Goal: Task Accomplishment & Management: Use online tool/utility

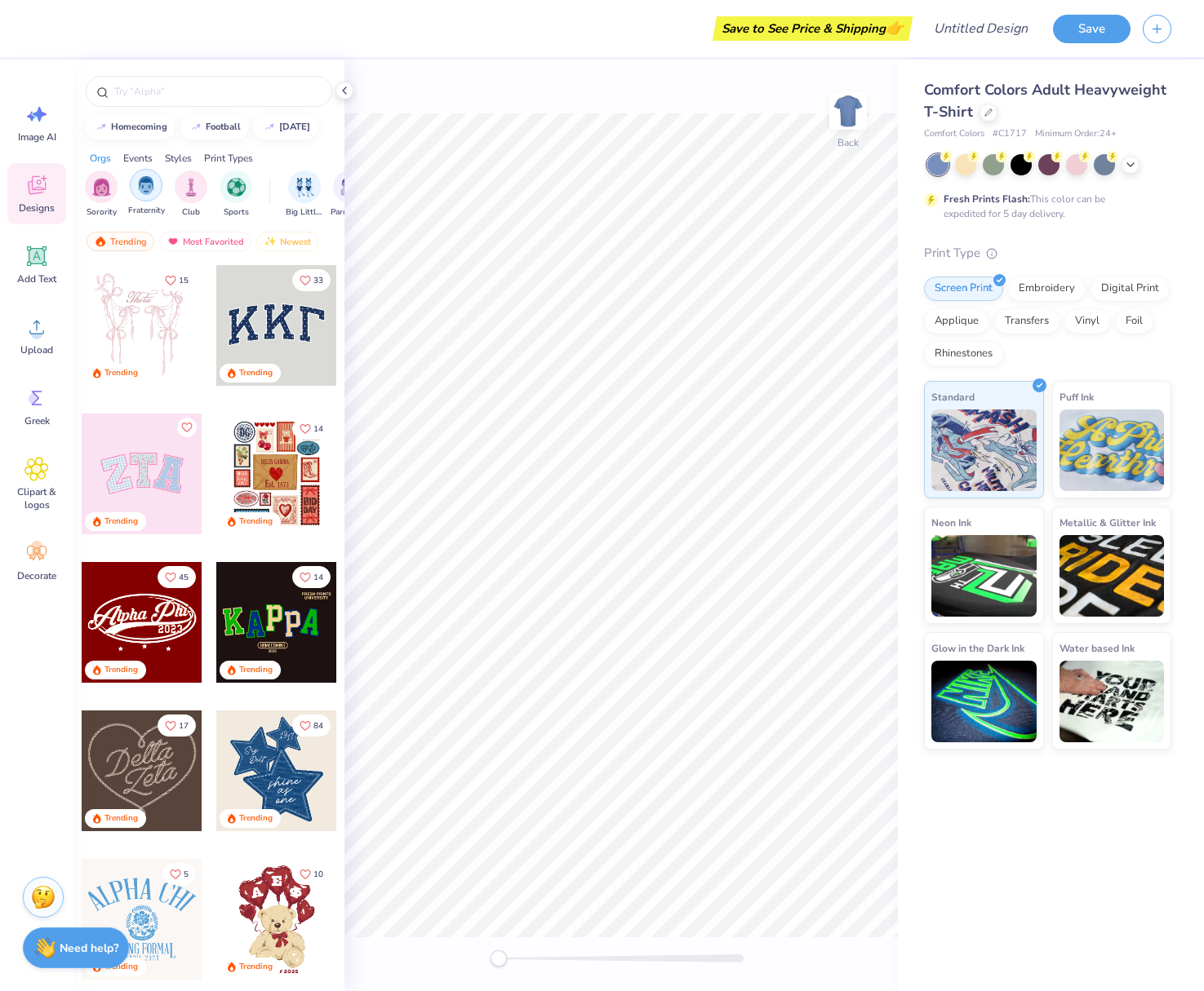
click at [150, 184] on img "filter for Fraternity" at bounding box center [146, 186] width 18 height 19
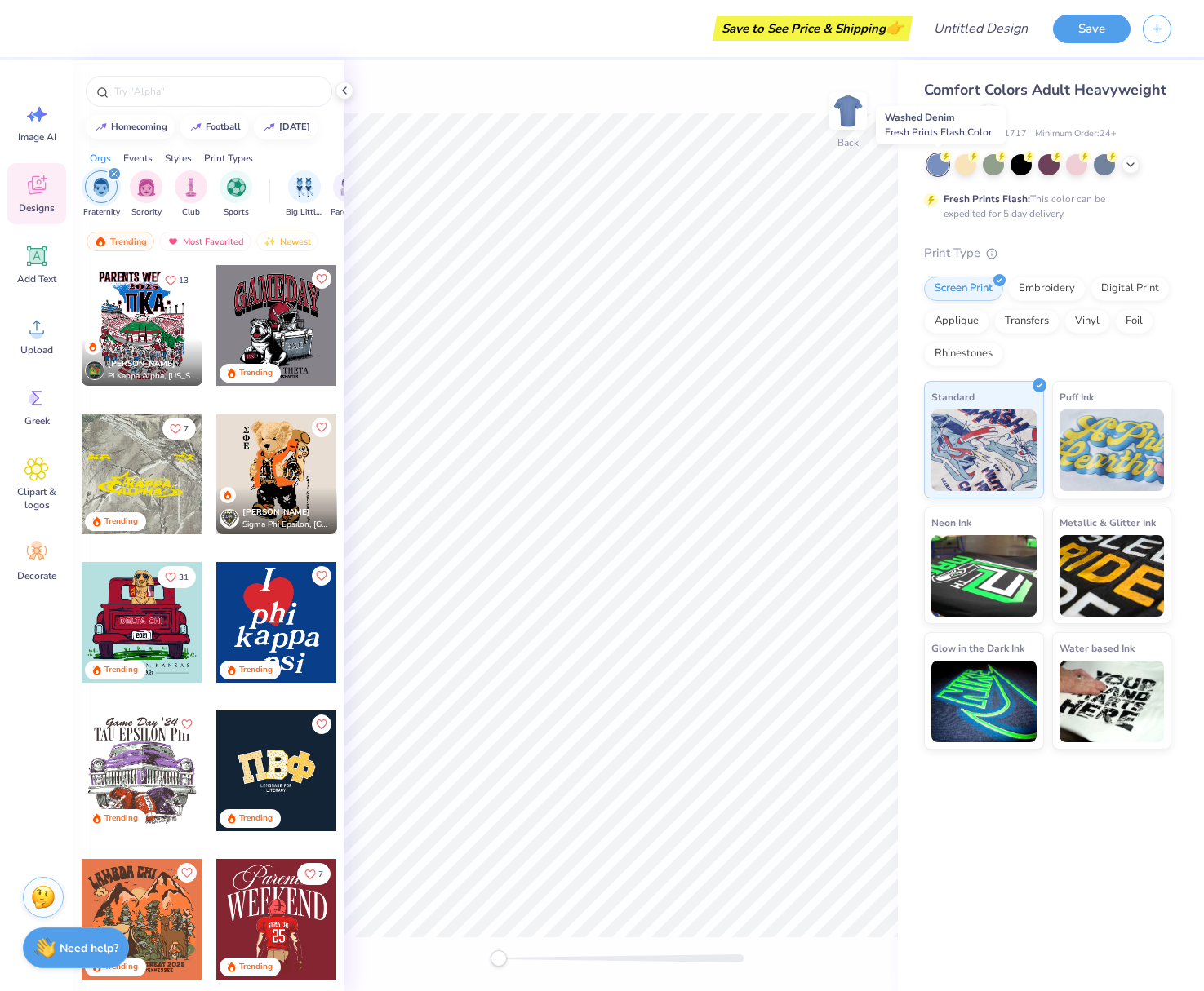
click at [931, 169] on div at bounding box center [937, 164] width 21 height 21
click at [964, 174] on div at bounding box center [965, 163] width 21 height 21
click at [980, 176] on div "Fresh Prints Flash: This color can be expedited for 5 day delivery." at bounding box center [1047, 187] width 247 height 67
click at [995, 174] on div at bounding box center [993, 163] width 21 height 21
click at [1024, 170] on div at bounding box center [1021, 163] width 21 height 21
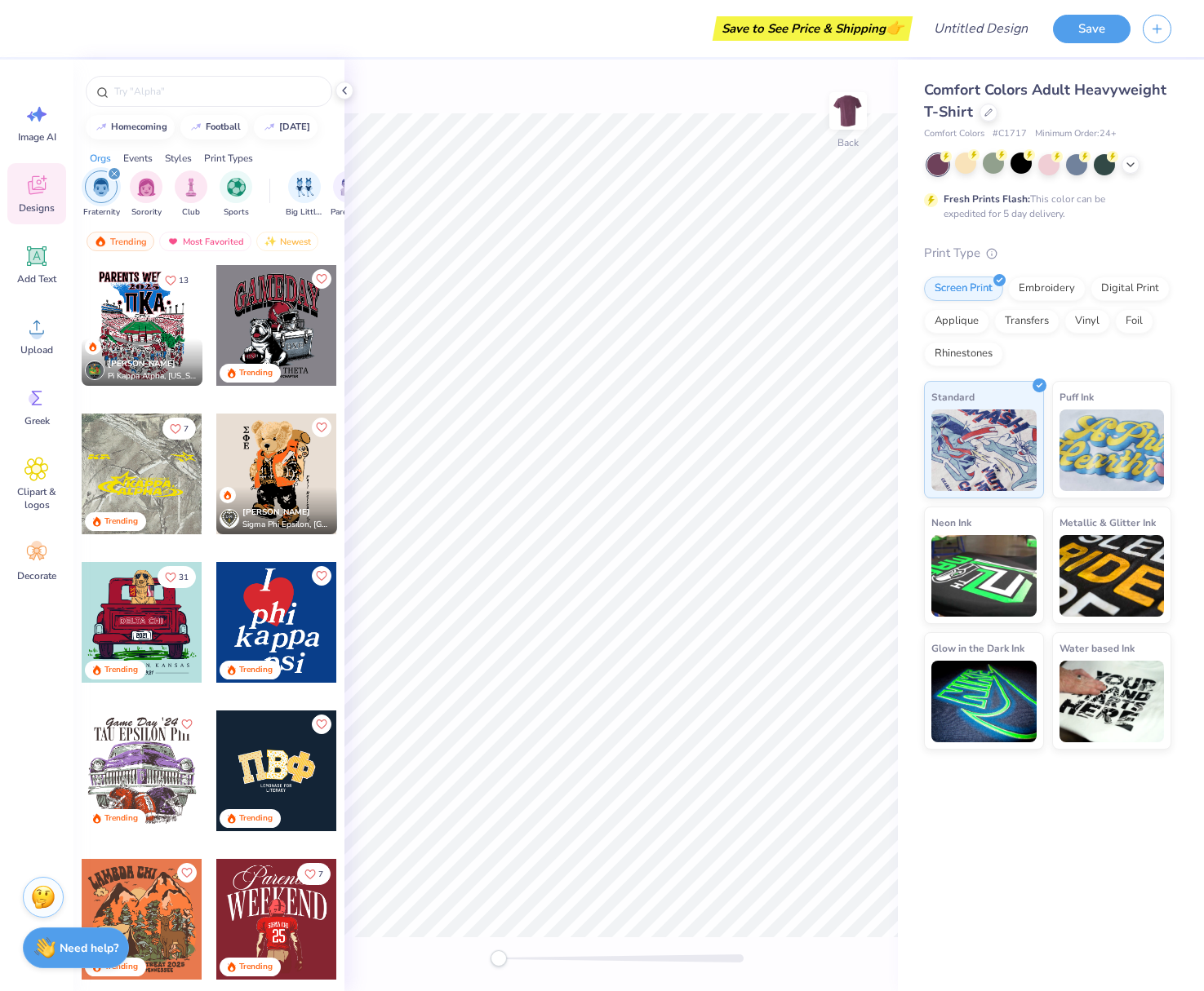
click at [1064, 172] on div at bounding box center [1049, 164] width 244 height 21
click at [1052, 168] on div at bounding box center [1049, 163] width 21 height 21
click at [1088, 167] on div at bounding box center [1049, 164] width 244 height 21
click at [1083, 167] on div at bounding box center [1076, 163] width 21 height 21
click at [1112, 166] on div at bounding box center [1104, 163] width 21 height 21
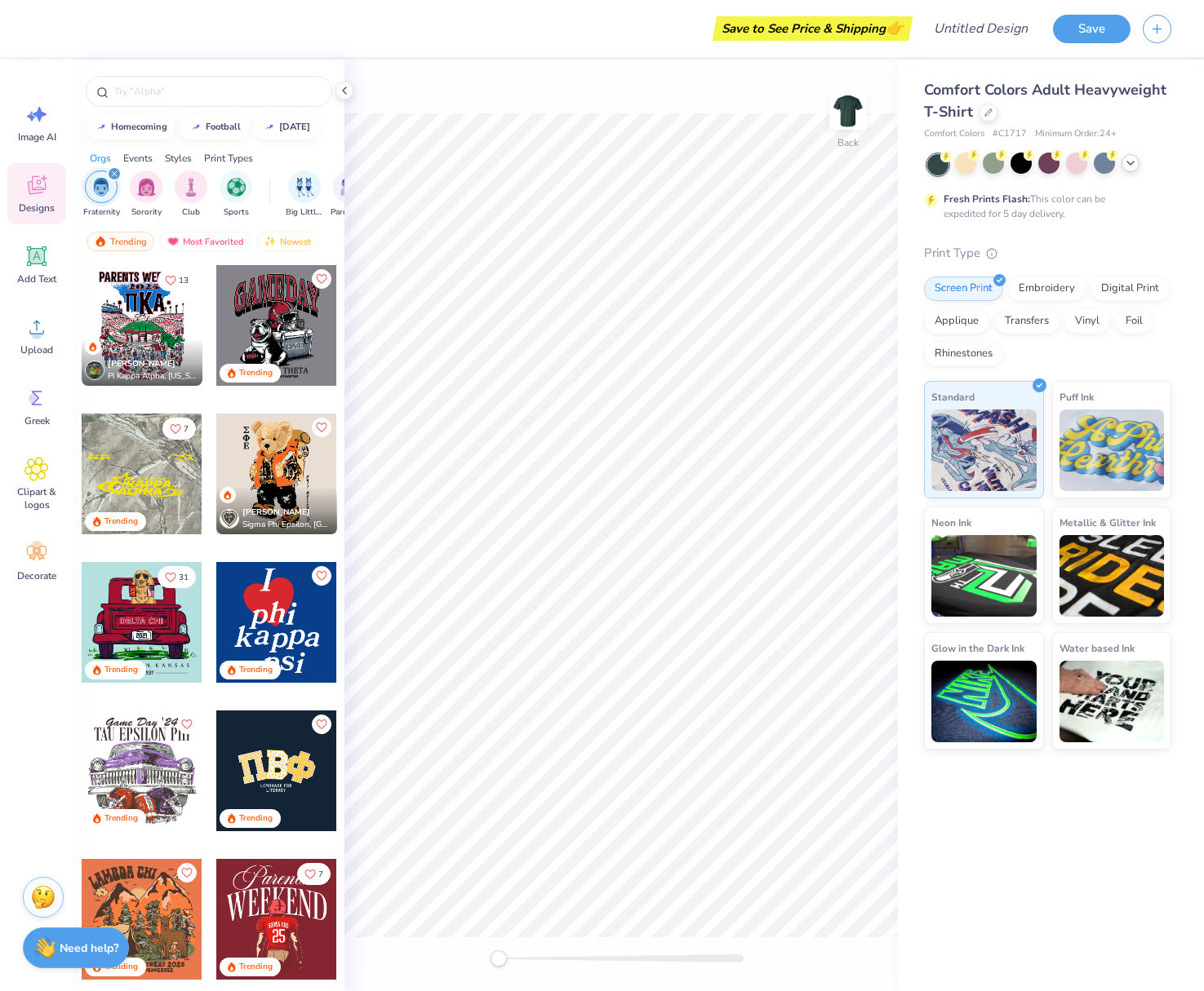
click at [1131, 169] on div at bounding box center [1130, 163] width 18 height 18
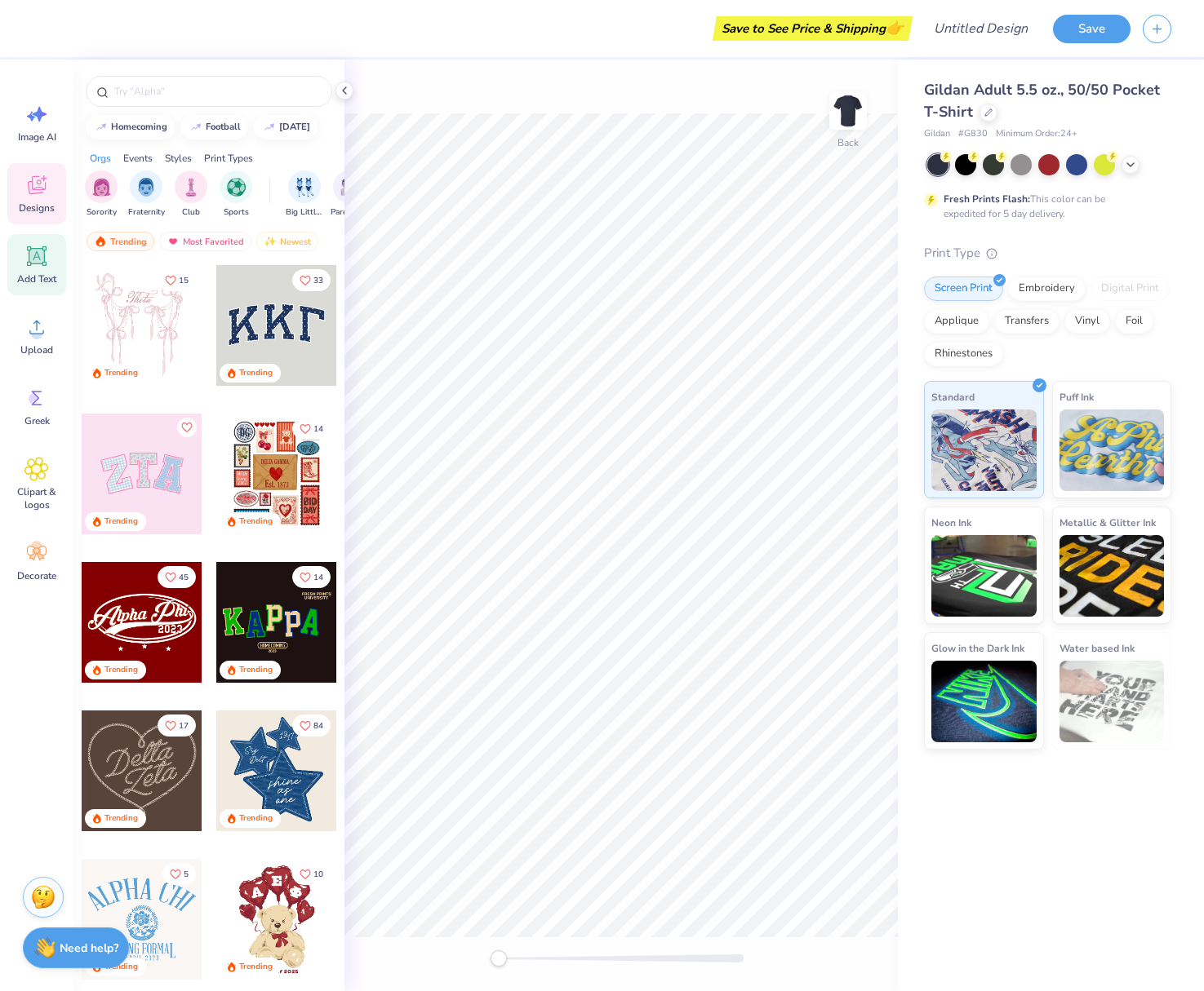
click at [43, 261] on icon at bounding box center [37, 256] width 15 height 15
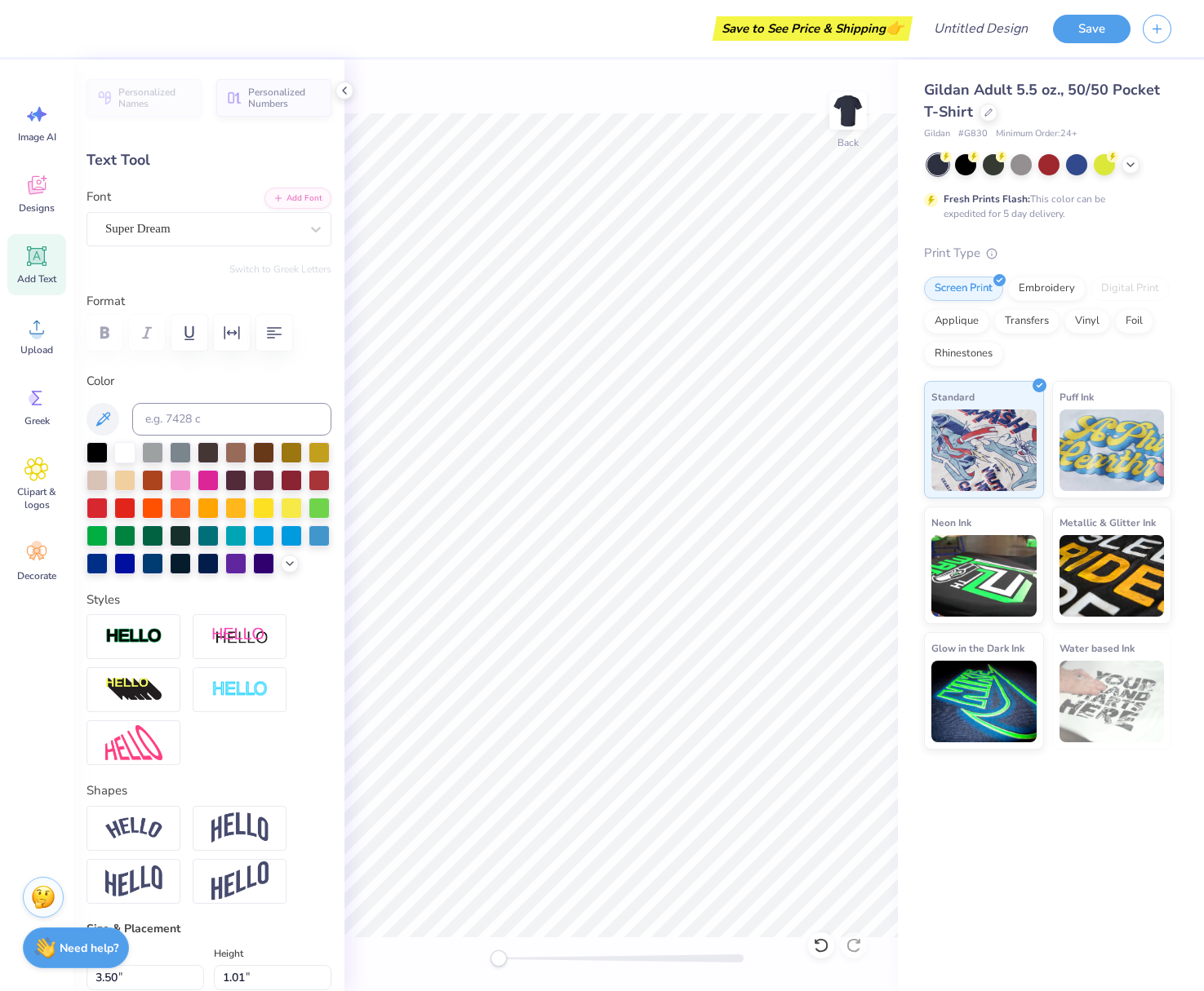
scroll to position [1, 1]
type textarea "TES"
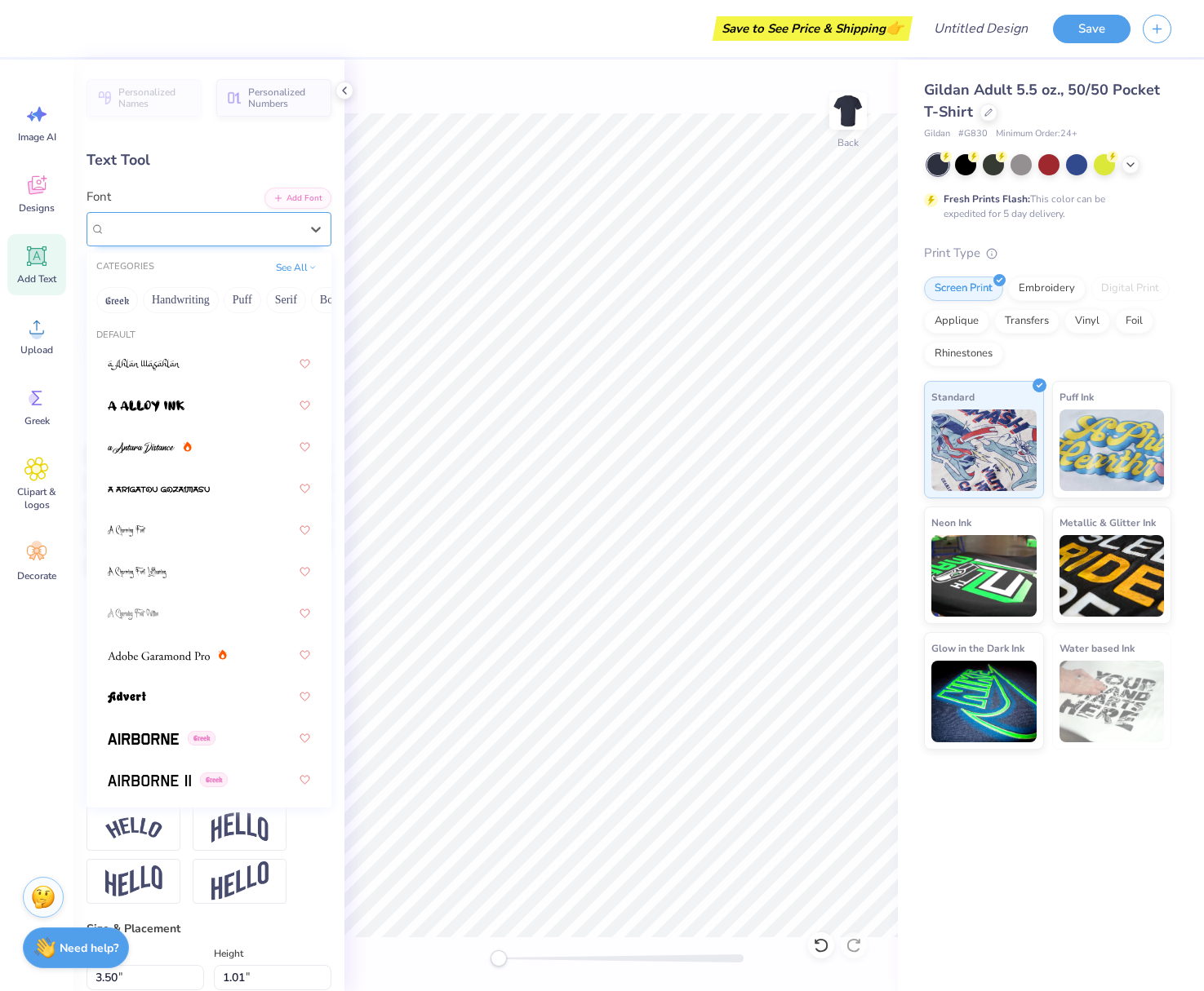
click at [183, 221] on div "Super Dream" at bounding box center [202, 229] width 197 height 25
click at [131, 296] on button "Greek" at bounding box center [116, 300] width 41 height 26
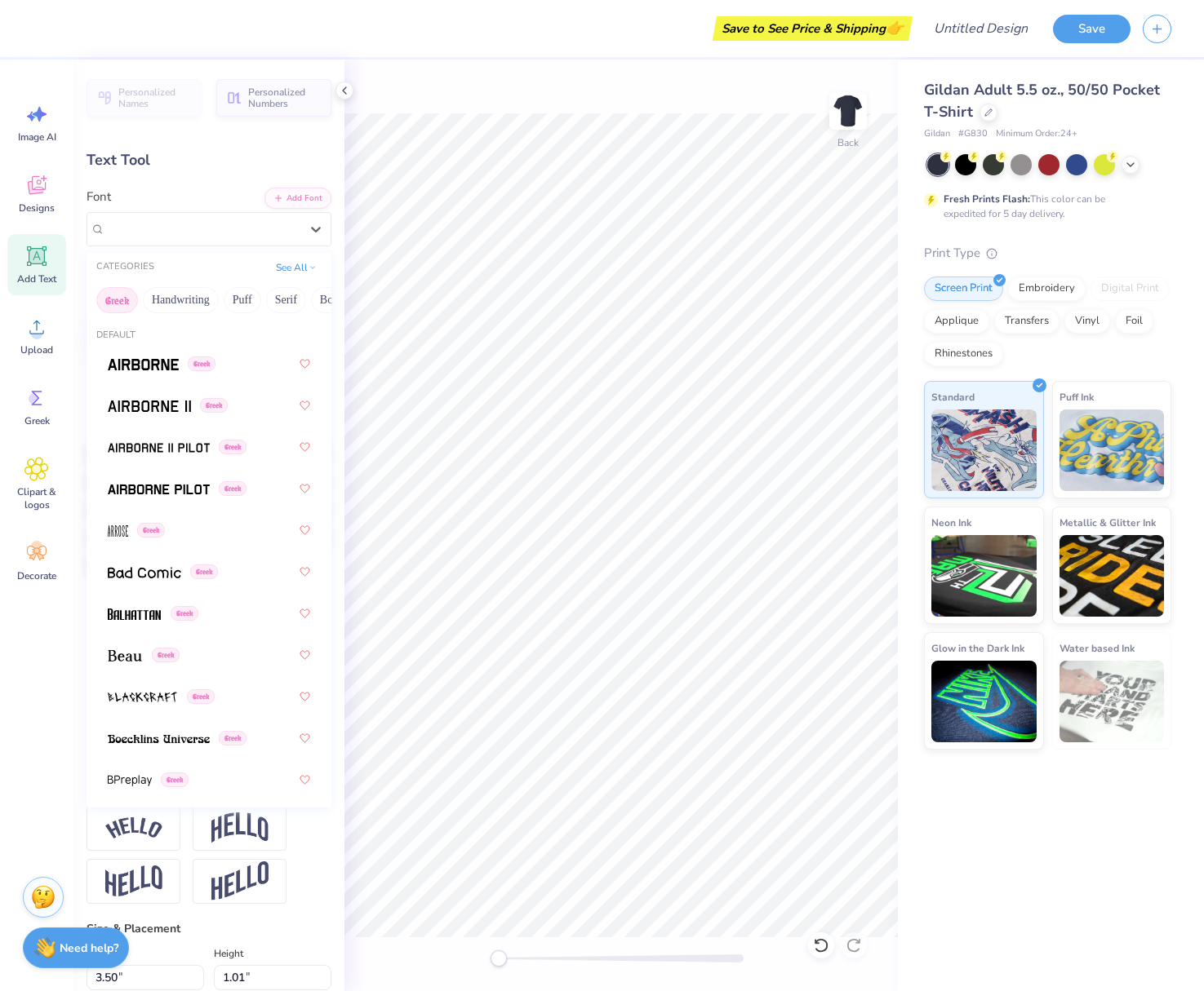
click at [119, 307] on button "Greek" at bounding box center [116, 300] width 41 height 26
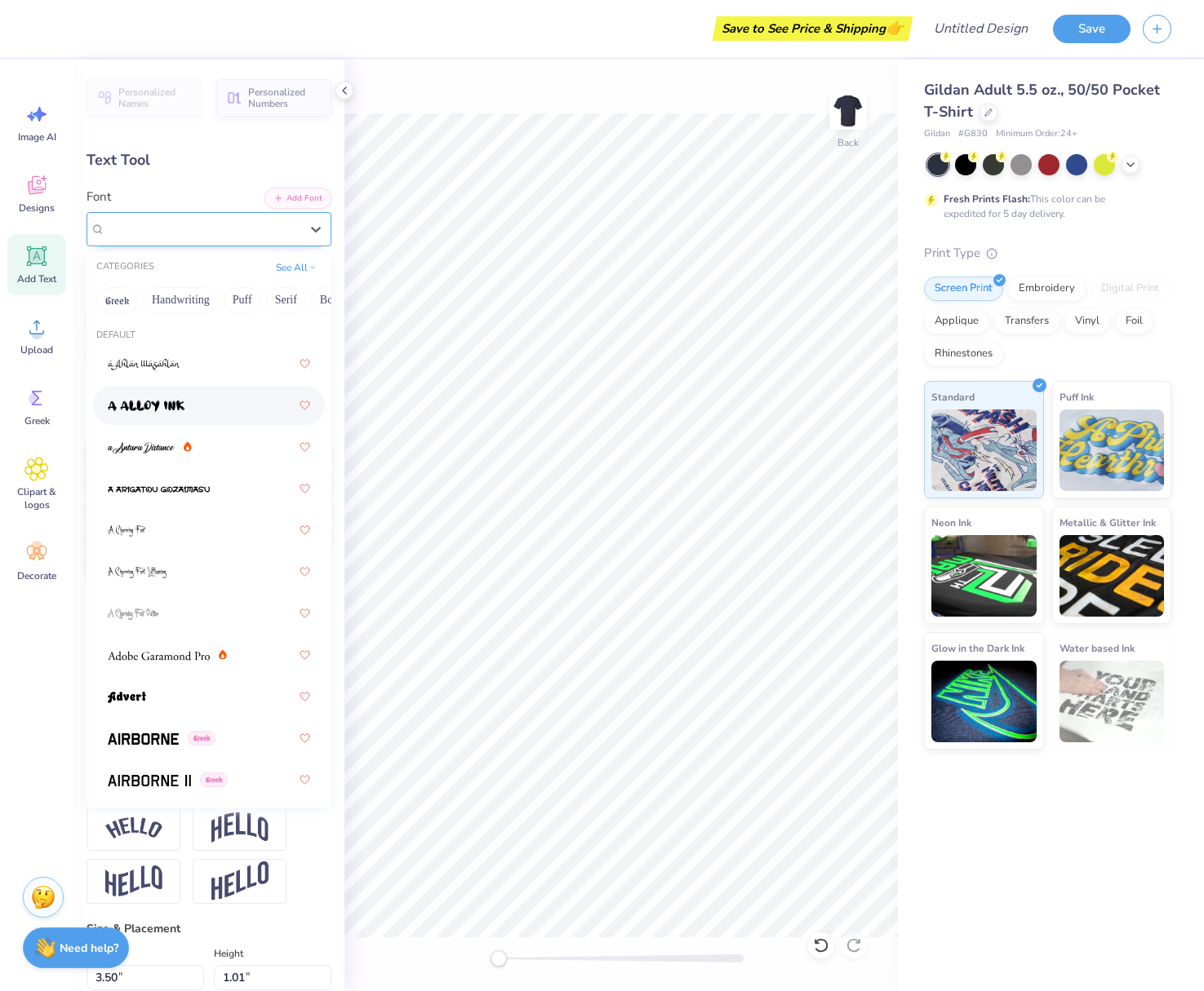
scroll to position [0, 0]
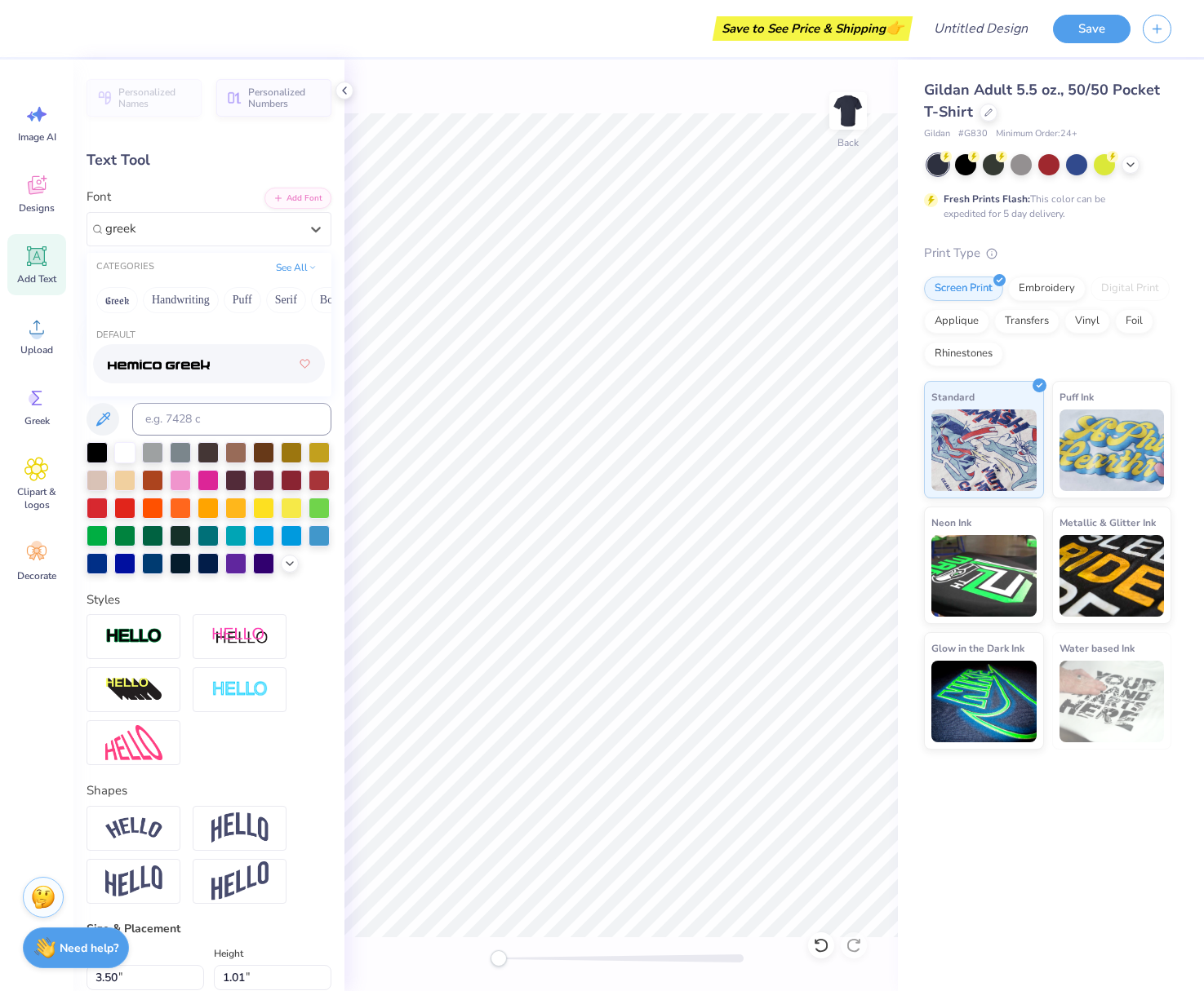
type input "greek"
click at [256, 237] on div "Hemico Greek Greek" at bounding box center [202, 229] width 197 height 25
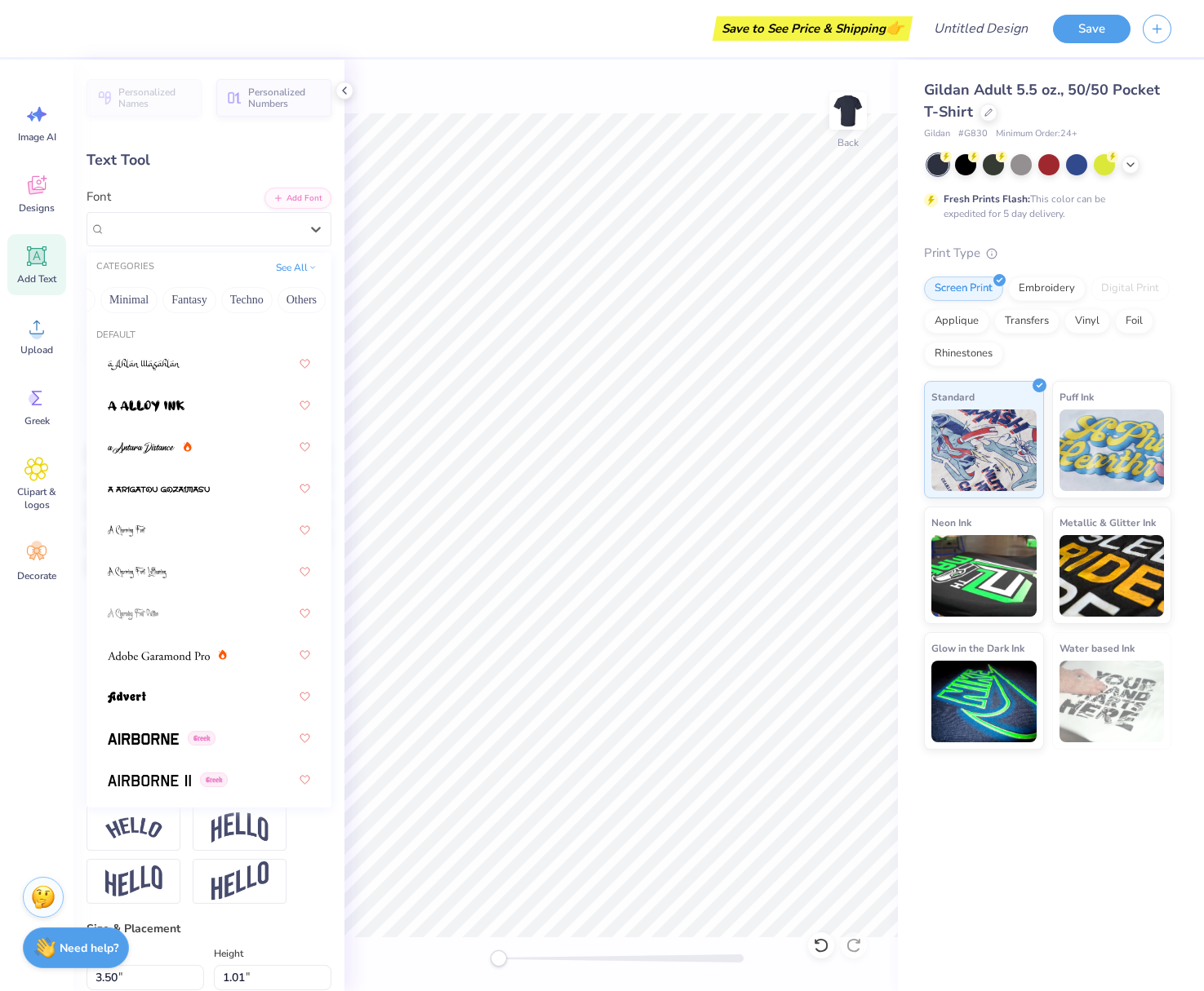
scroll to position [0, 455]
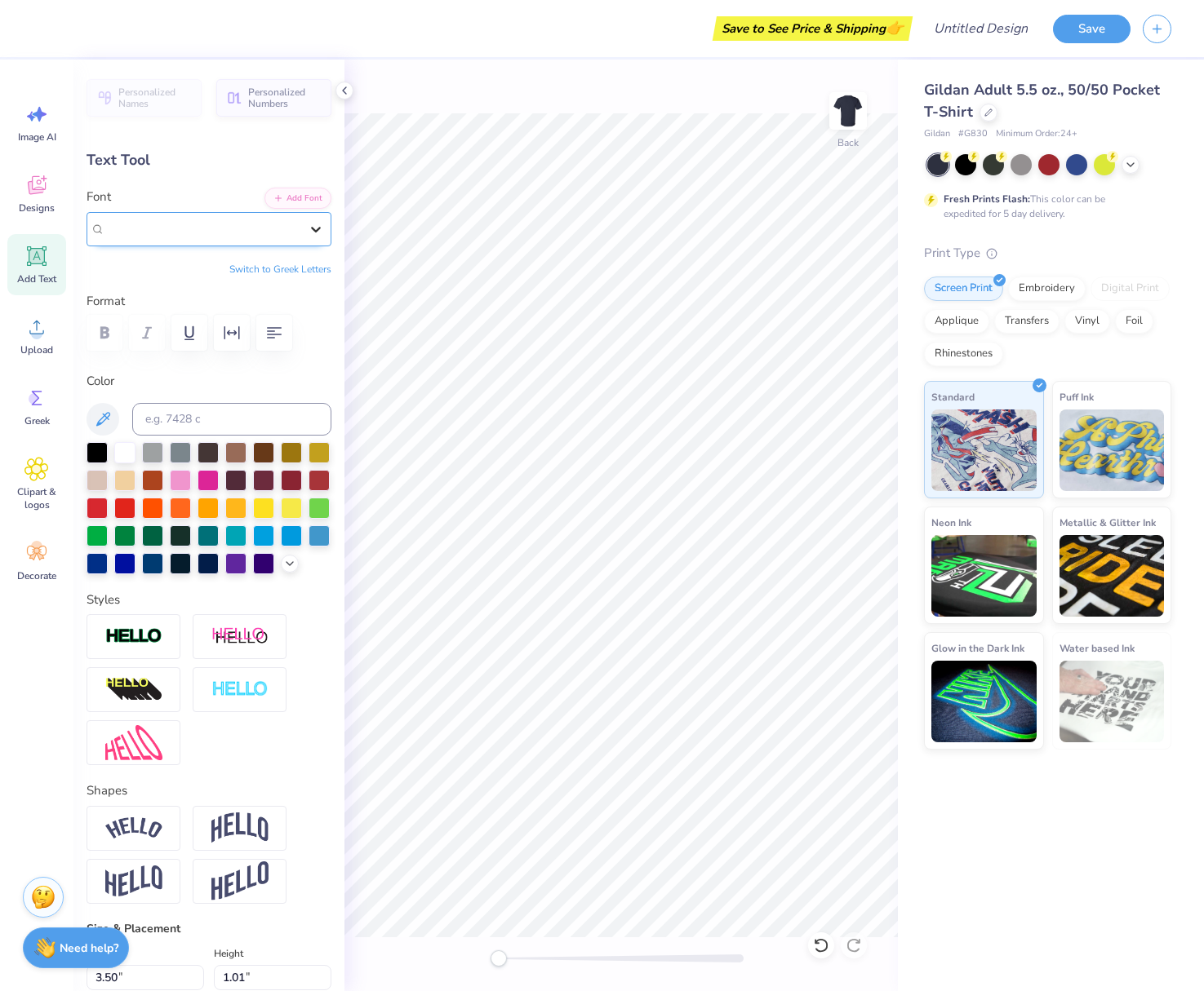
click at [320, 238] on div at bounding box center [316, 229] width 30 height 30
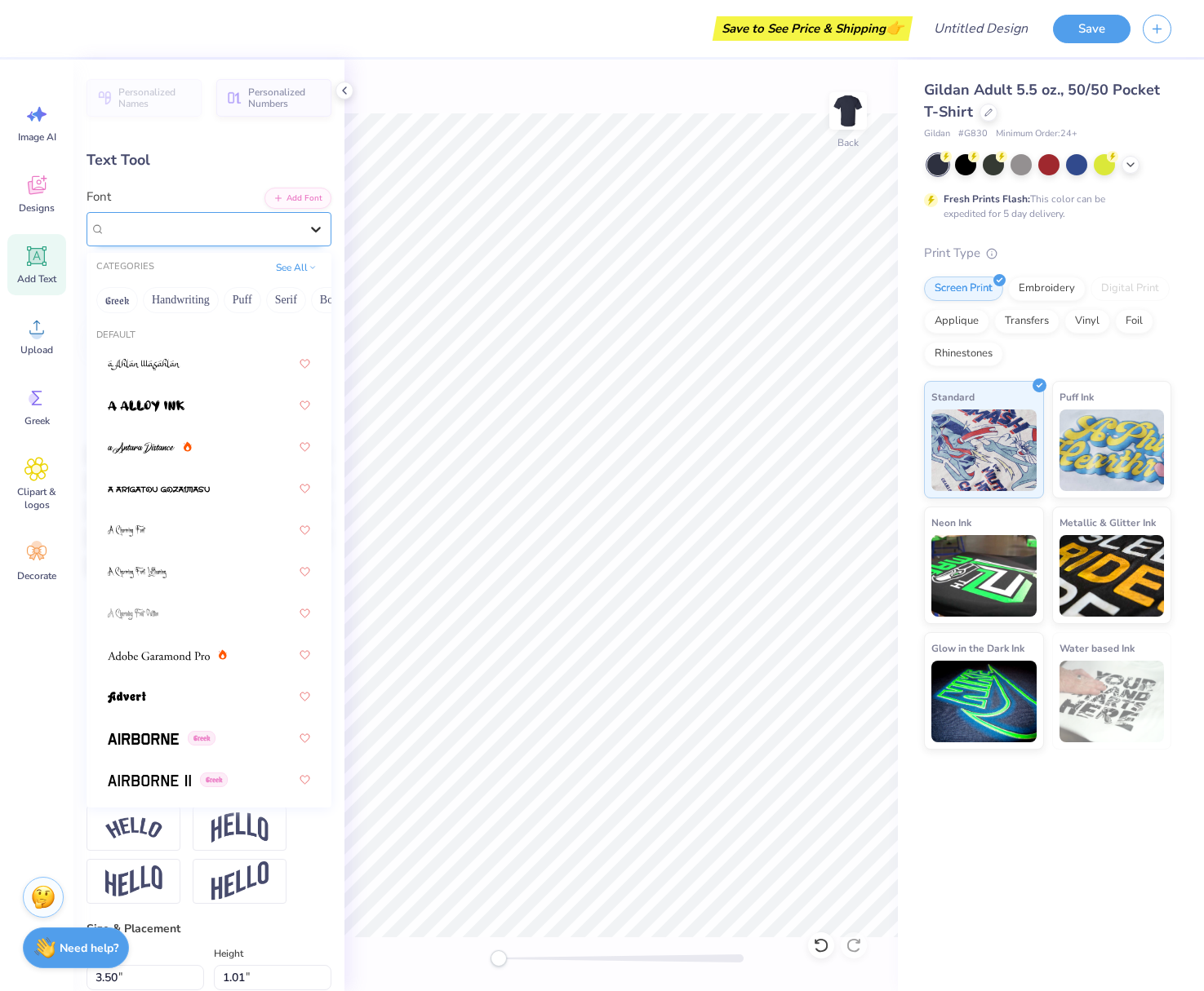
click at [320, 238] on div at bounding box center [316, 229] width 30 height 30
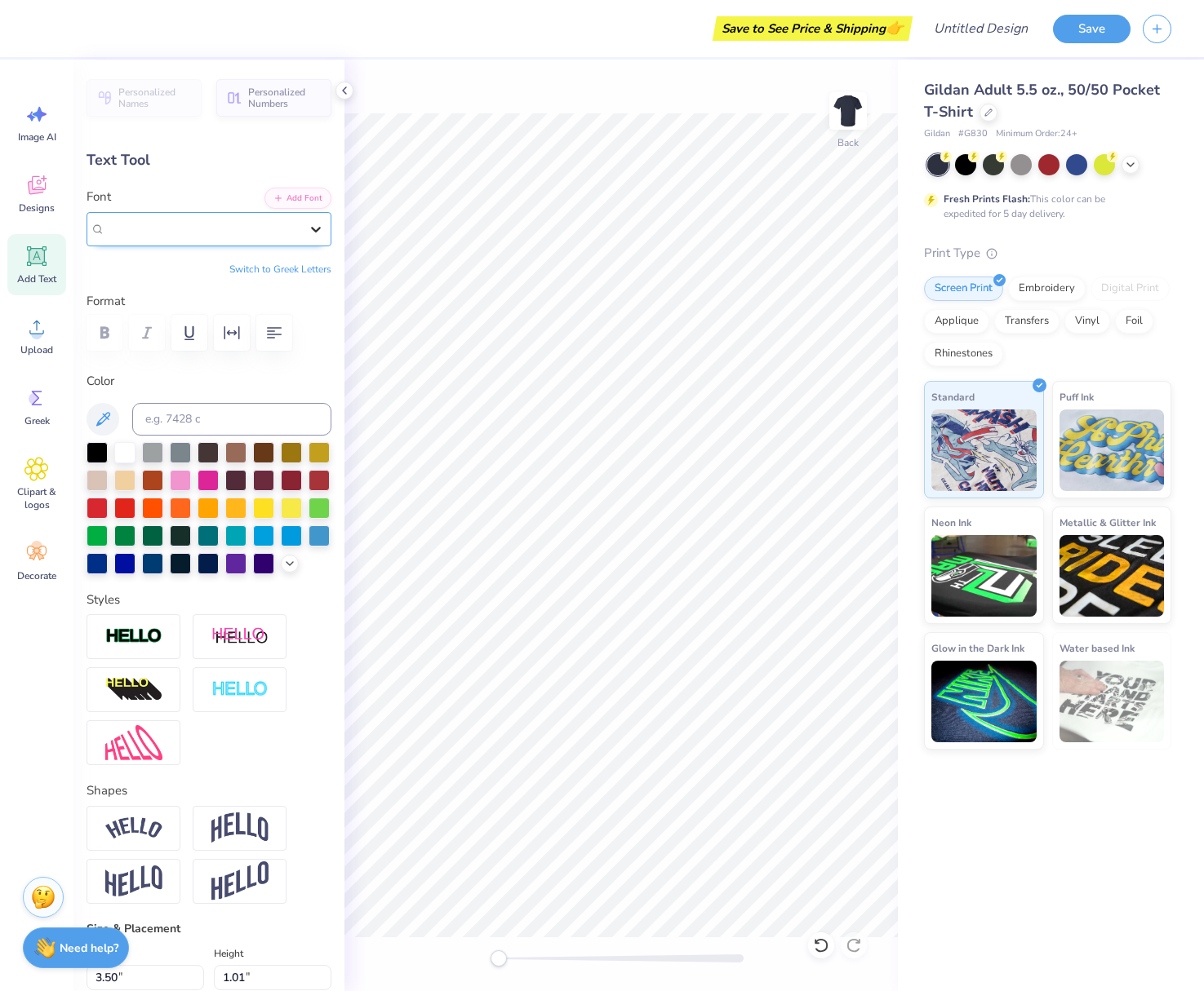
click at [320, 238] on div at bounding box center [316, 229] width 30 height 30
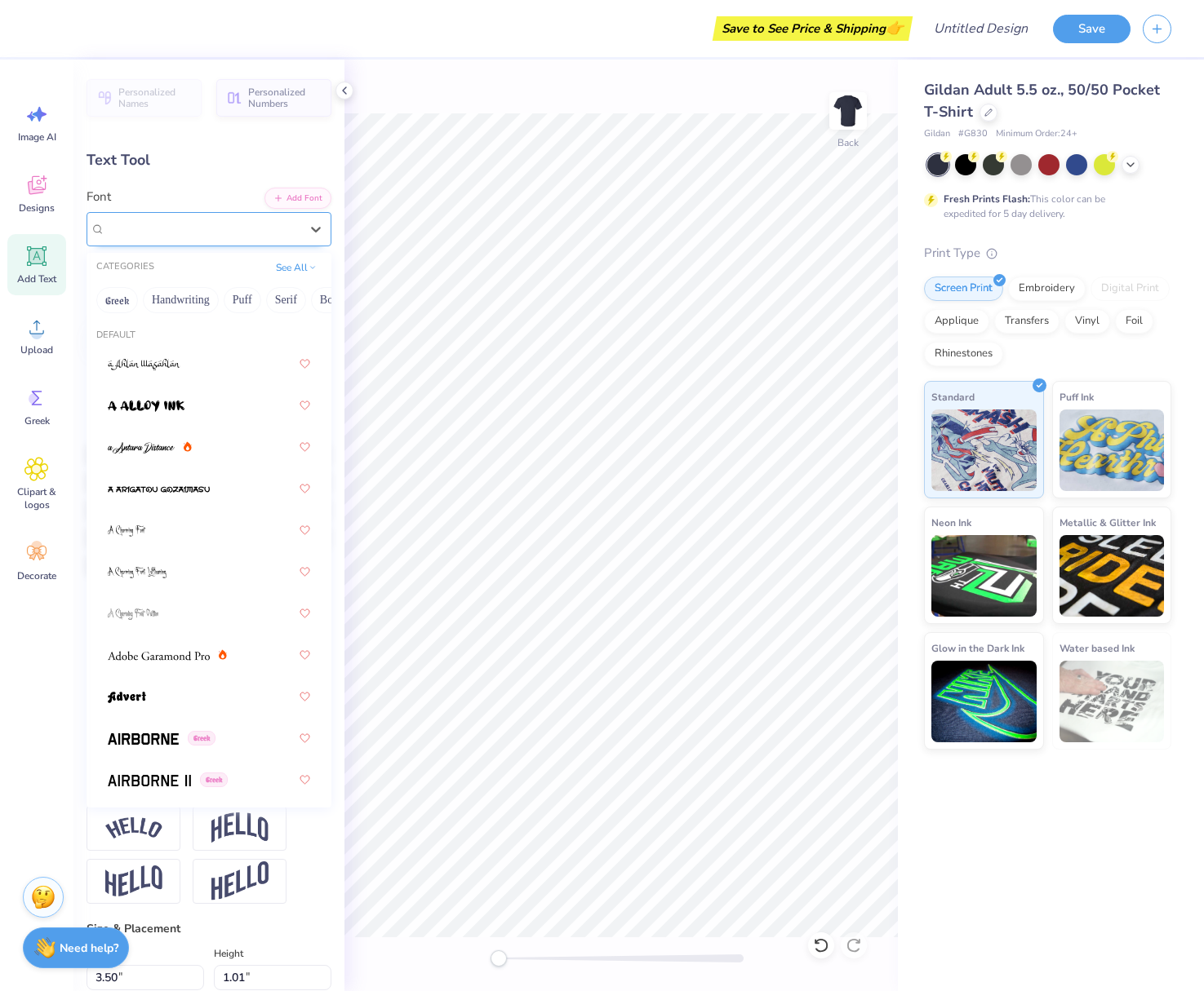
click at [193, 238] on div at bounding box center [202, 229] width 194 height 22
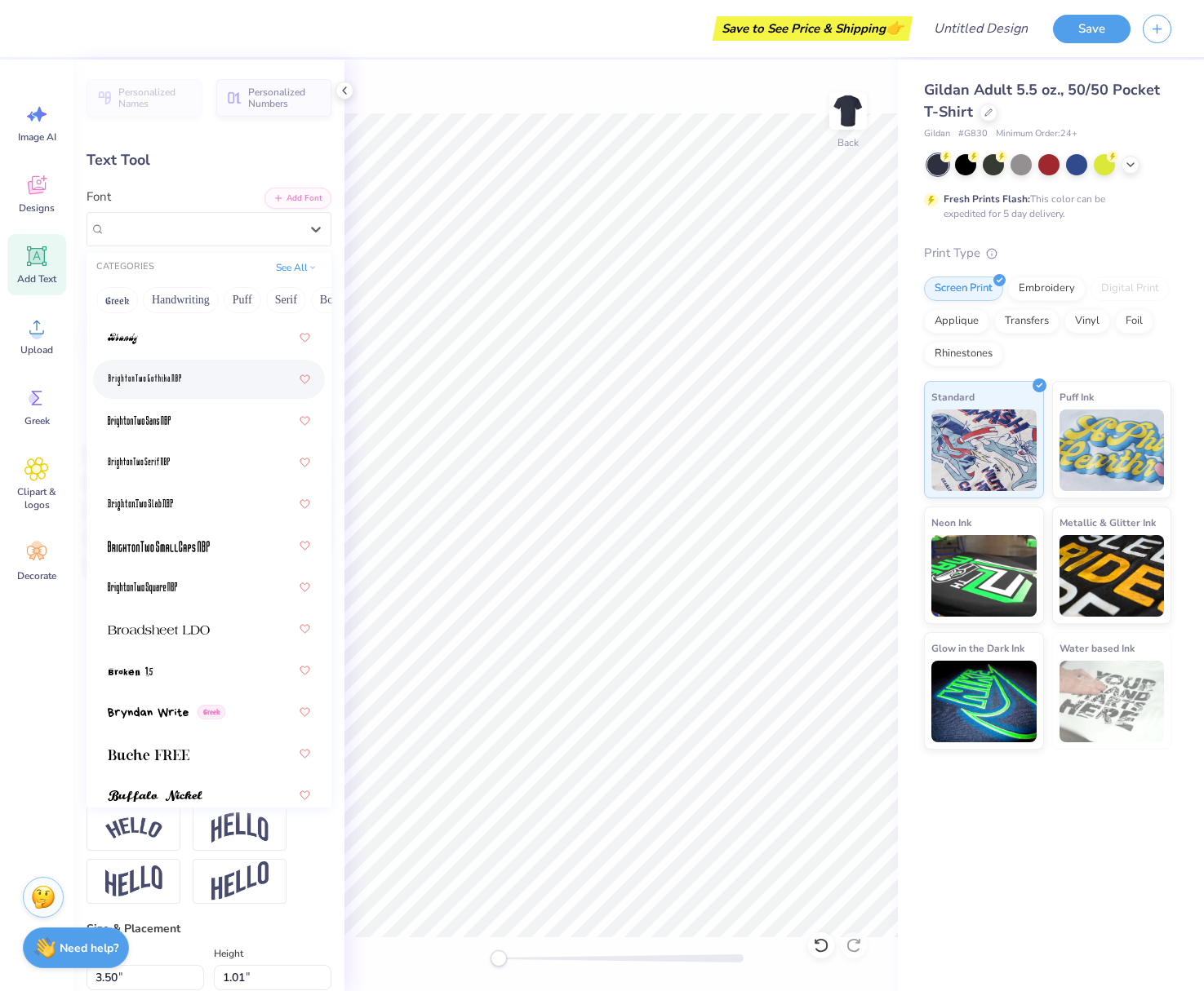
scroll to position [1733, 0]
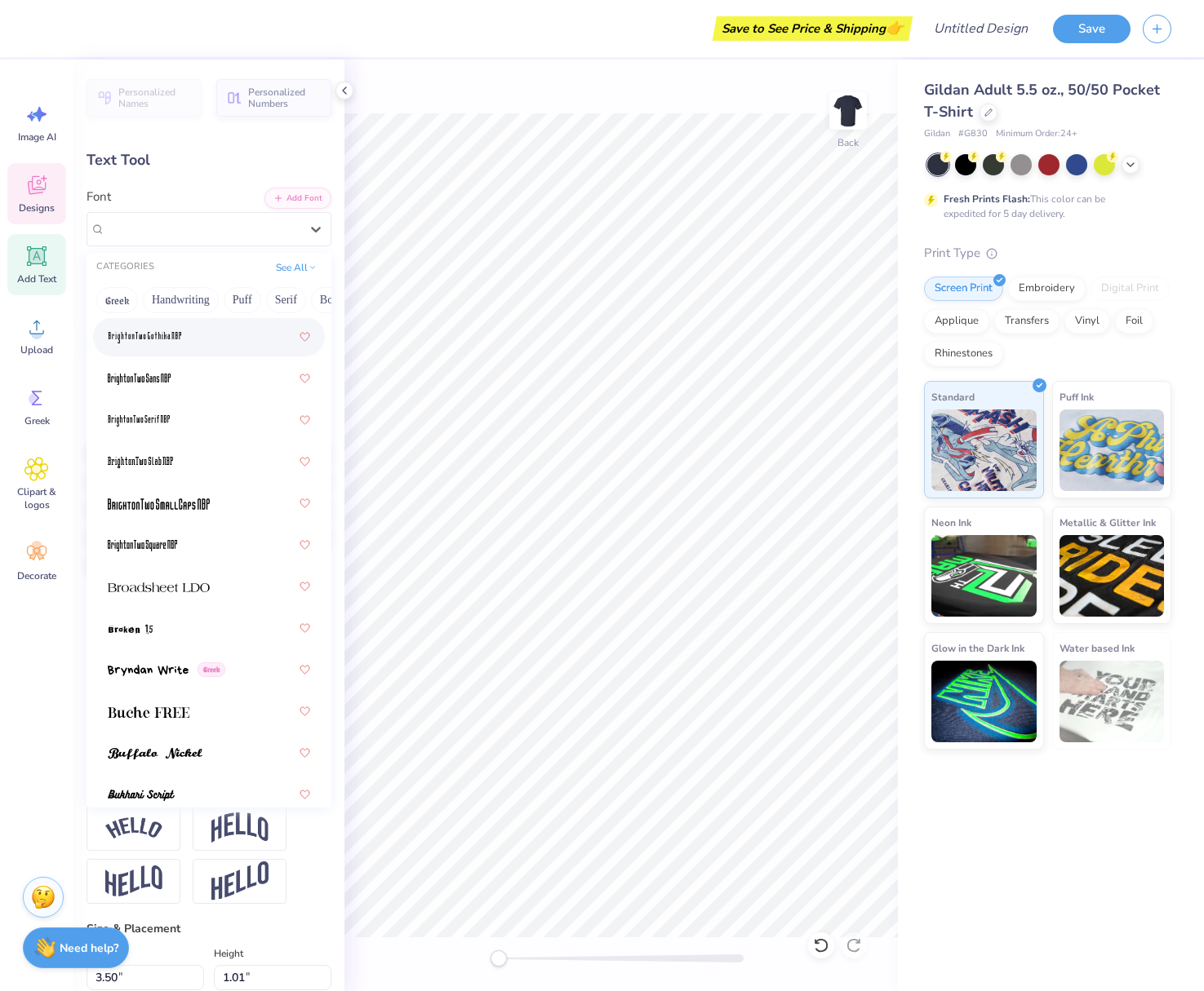
click at [36, 208] on span "Designs" at bounding box center [36, 207] width 36 height 13
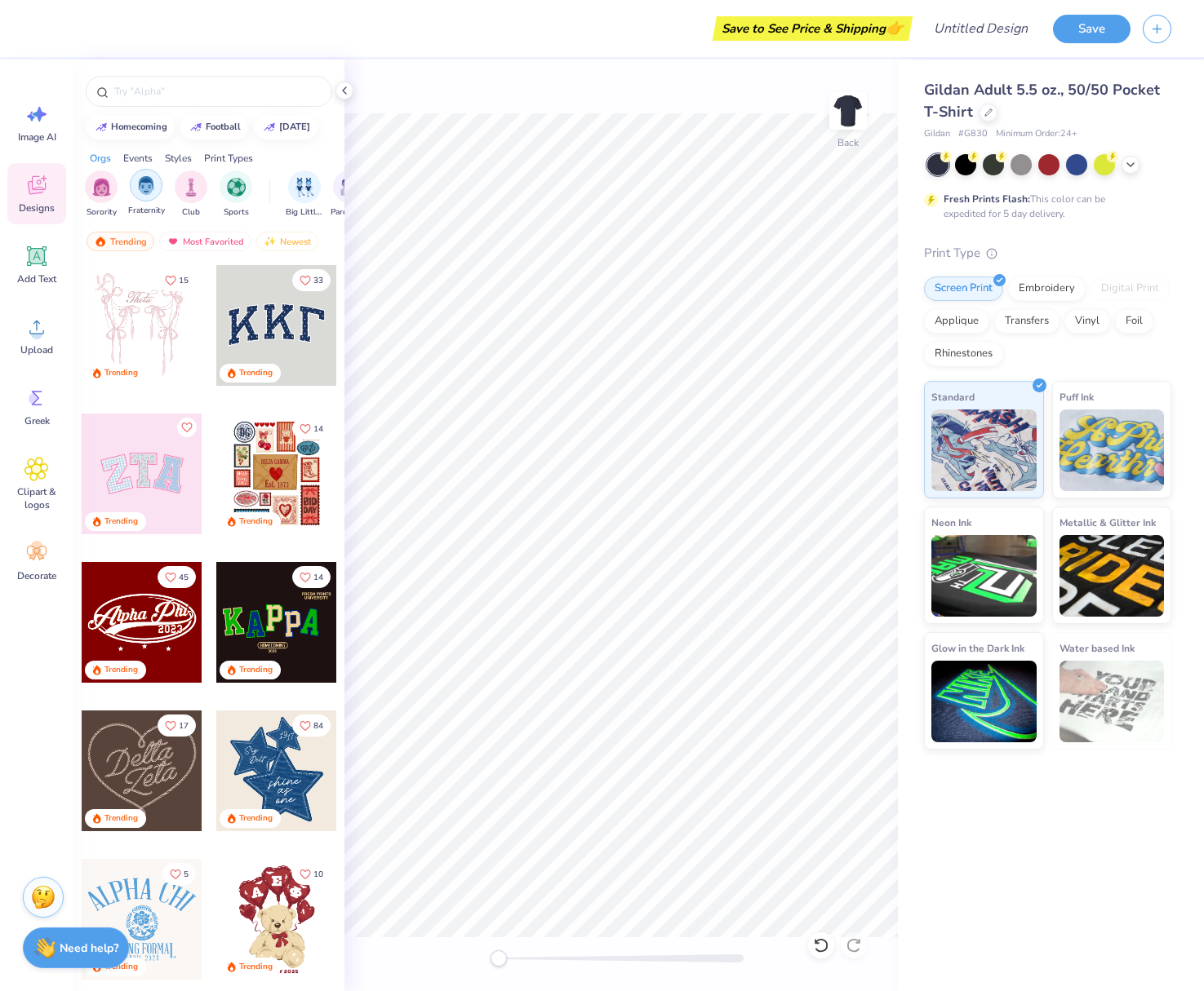
click at [147, 193] on img "filter for Fraternity" at bounding box center [146, 186] width 18 height 19
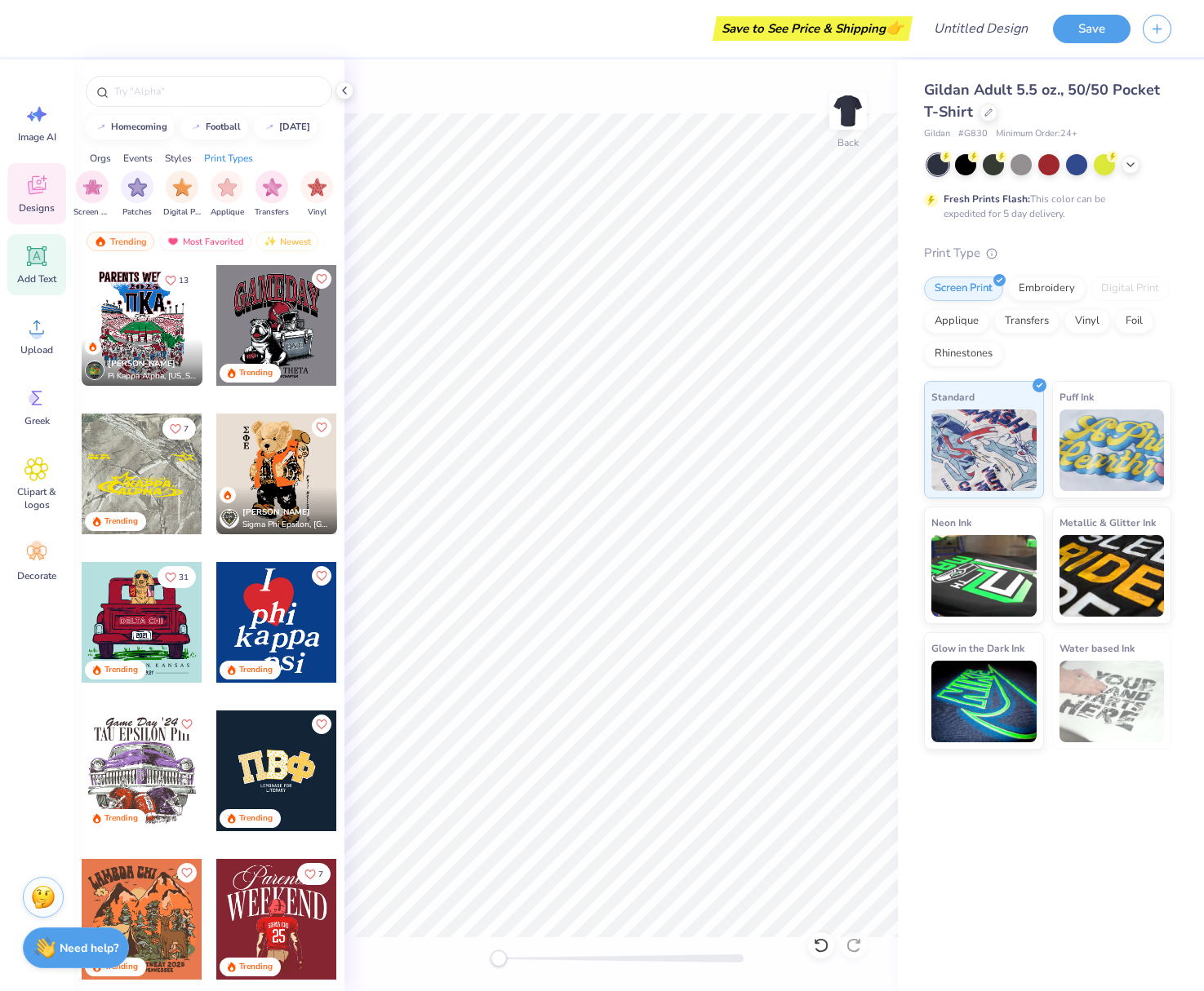
scroll to position [0, 1382]
click at [35, 258] on icon at bounding box center [37, 256] width 15 height 15
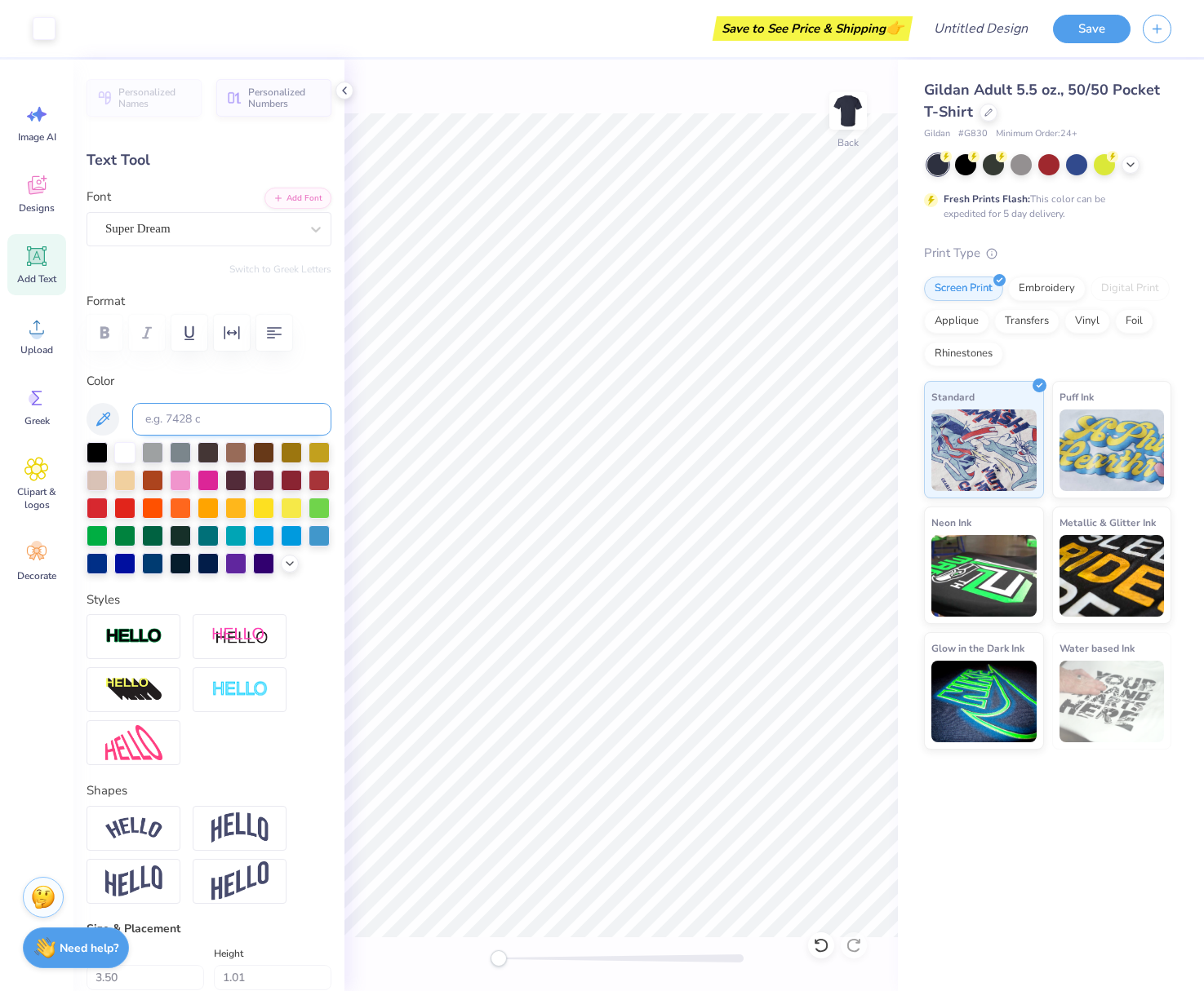
type input "2.73"
type input "0.72"
click at [308, 269] on button "Switch to Greek Letters" at bounding box center [280, 268] width 102 height 13
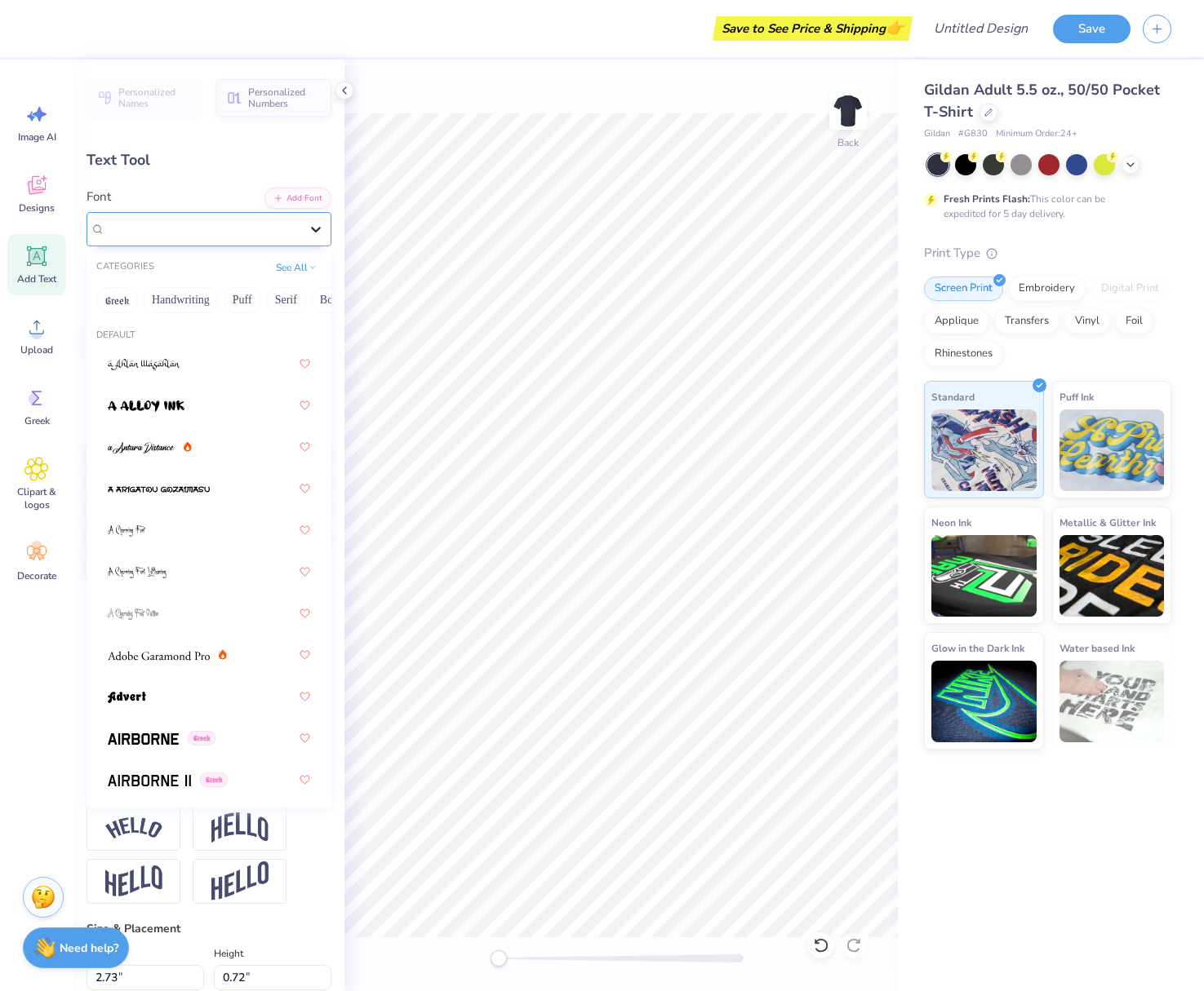
click at [309, 222] on icon at bounding box center [316, 229] width 16 height 16
click at [201, 295] on button "Puff" at bounding box center [197, 300] width 37 height 26
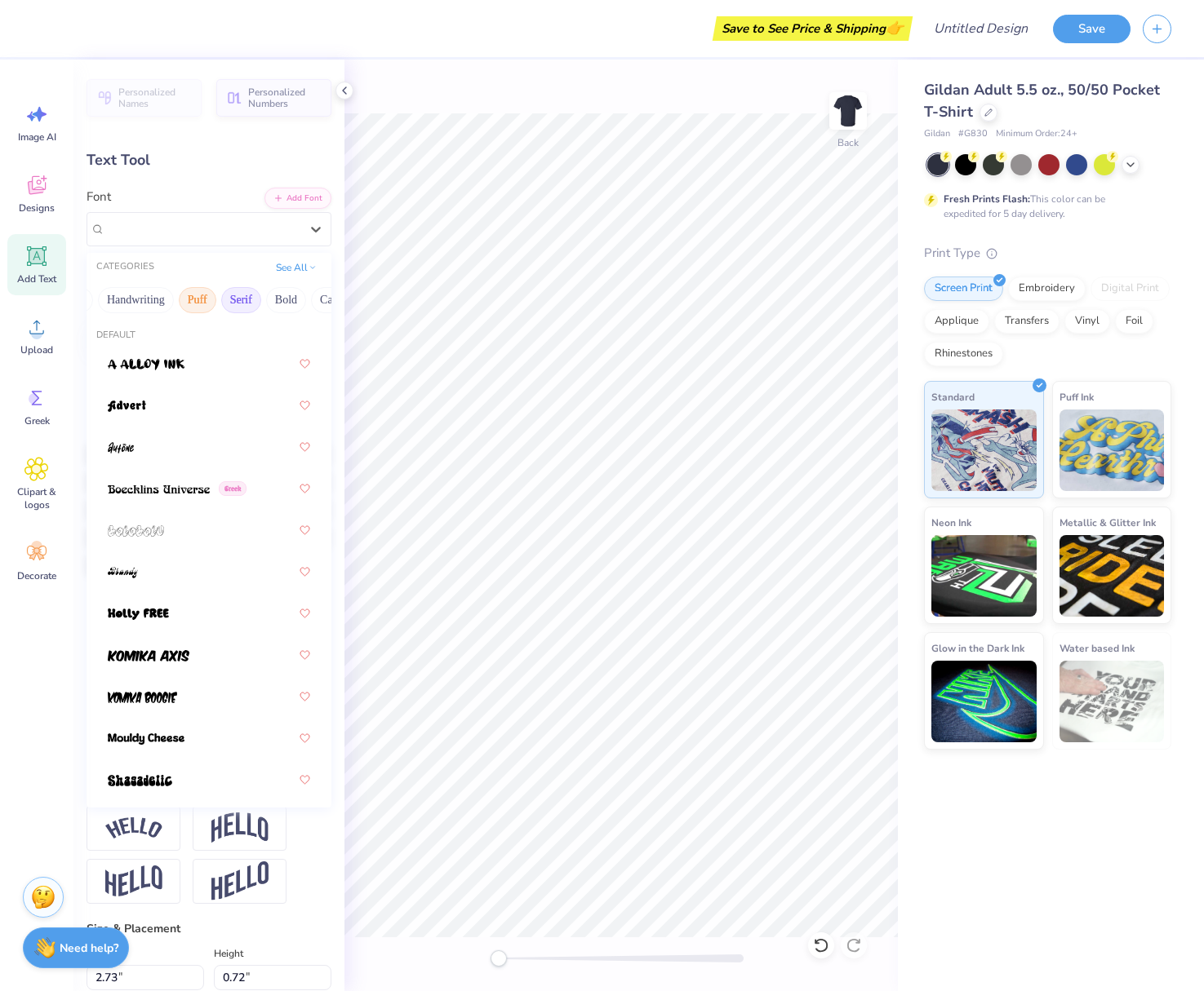
click at [233, 313] on button "Serif" at bounding box center [240, 300] width 40 height 26
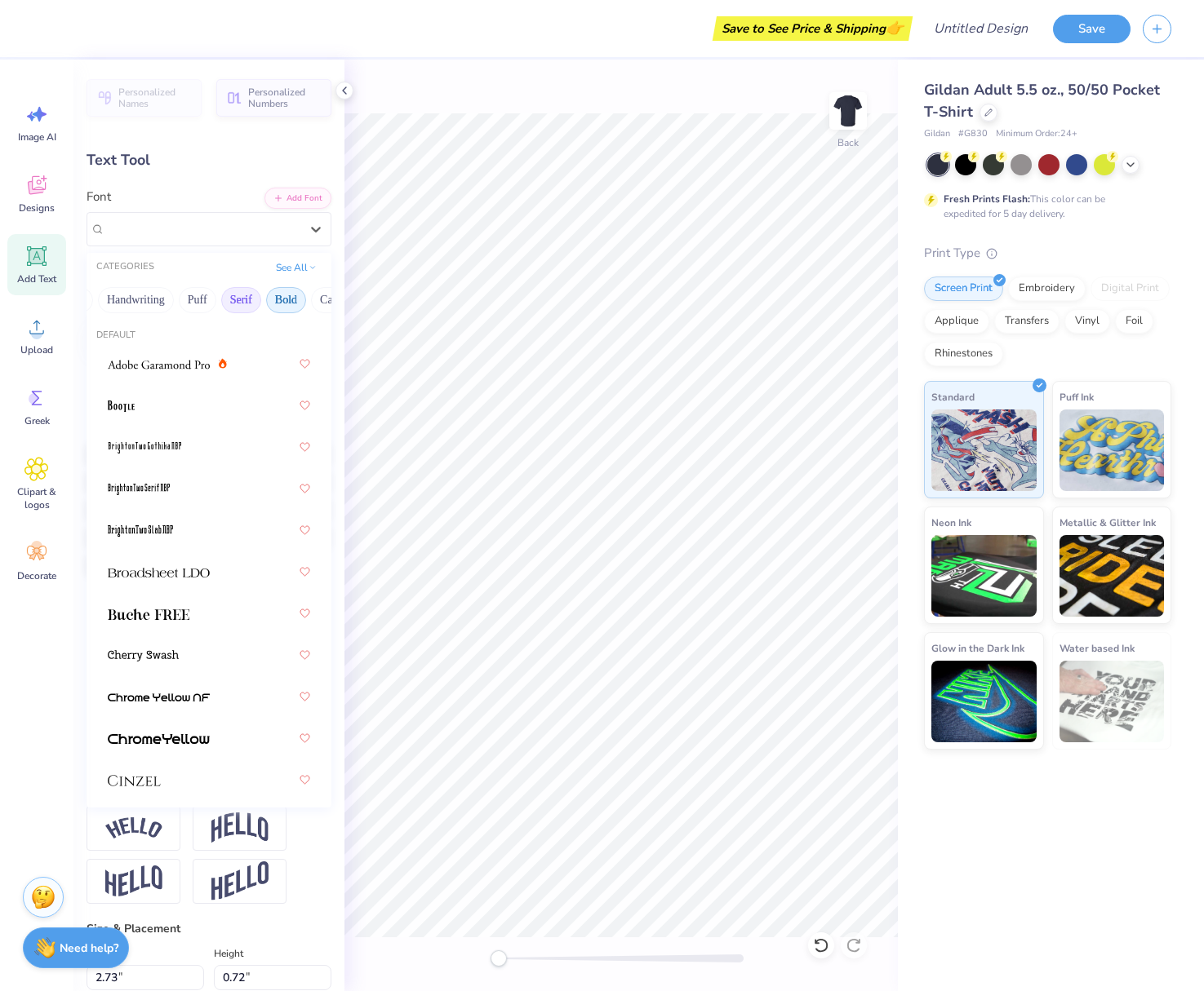
click at [281, 306] on button "Bold" at bounding box center [285, 300] width 40 height 26
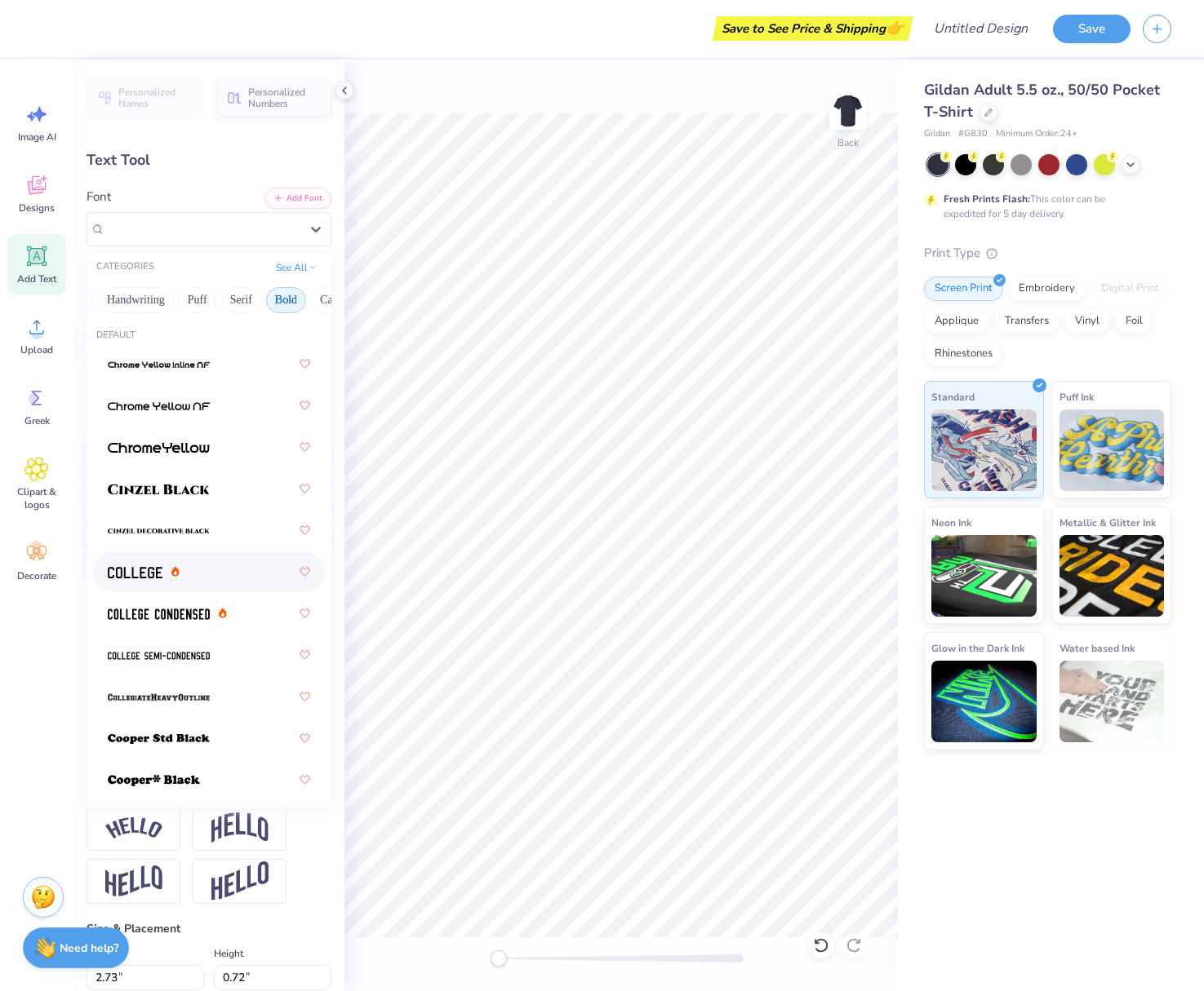
click at [142, 566] on span at bounding box center [135, 572] width 55 height 17
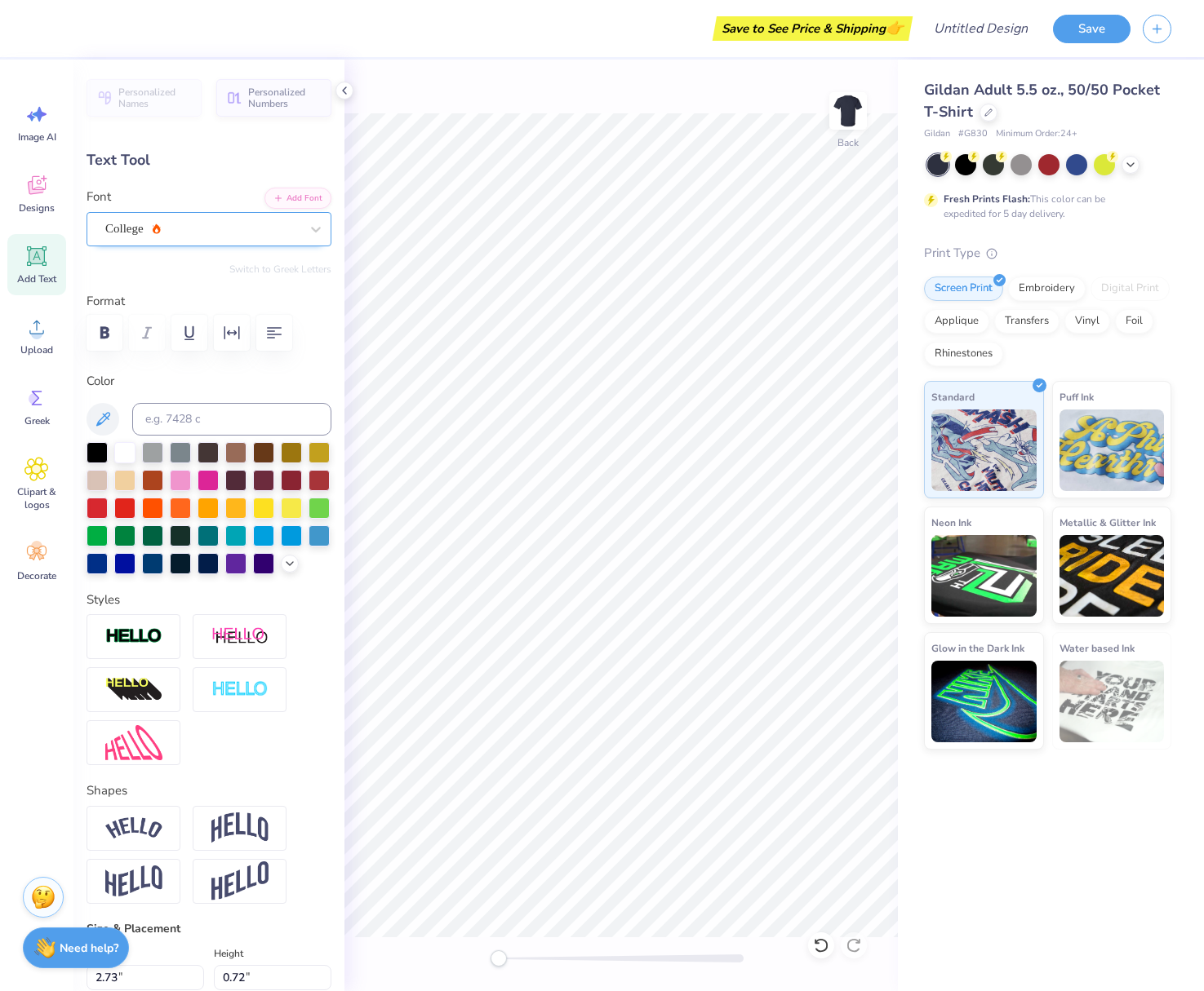
click at [275, 232] on div "College" at bounding box center [202, 229] width 197 height 25
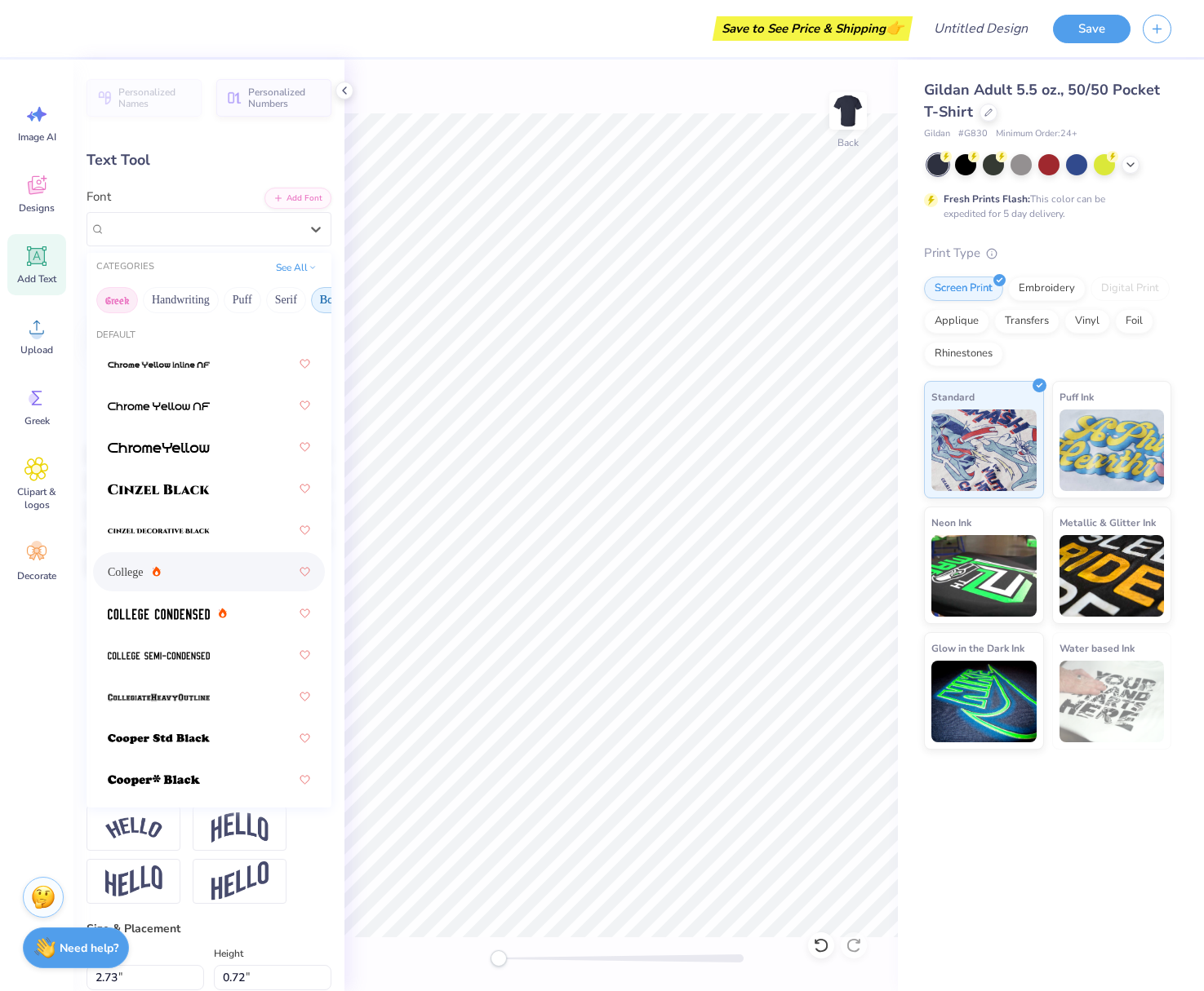
click at [112, 300] on button "Greek" at bounding box center [116, 300] width 41 height 26
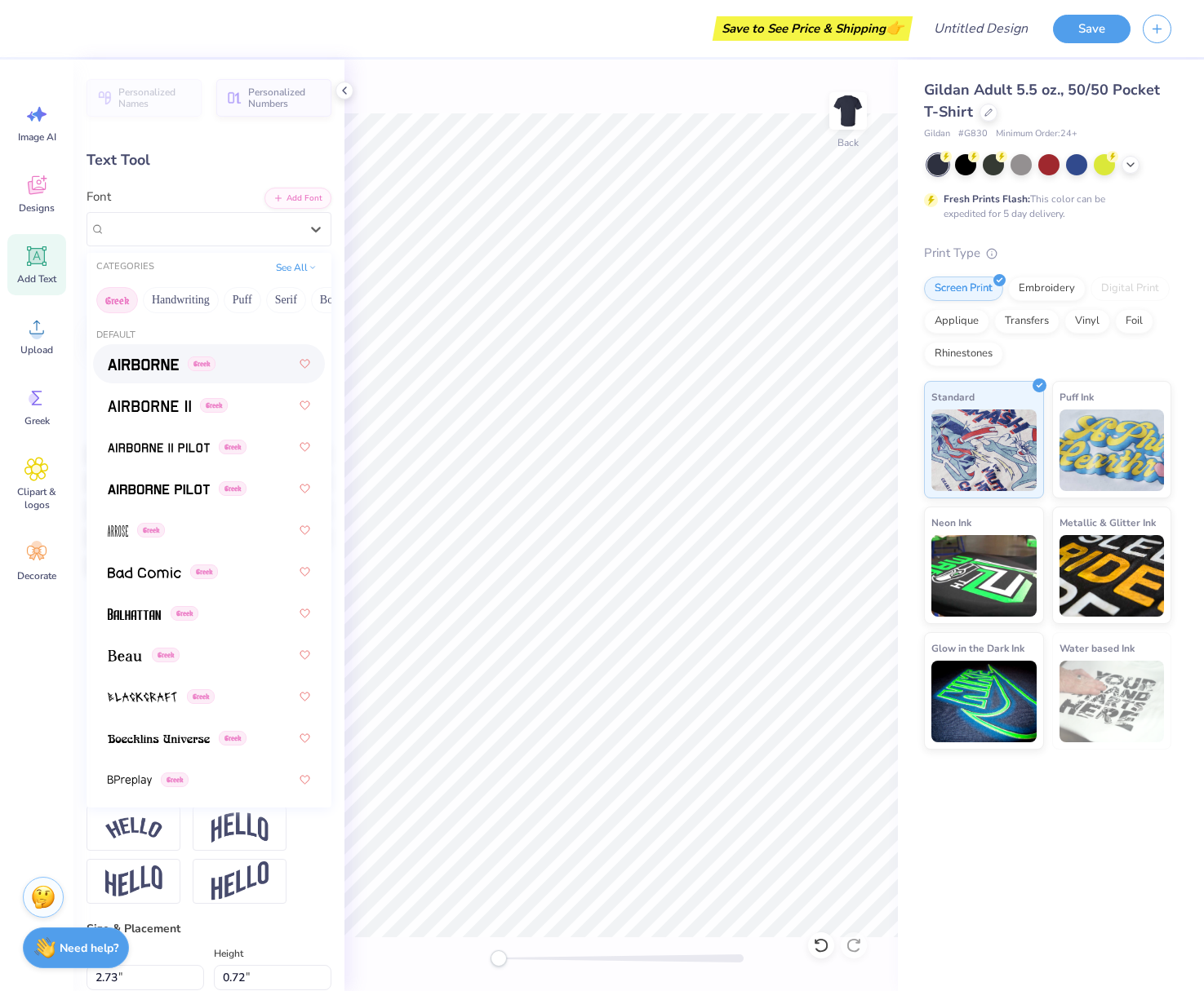
click at [138, 367] on img at bounding box center [143, 365] width 71 height 12
click at [153, 229] on div "Airborne Greek" at bounding box center [202, 229] width 197 height 25
click at [135, 647] on div "Greek" at bounding box center [209, 654] width 202 height 30
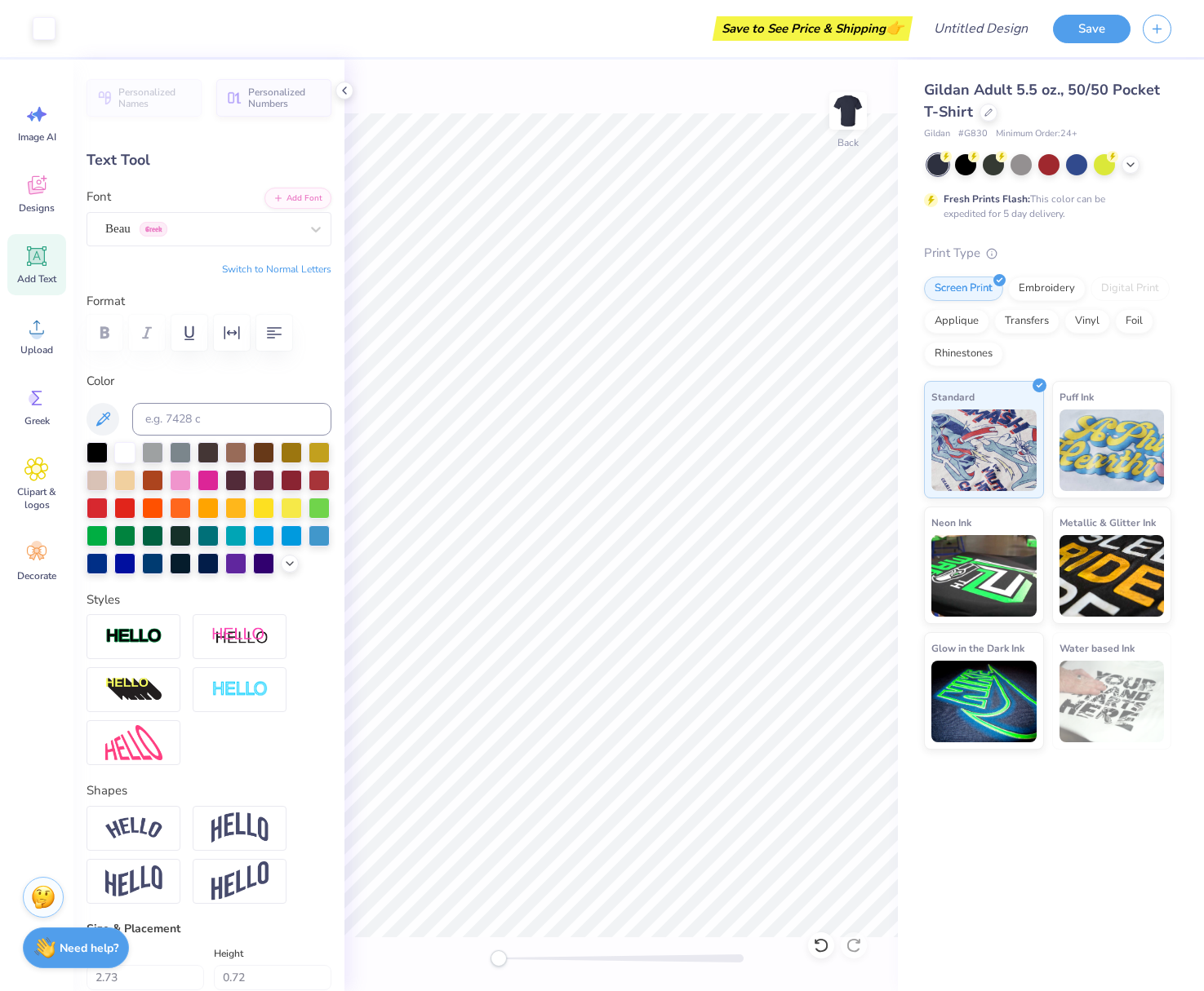
type input "2.41"
type input "1.00"
click at [34, 261] on icon at bounding box center [37, 256] width 15 height 15
type input "3.50"
type input "1.01"
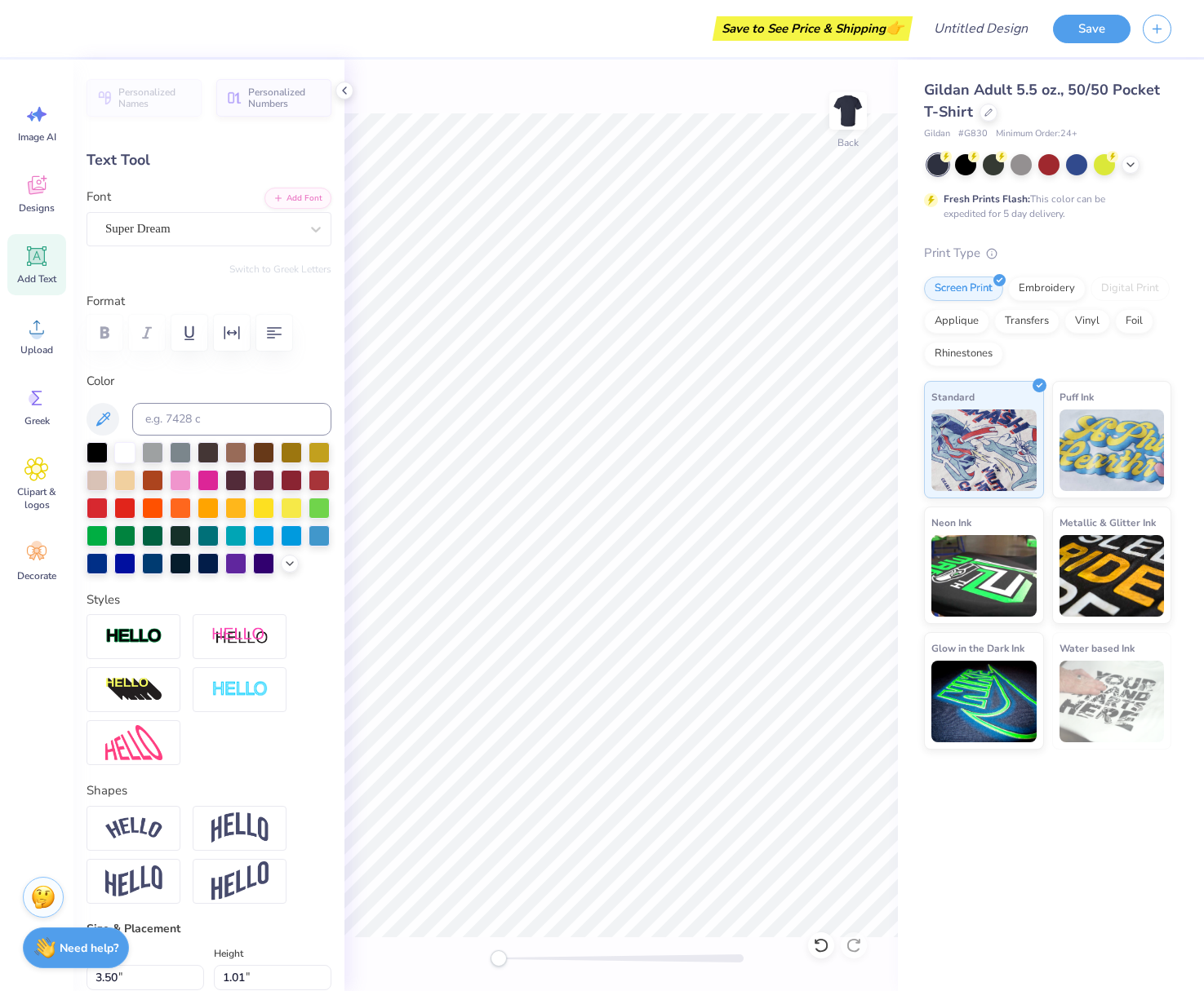
scroll to position [1, 3]
type textarea "Dad's Day"
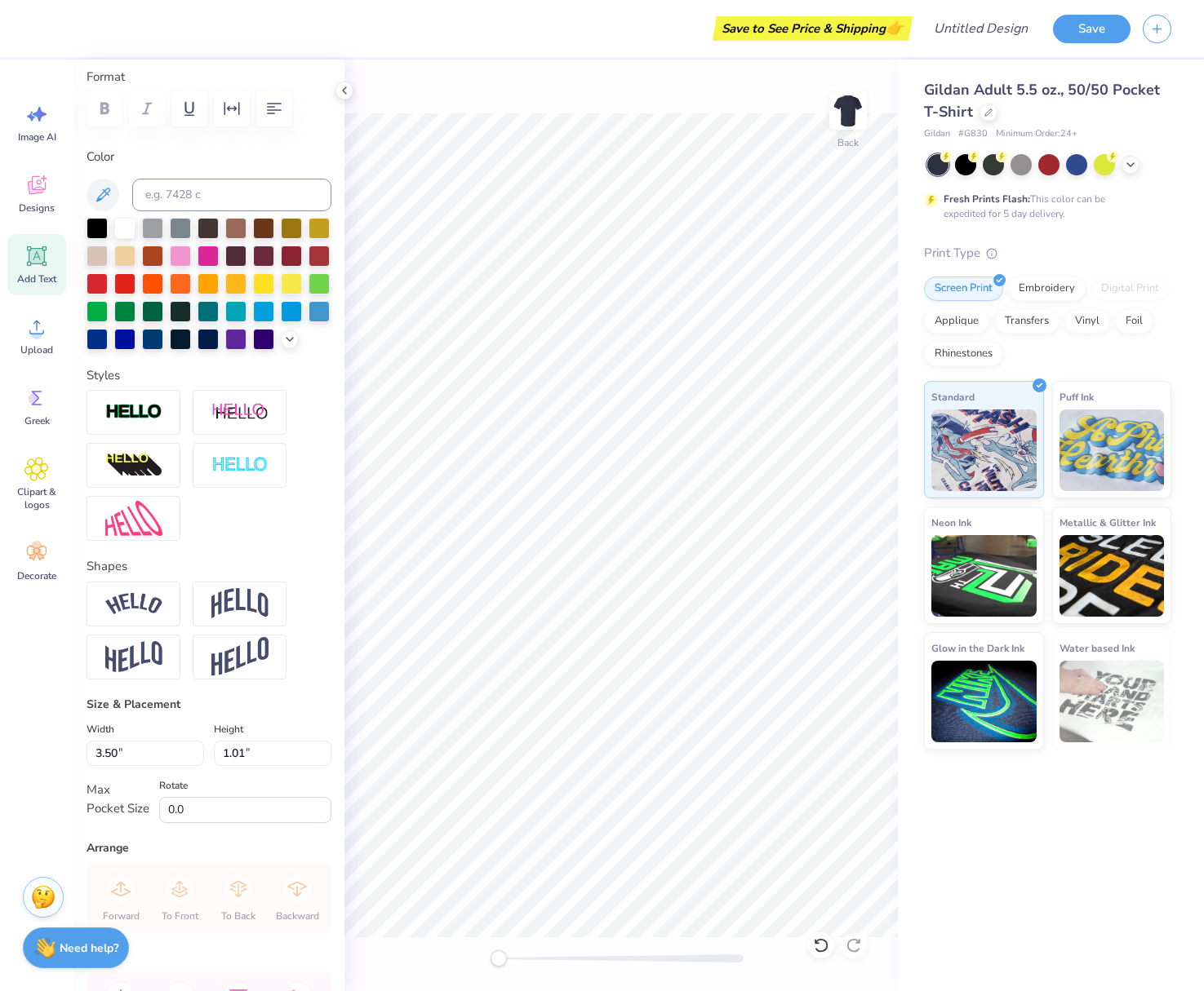
scroll to position [226, 0]
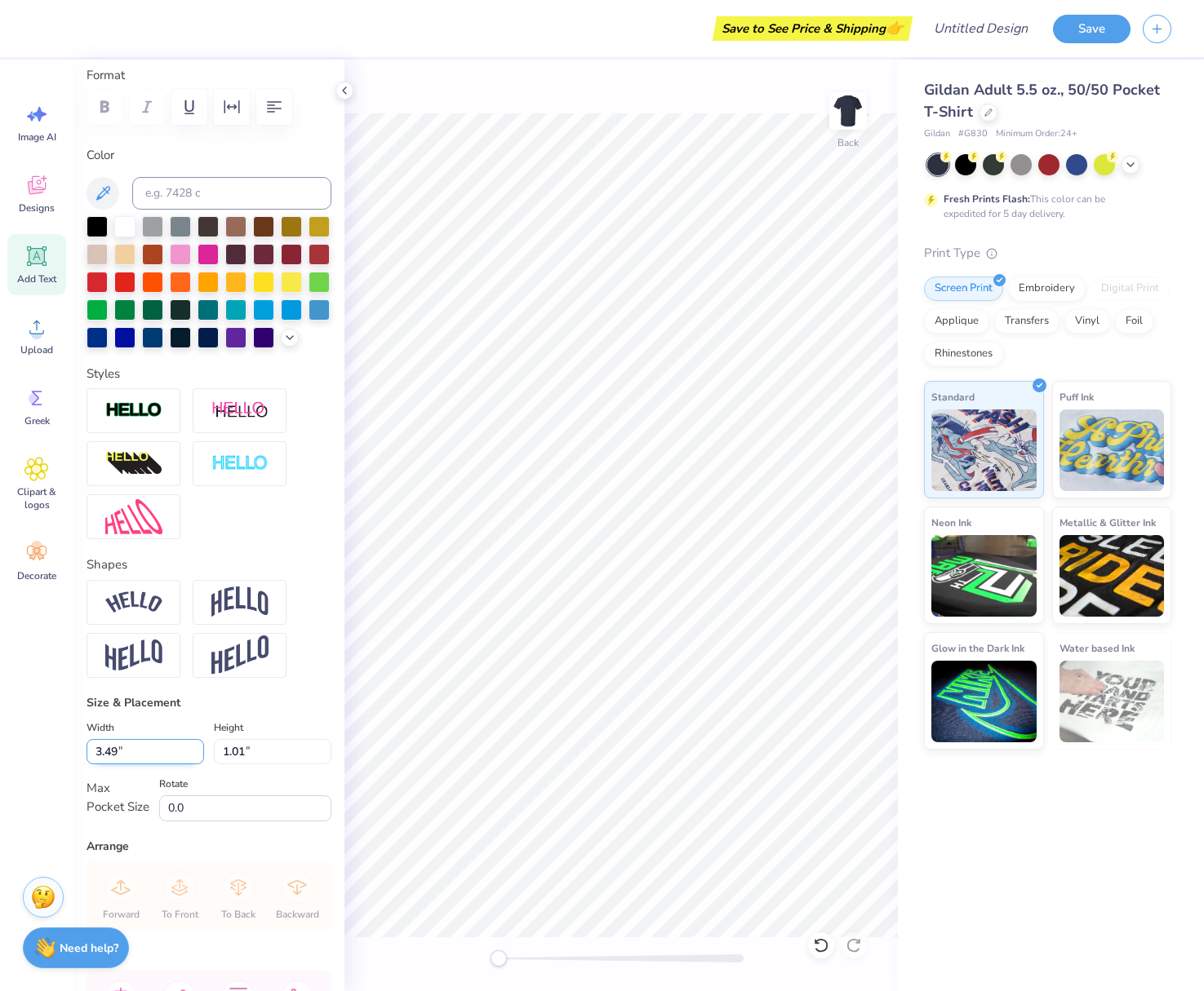
click at [197, 757] on input "3.49" at bounding box center [145, 751] width 117 height 25
click at [197, 757] on input "3.48" at bounding box center [145, 751] width 117 height 25
click at [197, 757] on input "3.47" at bounding box center [145, 751] width 117 height 25
click at [197, 757] on input "3.46" at bounding box center [145, 751] width 117 height 25
click at [197, 757] on input "3.45" at bounding box center [145, 751] width 117 height 25
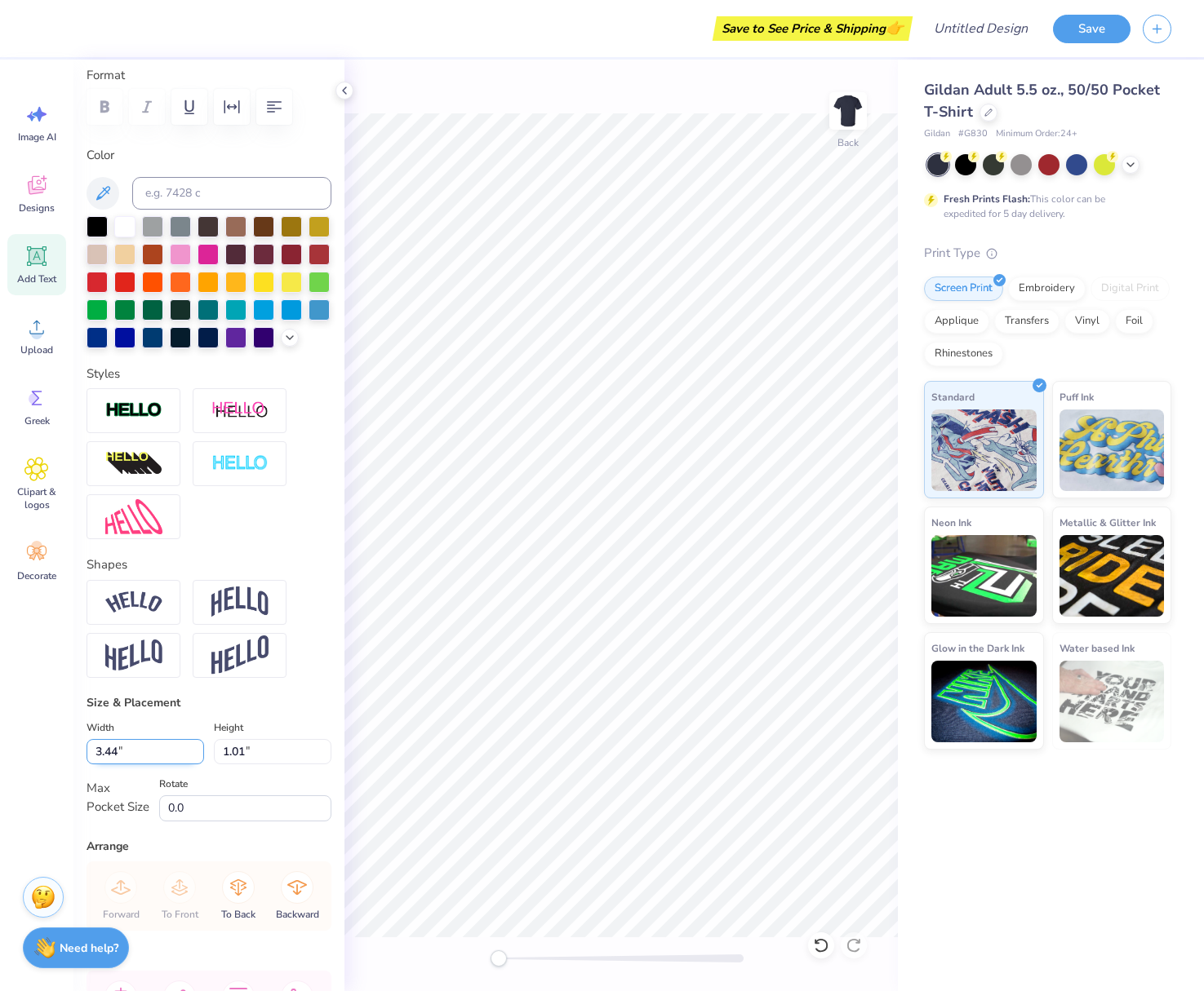
click at [197, 757] on input "3.44" at bounding box center [145, 751] width 117 height 25
click at [197, 757] on input "3.43" at bounding box center [145, 751] width 117 height 25
click at [197, 757] on input "3.42" at bounding box center [145, 751] width 117 height 25
click at [197, 757] on input "3.41" at bounding box center [145, 751] width 117 height 25
click at [197, 757] on input "3.4" at bounding box center [145, 751] width 117 height 25
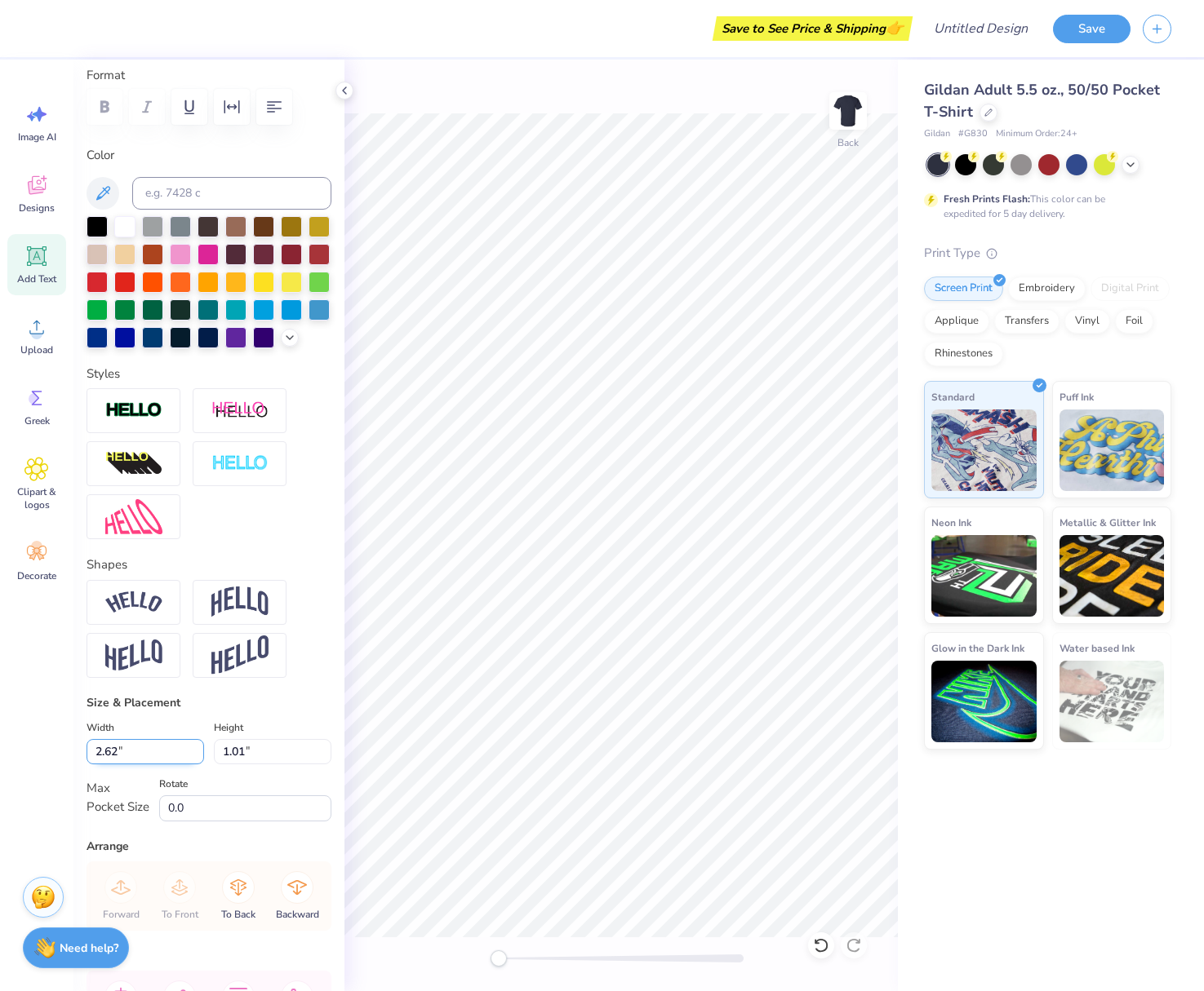
click at [197, 757] on input "2.62" at bounding box center [145, 751] width 117 height 25
click at [237, 773] on div "Width 2.62 2.62 " Height 1.01 1.01 " Max Pocket Size Rotate 0.0" at bounding box center [209, 769] width 245 height 104
type input "2.57"
type input "0.51"
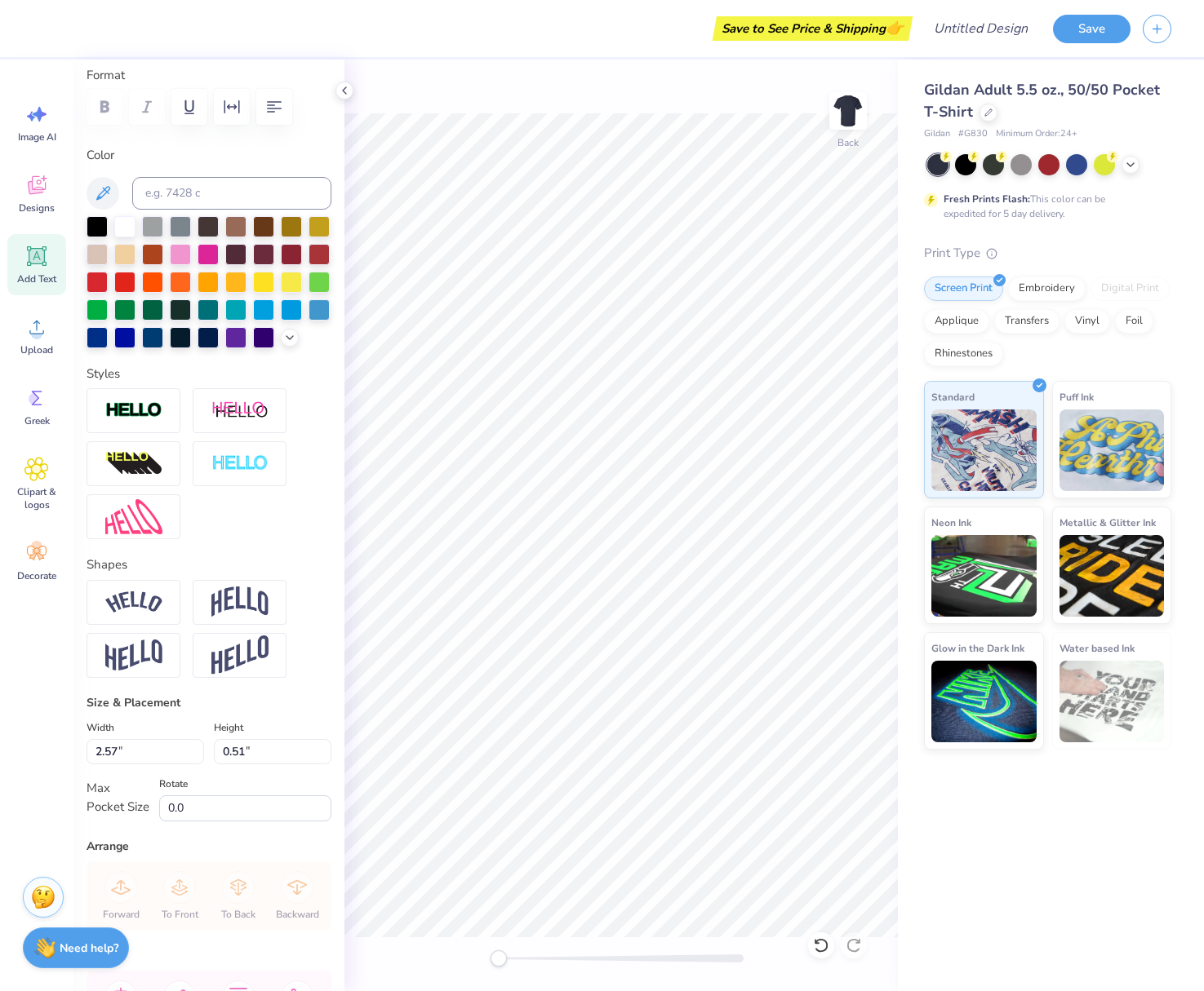
type textarea "Dad's Day 2025"
type input "2.58"
type input "1.14"
click at [265, 112] on icon "button" at bounding box center [273, 106] width 19 height 19
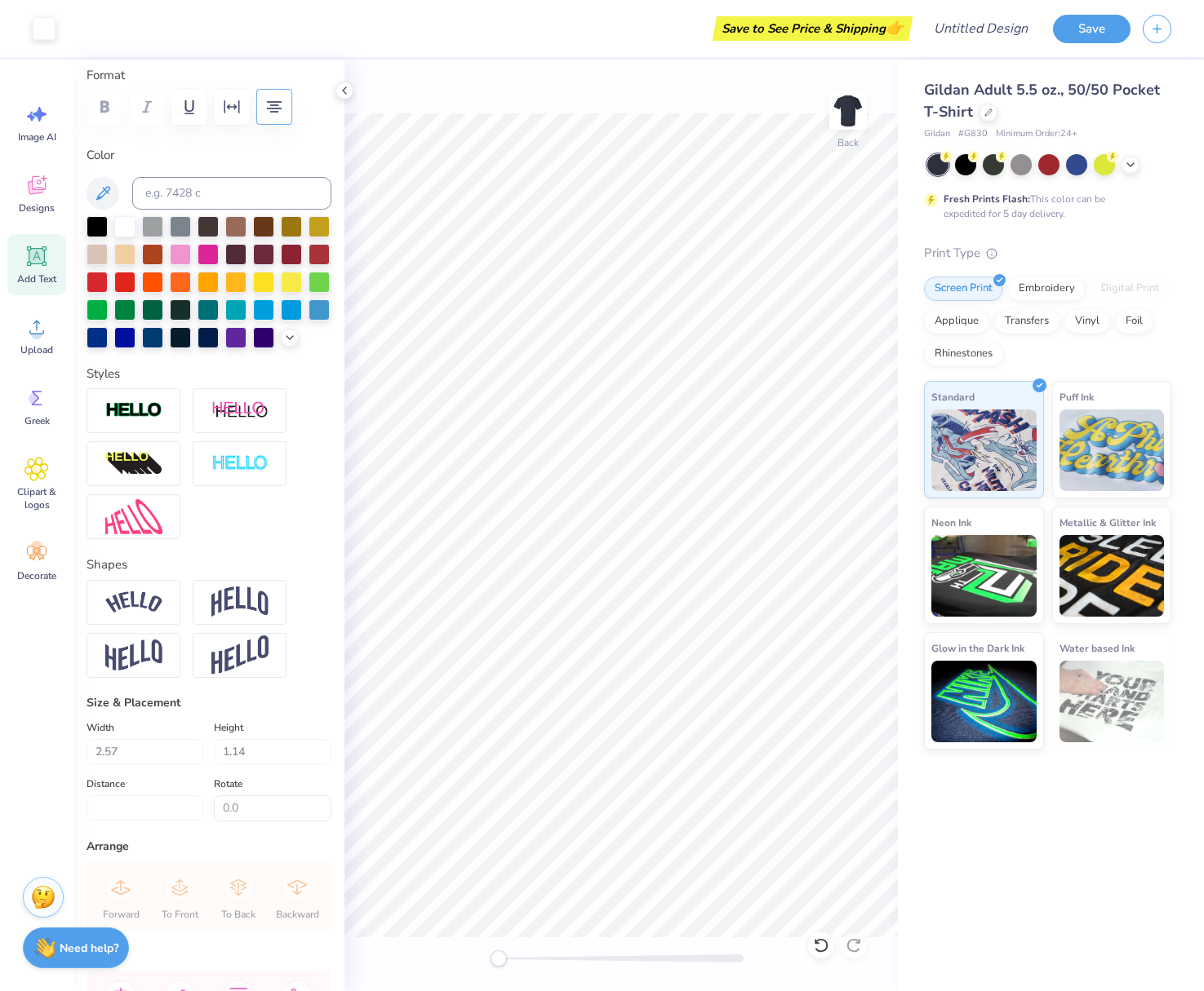
type input "2.41"
type input "1.00"
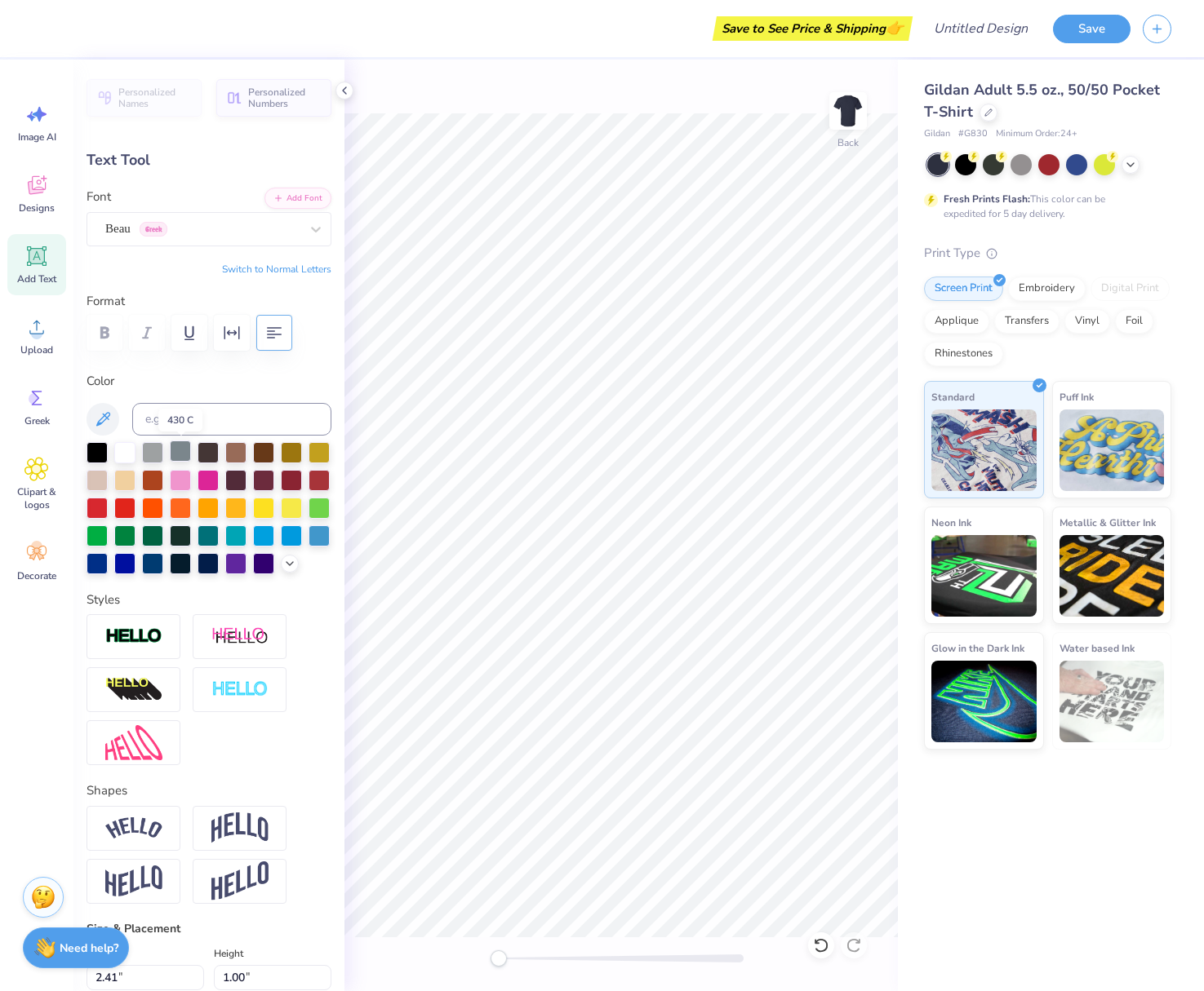
scroll to position [0, 0]
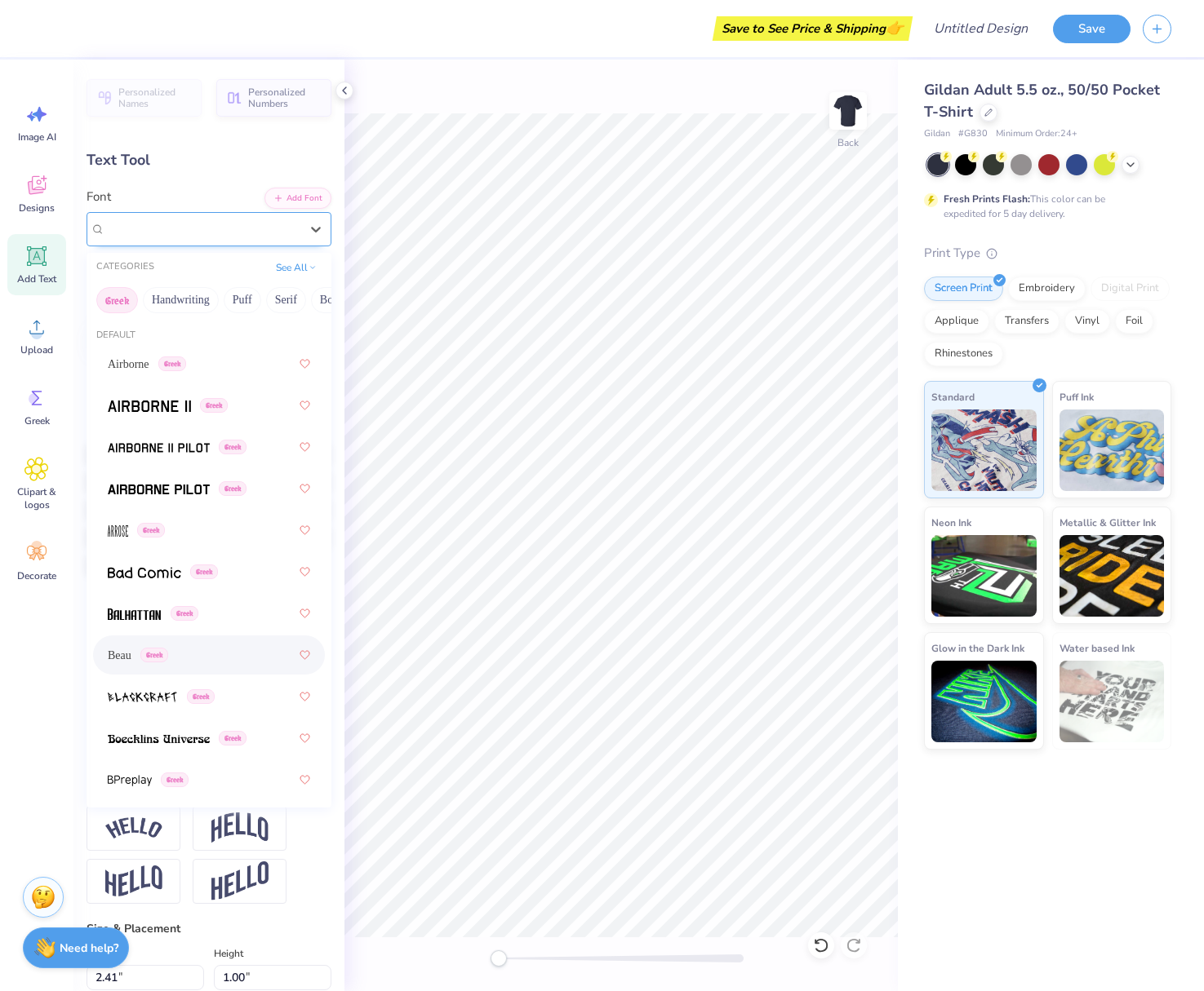
click at [250, 228] on div "Beau Greek" at bounding box center [202, 229] width 197 height 25
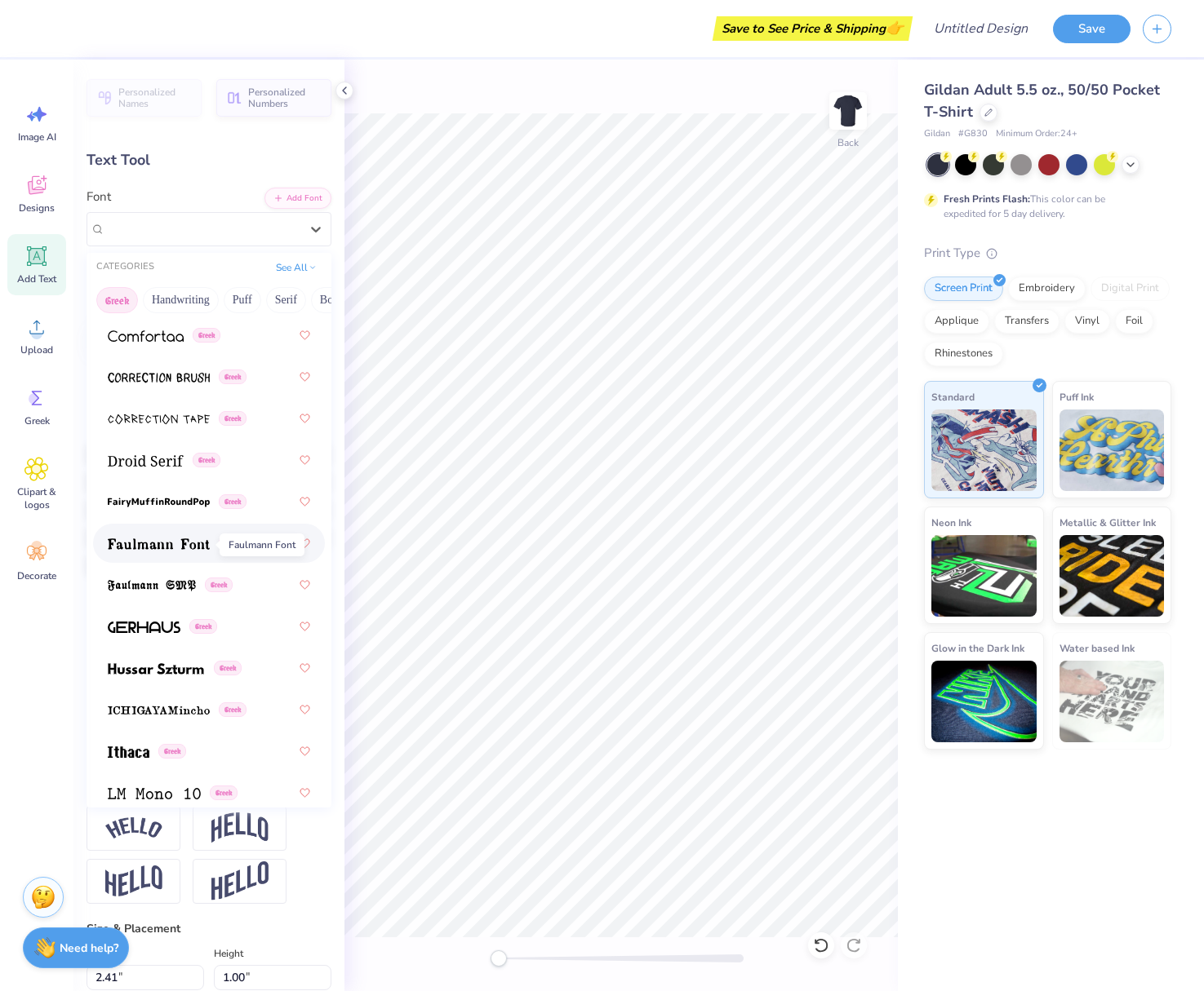
scroll to position [571, 0]
click at [159, 629] on img at bounding box center [144, 626] width 73 height 12
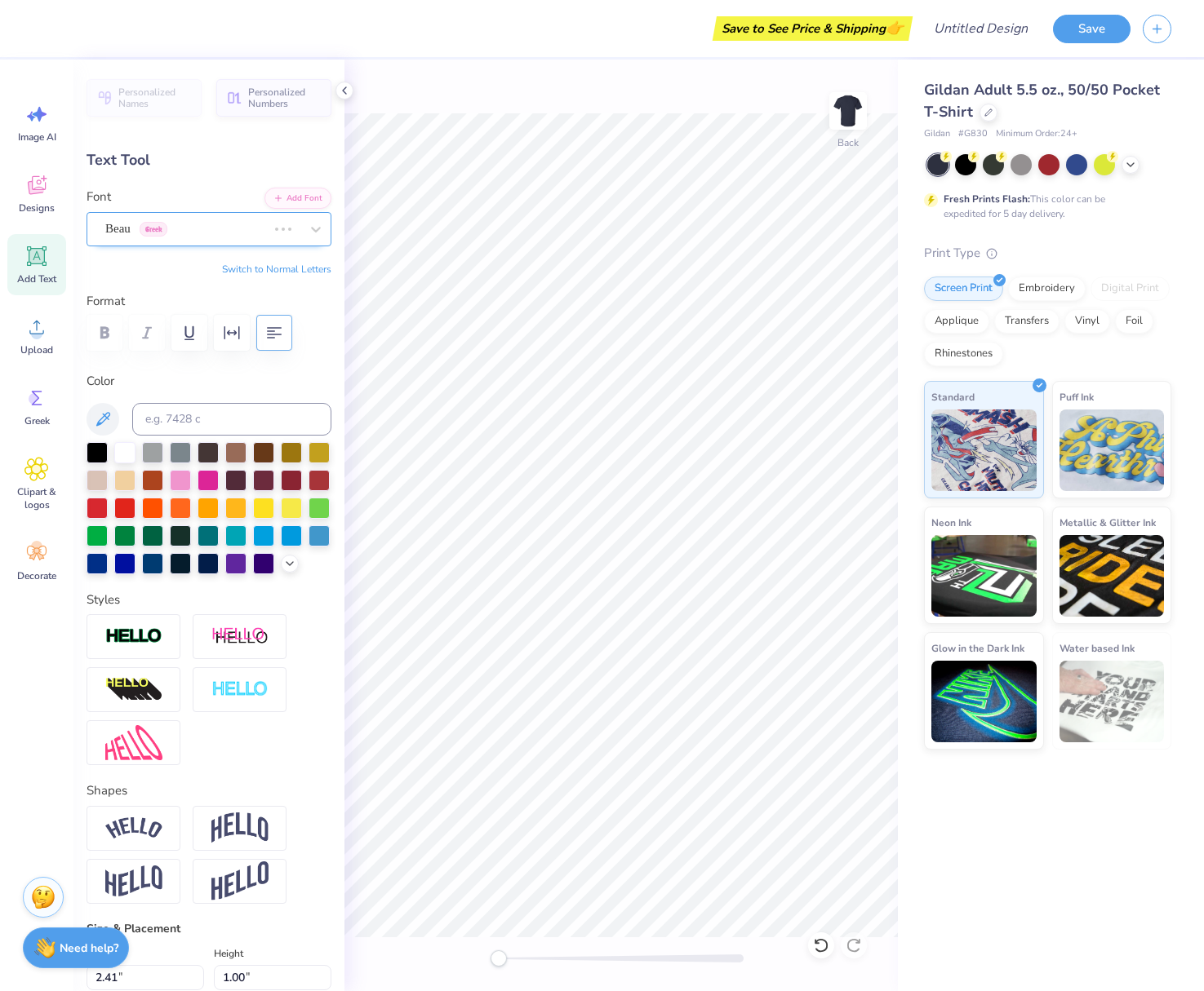
click at [201, 239] on div at bounding box center [186, 229] width 162 height 22
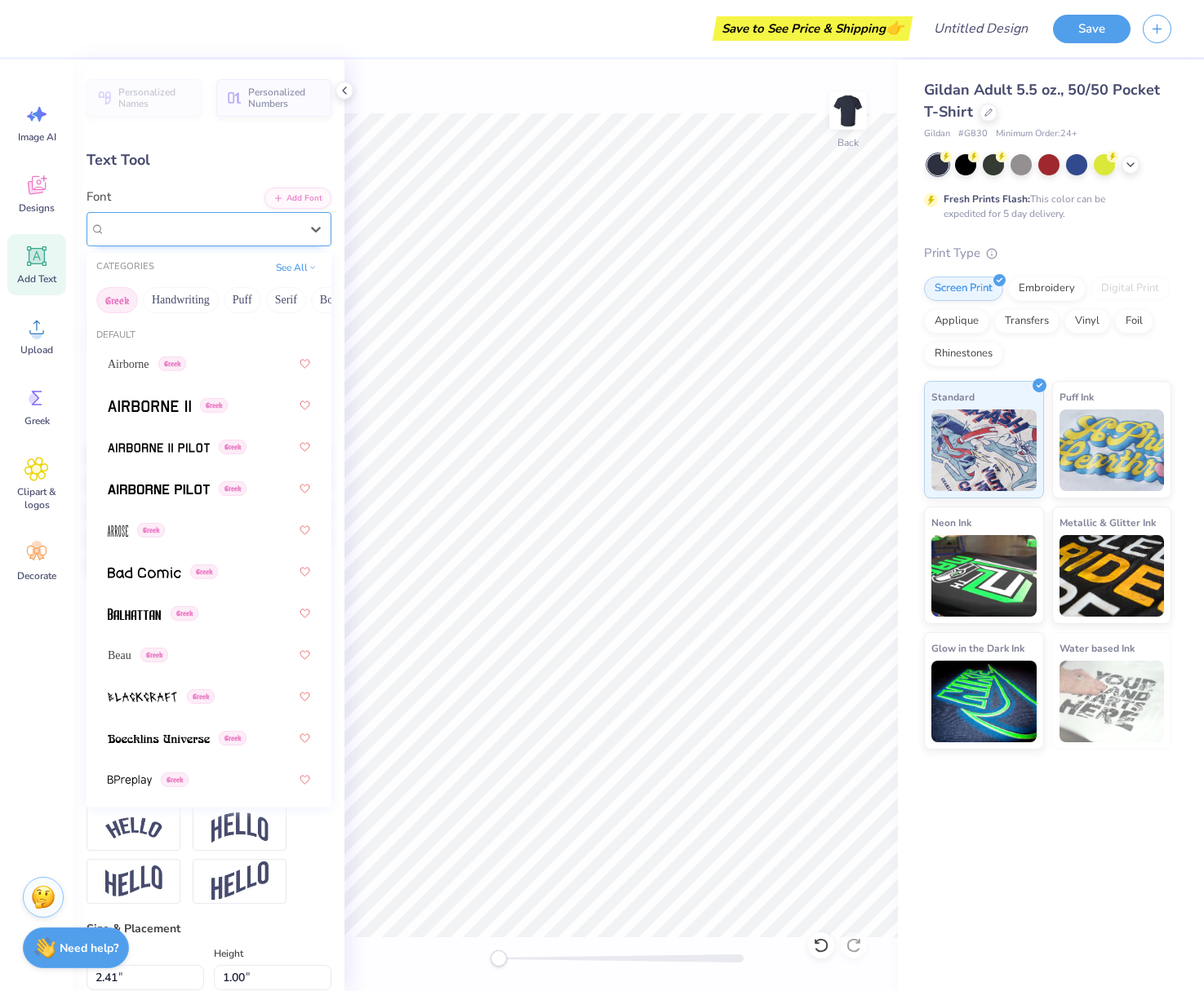
click at [199, 235] on div "Gerhaus Greek" at bounding box center [202, 229] width 197 height 25
click at [165, 398] on span at bounding box center [149, 406] width 84 height 17
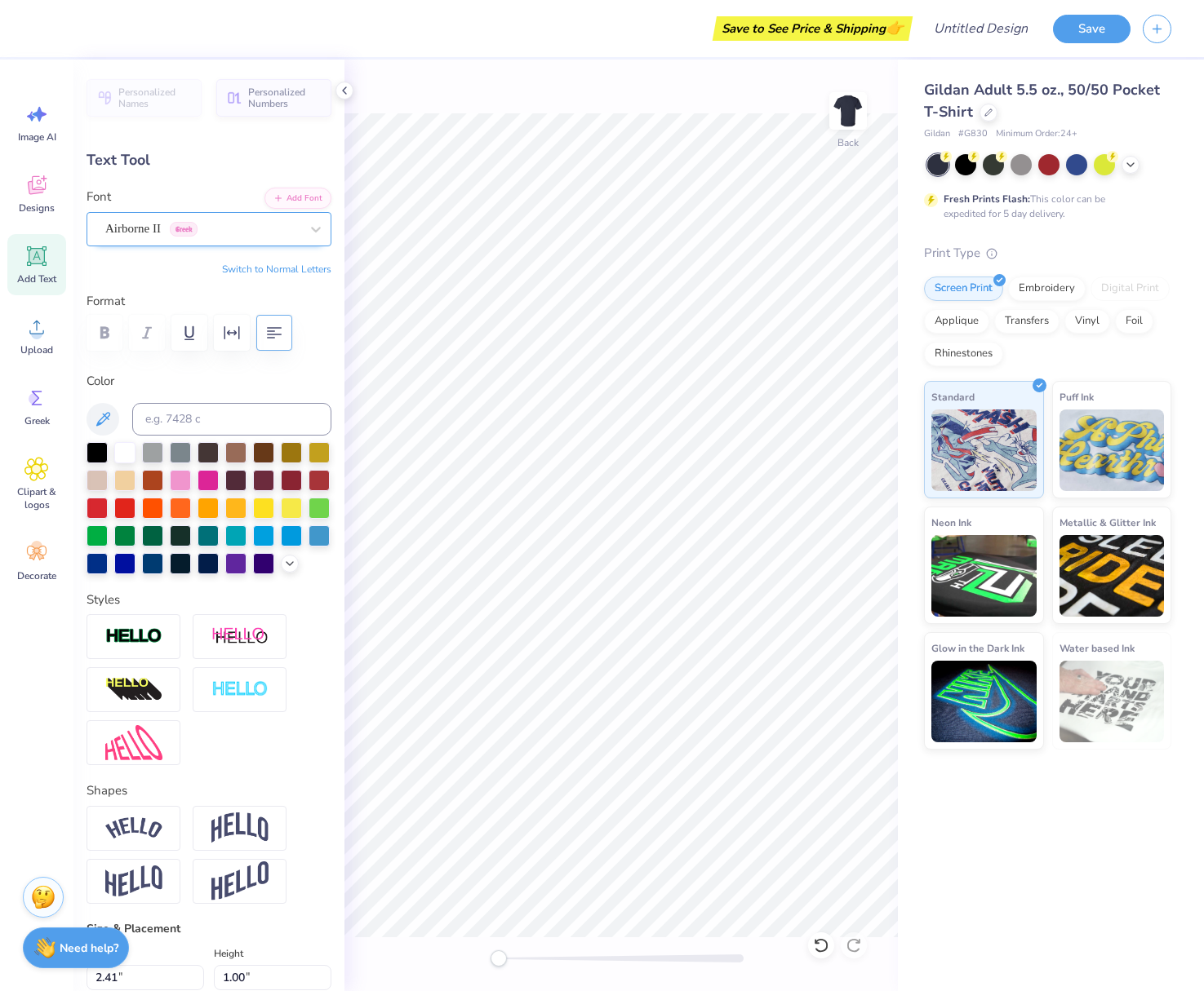
click at [182, 226] on div "Airborne II Greek" at bounding box center [202, 229] width 197 height 25
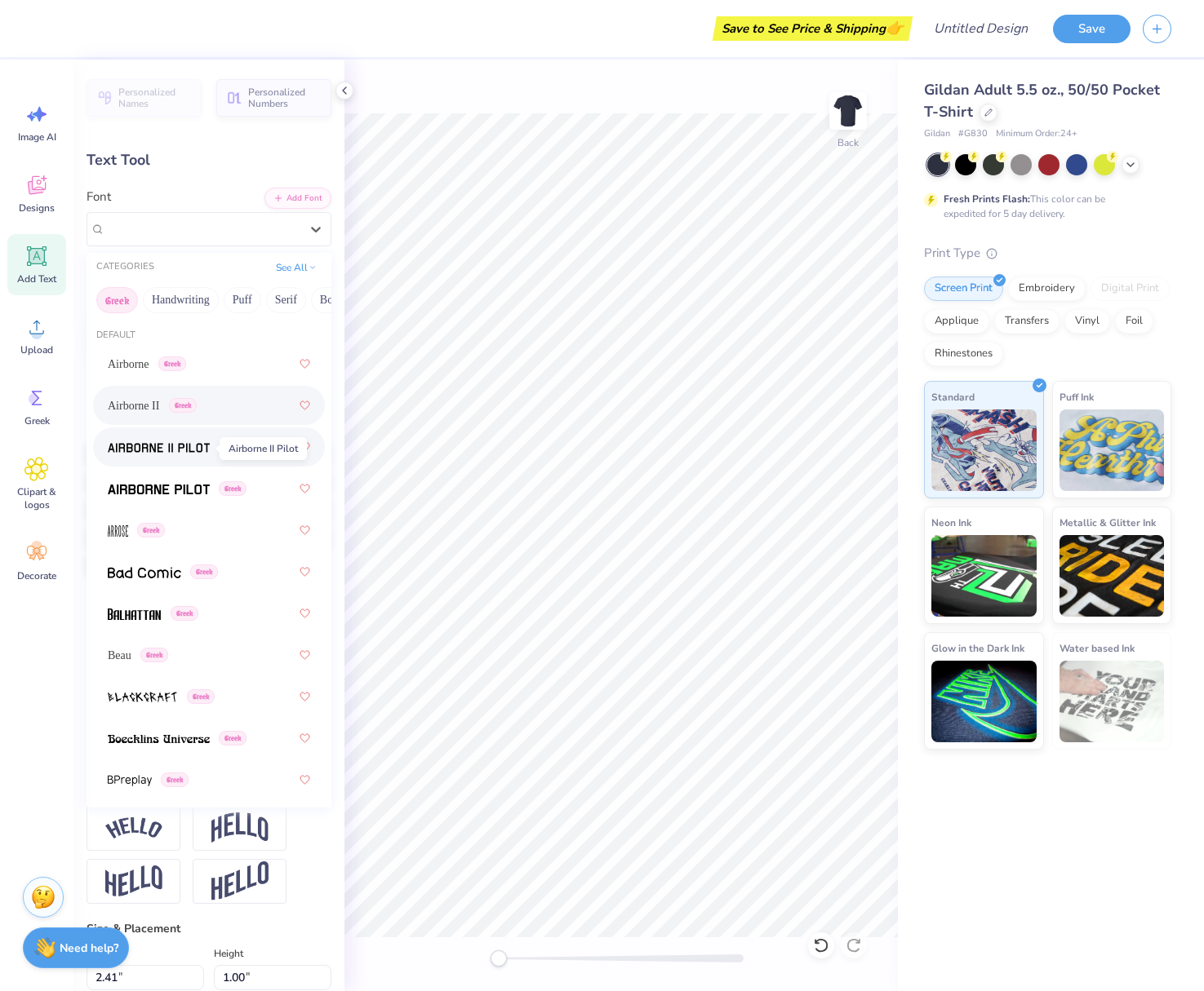
click at [187, 456] on span at bounding box center [159, 447] width 102 height 17
click at [175, 233] on div "Airborne II Pilot Greek" at bounding box center [202, 229] width 197 height 25
click at [154, 490] on img at bounding box center [159, 490] width 102 height 12
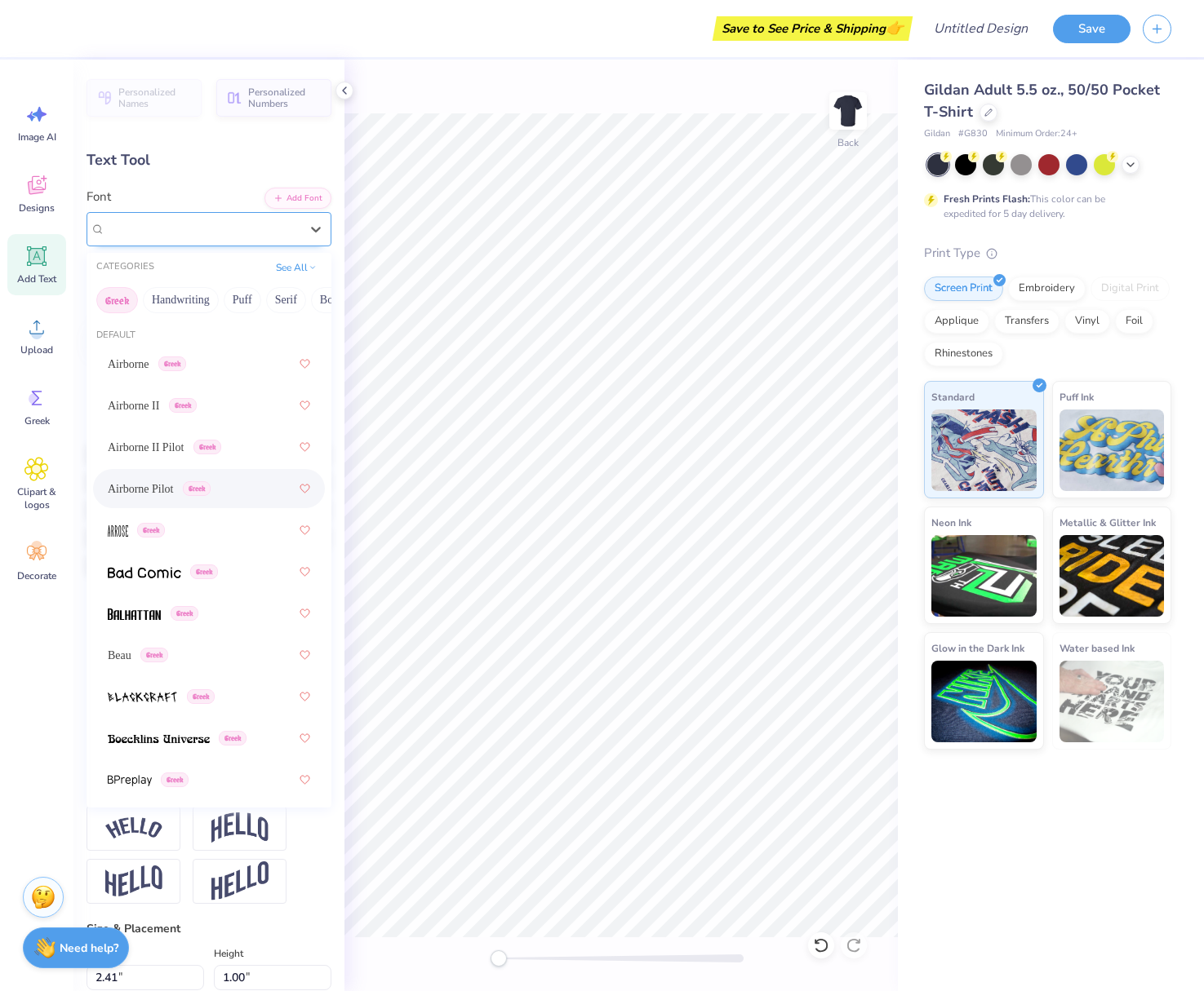
click at [170, 229] on div "Airborne Pilot Greek" at bounding box center [202, 229] width 197 height 25
click at [151, 610] on span at bounding box center [134, 614] width 53 height 17
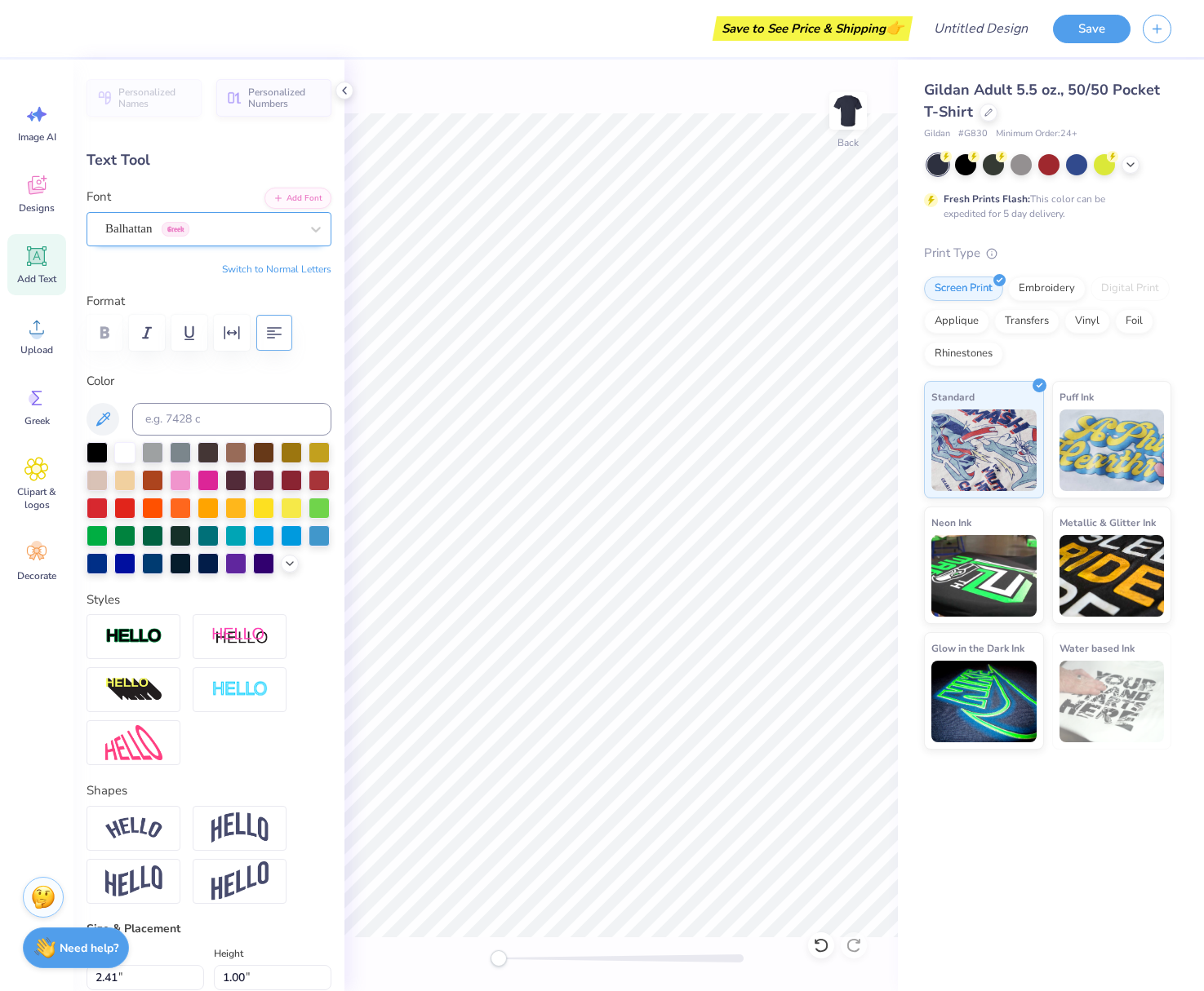
click at [147, 230] on div "Balhattan Greek" at bounding box center [202, 229] width 197 height 25
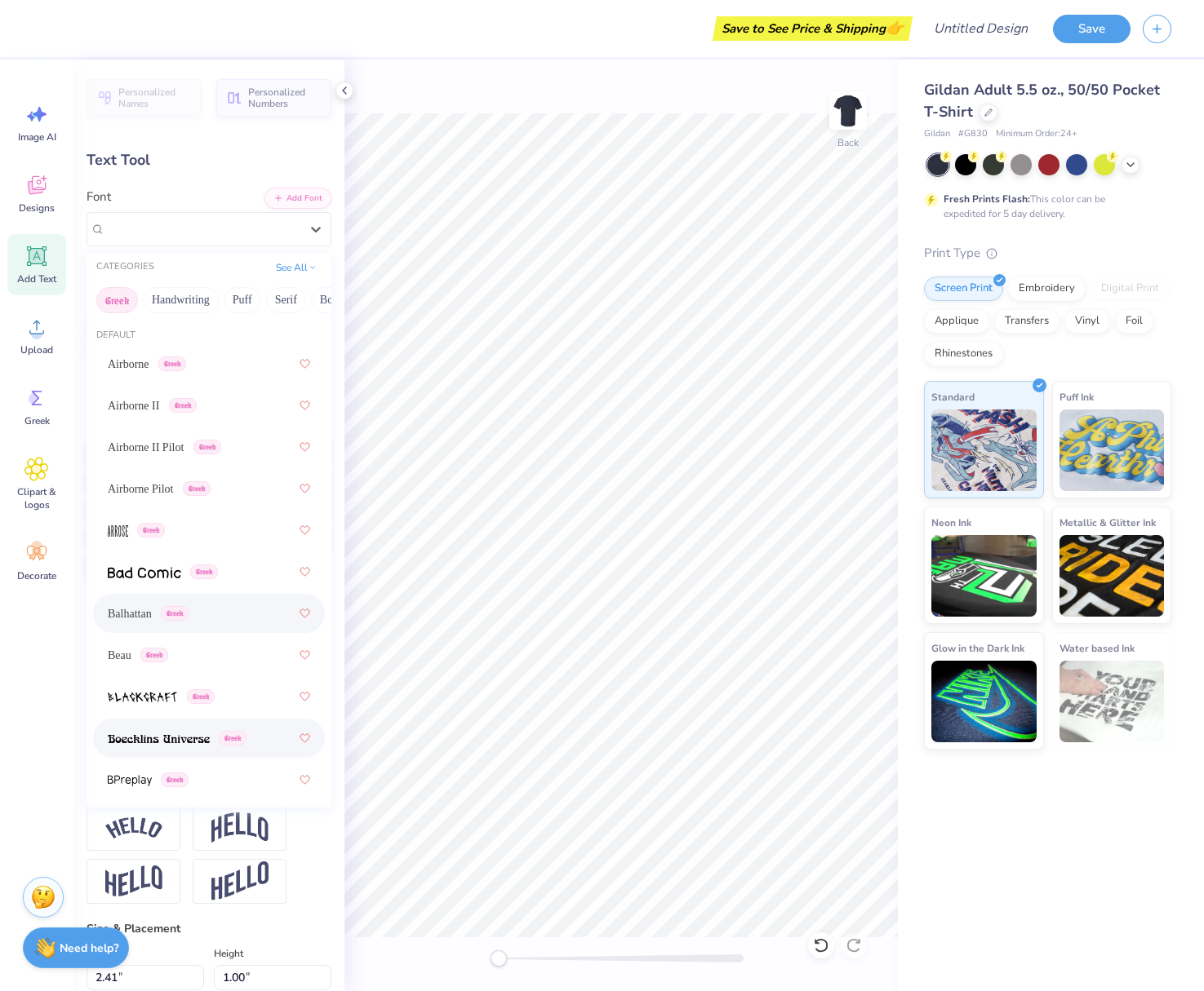
click at [154, 730] on div "Greek" at bounding box center [209, 738] width 202 height 30
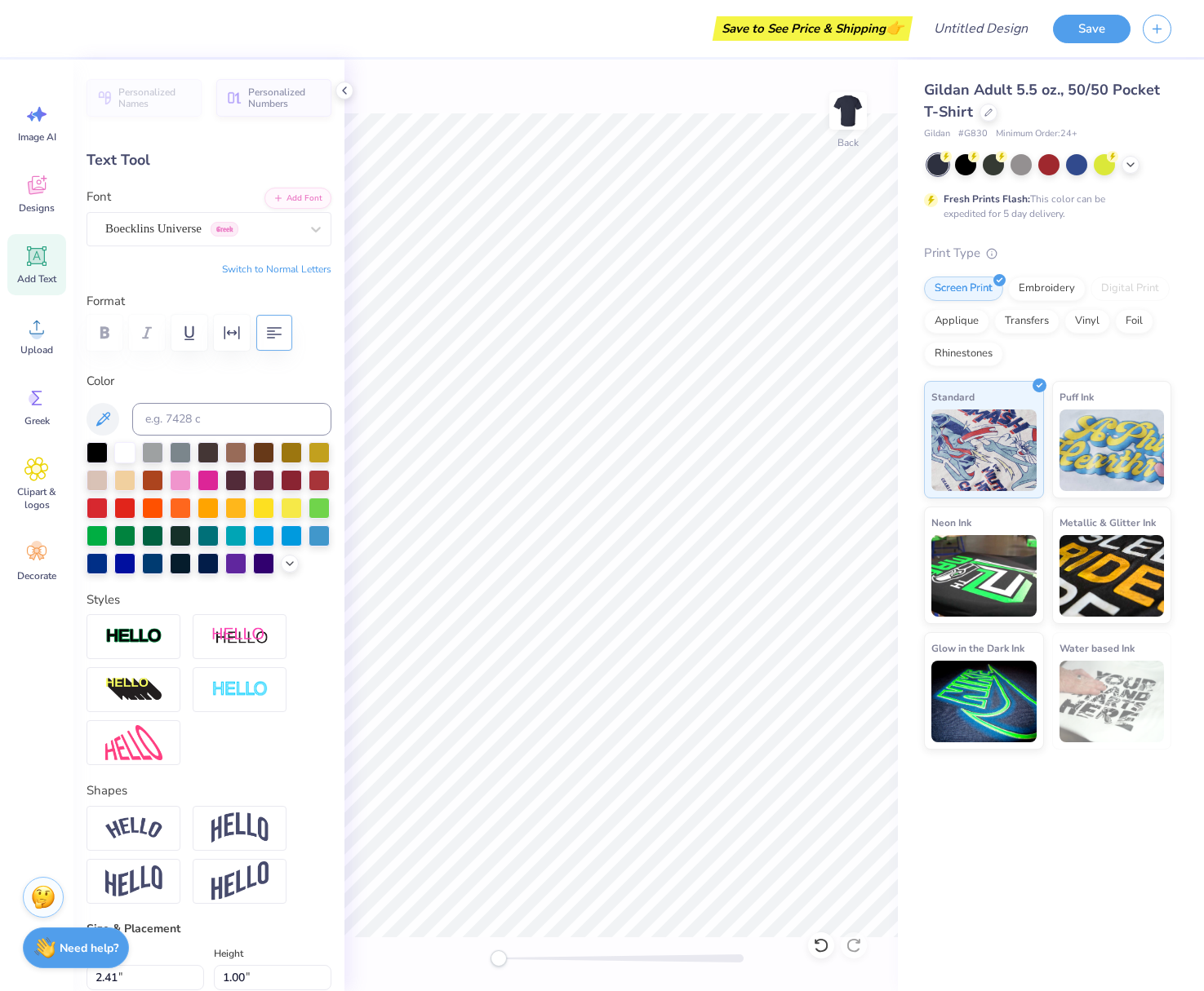
type input "2.57"
type input "1.14"
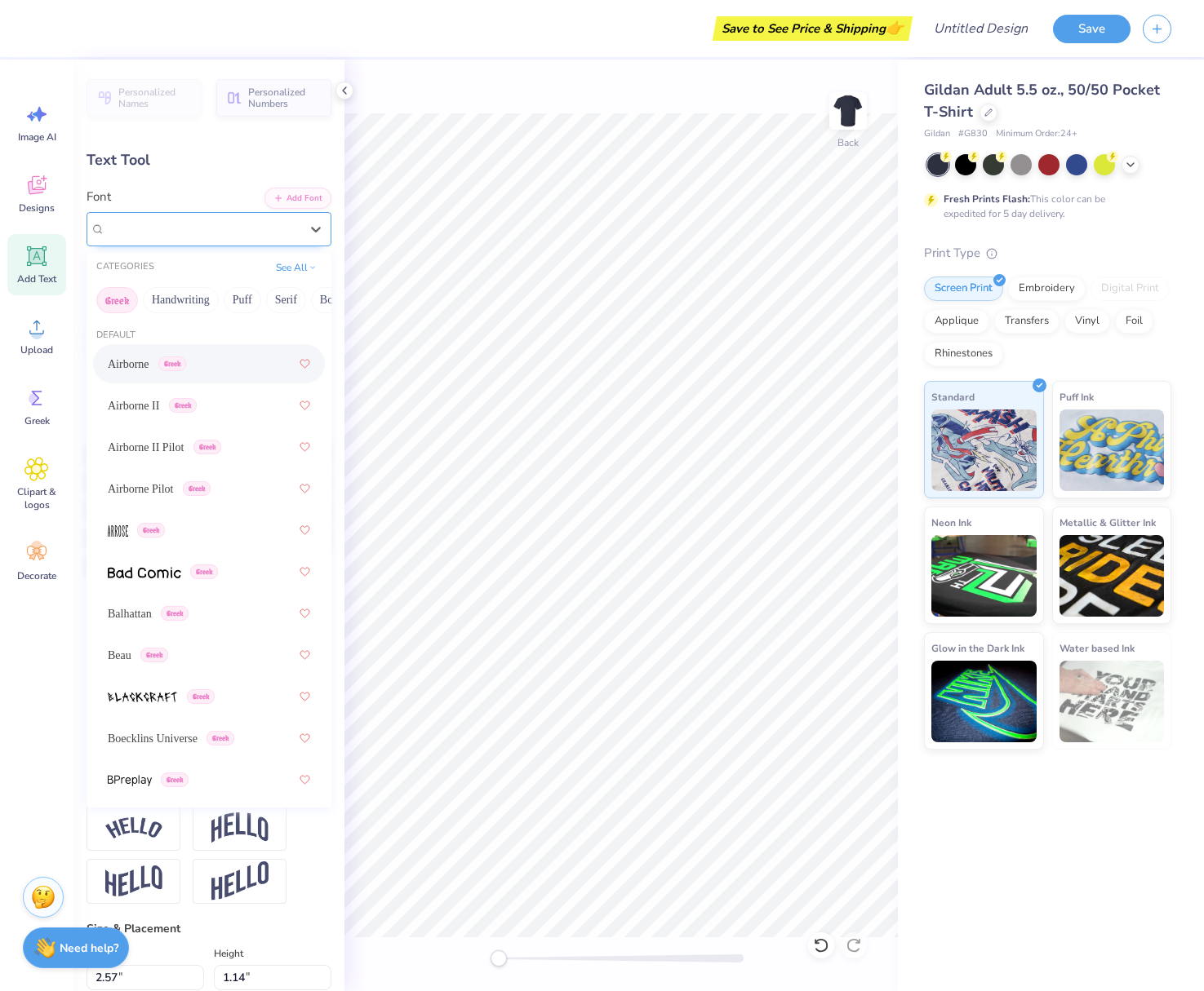
click at [204, 229] on div "Super Dream" at bounding box center [202, 229] width 197 height 25
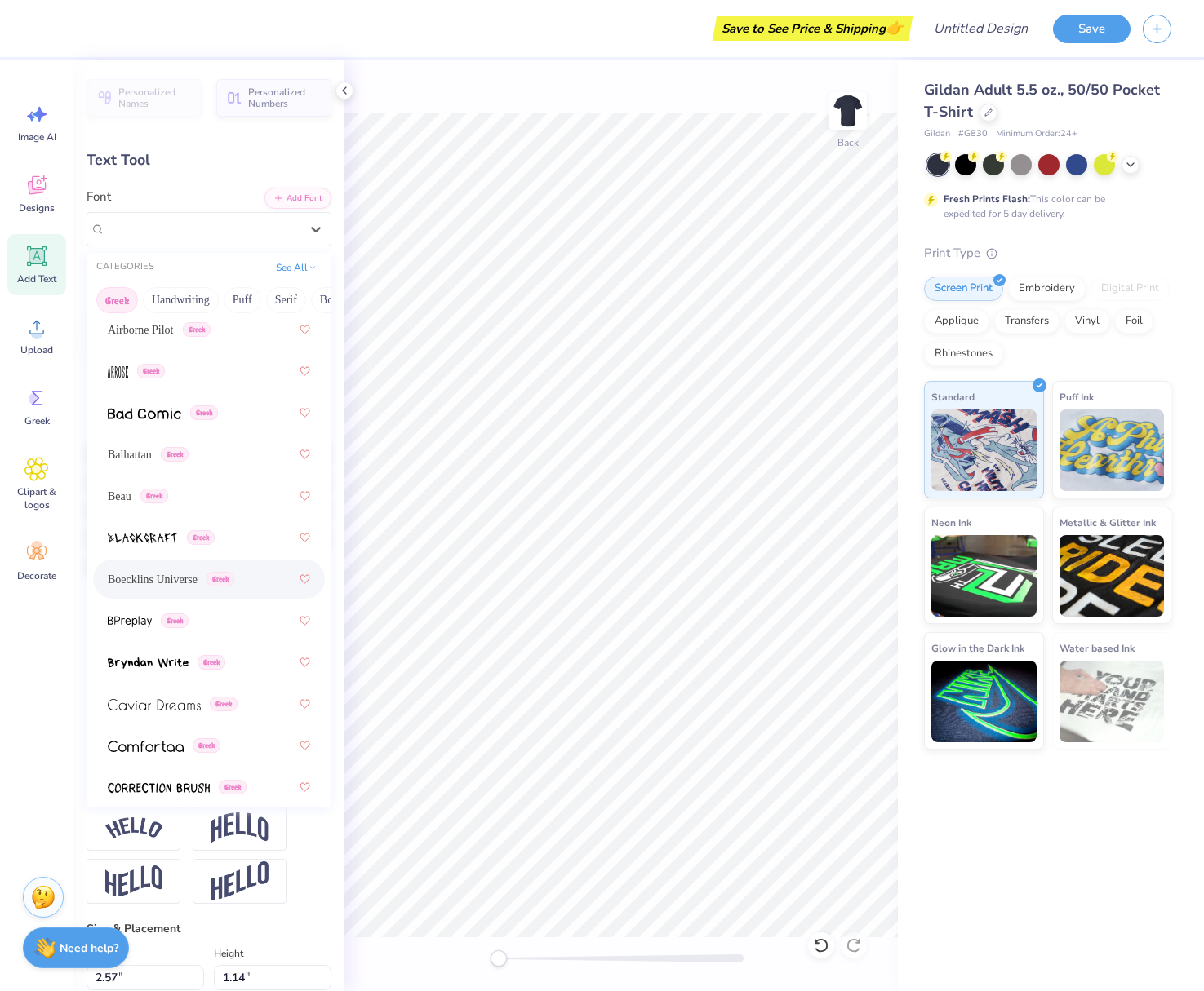
click at [193, 594] on div "Boecklins Universe Greek" at bounding box center [209, 579] width 202 height 30
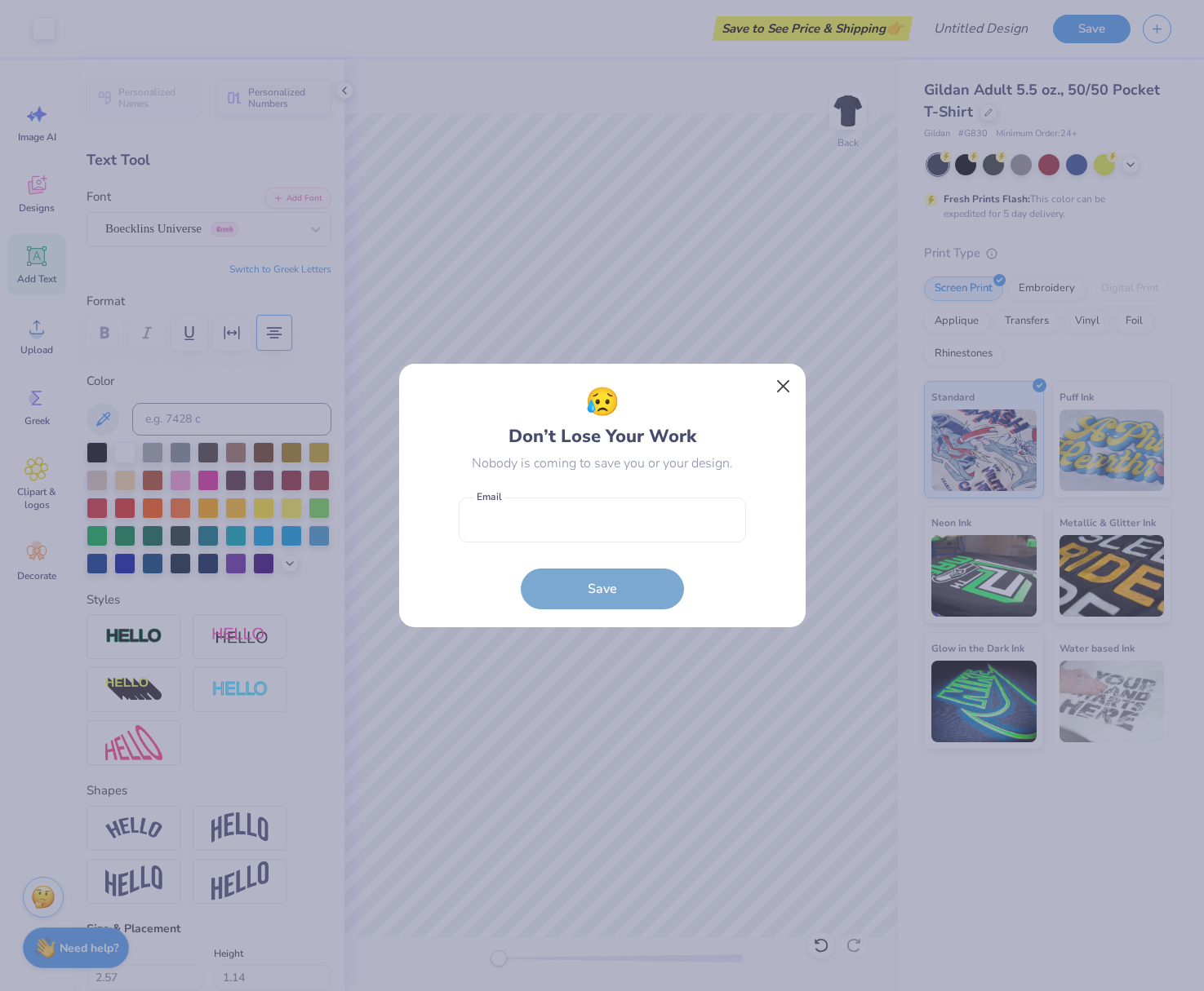
click at [789, 383] on button "Close" at bounding box center [782, 386] width 31 height 31
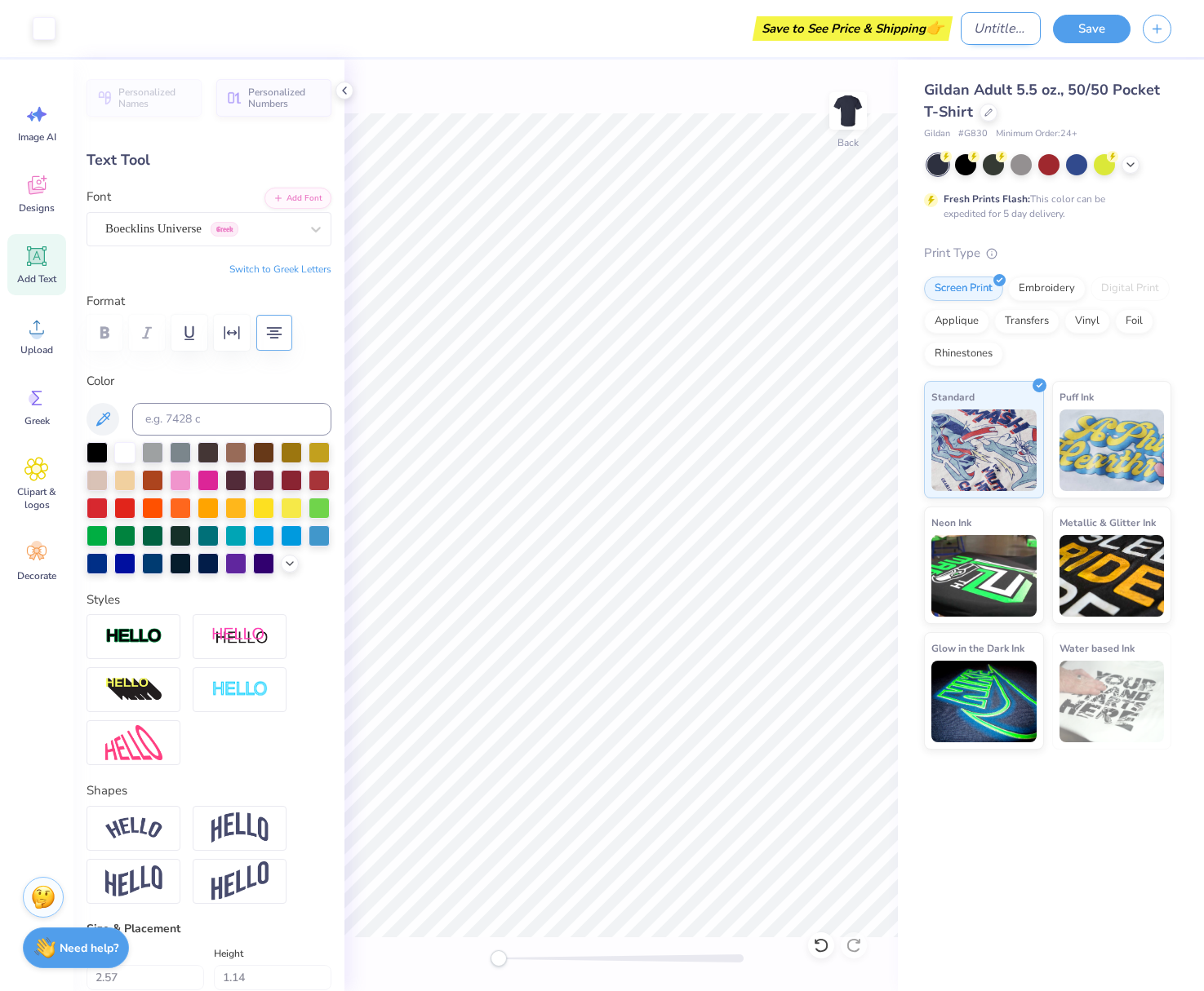
click at [1008, 38] on input "Design Title" at bounding box center [1001, 29] width 80 height 33
type input "TES Dad's Day"
click at [1090, 25] on button "Save" at bounding box center [1092, 27] width 78 height 29
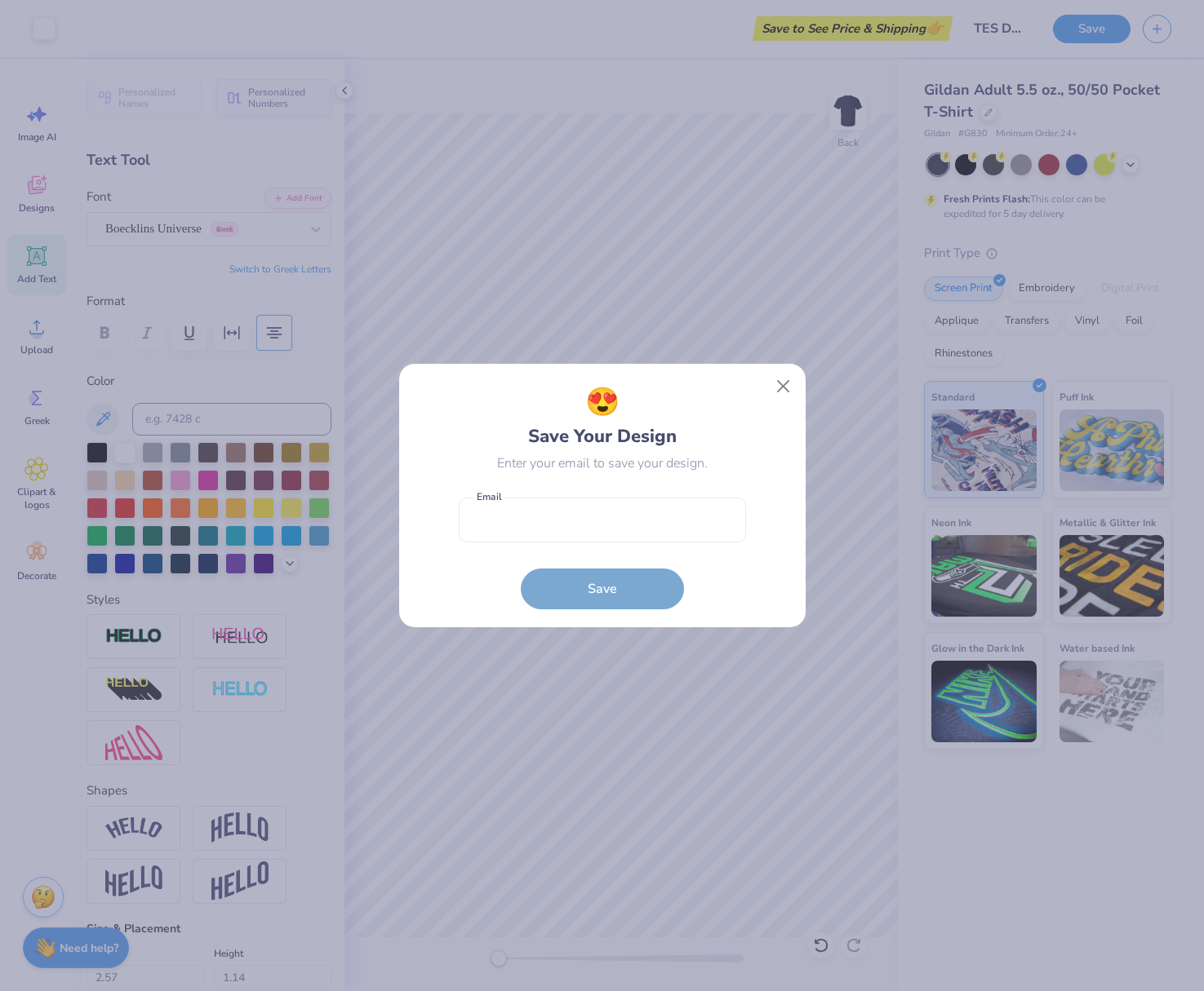
click at [624, 558] on form "Email is a required field Email Save" at bounding box center [602, 549] width 288 height 120
click at [613, 531] on input "email" at bounding box center [602, 520] width 288 height 45
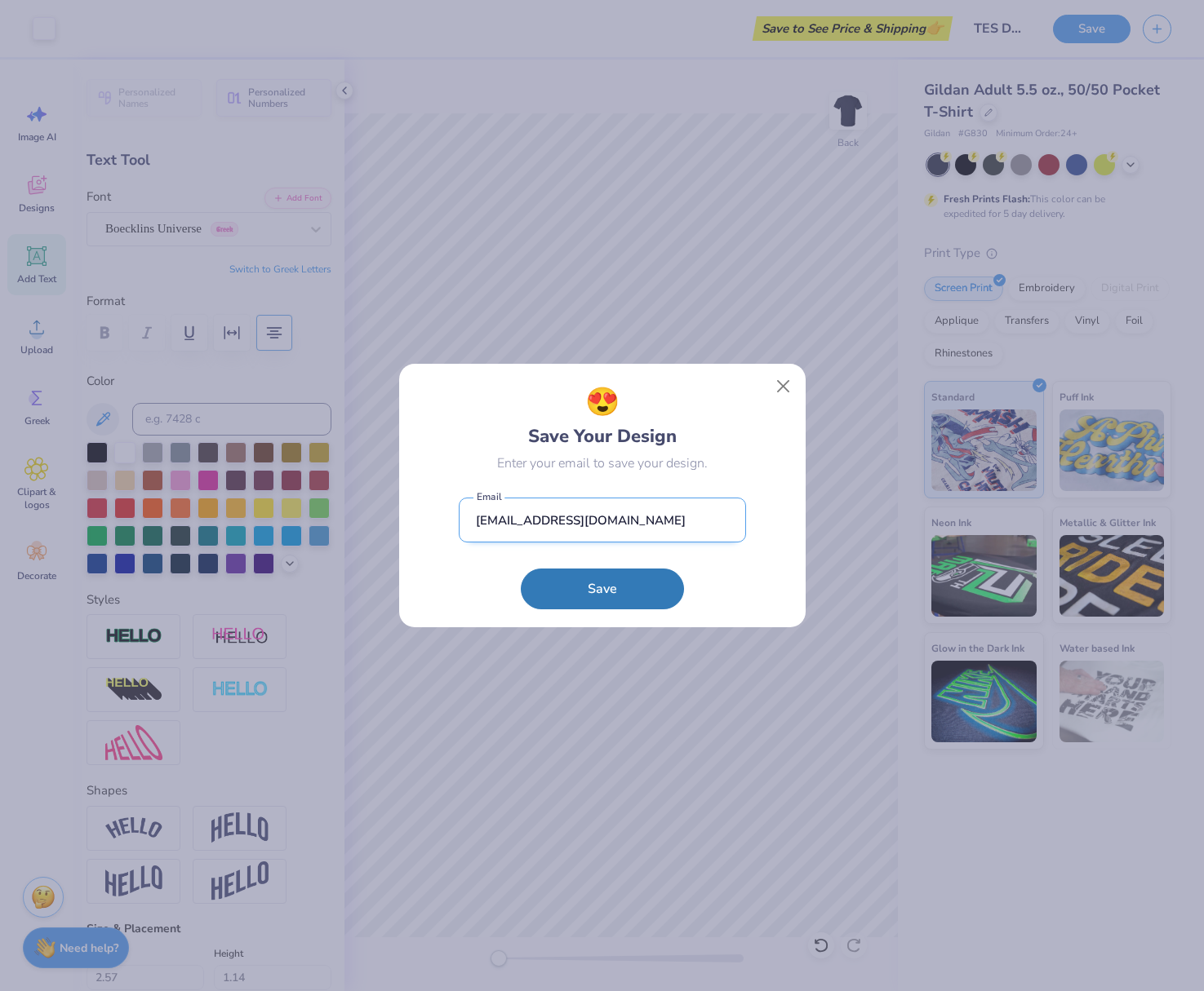
click at [613, 522] on input "[EMAIL_ADDRESS][DOMAIN_NAME]" at bounding box center [602, 520] width 288 height 45
type input "nhtaylor"
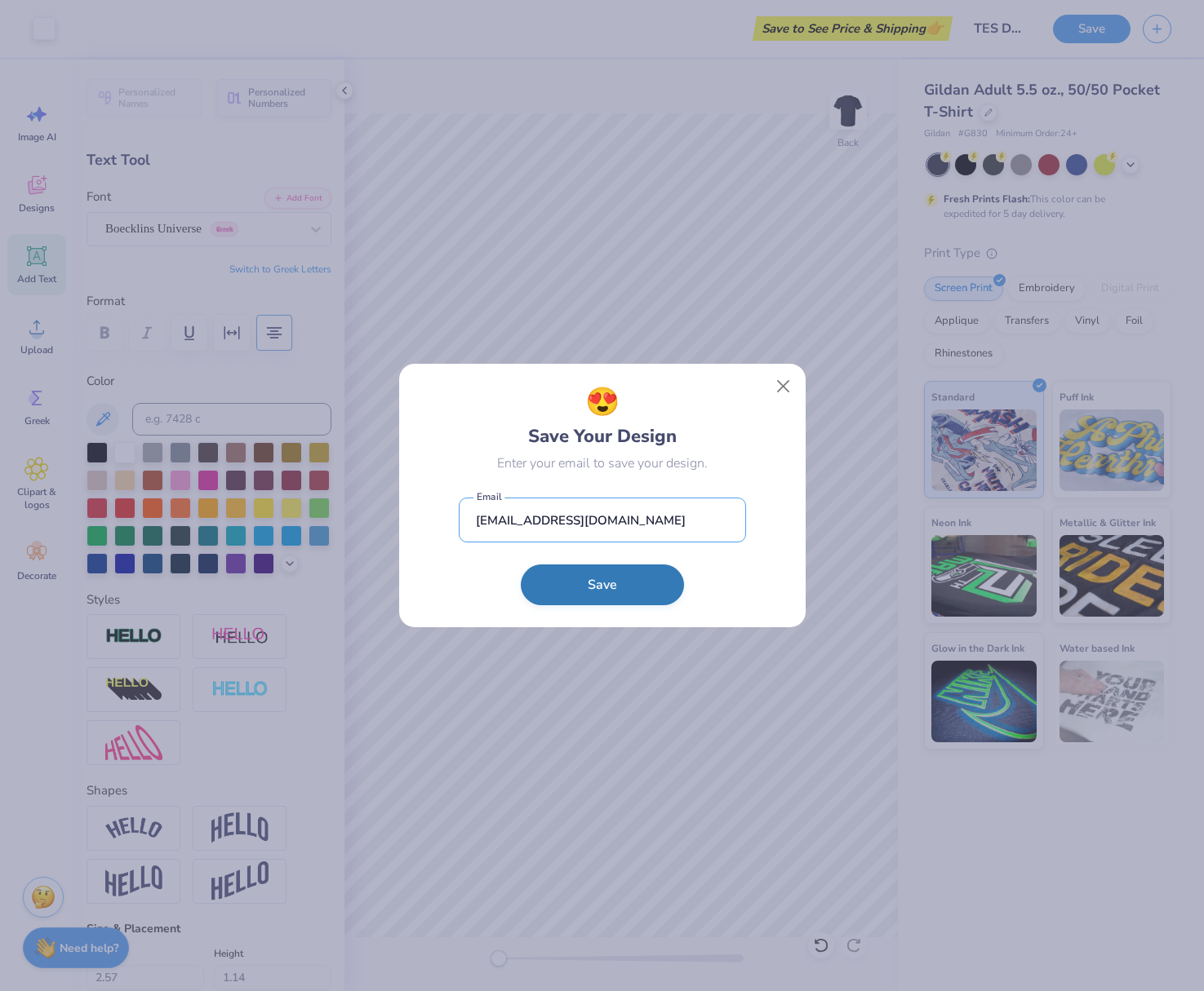
type input "[EMAIL_ADDRESS][DOMAIN_NAME]"
click at [586, 586] on button "Save" at bounding box center [602, 584] width 163 height 40
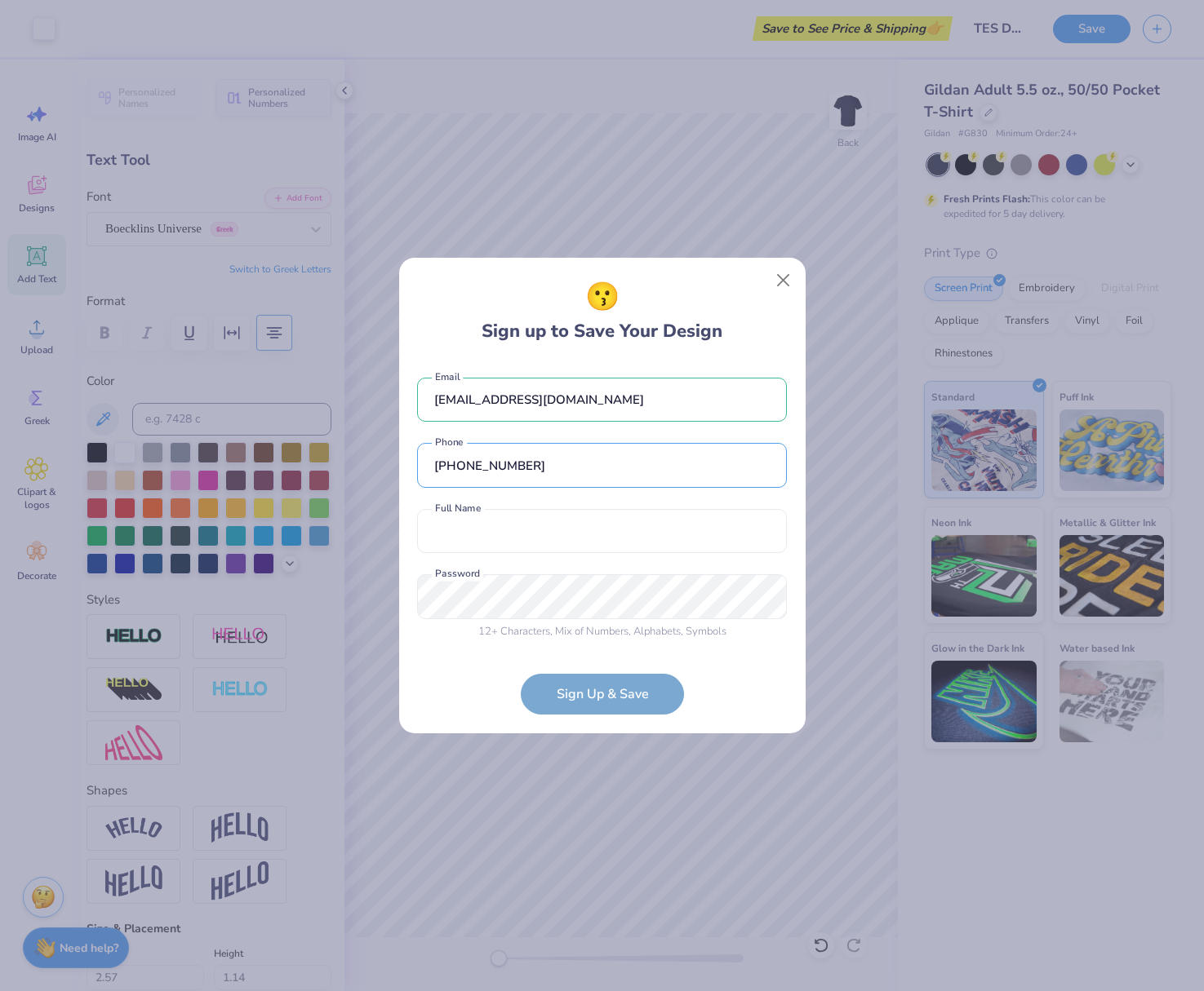
type input "[PHONE_NUMBER]"
click at [569, 554] on div "[EMAIL_ADDRESS][DOMAIN_NAME] Email [PHONE_NUMBER] Phone Full Name is a required…" at bounding box center [602, 505] width 370 height 288
type input "[PERSON_NAME]"
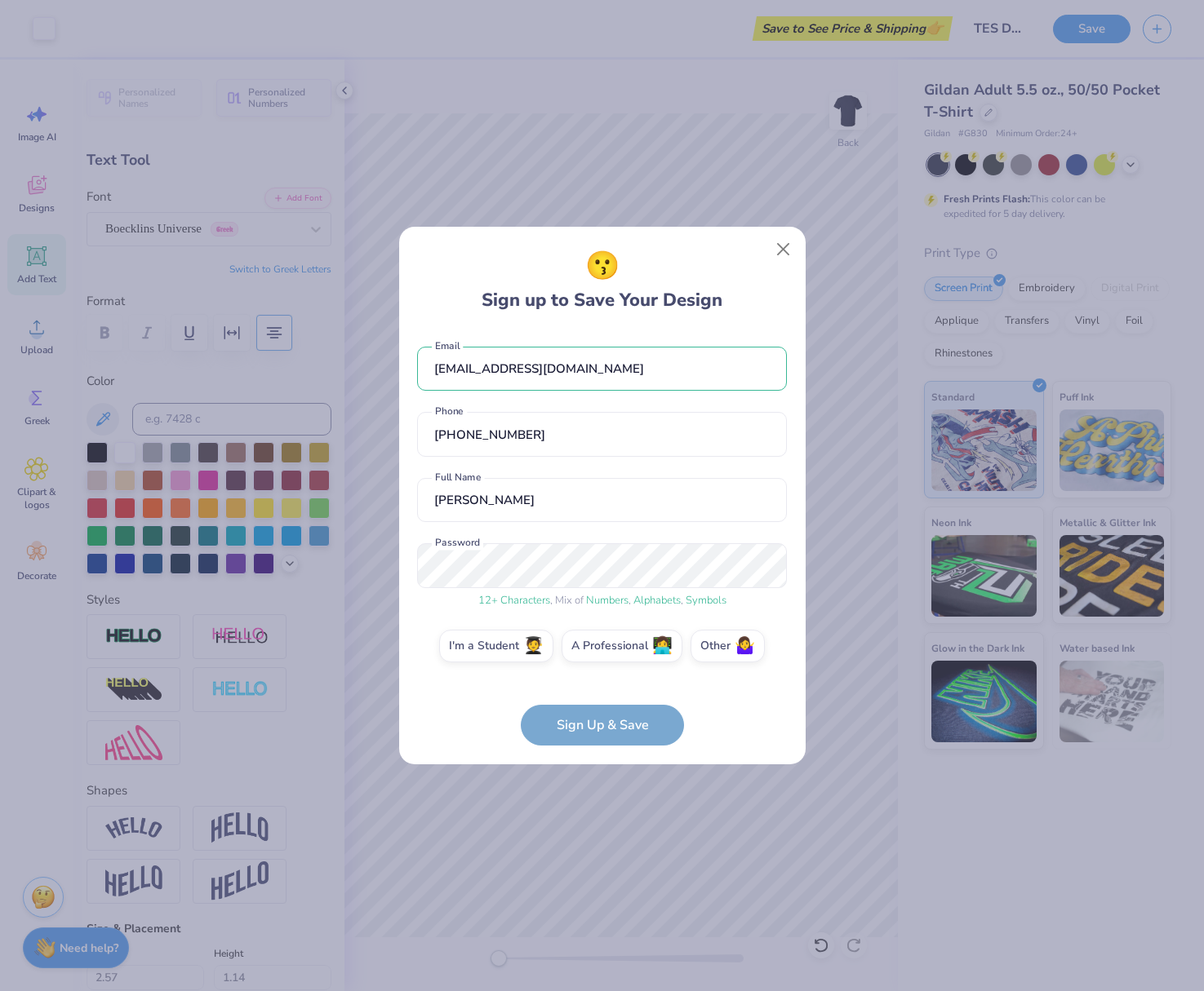
click at [754, 687] on form "[EMAIL_ADDRESS][DOMAIN_NAME] Email [PHONE_NUMBER] Phone [PERSON_NAME] Full Name…" at bounding box center [602, 538] width 370 height 416
click at [730, 649] on label "Other 🤷‍♀️" at bounding box center [727, 644] width 74 height 33
click at [607, 649] on input "Other 🤷‍♀️" at bounding box center [602, 650] width 11 height 11
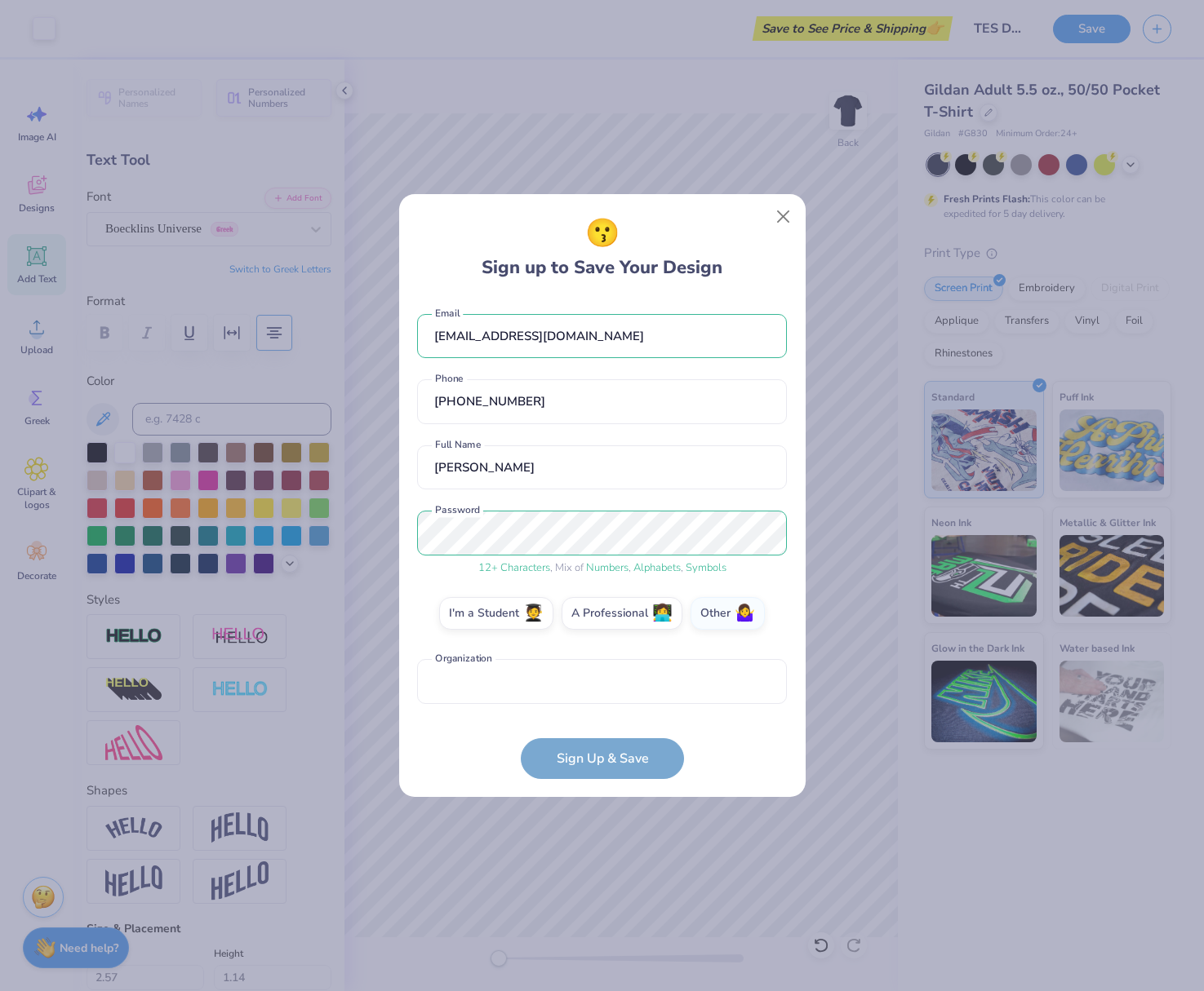
click at [592, 758] on form "[EMAIL_ADDRESS][DOMAIN_NAME] Email [PHONE_NUMBER] Phone [PERSON_NAME] Full Name…" at bounding box center [602, 538] width 370 height 482
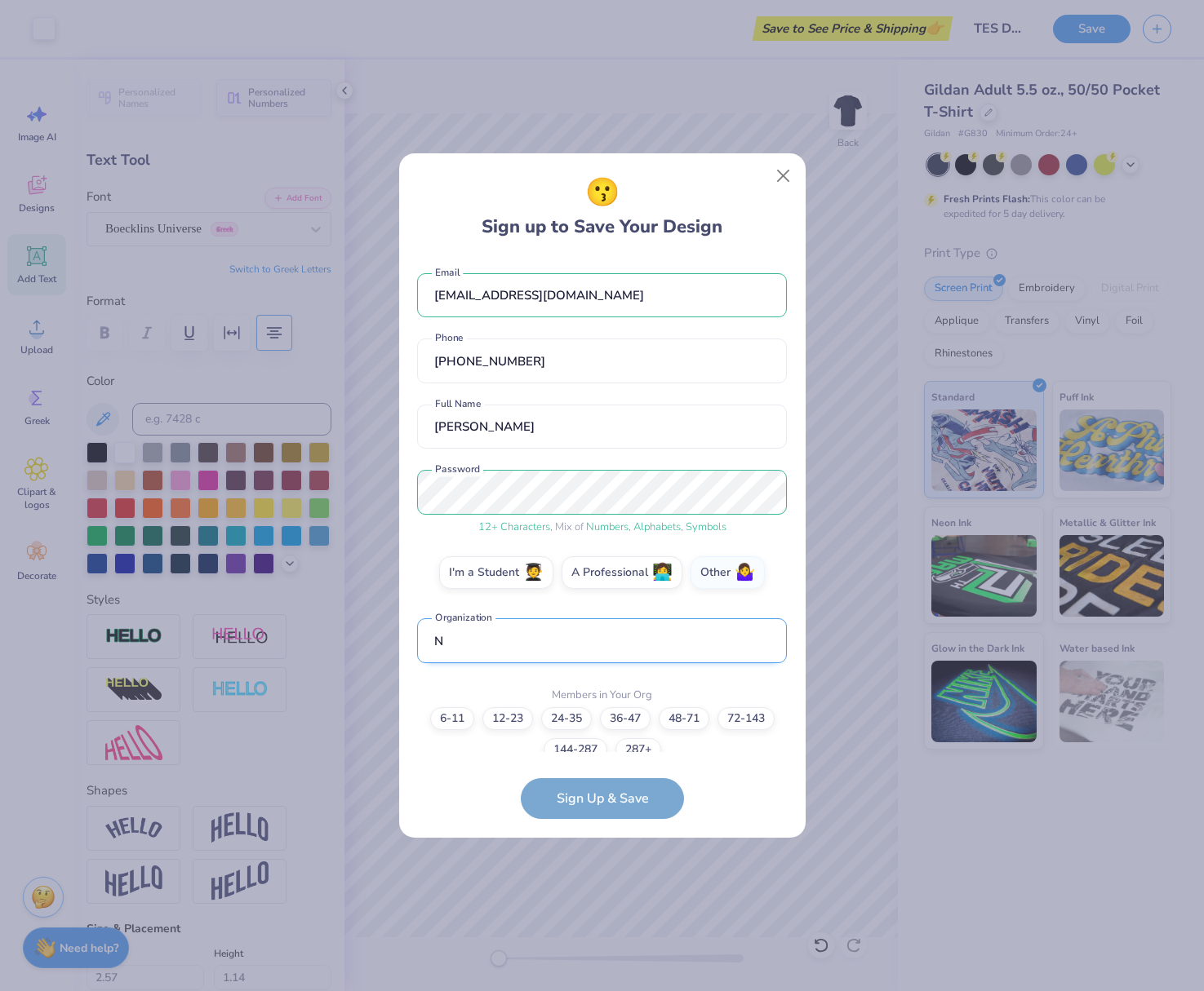
scroll to position [16, 0]
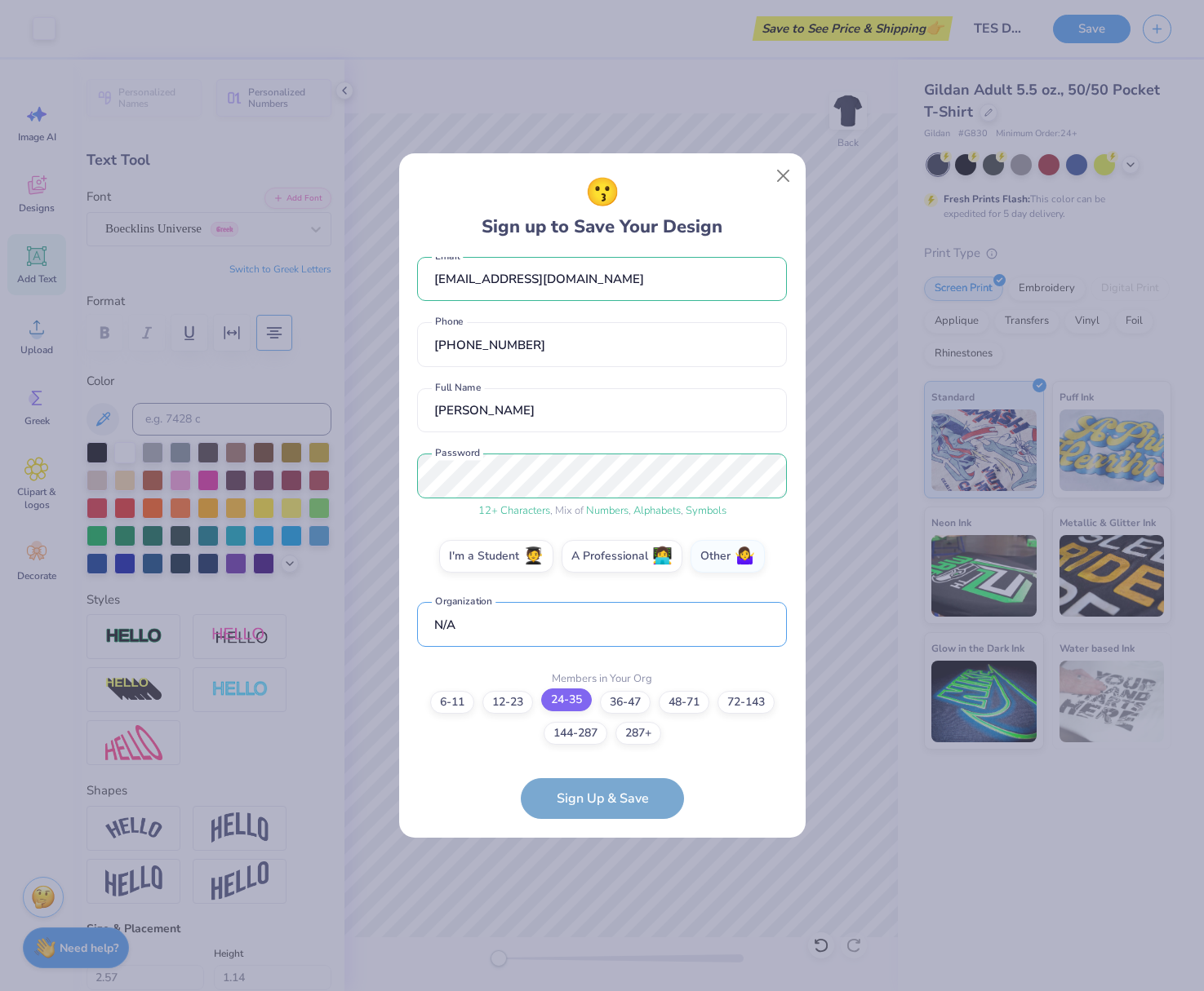
type input "N/A"
click at [551, 699] on label "24-35" at bounding box center [566, 699] width 51 height 23
click at [597, 730] on input "24-35" at bounding box center [602, 735] width 11 height 11
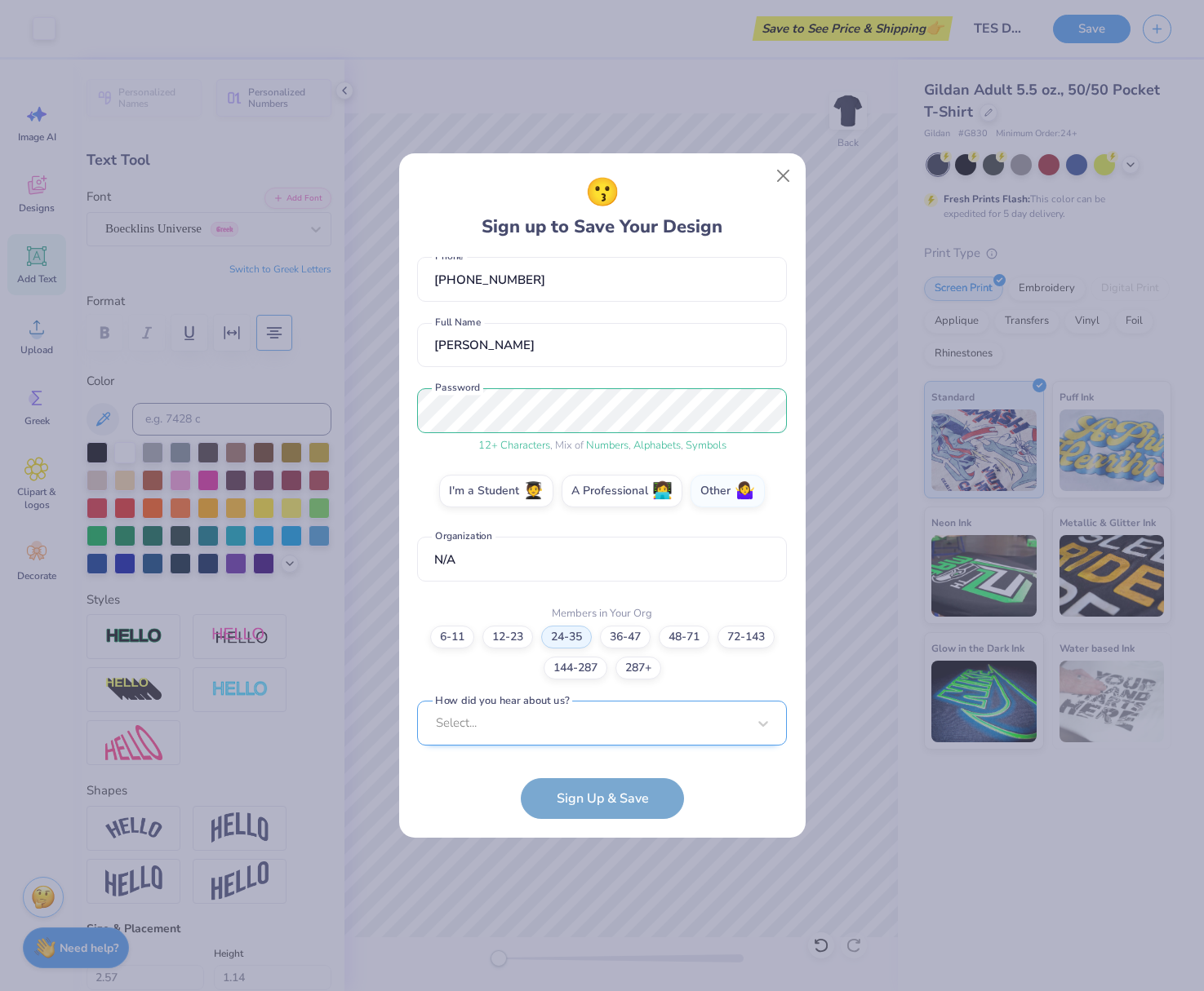
click at [596, 739] on div "Select..." at bounding box center [602, 723] width 370 height 45
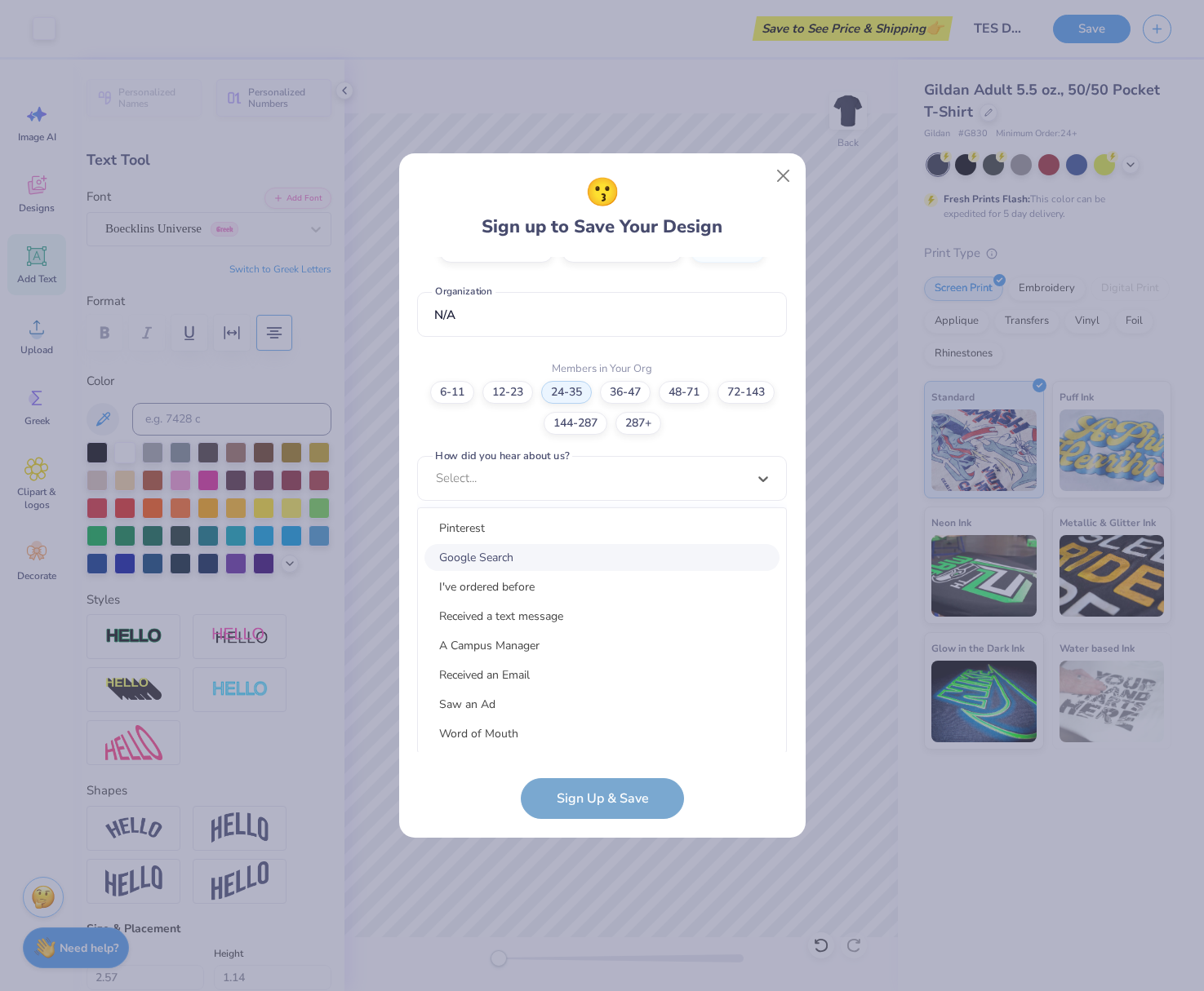
click at [576, 563] on div "Google Search" at bounding box center [602, 557] width 355 height 27
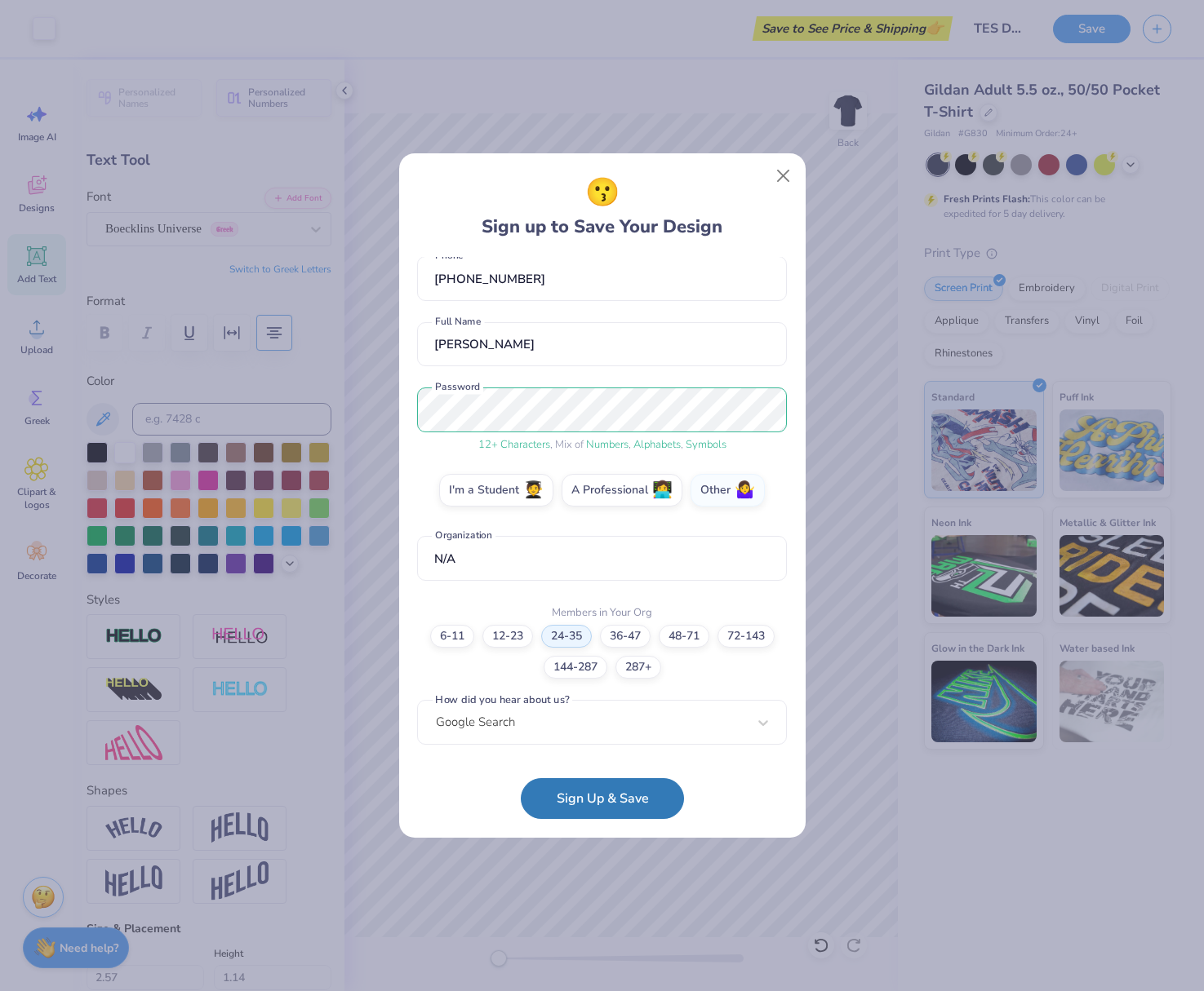
scroll to position [82, 0]
click at [582, 794] on button "Sign Up & Save" at bounding box center [602, 794] width 163 height 40
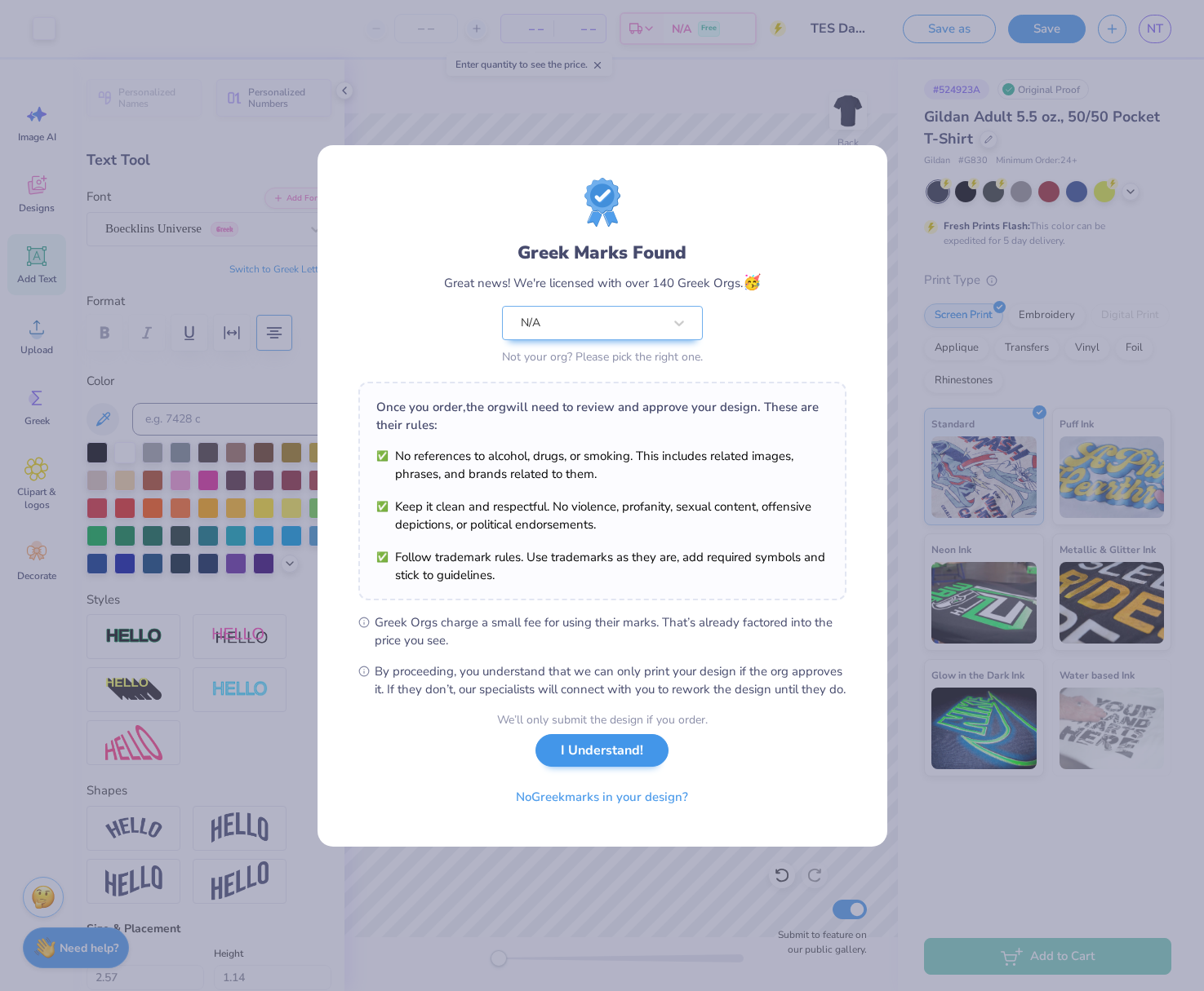
click at [604, 753] on button "I Understand!" at bounding box center [602, 751] width 133 height 34
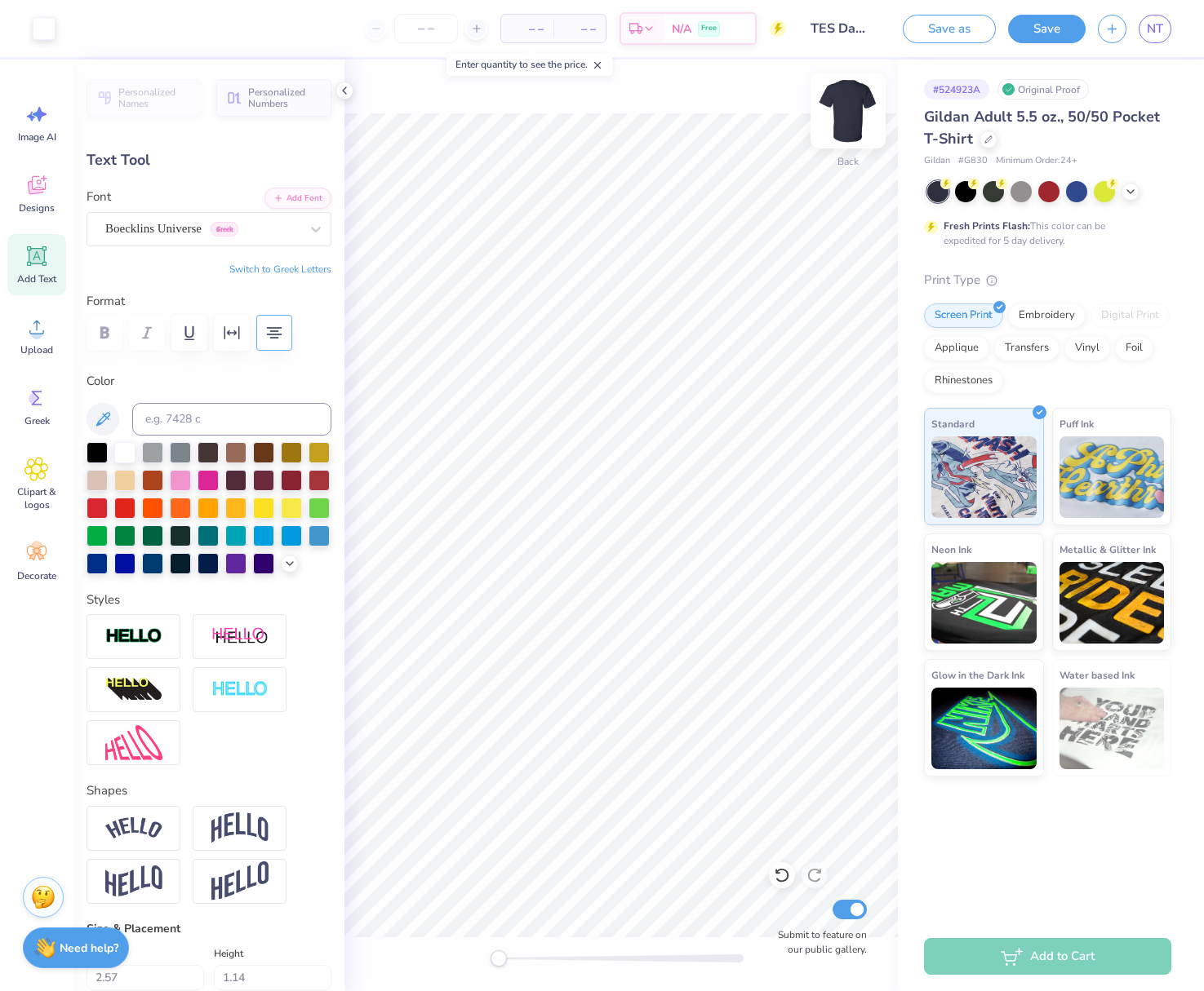
click at [853, 102] on img at bounding box center [847, 110] width 65 height 65
click at [19, 334] on div "Upload" at bounding box center [37, 336] width 59 height 62
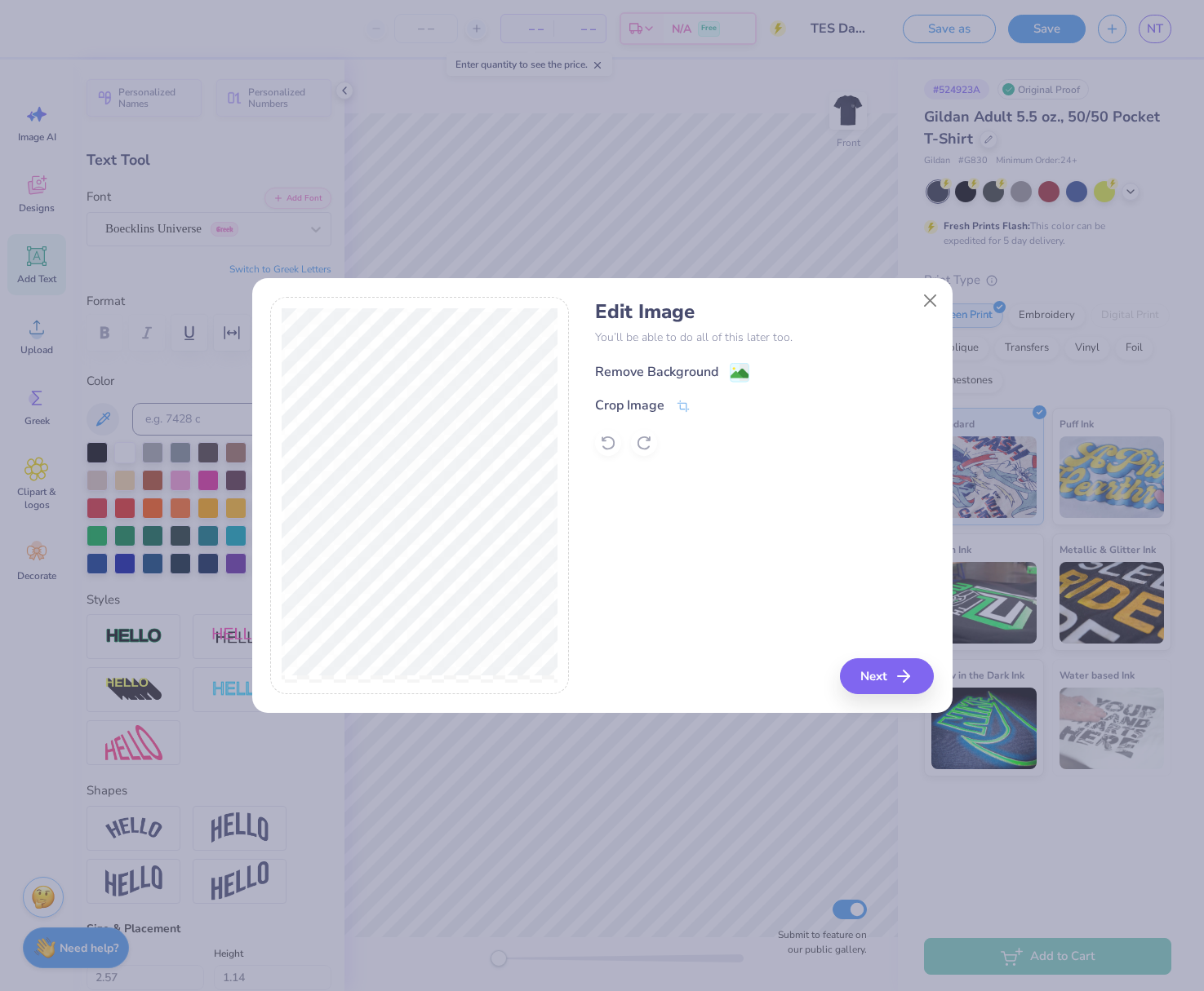
click at [653, 365] on div "Remove Background" at bounding box center [656, 372] width 123 height 19
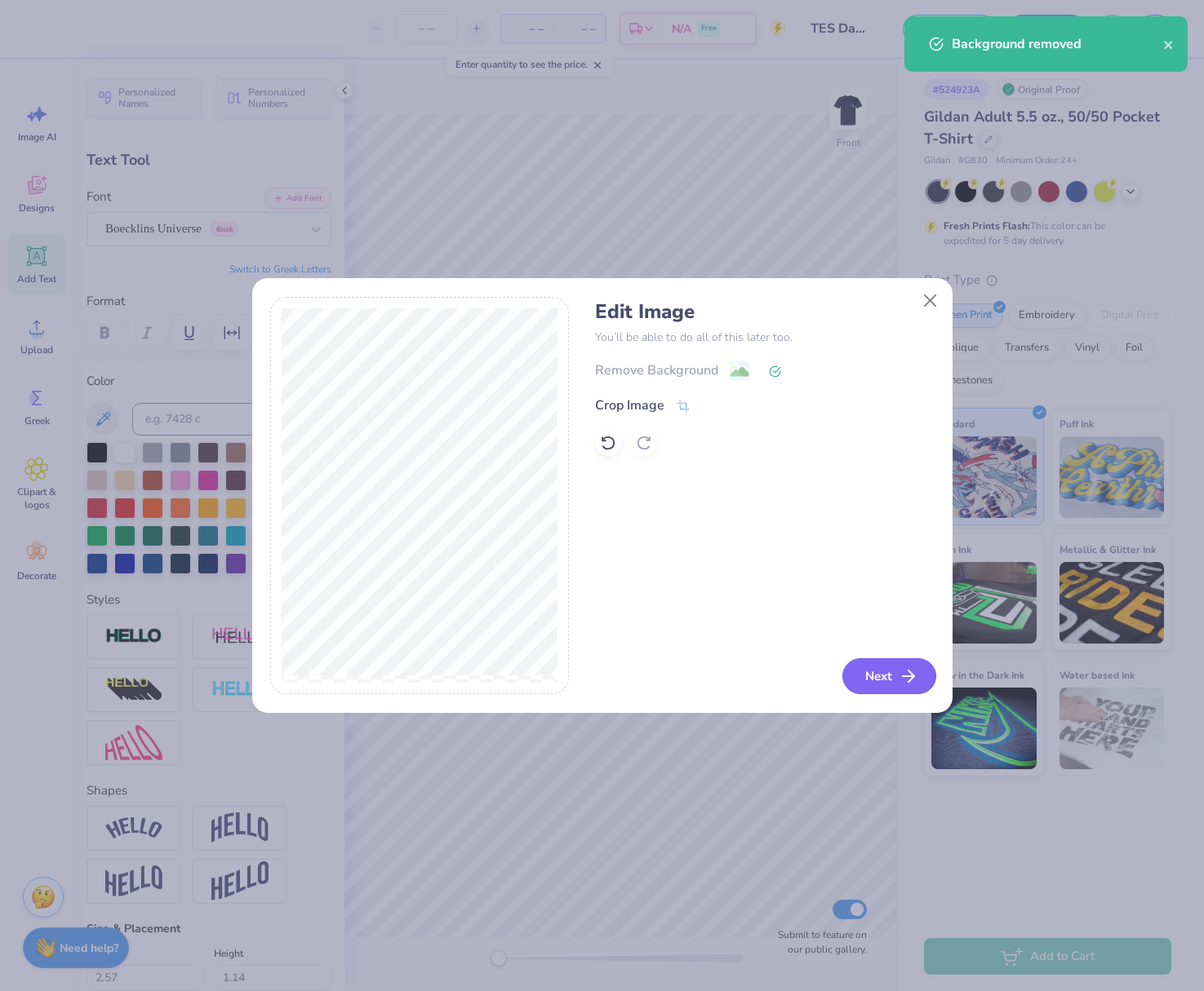
click at [883, 674] on button "Next" at bounding box center [888, 676] width 94 height 36
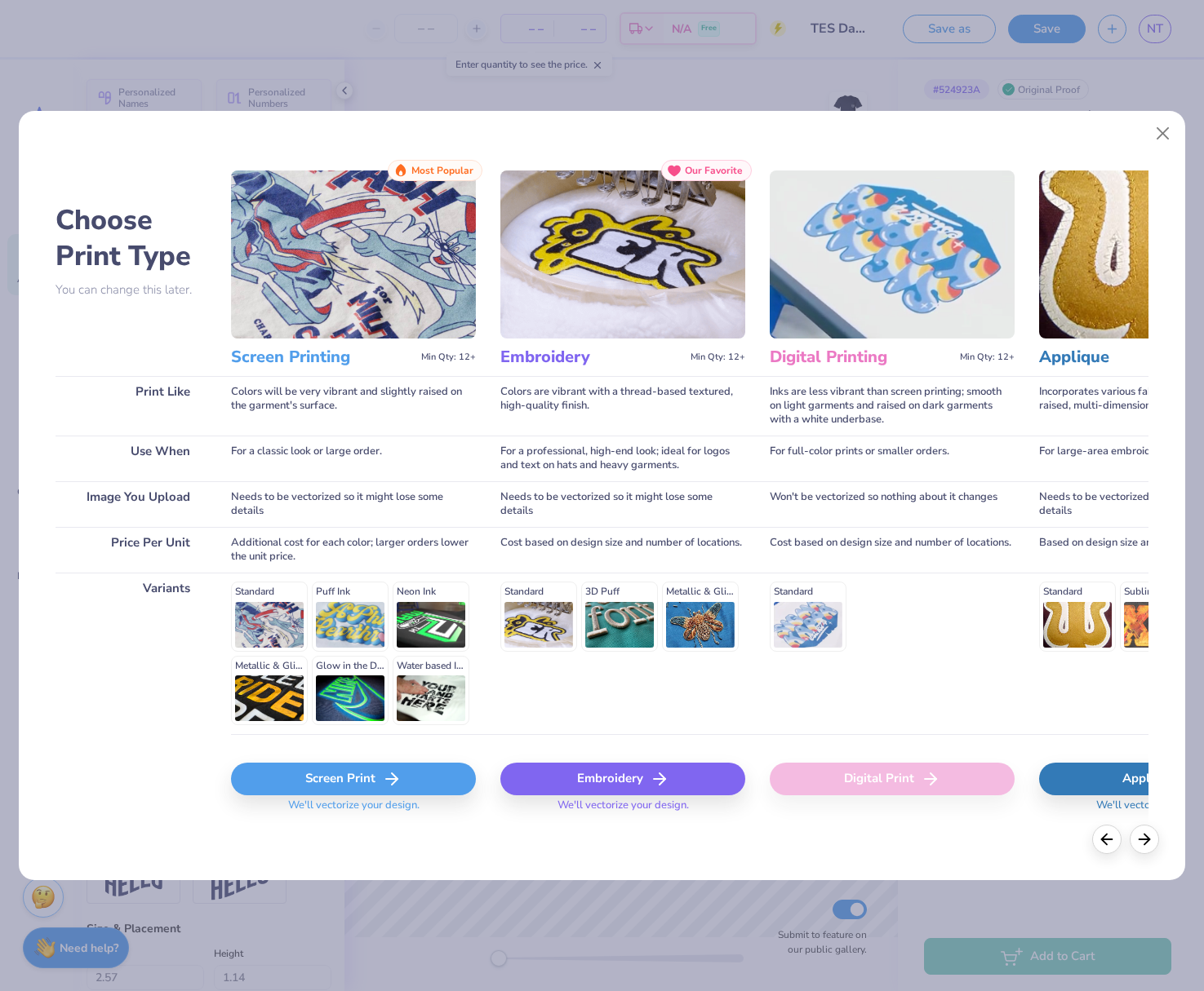
click at [350, 774] on div "Screen Print" at bounding box center [354, 778] width 245 height 33
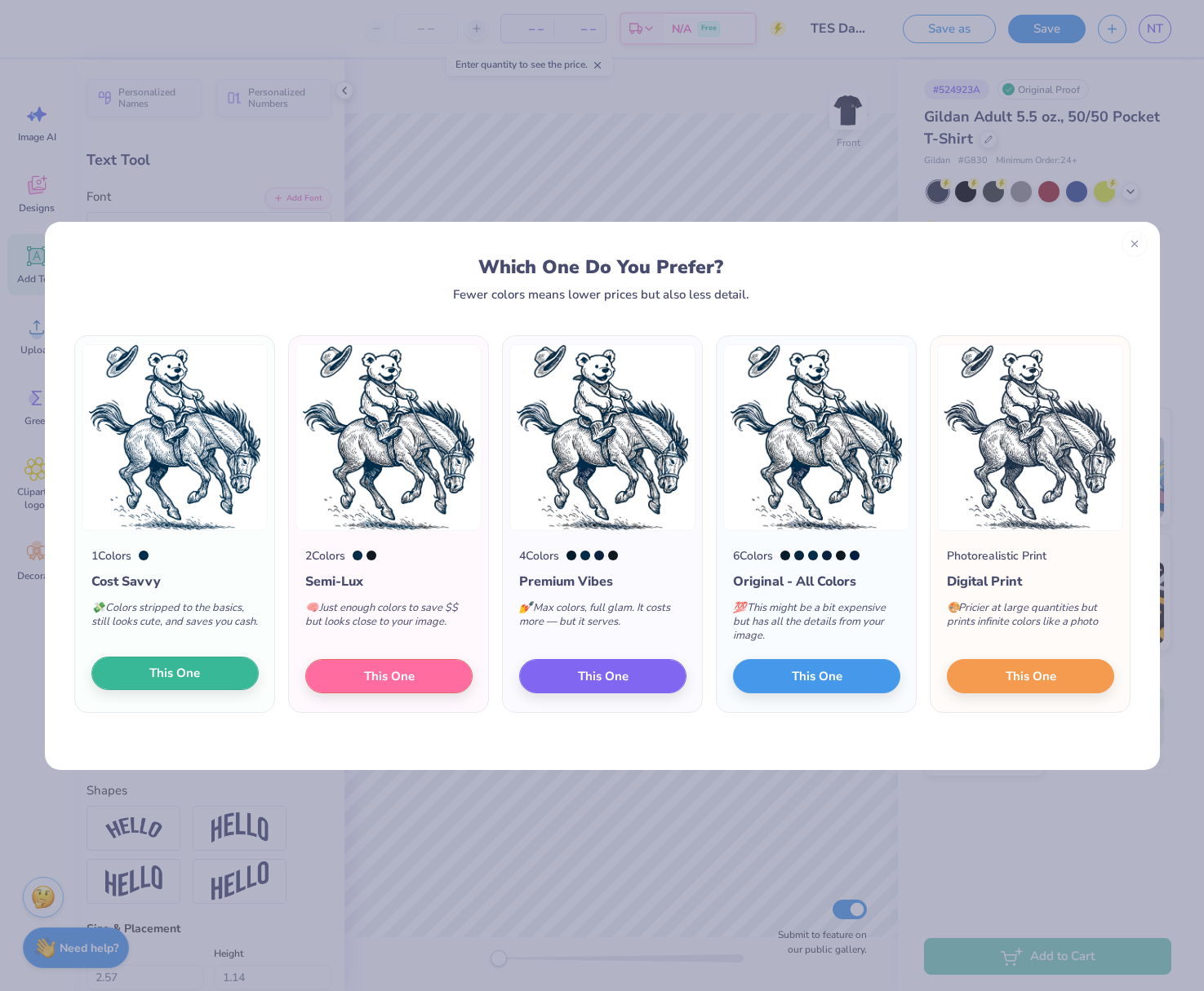
click at [176, 681] on span "This One" at bounding box center [175, 673] width 51 height 19
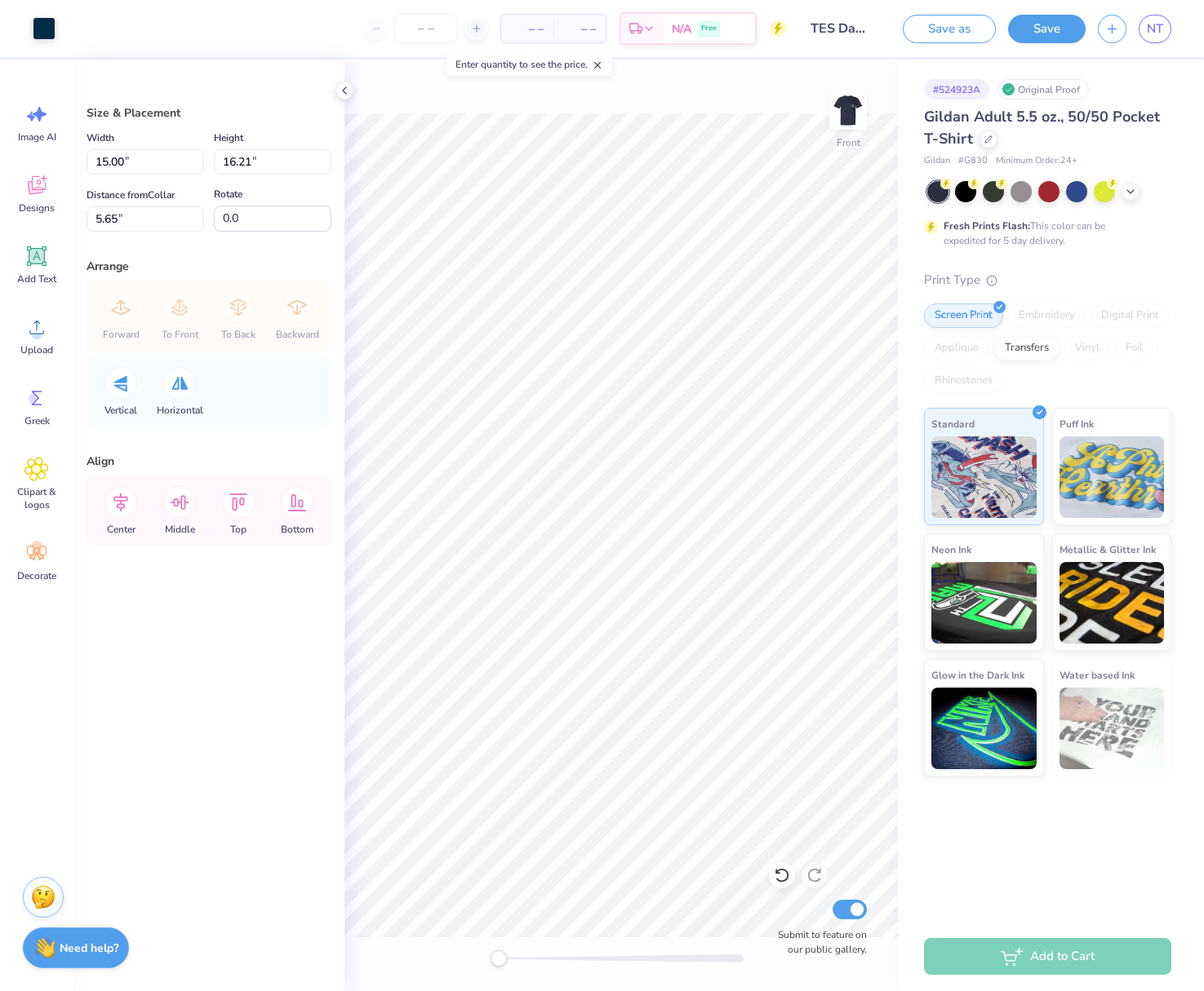
type input "12.74"
type input "13.77"
type input "8.08"
type input "10.30"
type input "11.13"
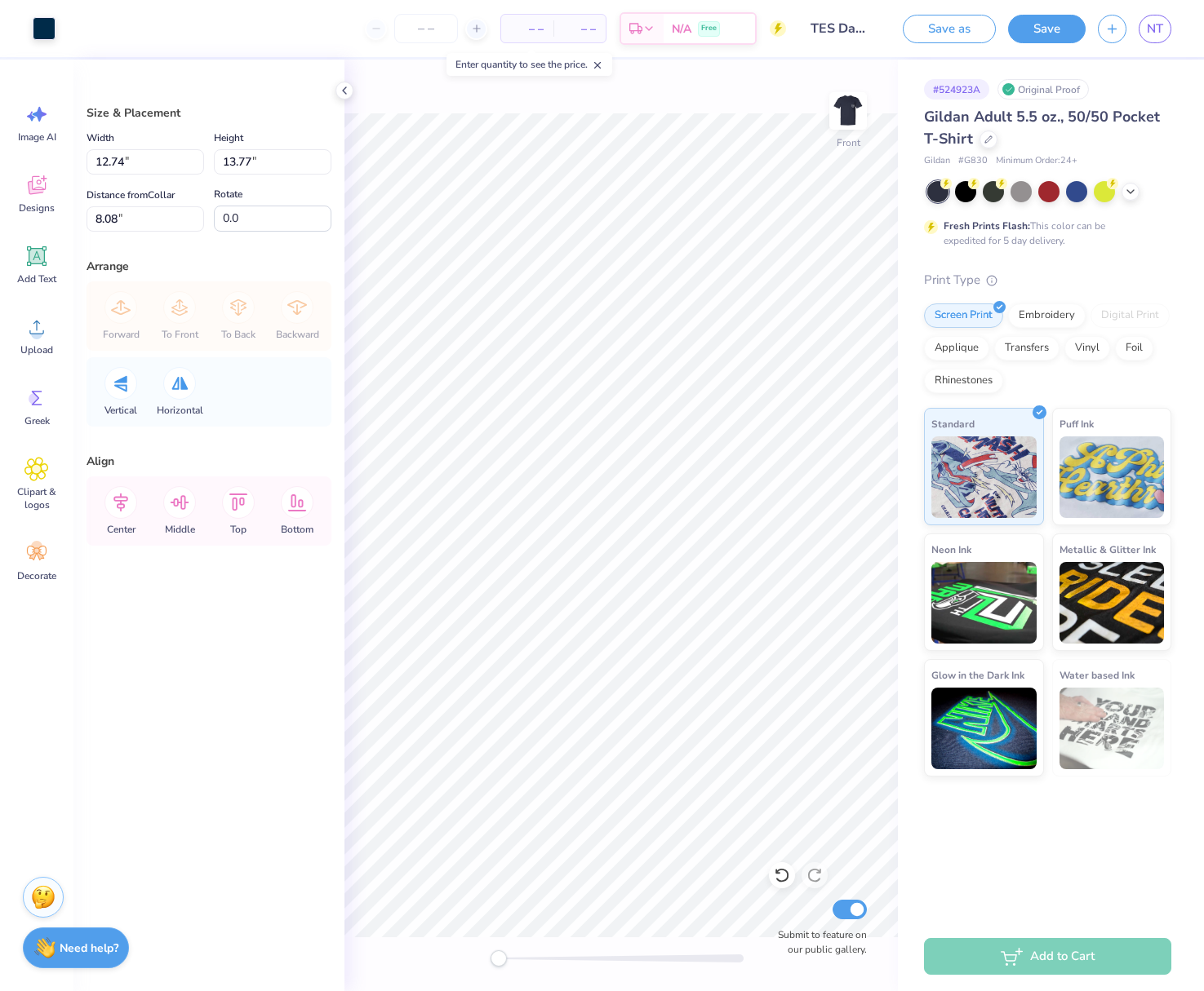
type input "9.18"
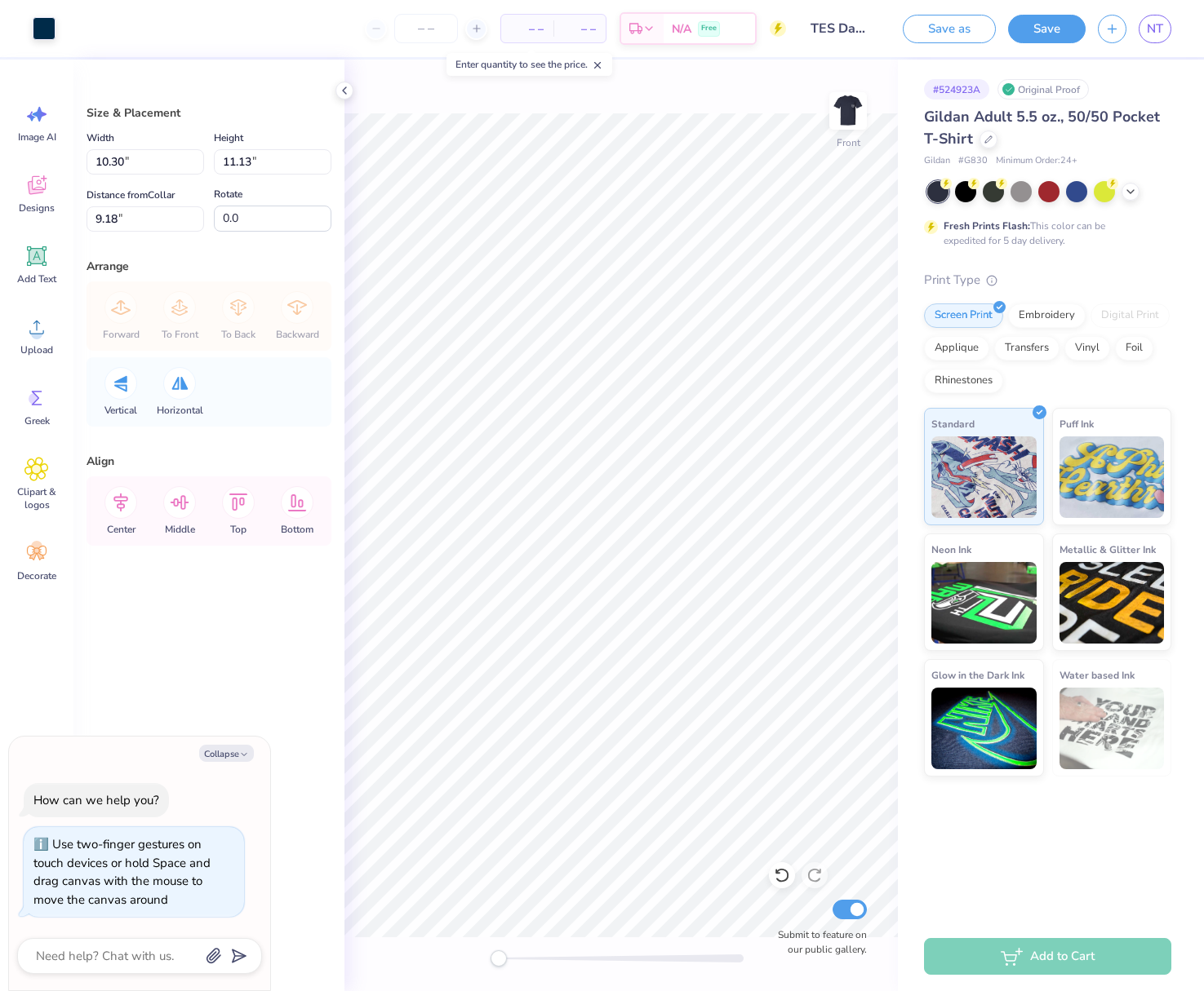
drag, startPoint x: 497, startPoint y: 958, endPoint x: 455, endPoint y: 953, distance: 42.3
click at [455, 953] on div "Front Submit to feature on our public gallery." at bounding box center [621, 525] width 553 height 932
type textarea "x"
type input "8.80"
type input "9.51"
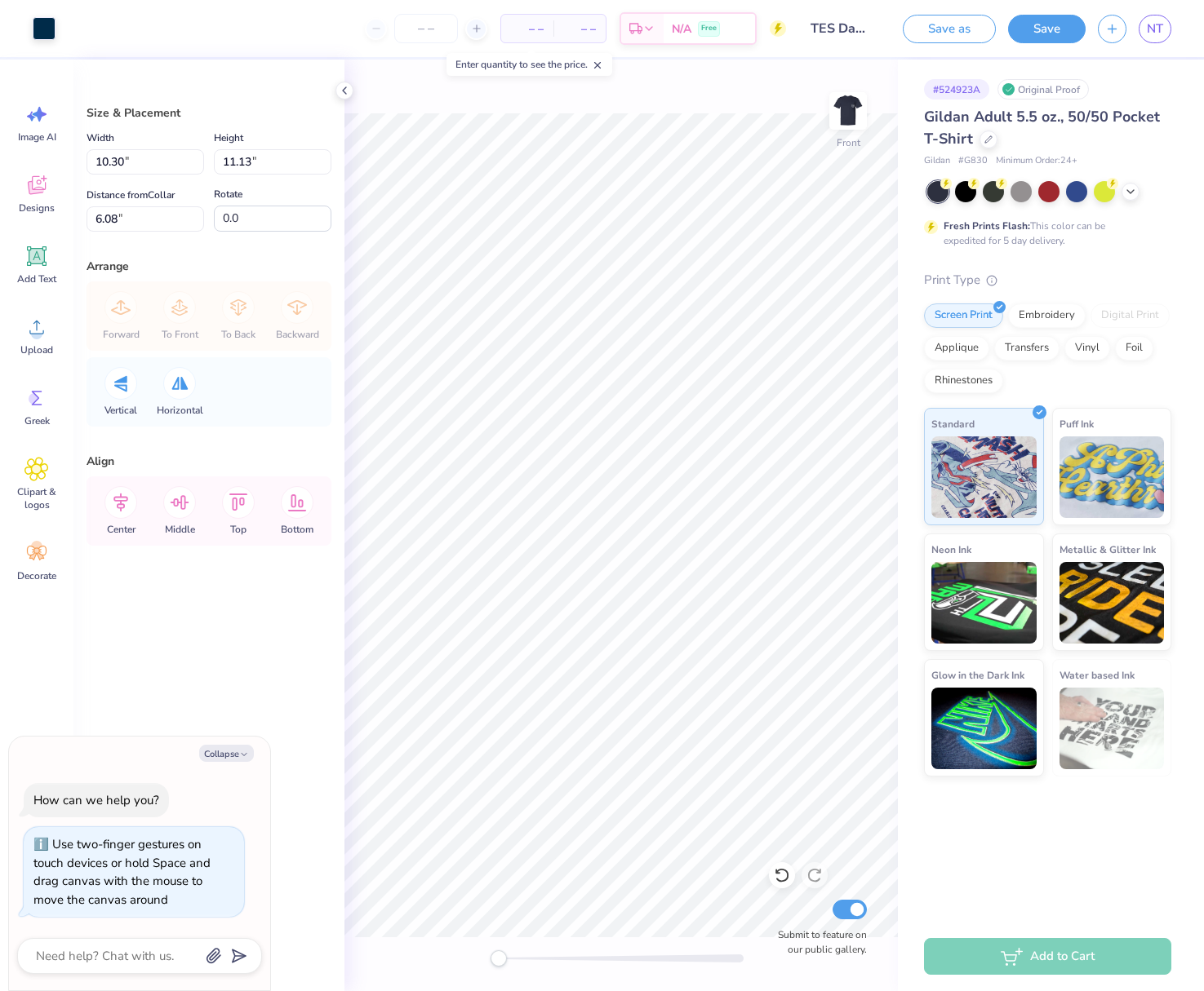
type input "7.70"
click at [30, 331] on icon at bounding box center [36, 327] width 14 height 13
click at [410, 26] on input "number" at bounding box center [425, 28] width 63 height 30
click at [682, 110] on div "Front Submit to feature on our public gallery." at bounding box center [621, 525] width 553 height 932
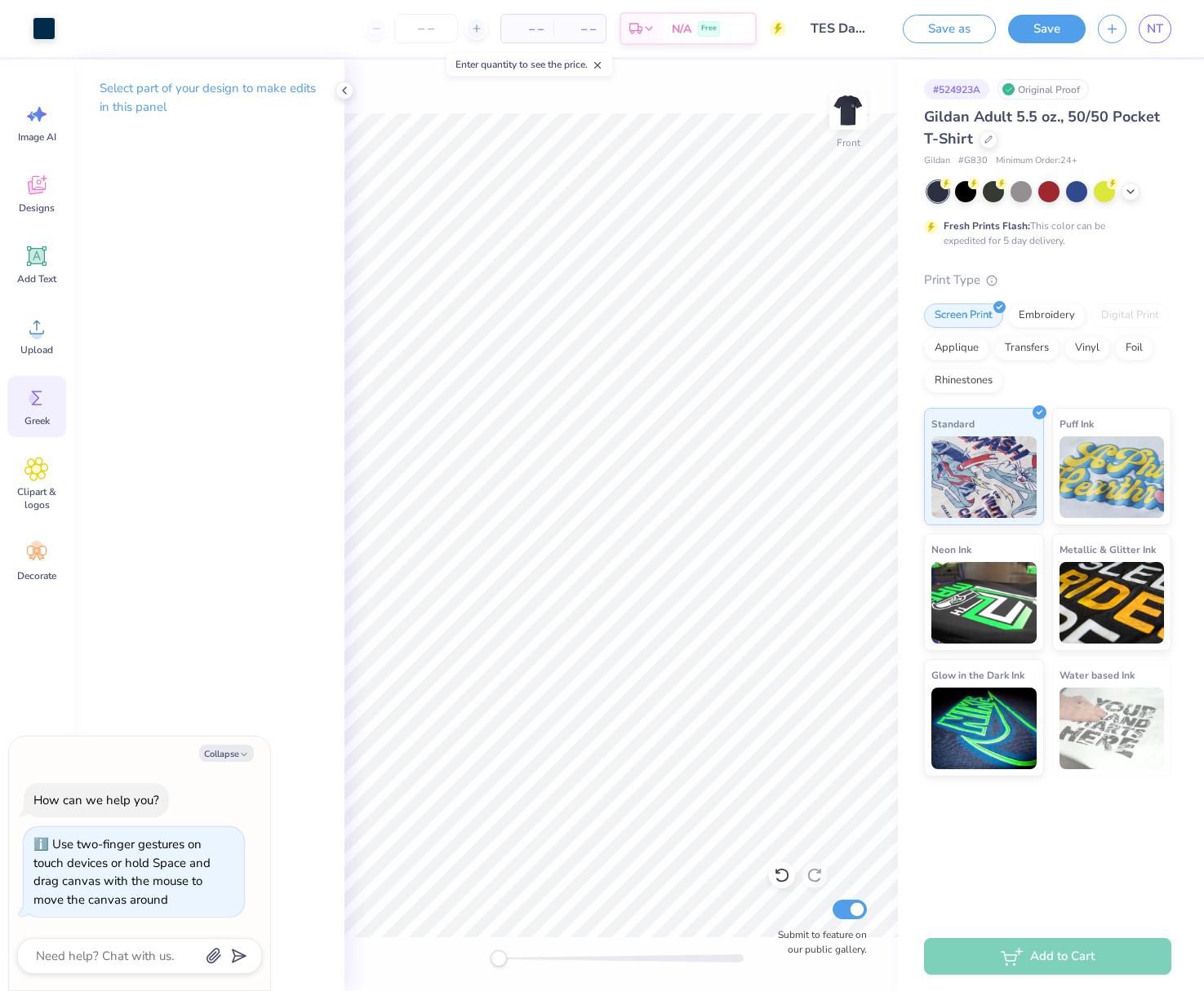
click at [35, 419] on span "Greek" at bounding box center [37, 420] width 25 height 13
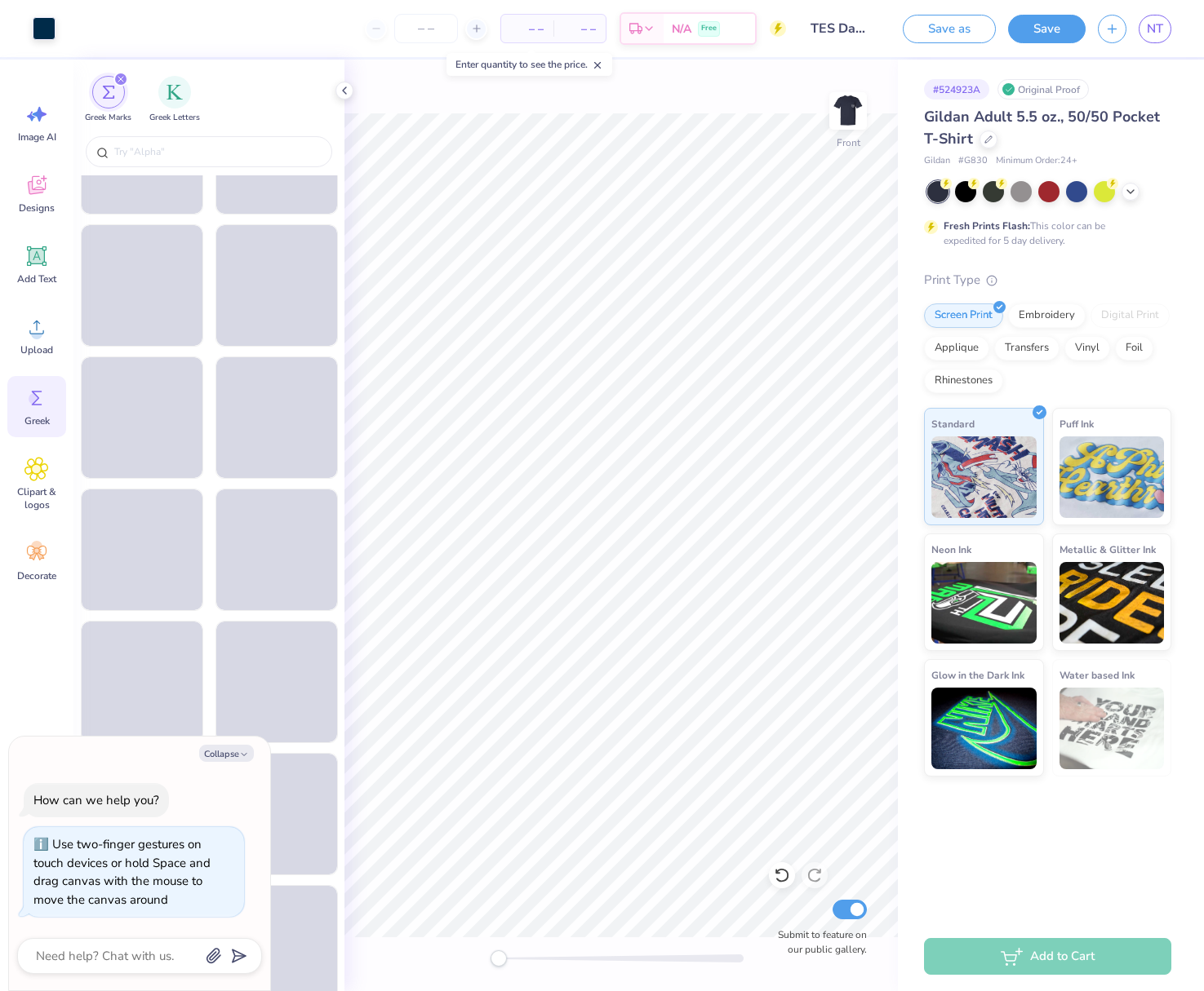
scroll to position [22688, 0]
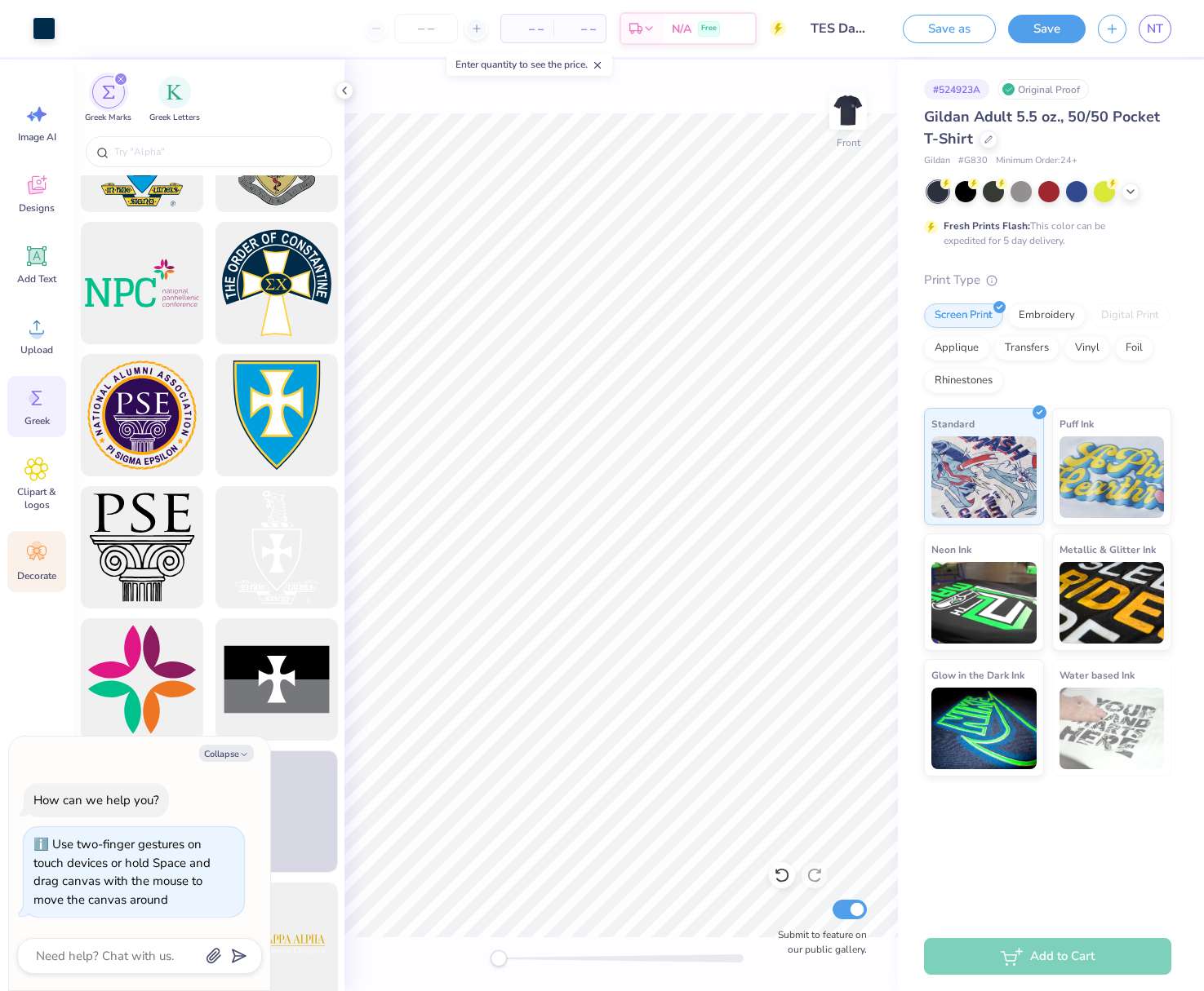
click at [32, 549] on circle at bounding box center [37, 547] width 12 height 12
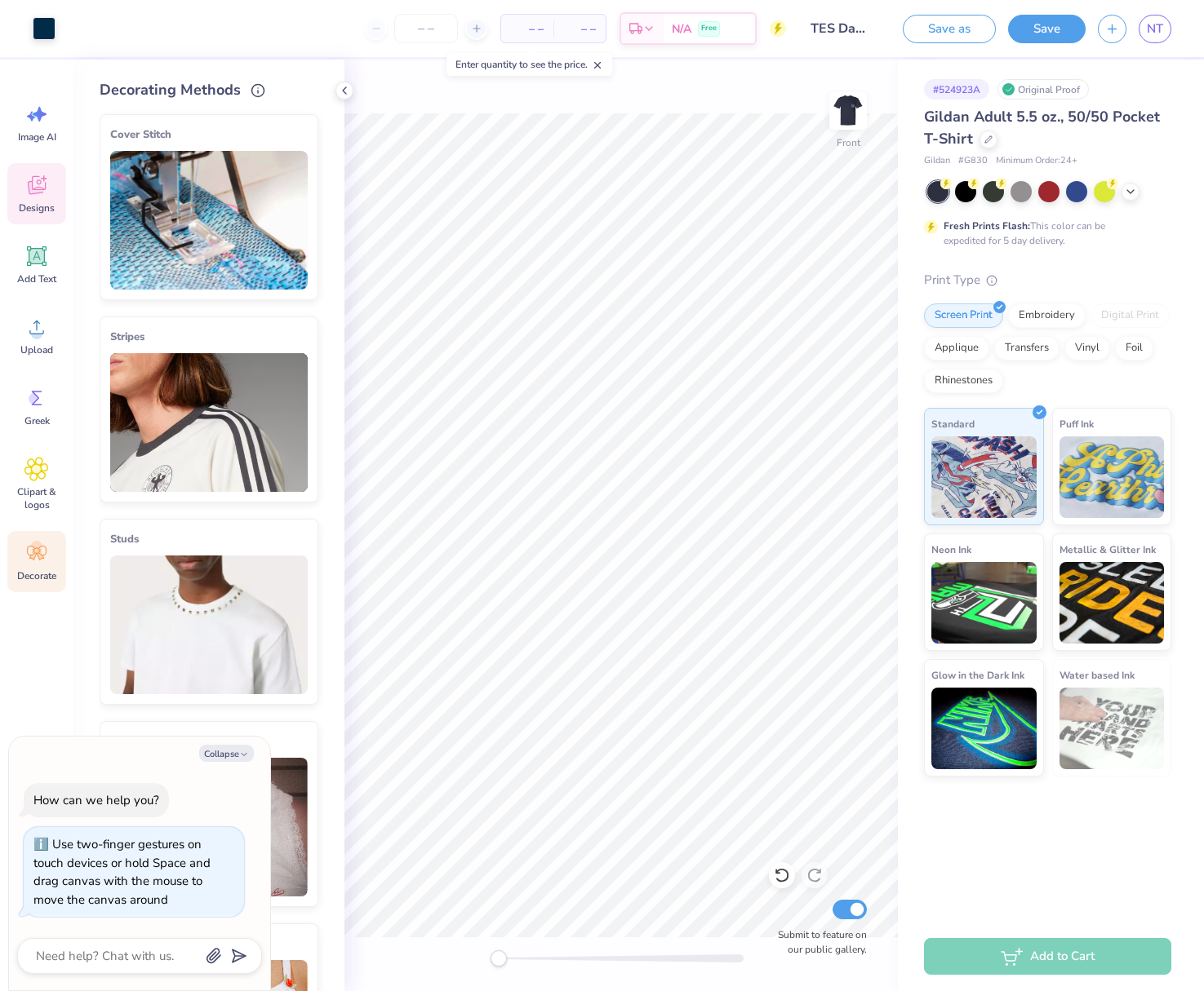
click at [44, 213] on span "Designs" at bounding box center [36, 207] width 36 height 13
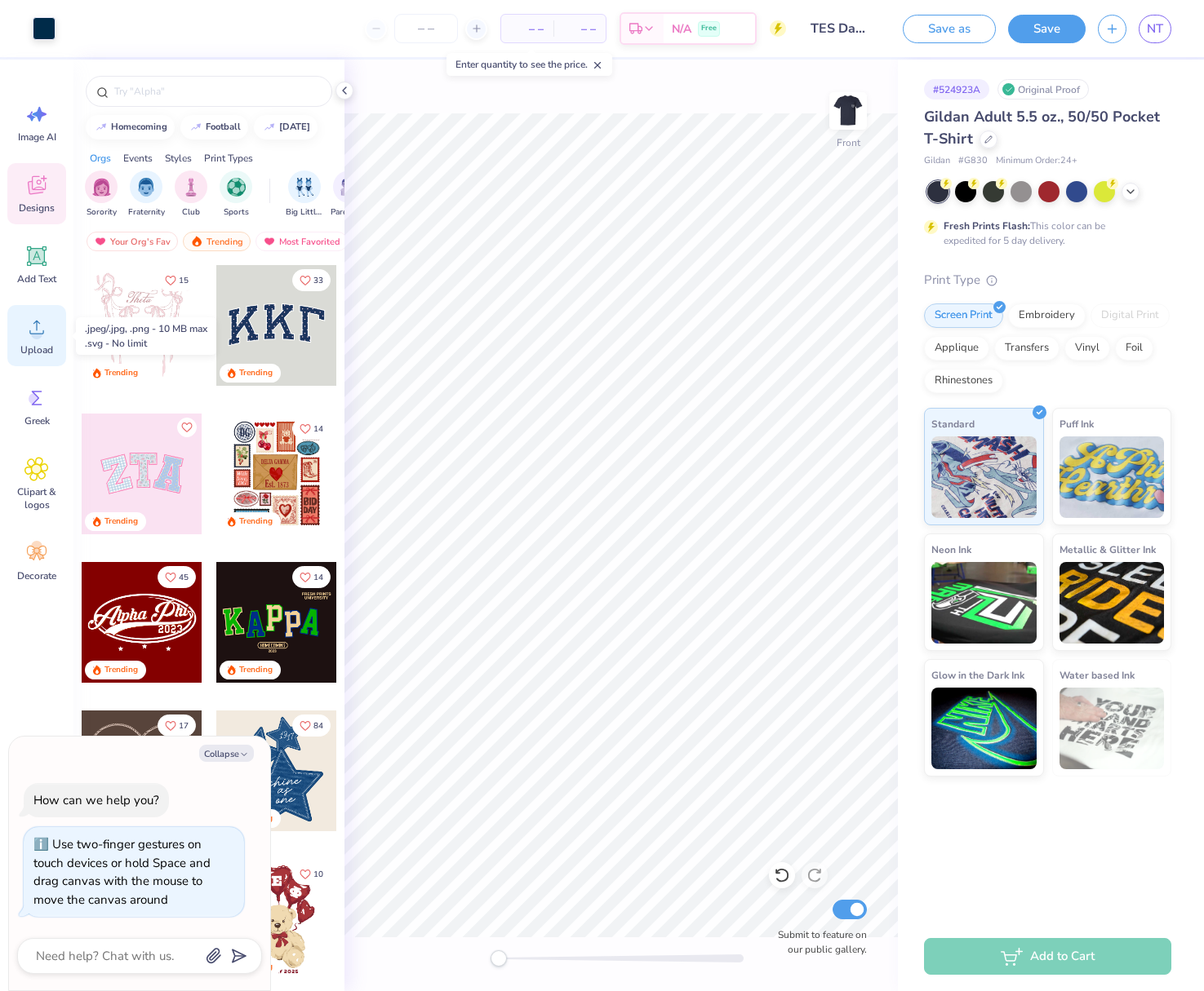
click at [36, 337] on circle at bounding box center [37, 334] width 12 height 12
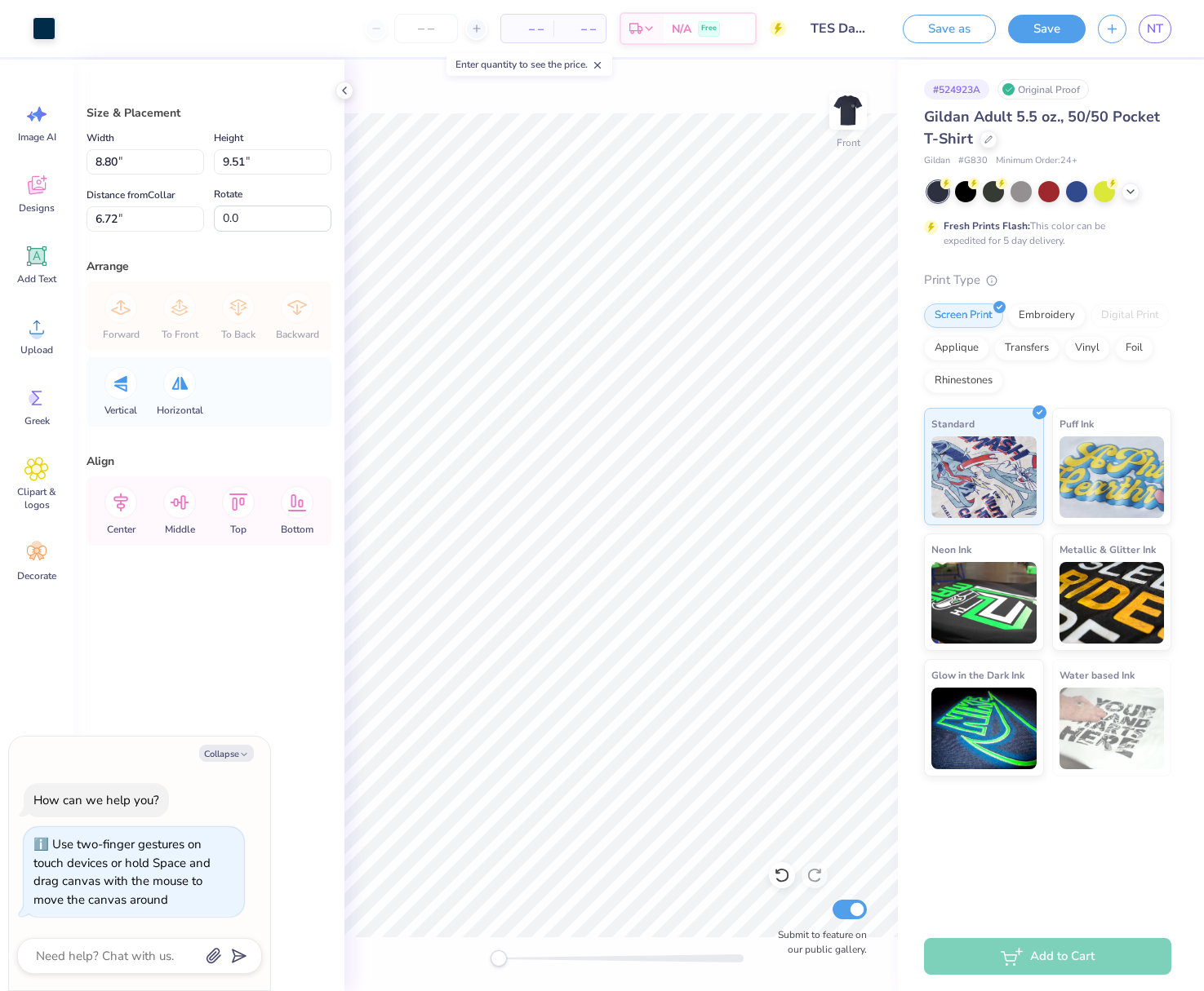
click at [1117, 191] on div at bounding box center [1049, 191] width 244 height 21
click at [1129, 191] on icon at bounding box center [1130, 190] width 13 height 13
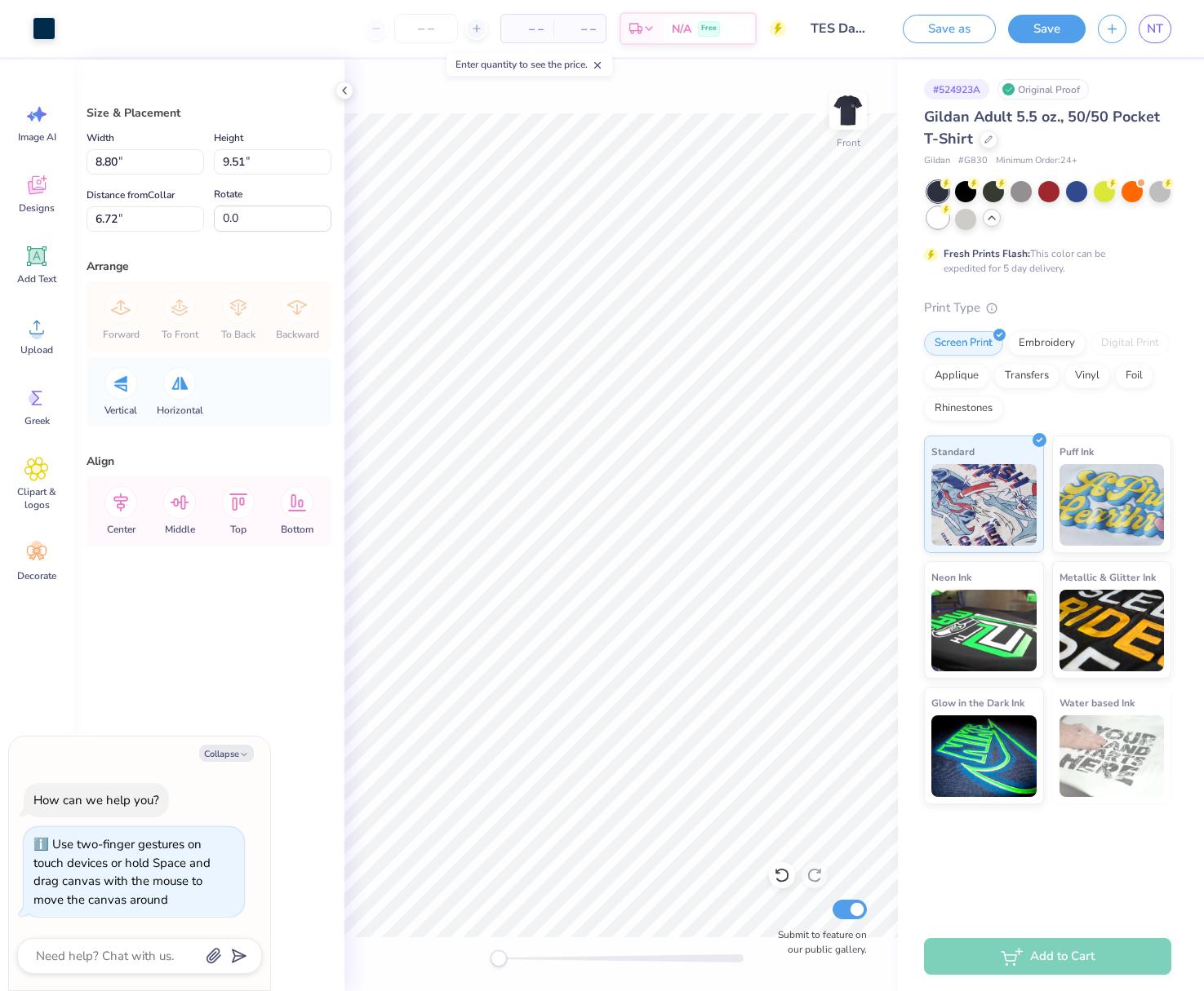
click at [939, 220] on div at bounding box center [937, 218] width 21 height 21
click at [32, 186] on icon at bounding box center [36, 187] width 15 height 13
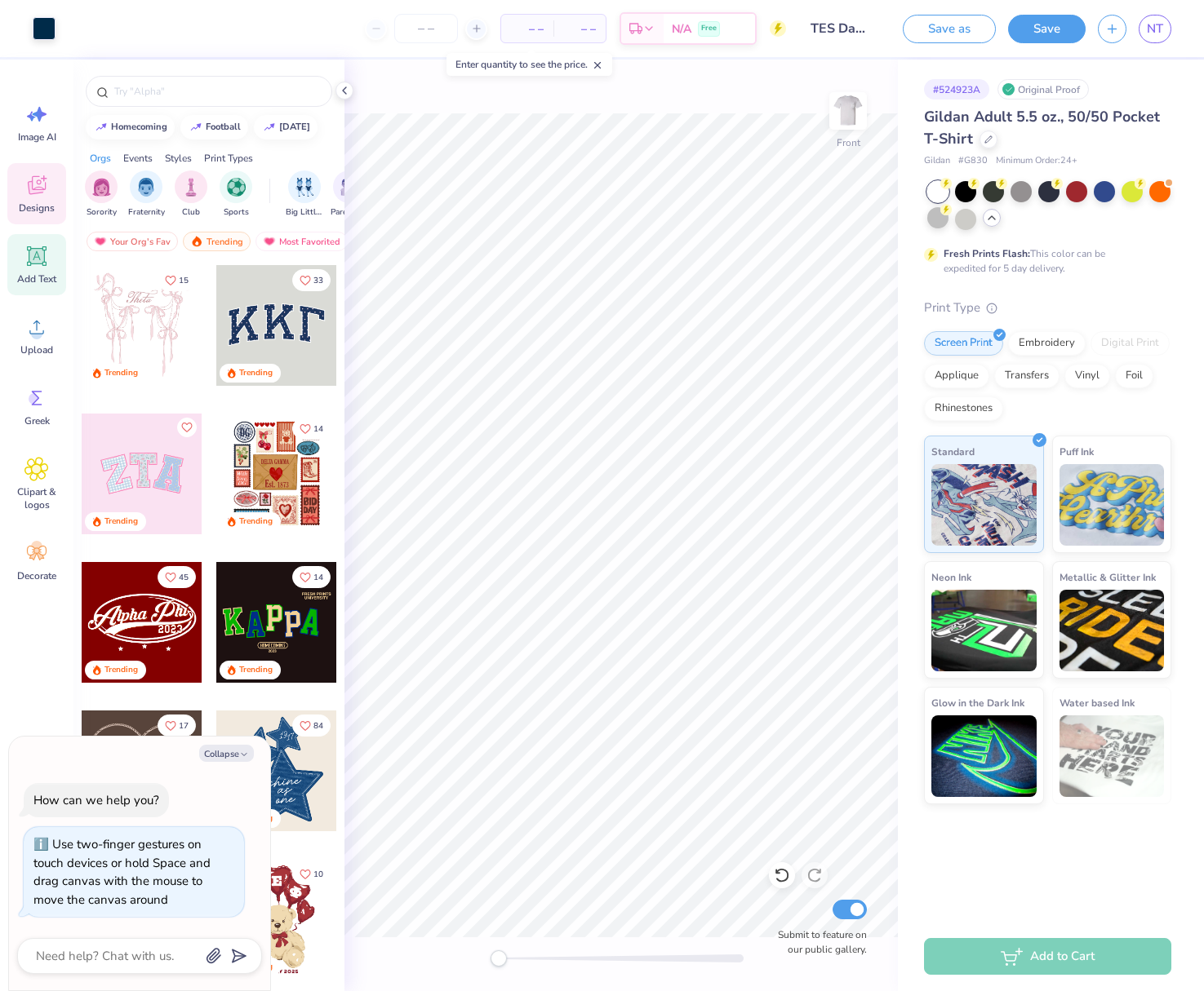
click at [34, 259] on icon at bounding box center [36, 256] width 19 height 19
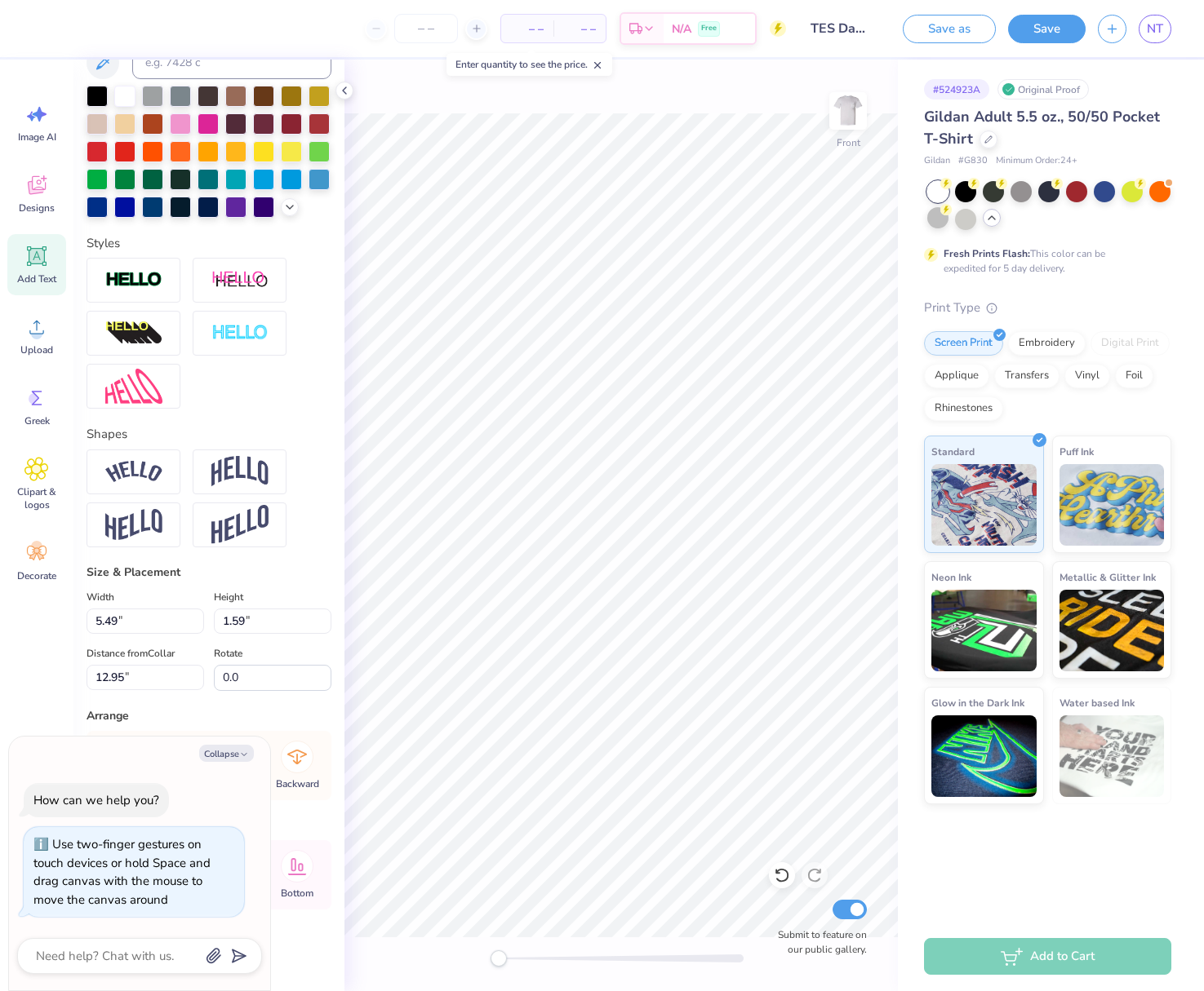
scroll to position [357, 0]
click at [227, 471] on img at bounding box center [240, 471] width 57 height 31
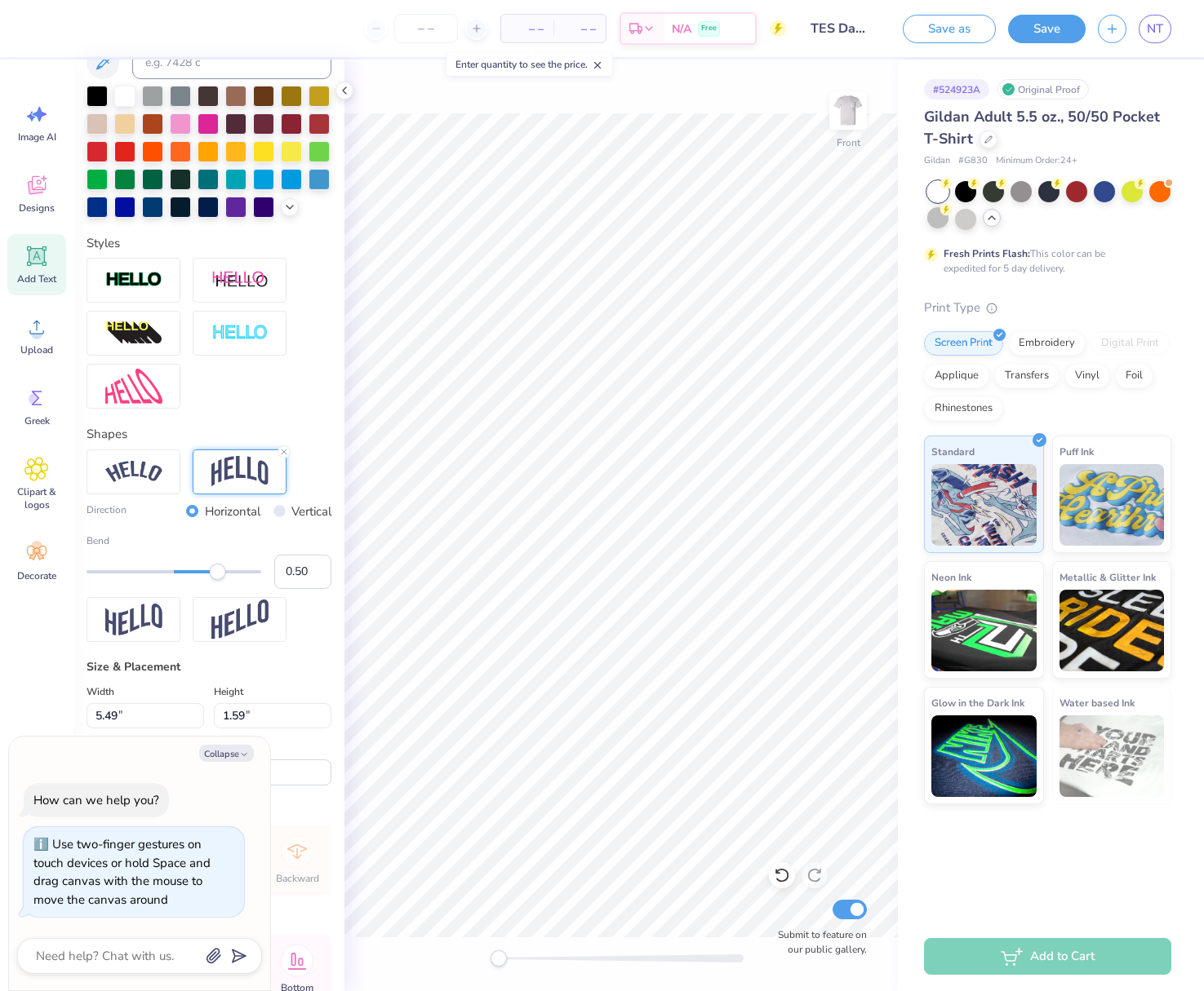
scroll to position [1, 2]
type textarea "x"
type textarea "T"
type textarea "x"
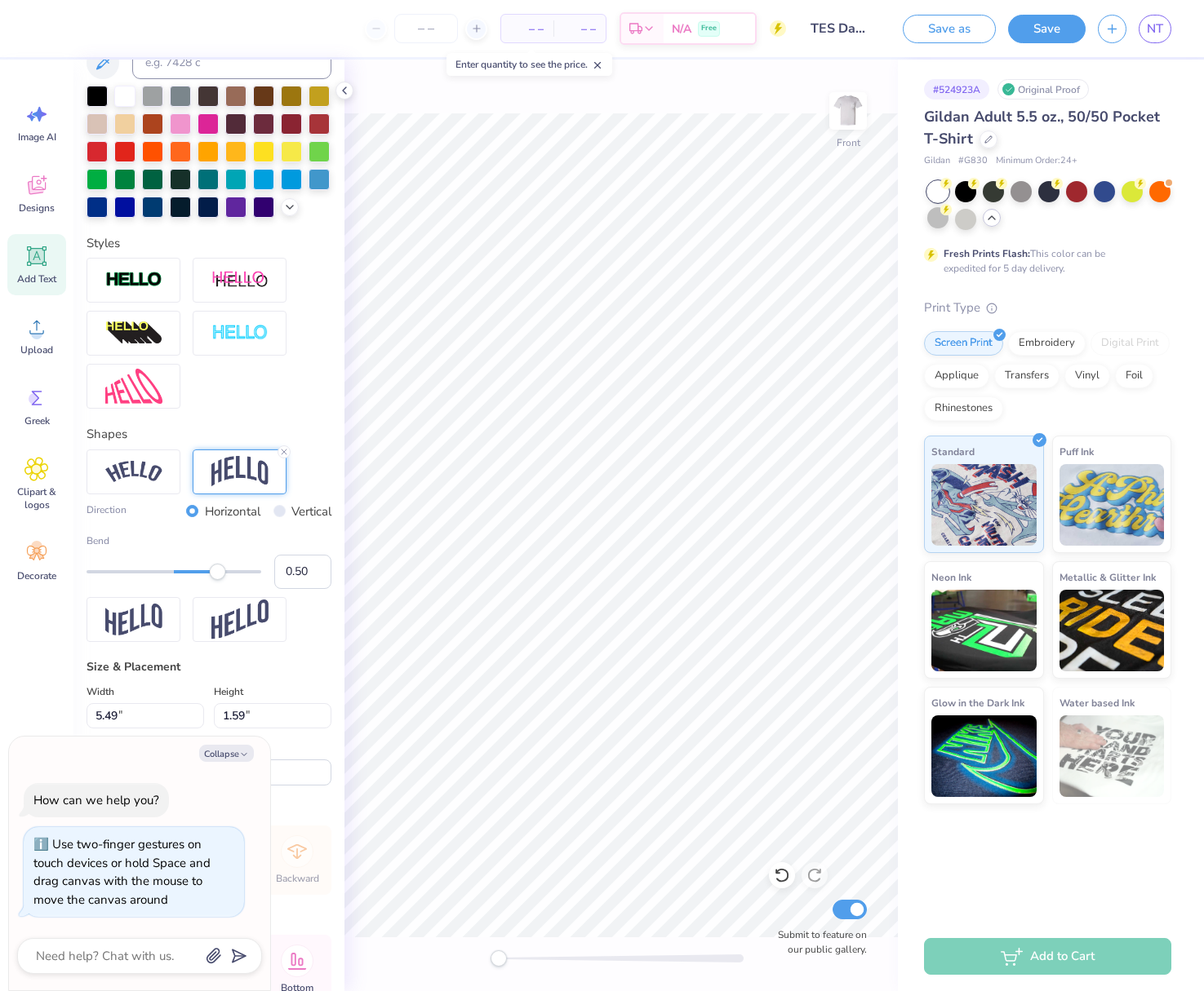
type textarea "Ta"
type textarea "x"
type textarea "Tau"
type textarea "x"
type textarea "Tau"
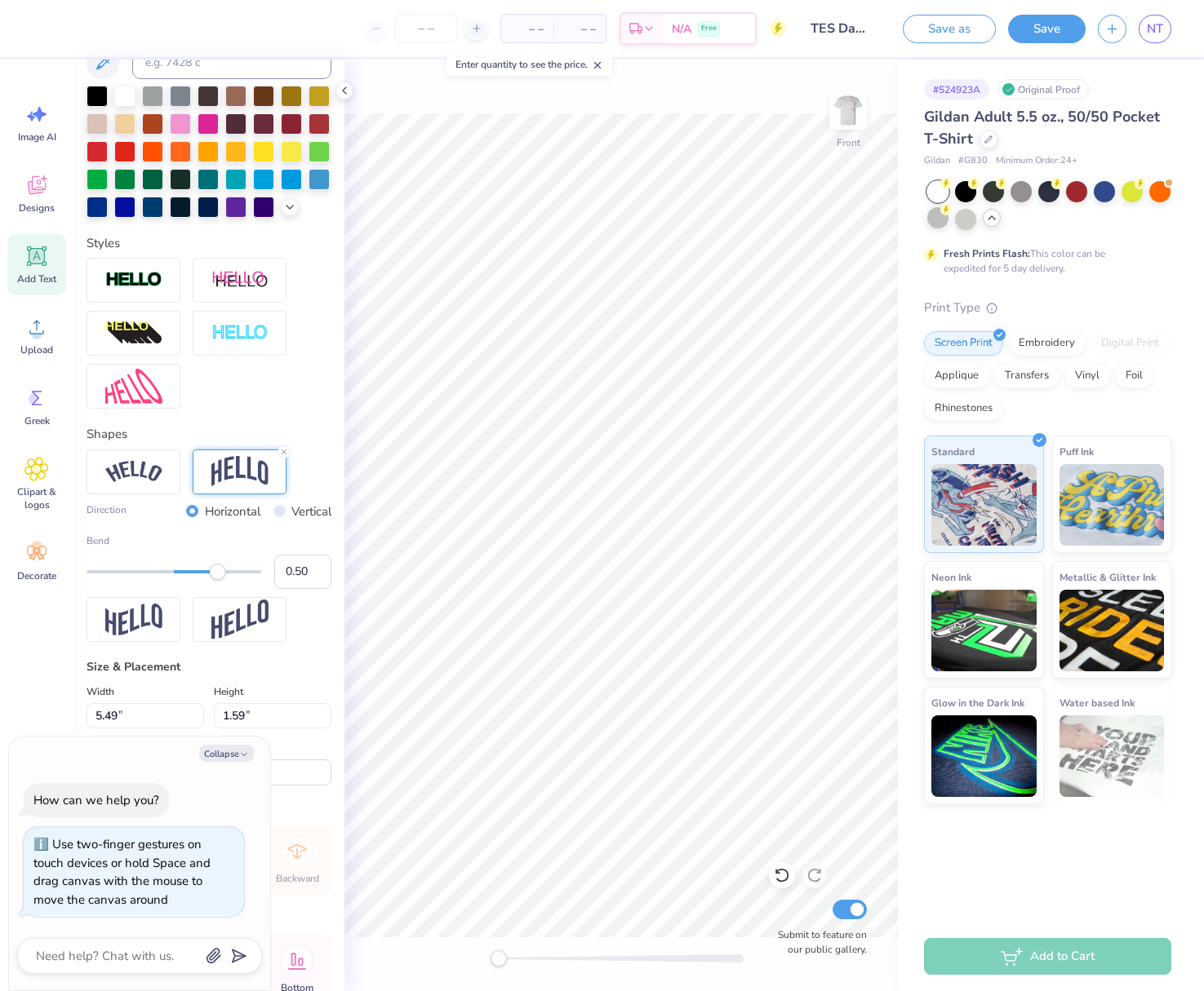
type textarea "x"
type textarea "Tau E"
type textarea "x"
type textarea "Tau Ep"
type textarea "x"
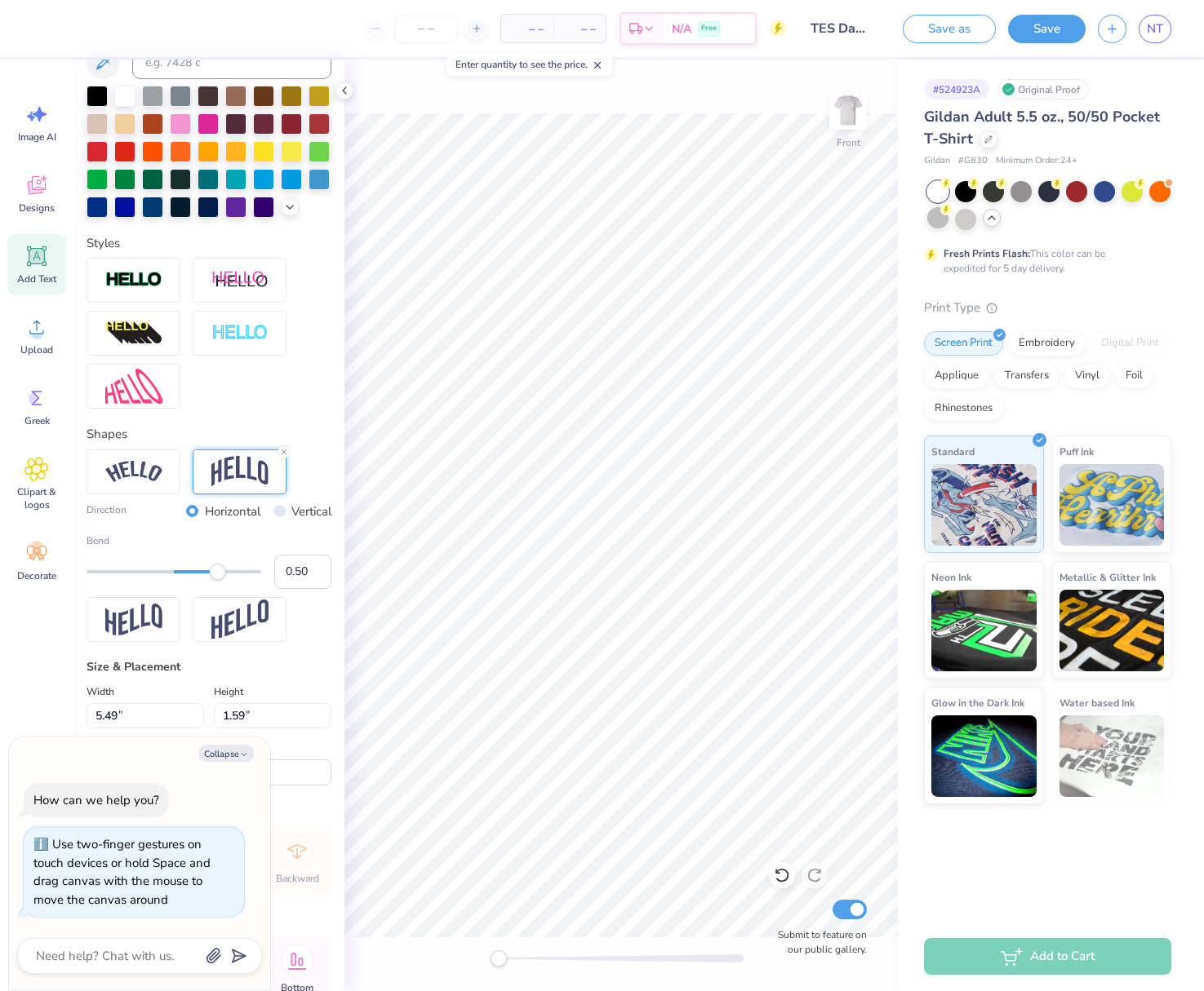
type textarea "Tau Eps"
type textarea "x"
type textarea "Tau Epsi"
type textarea "x"
type textarea "Tau Epsil"
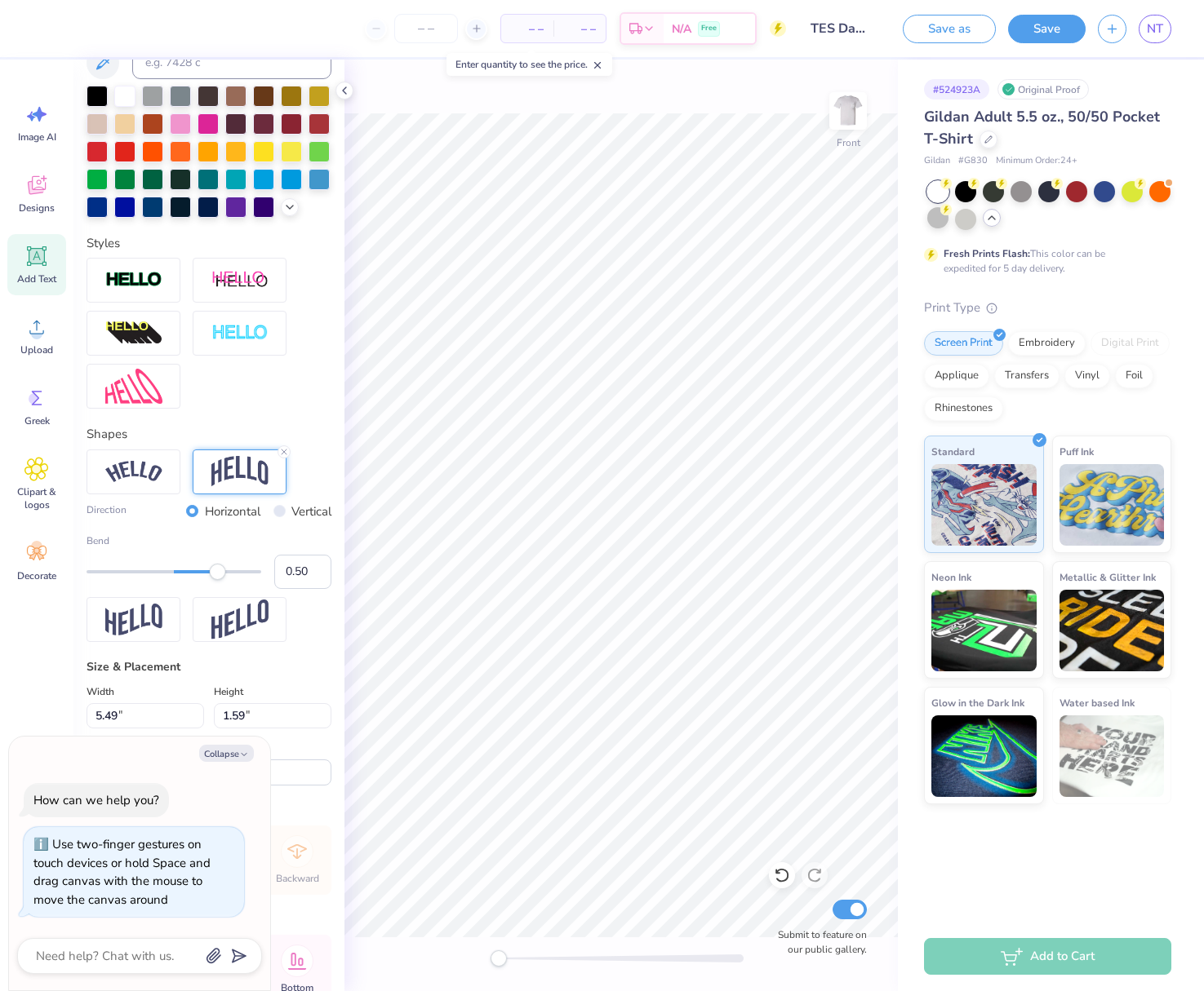
type textarea "x"
type textarea "Tau Epsilo"
type textarea "x"
type textarea "Tau Epsilon"
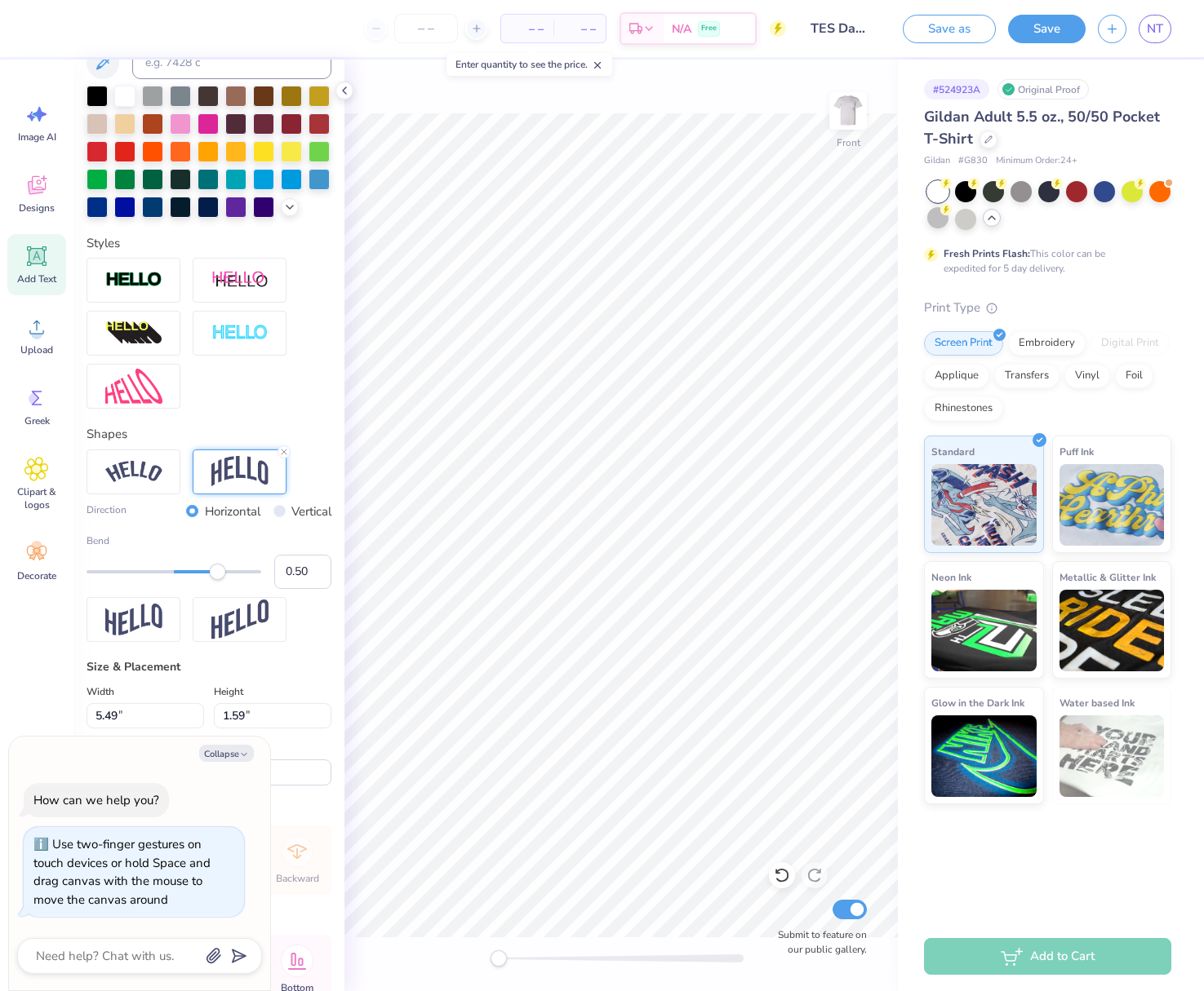
type textarea "x"
type textarea "Tau Epsilon"
type textarea "x"
type textarea "Tau Epsilon S"
type textarea "x"
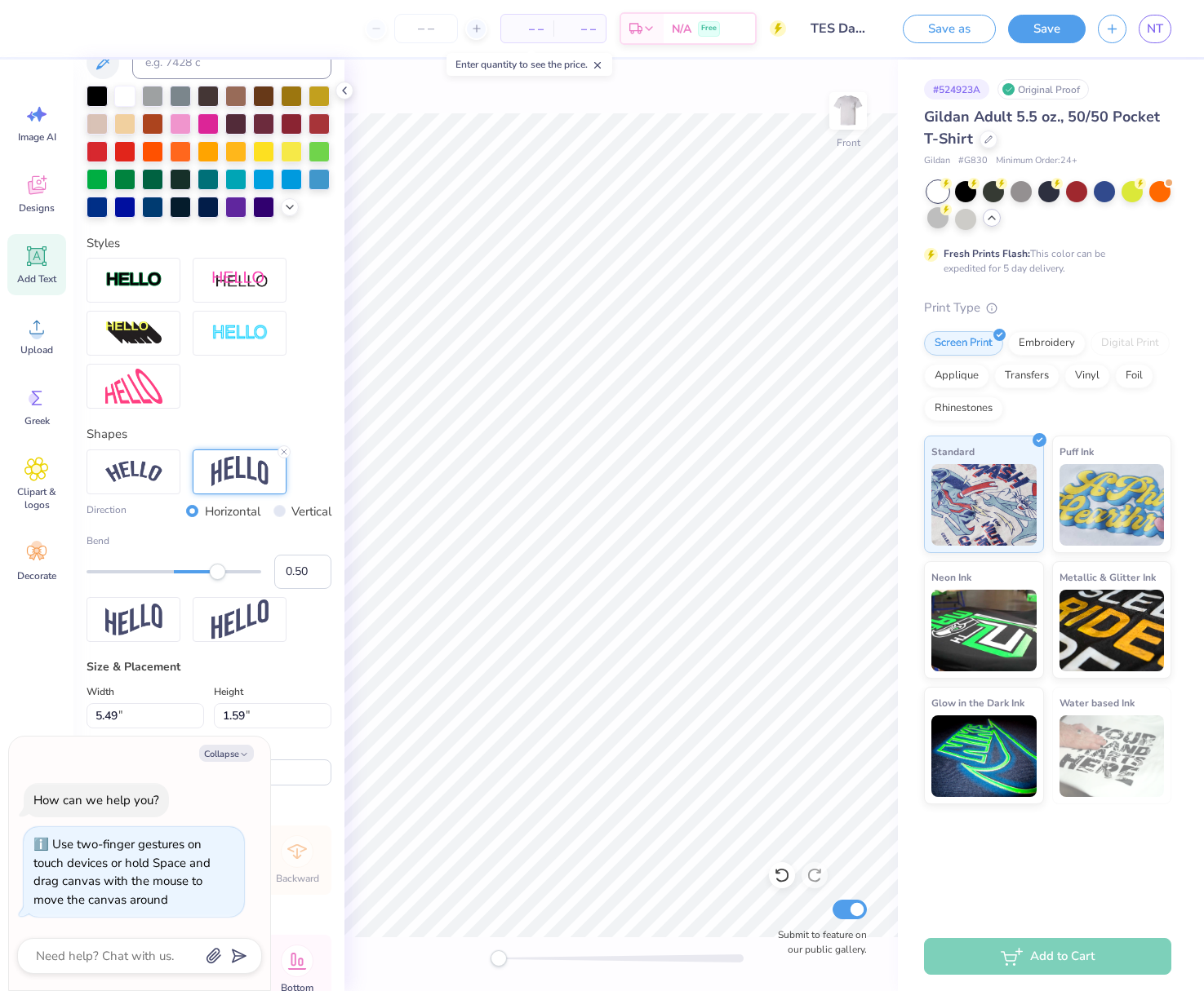
type textarea "Tau Epsilon Si"
type textarea "x"
type textarea "Tau Epsilon Sig"
type textarea "x"
type textarea "Tau Epsilon Sigm"
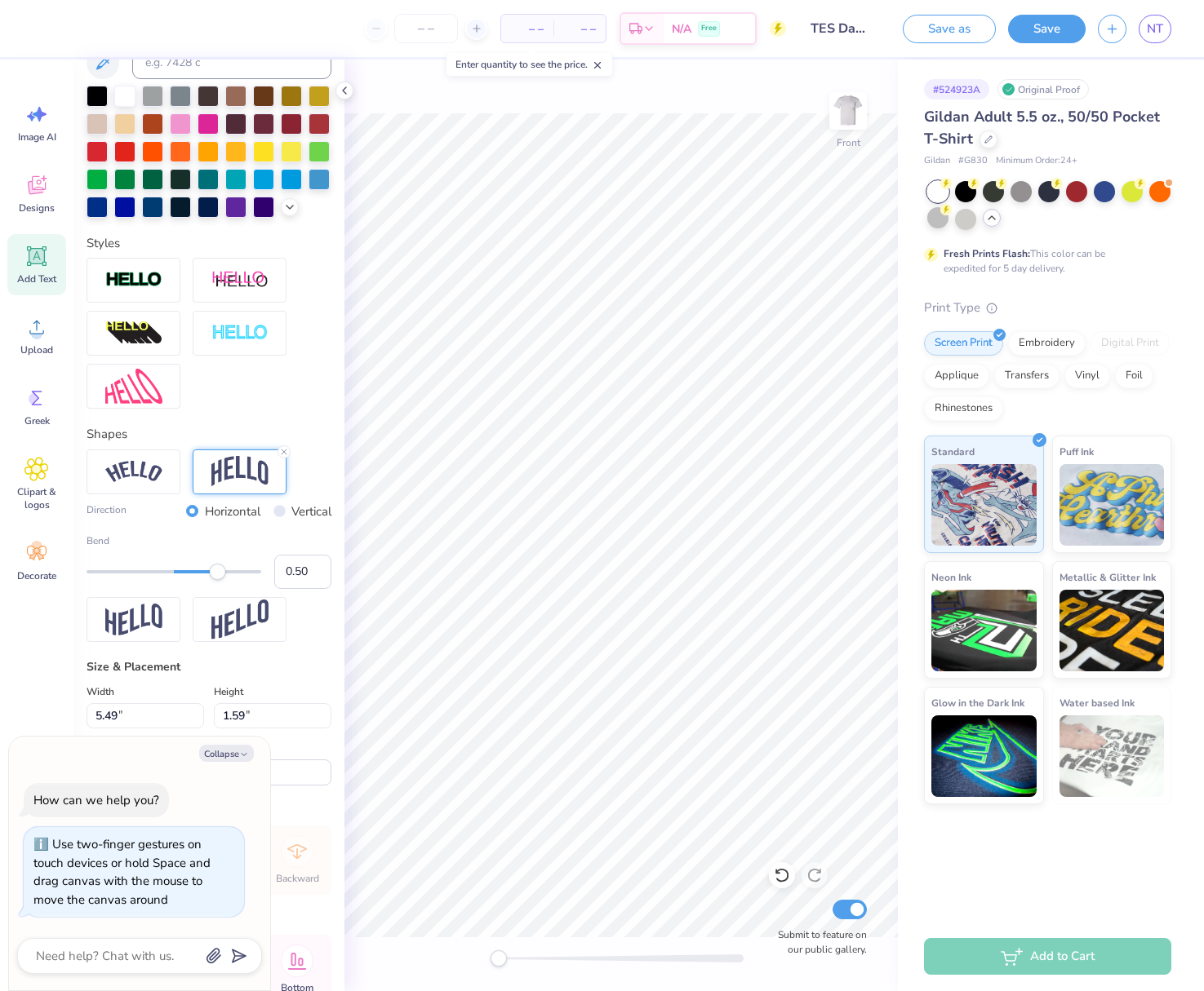
scroll to position [1, 6]
type textarea "x"
type textarea "Tau Epsilon Sigma"
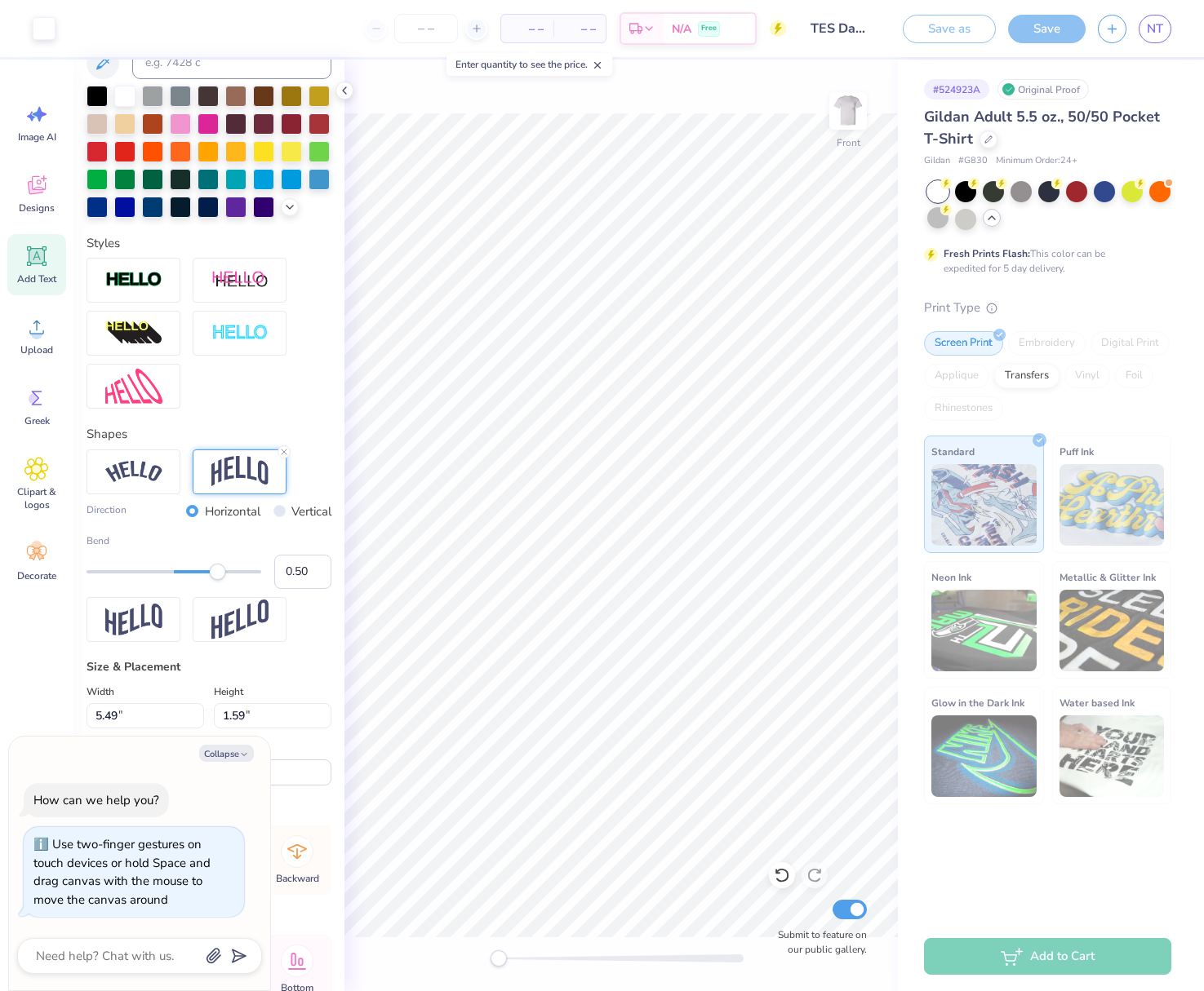
type textarea "x"
type input "15.62"
type input "4.44"
type input "3.37"
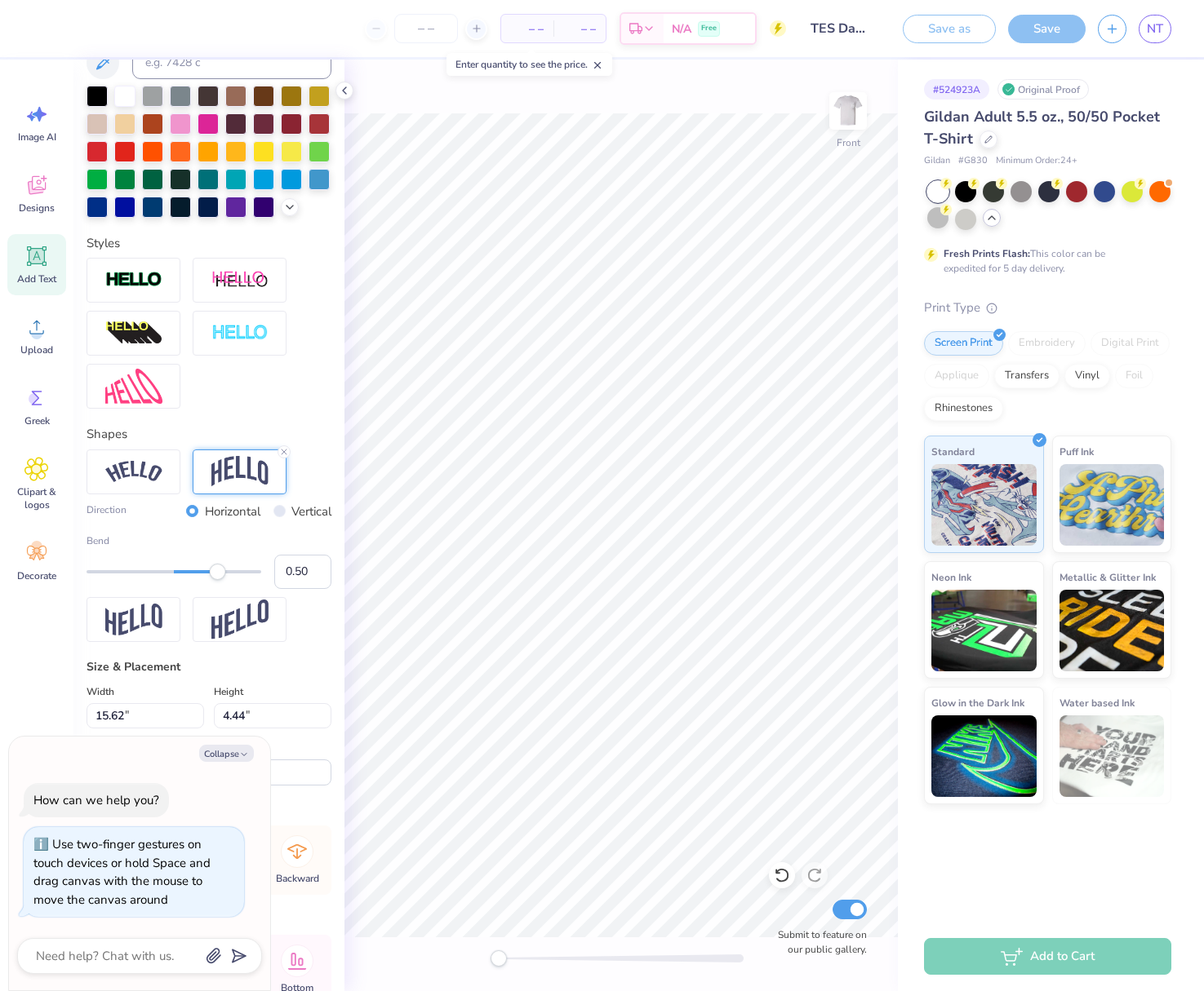
type textarea "x"
type input "12.59"
type input "3.58"
type input "4.50"
type textarea "x"
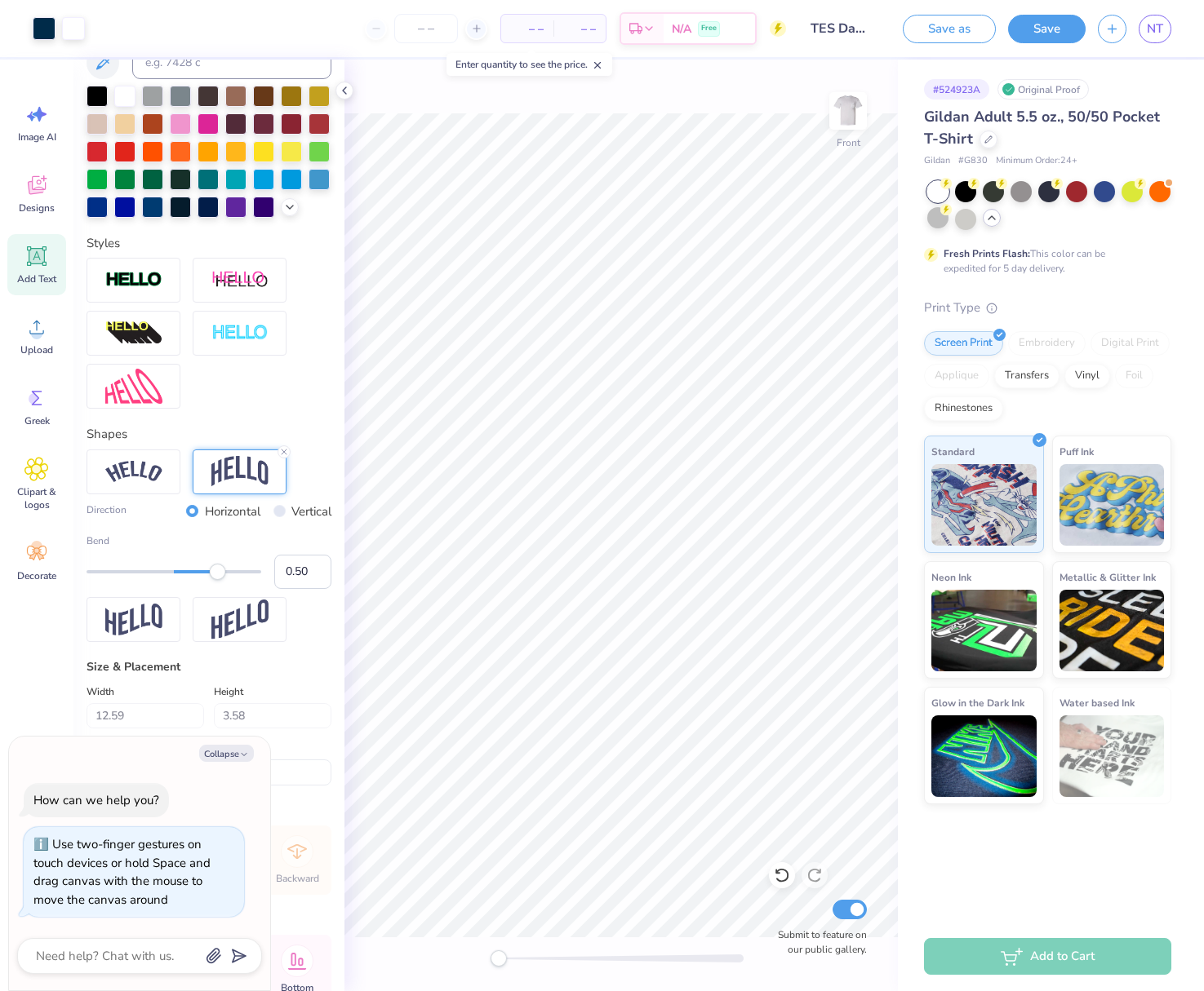
type input "4.94"
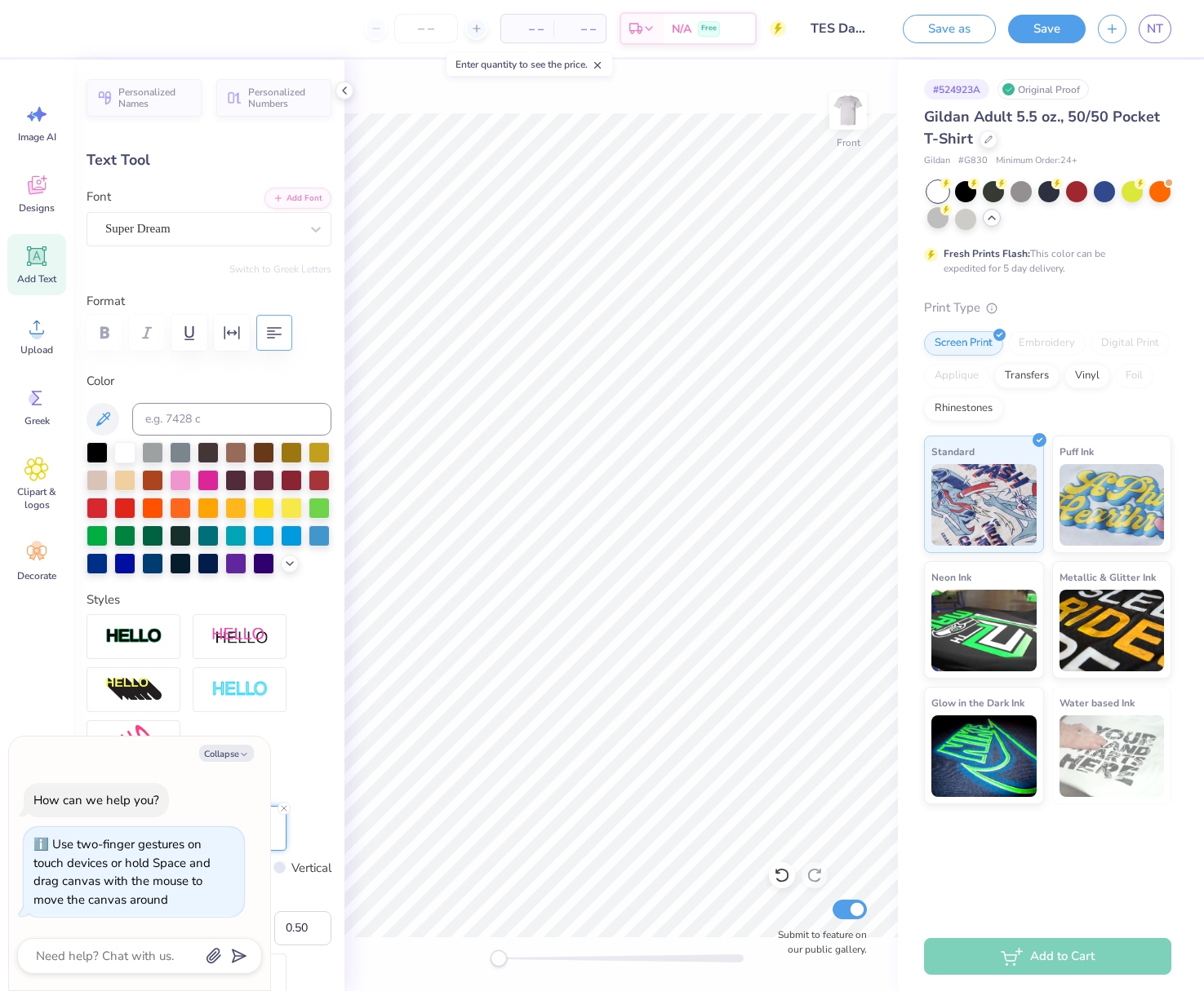
scroll to position [0, 0]
click at [152, 568] on div at bounding box center [152, 562] width 21 height 21
click at [174, 565] on div at bounding box center [180, 562] width 21 height 21
click at [152, 563] on div at bounding box center [152, 562] width 21 height 21
click at [192, 245] on div "Super Dream" at bounding box center [209, 229] width 245 height 35
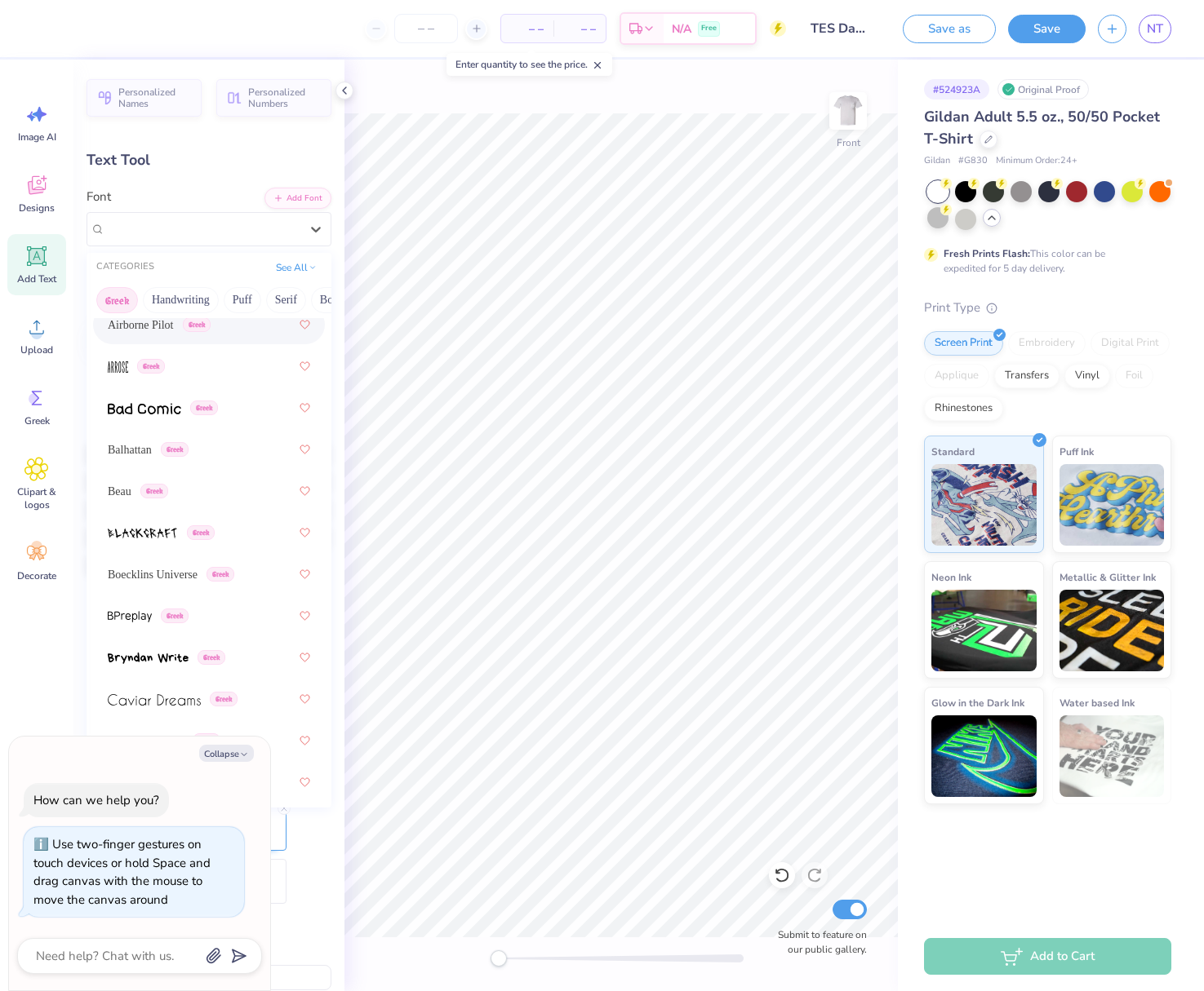
scroll to position [196, 0]
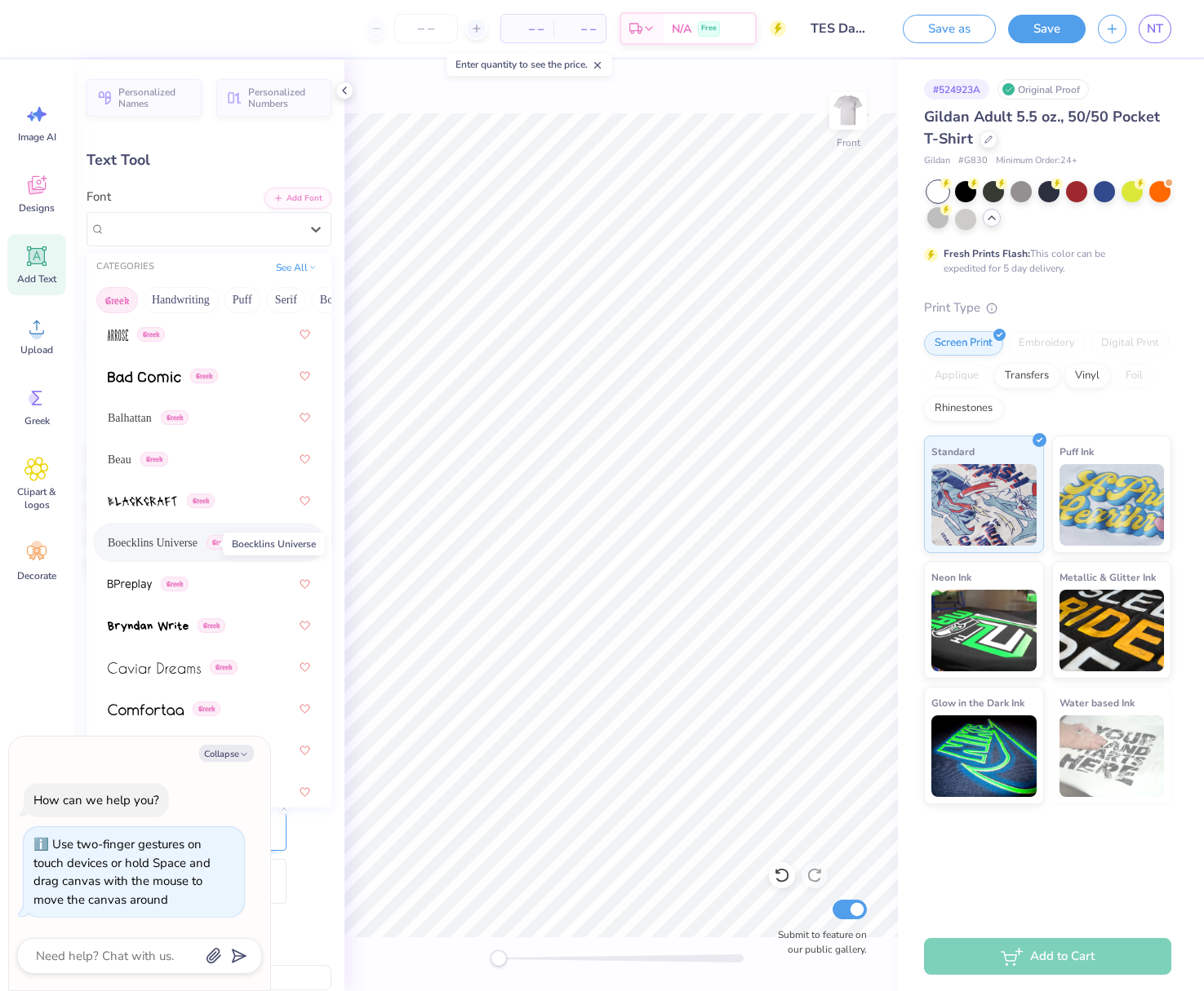
click at [181, 536] on span "Boecklins Universe" at bounding box center [153, 543] width 89 height 17
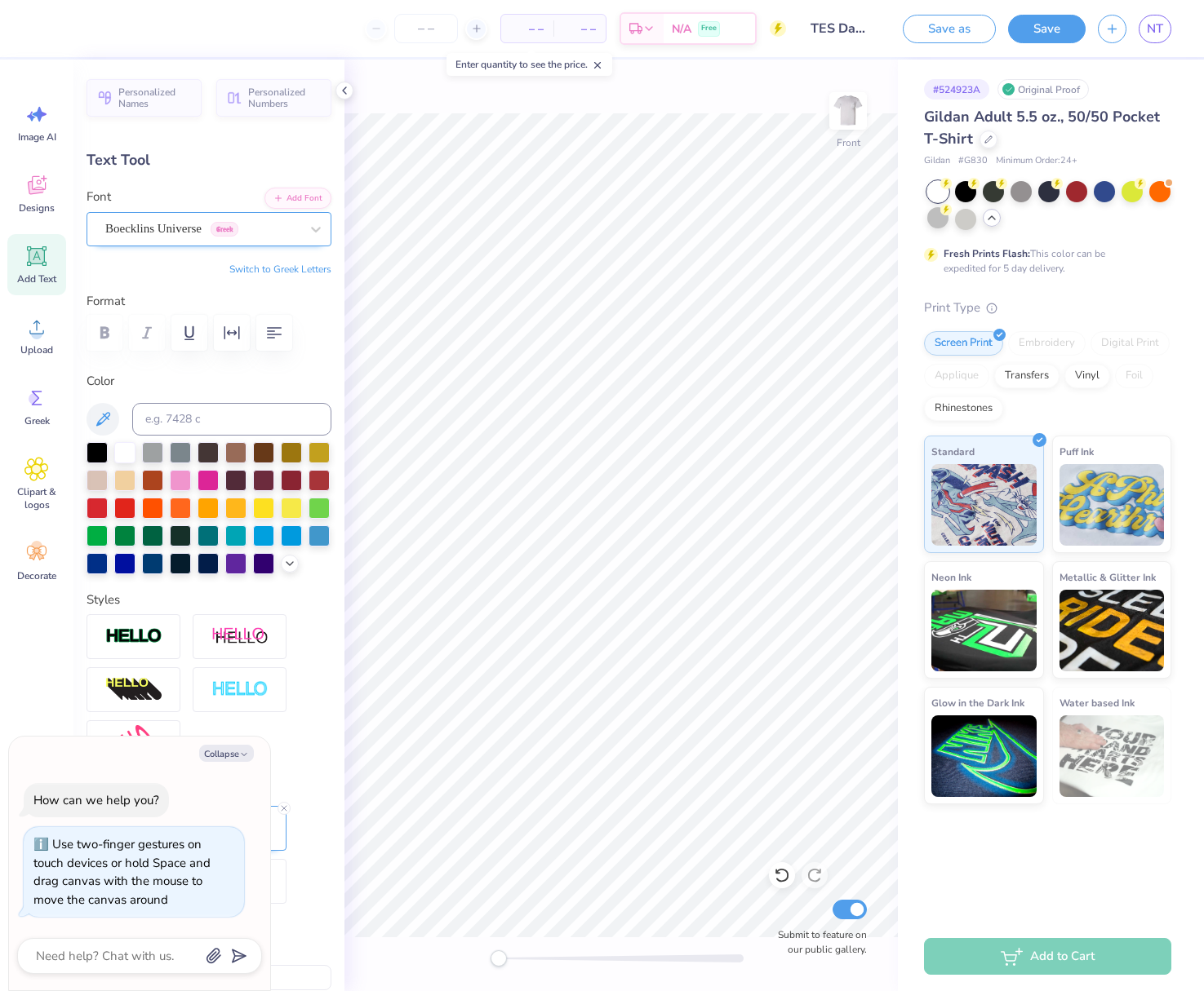
scroll to position [0, 0]
click at [34, 254] on icon at bounding box center [37, 256] width 15 height 15
type textarea "x"
type input "5.49"
type input "1.59"
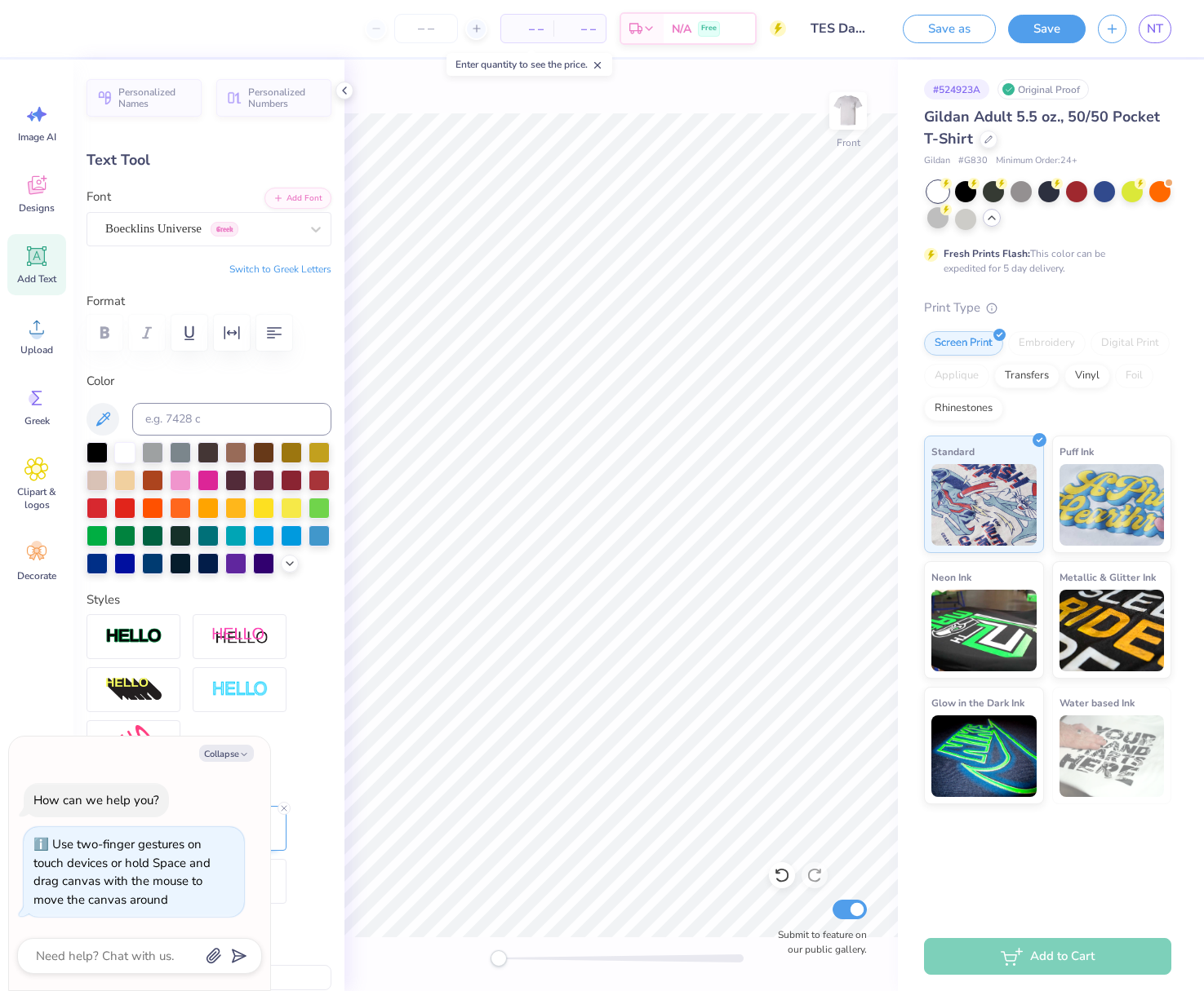
type input "12.95"
type textarea "x"
type textarea "D"
type textarea "x"
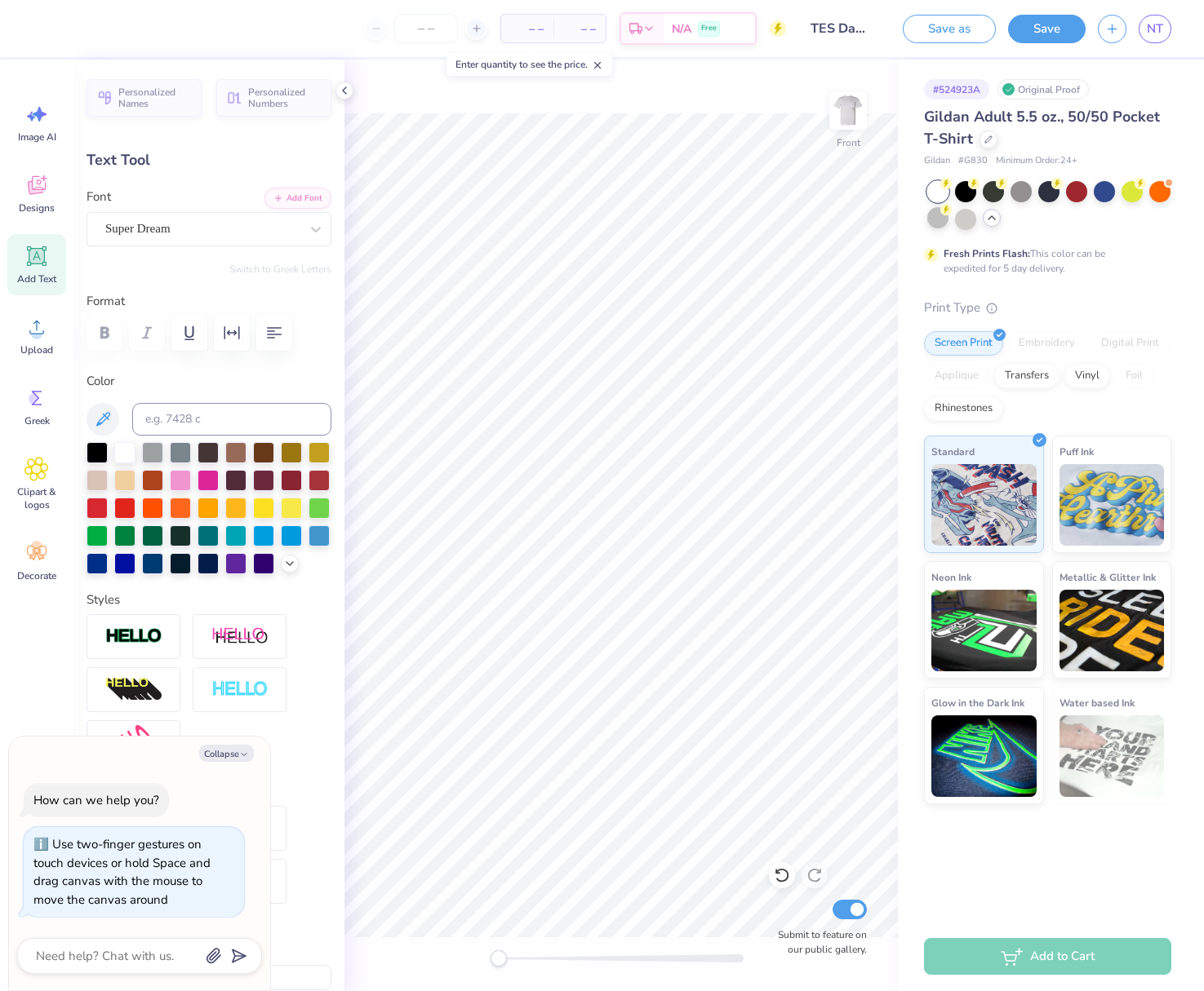
type textarea "Da"
type textarea "x"
type textarea "Dad"
type textarea "x"
type textarea "Dad'"
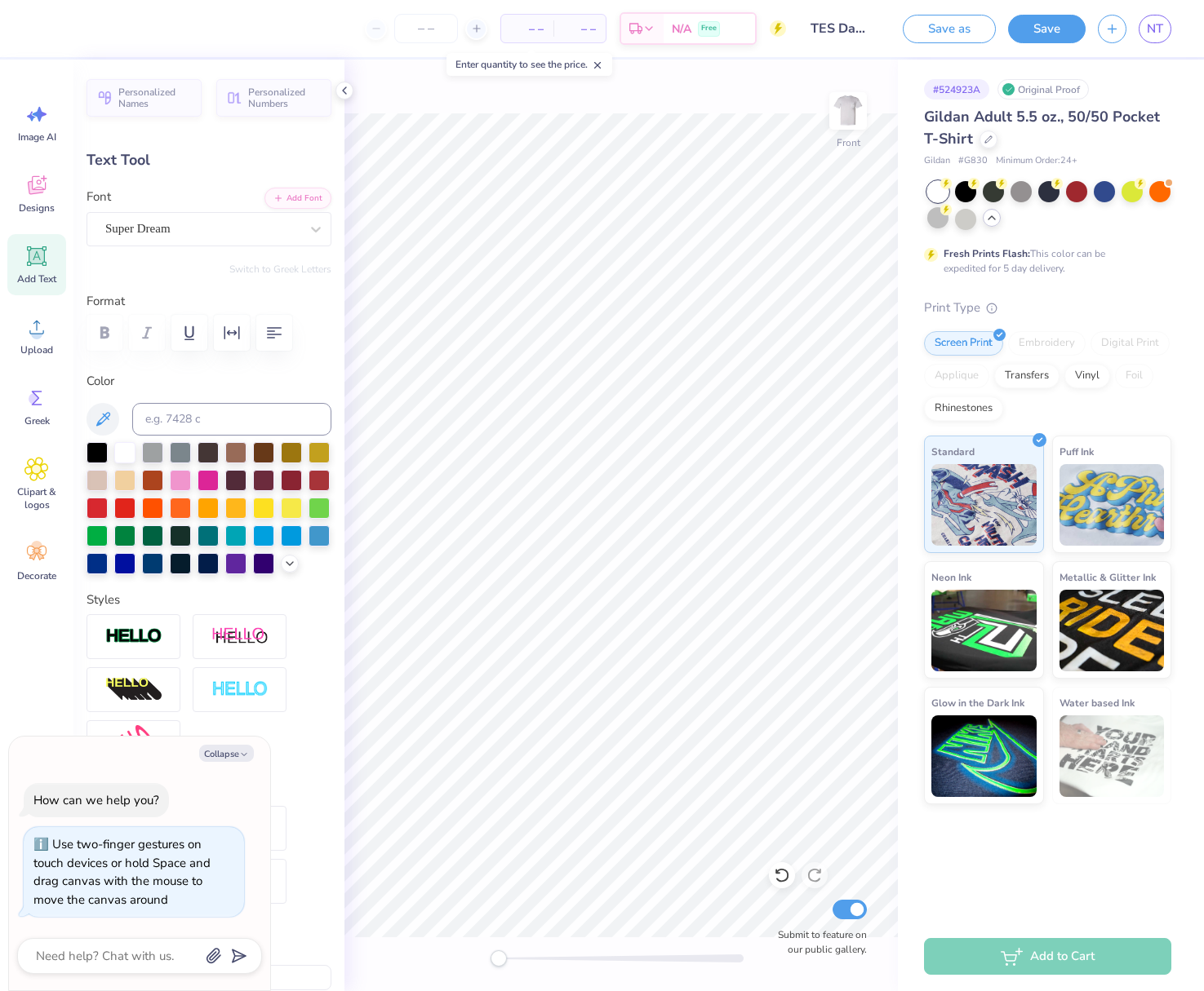
type textarea "x"
type textarea "Dad's"
type textarea "x"
type textarea "Dad's"
type textarea "x"
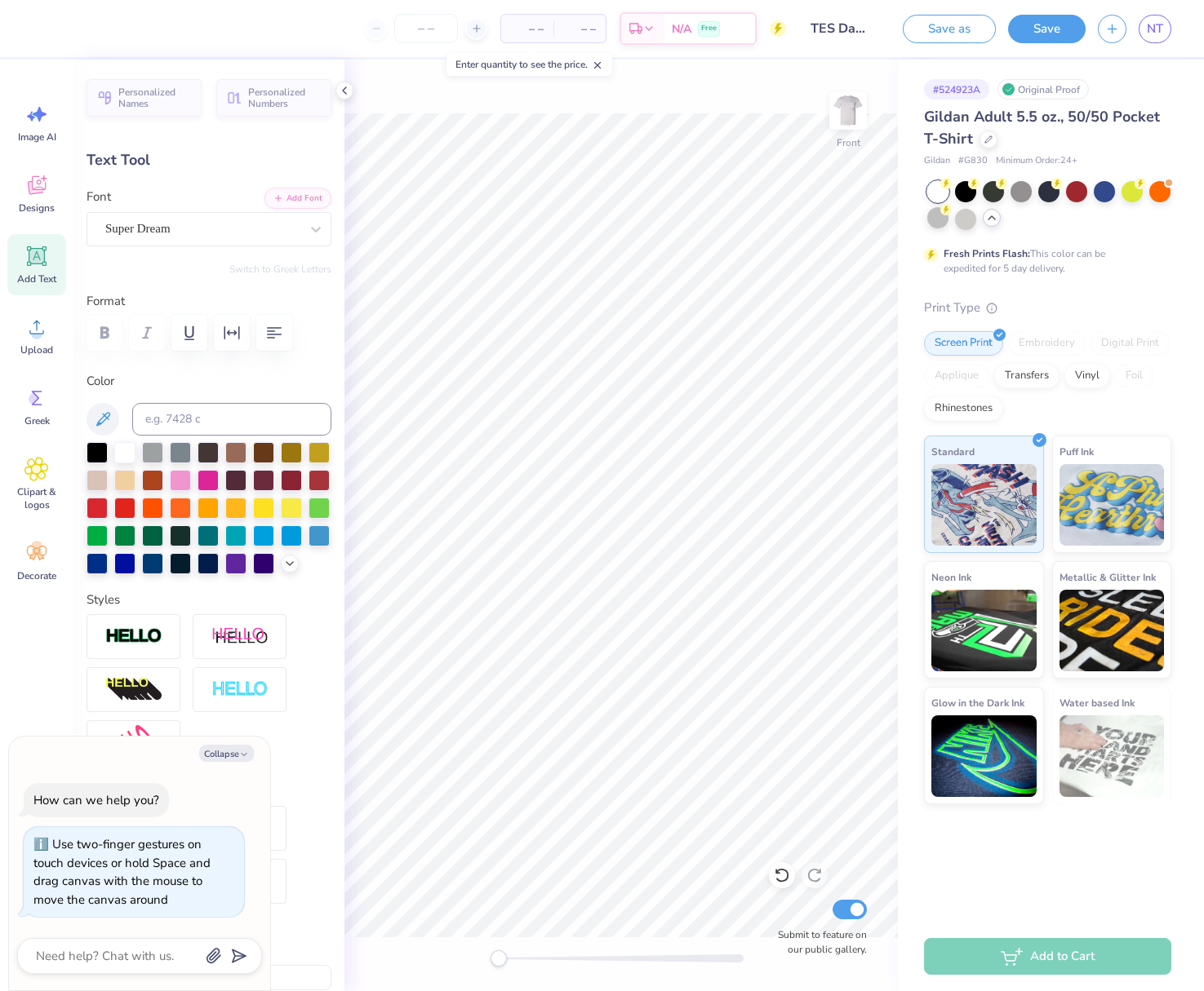
type textarea "Dad's W"
type textarea "x"
type textarea "Dad's We"
type textarea "x"
type textarea "Dad's Wee"
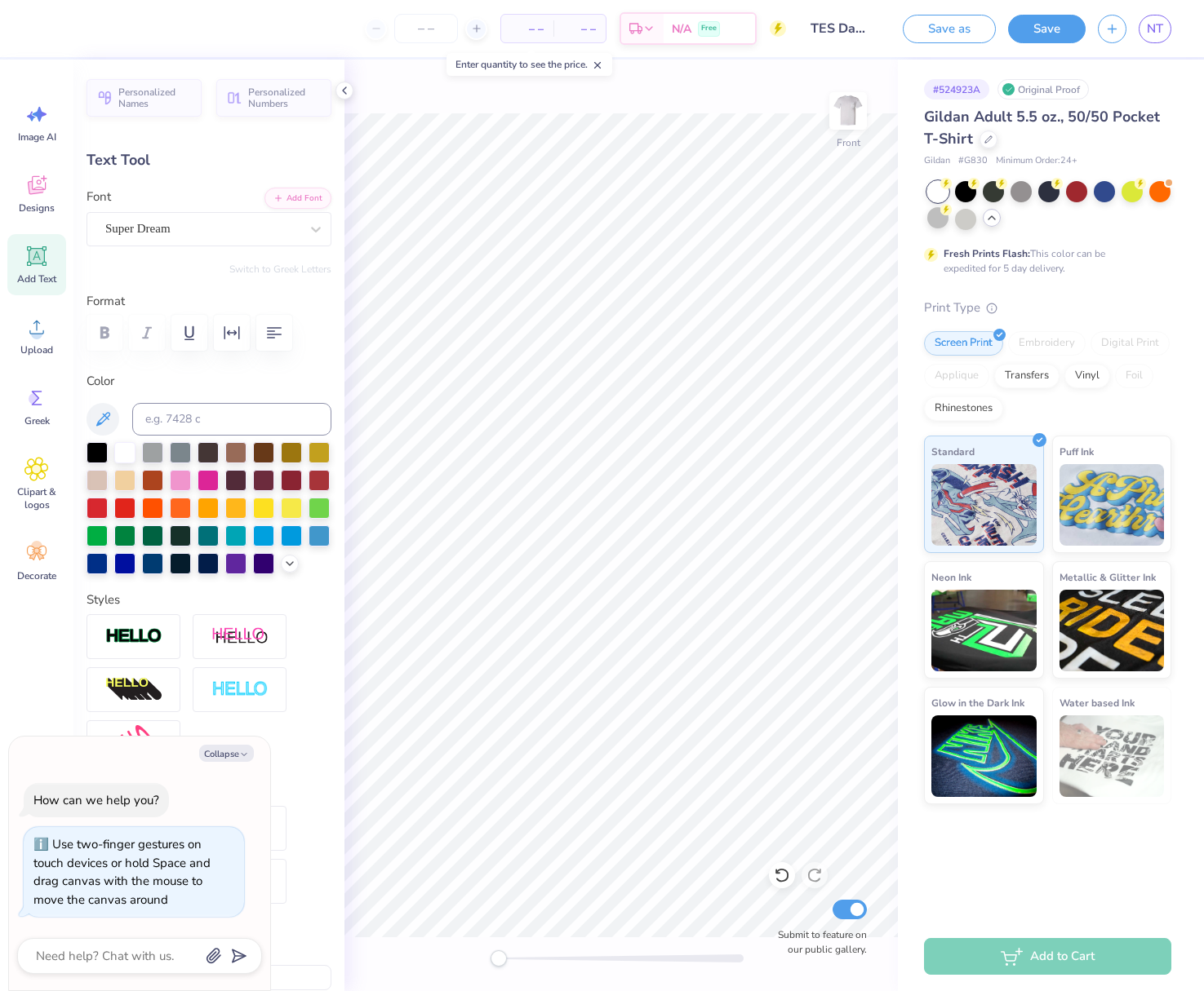
type textarea "x"
type textarea "Dad's Week"
type textarea "x"
type textarea "Dad's Weeke"
type textarea "x"
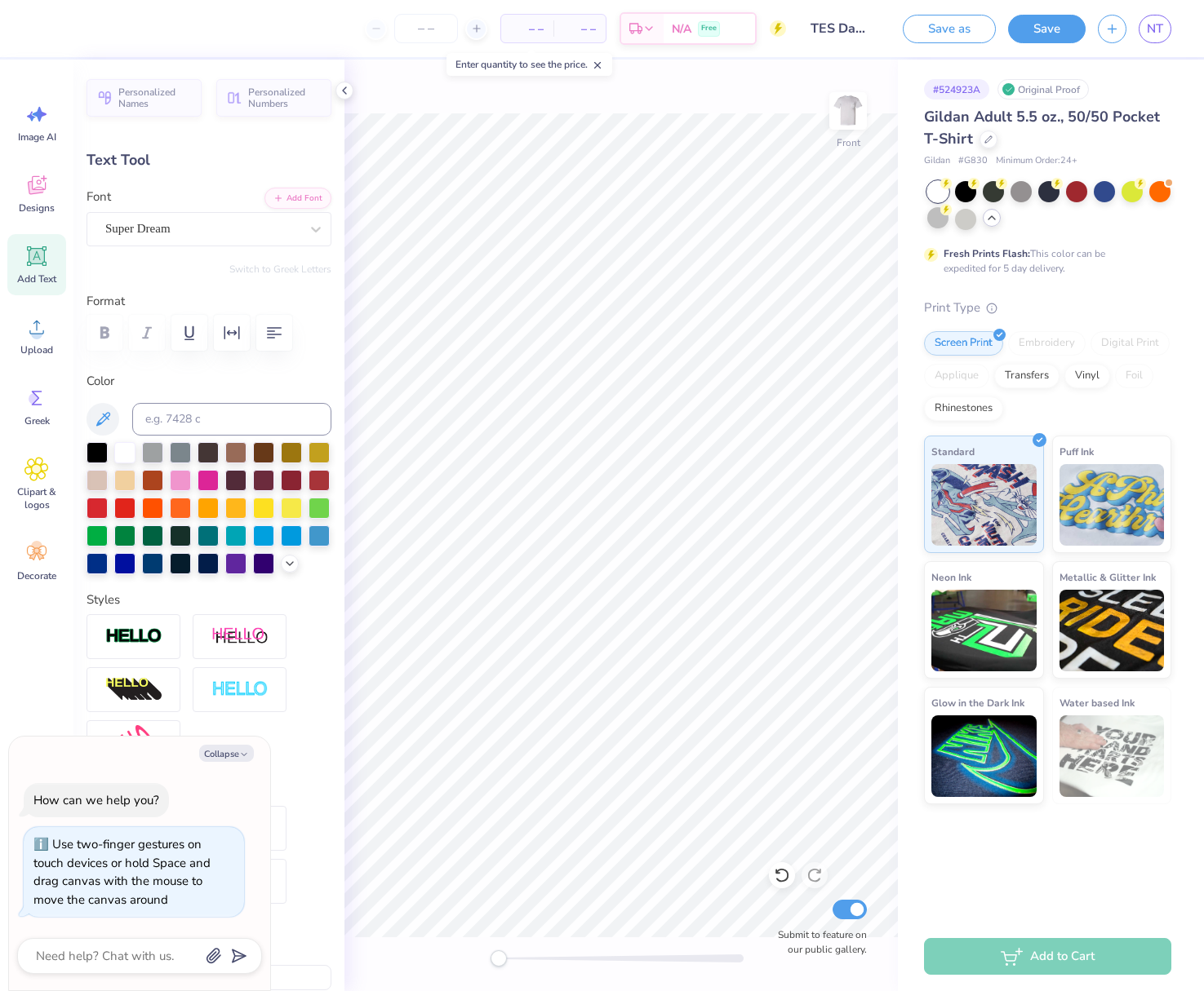
type textarea "Dad's Weeken"
type textarea "x"
type textarea "Dad's Weekend"
type textarea "x"
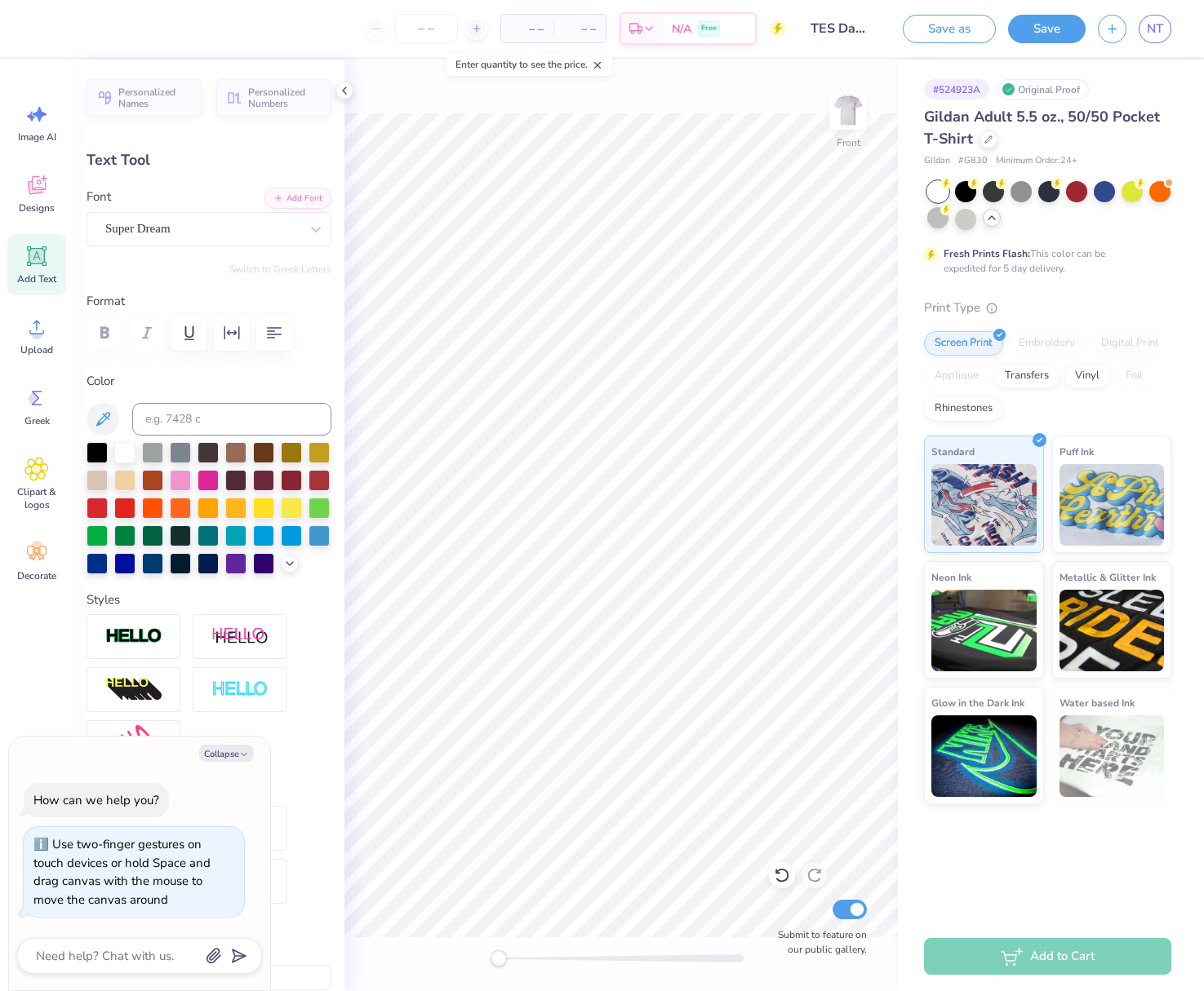
type textarea "Dad's Weekend"
type textarea "x"
type textarea "Dad's Weekend 2"
type textarea "x"
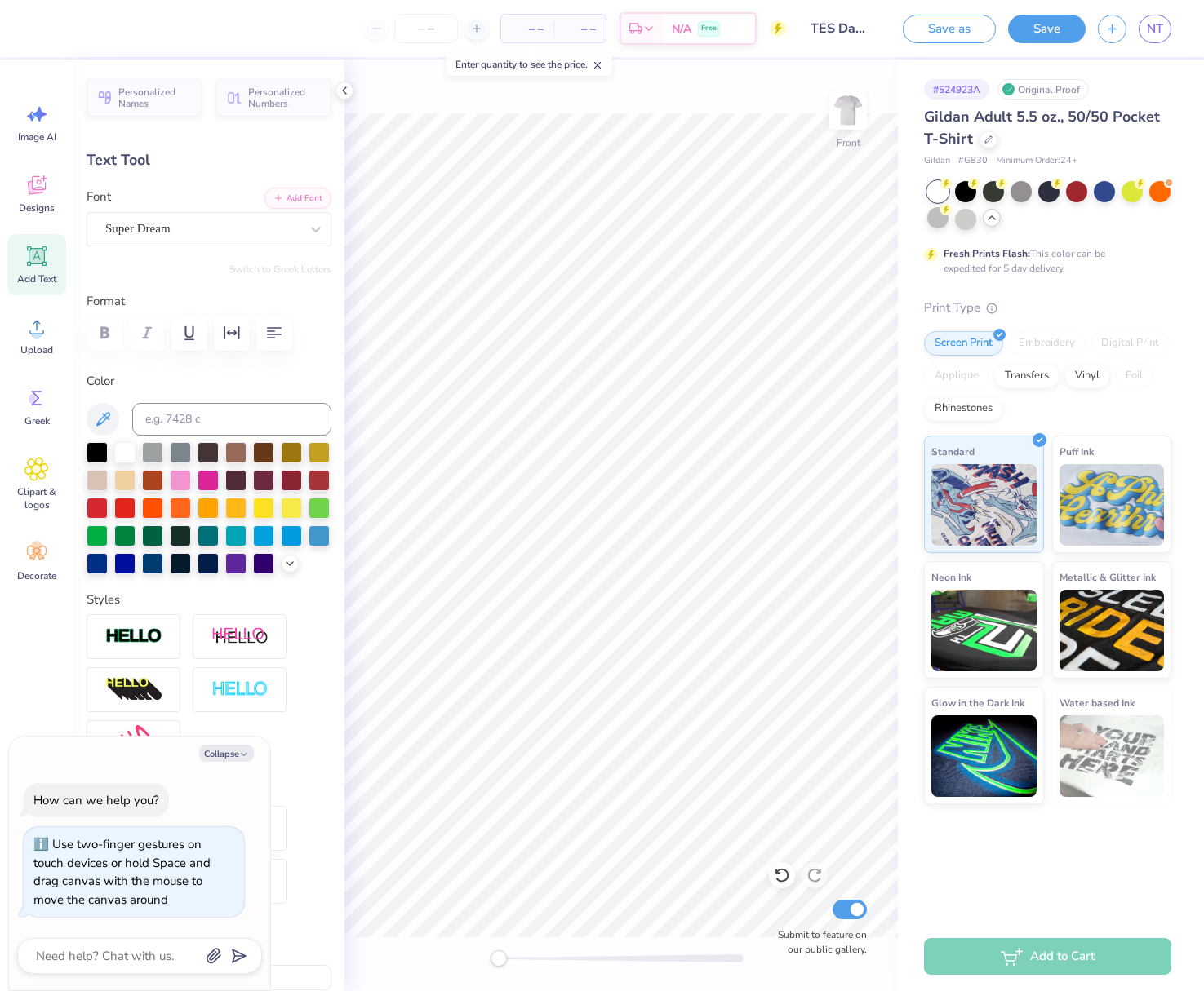
type textarea "Dad's Weekend 20"
type textarea "x"
type textarea "Dad's Weekend 202"
type textarea "x"
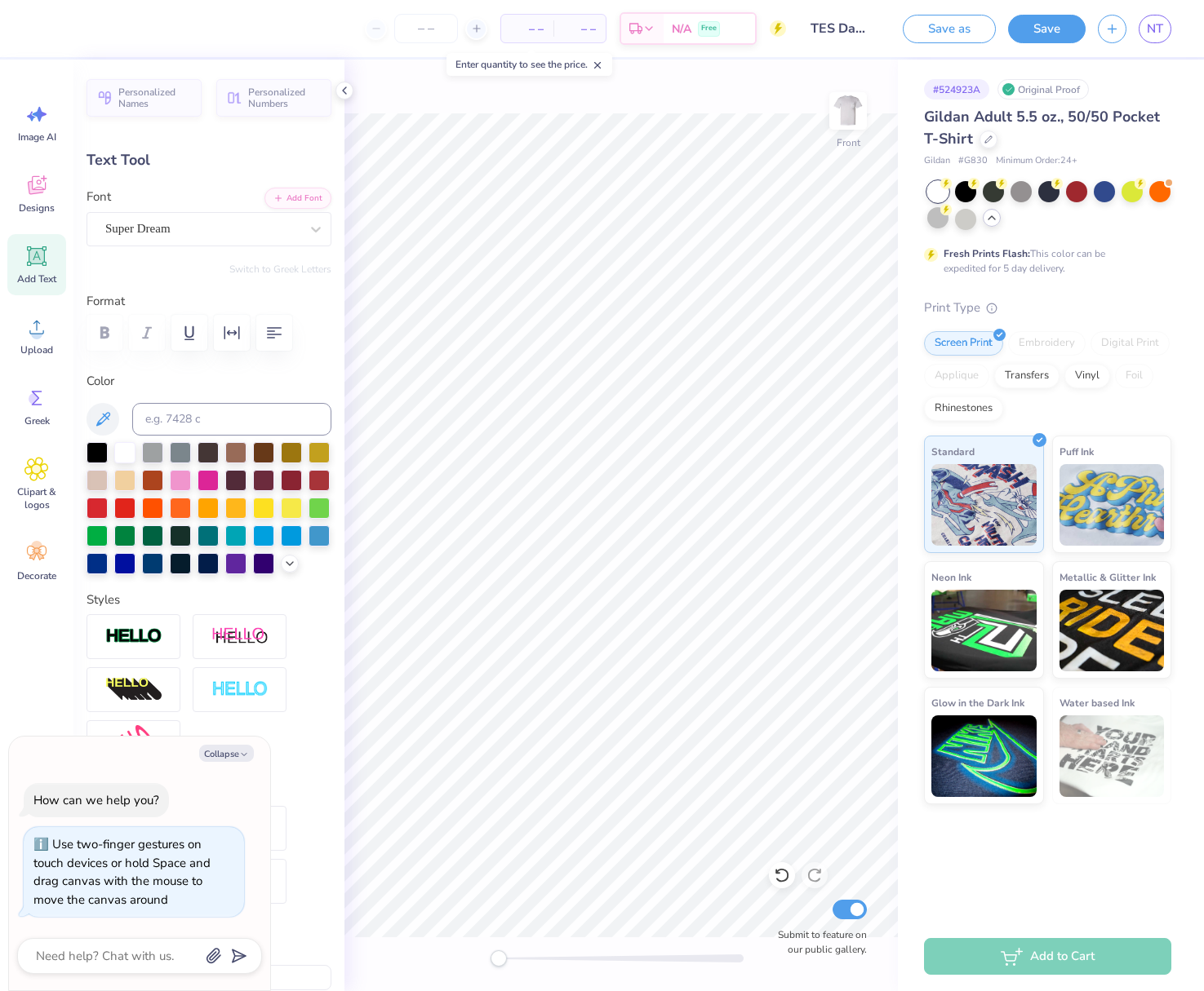
type textarea "Dad's Weekend 2025"
click at [268, 326] on icon "button" at bounding box center [273, 332] width 19 height 19
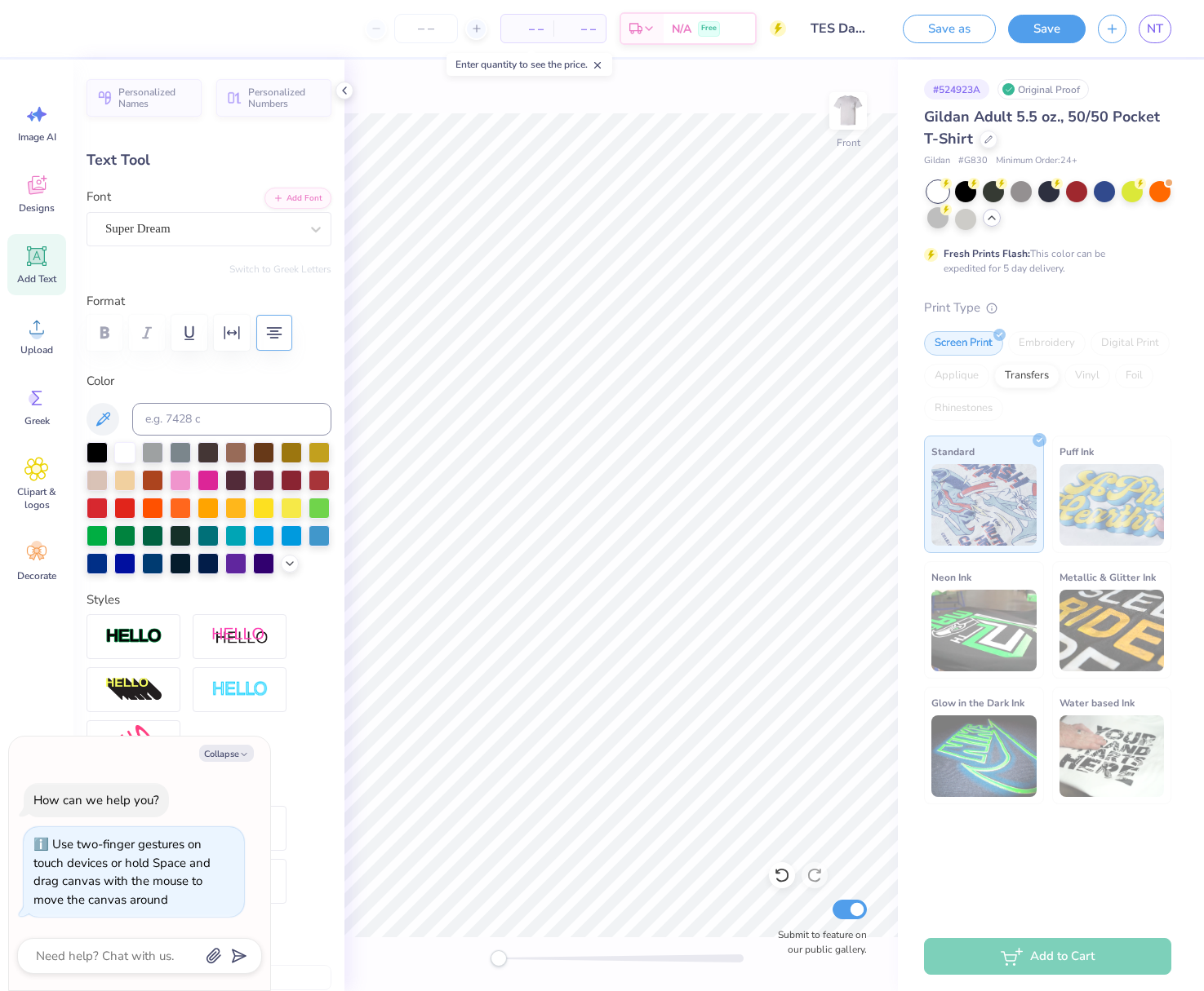
type textarea "x"
type input "15.16"
type input "4.31"
type input "11.59"
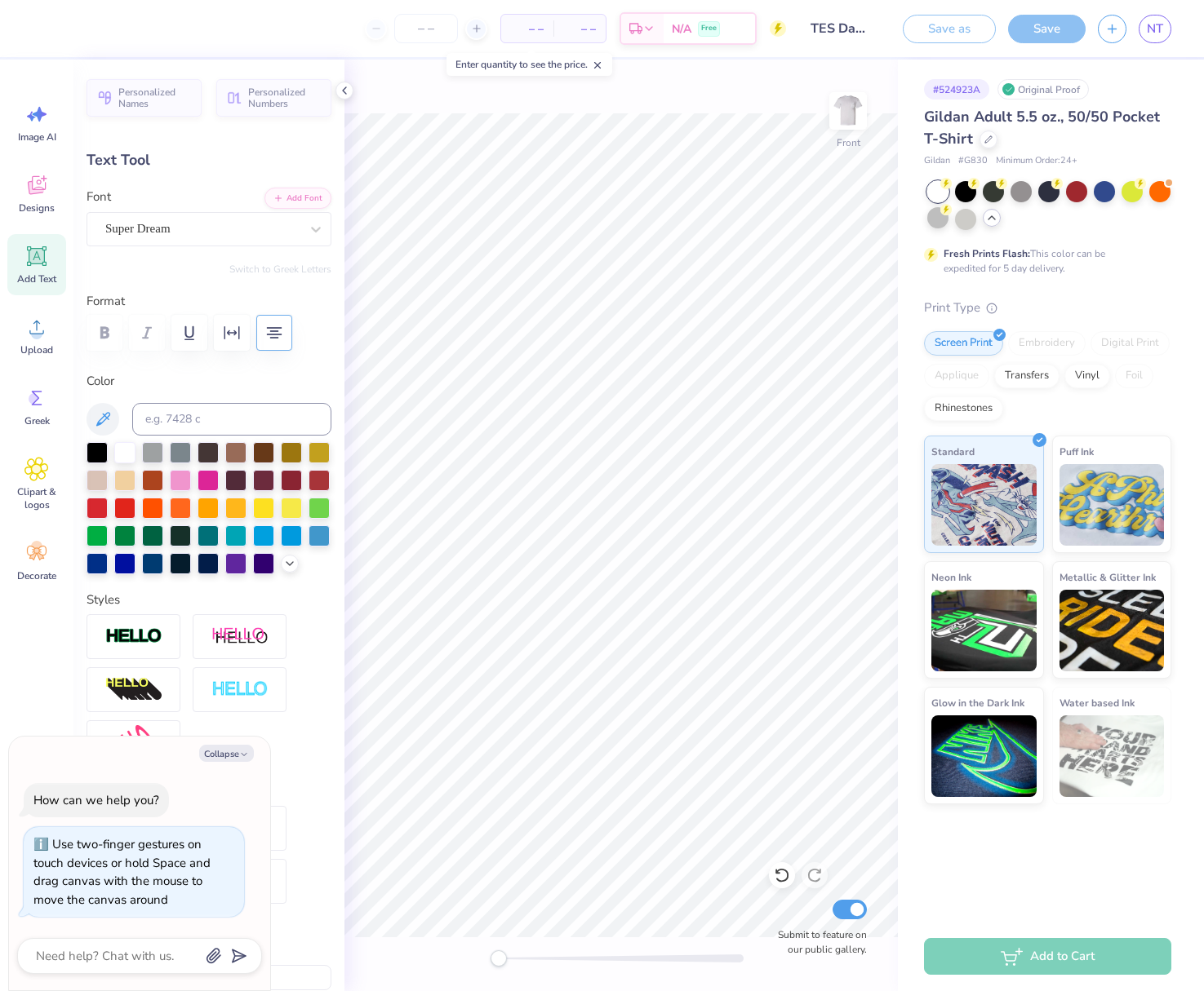
type textarea "x"
type input "8.73"
type input "2.49"
type input "16.23"
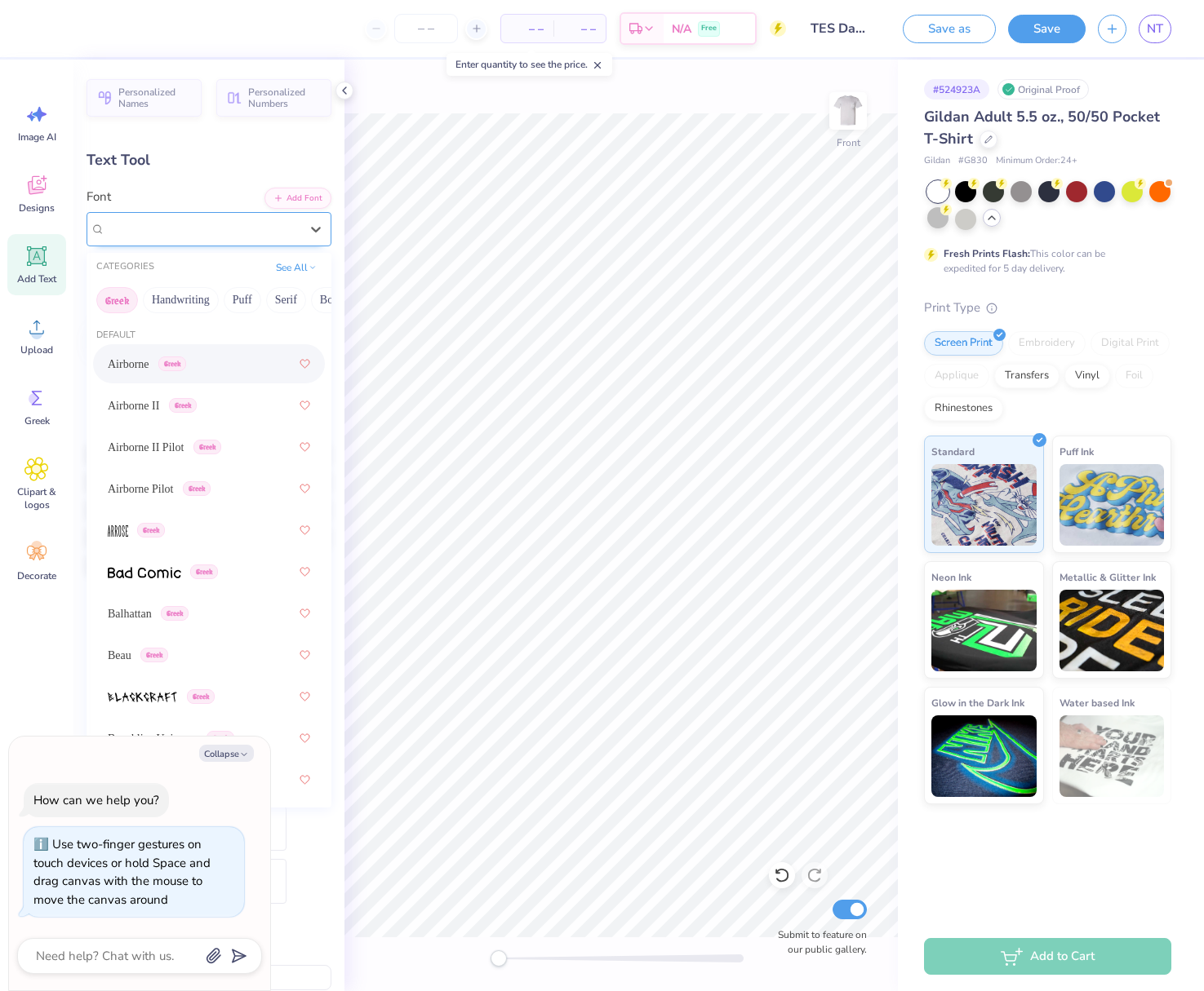
click at [234, 223] on div "Super Dream" at bounding box center [202, 229] width 197 height 25
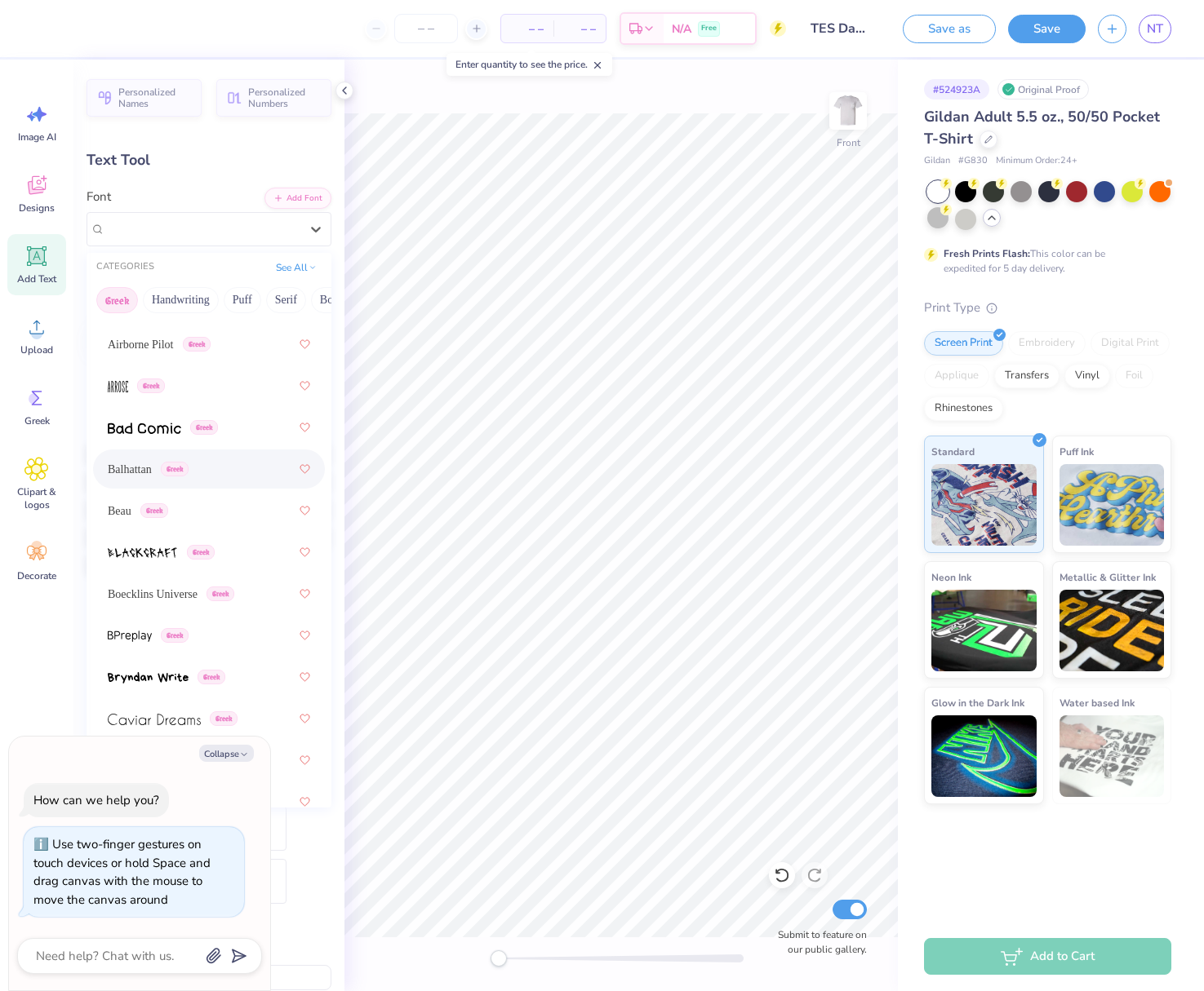
scroll to position [145, 0]
click at [155, 590] on span "Boecklins Universe" at bounding box center [153, 594] width 89 height 17
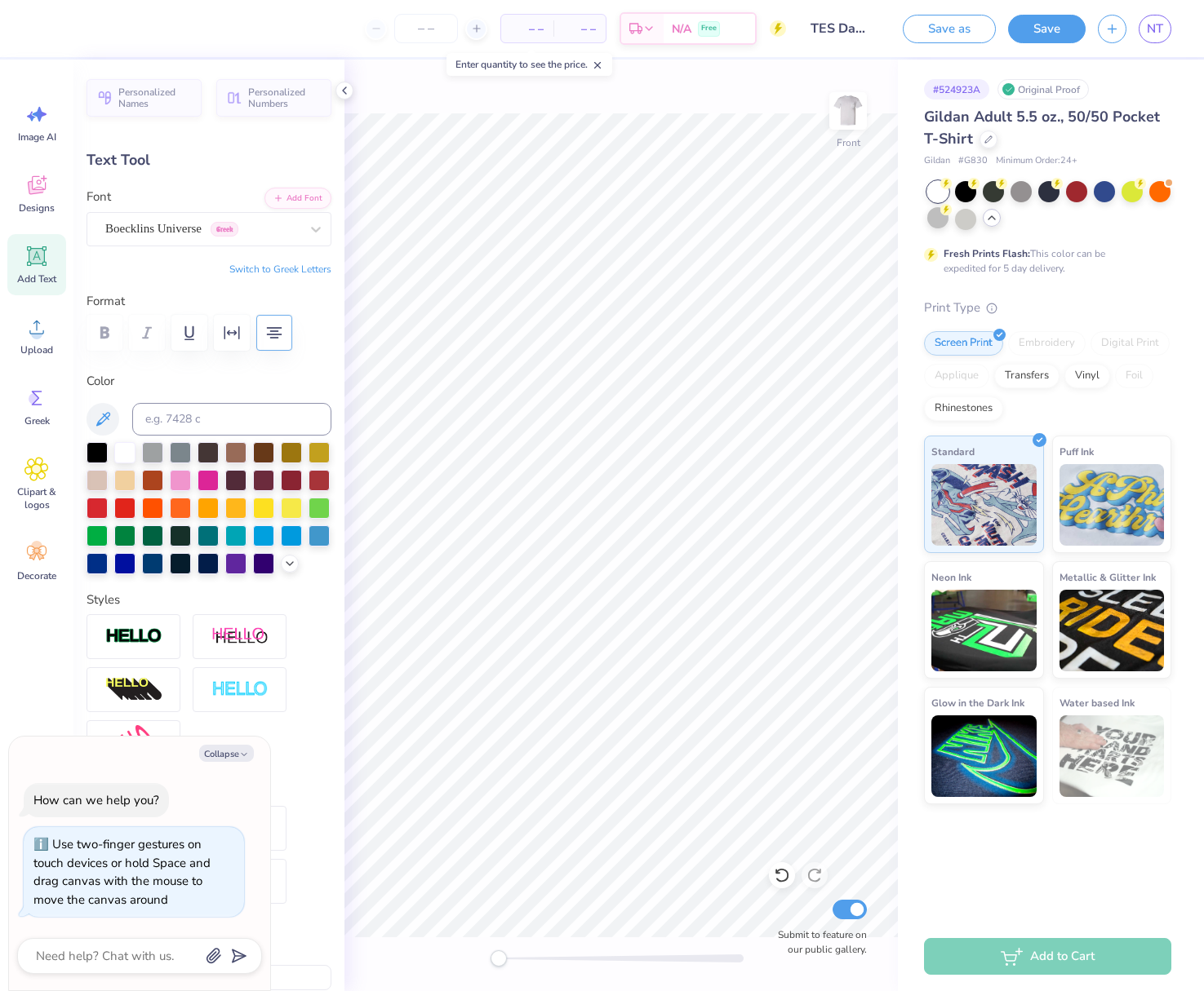
scroll to position [2, 3]
click at [161, 565] on div at bounding box center [152, 562] width 21 height 21
type textarea "x"
type input "9.32"
type input "2.52"
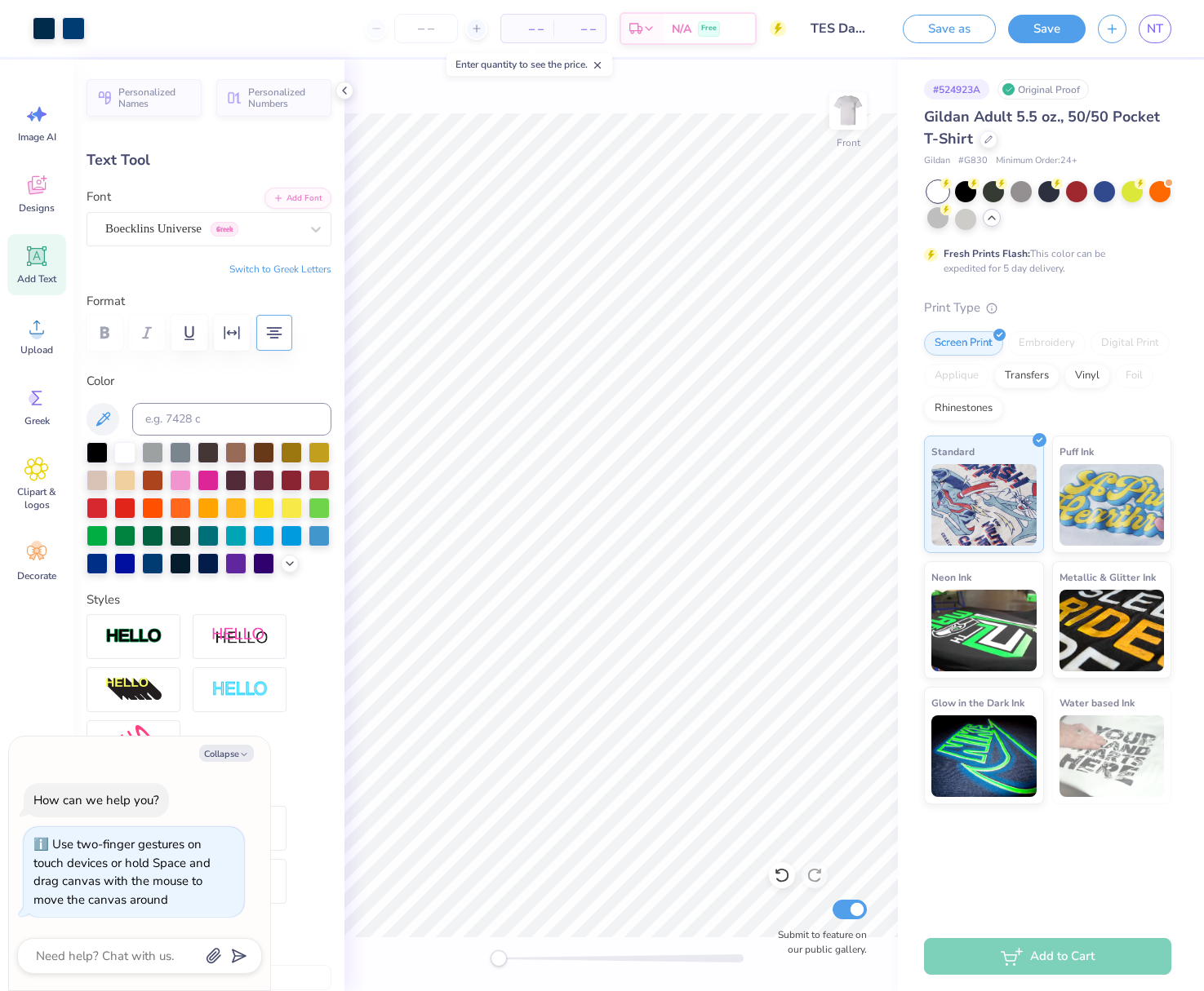
type input "16.21"
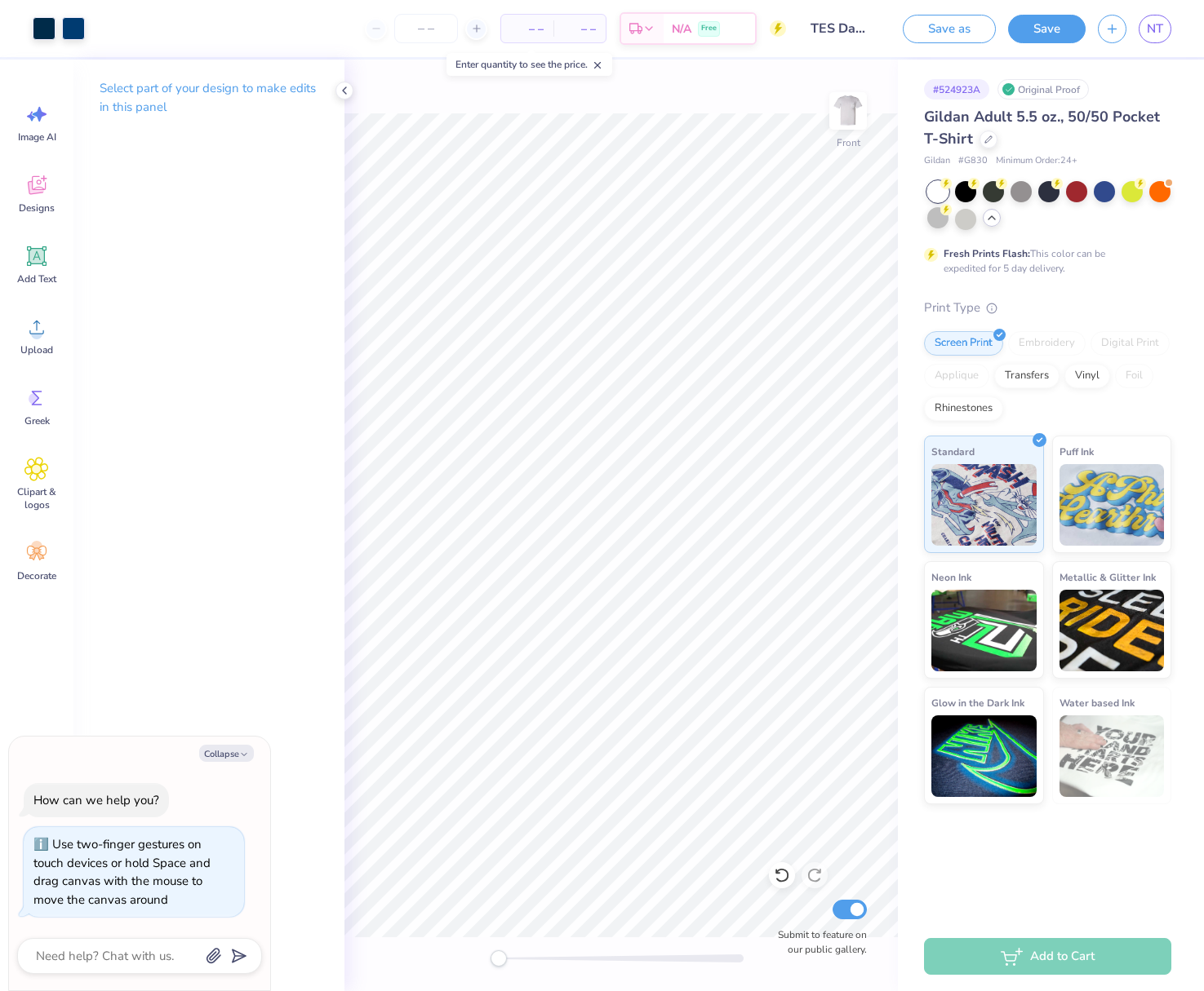
click at [1022, 57] on div "Save as Save NT" at bounding box center [1046, 29] width 313 height 57
click at [1031, 36] on button "Save" at bounding box center [1047, 27] width 78 height 29
click at [841, 113] on img at bounding box center [847, 110] width 65 height 65
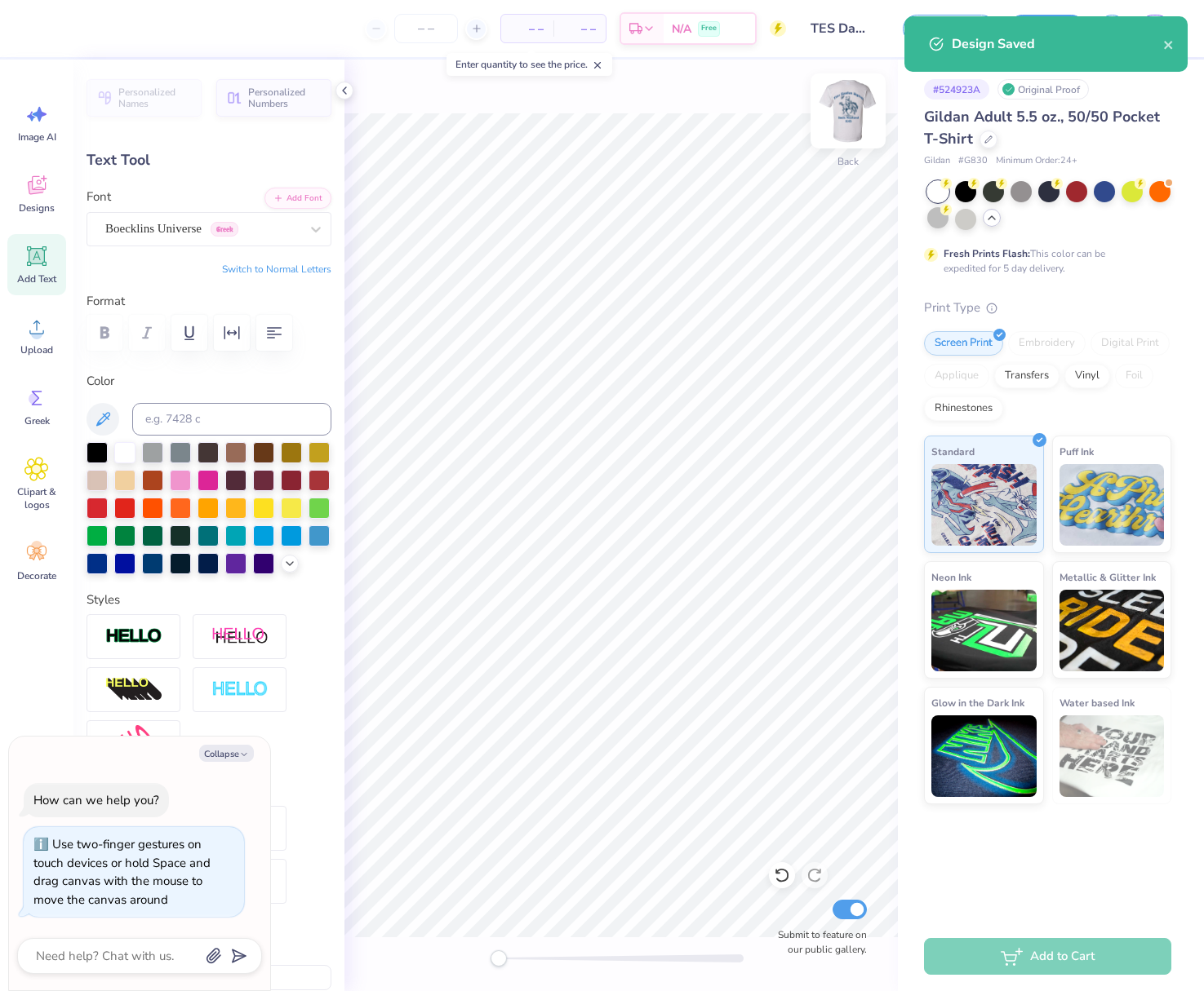
scroll to position [1, 0]
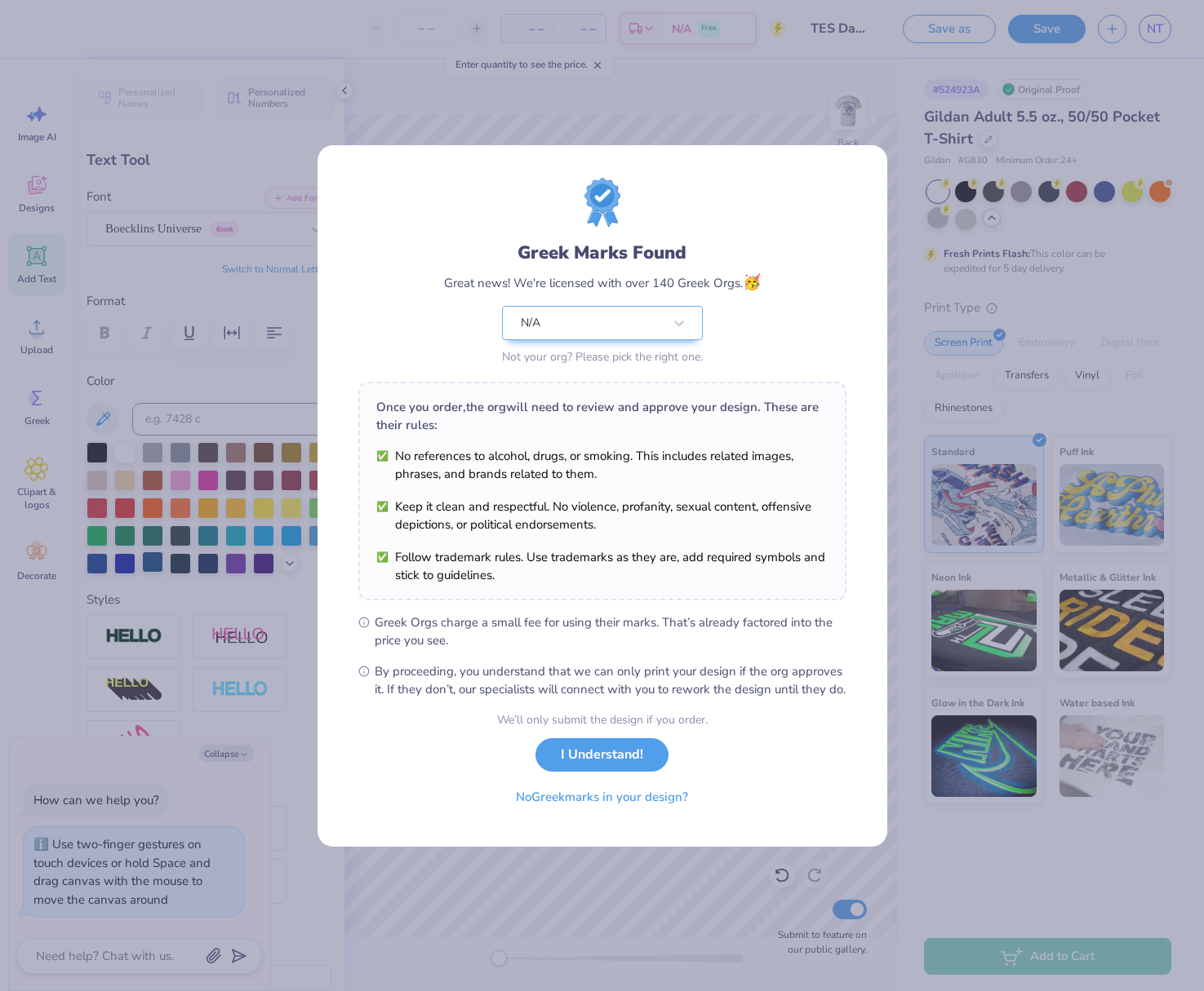
click at [151, 565] on div "Greek Marks Found Great news! We're licensed with over 140 Greek Orgs. 🥳 N/A No…" at bounding box center [602, 495] width 1204 height 991
click at [559, 767] on button "I Understand!" at bounding box center [602, 751] width 133 height 34
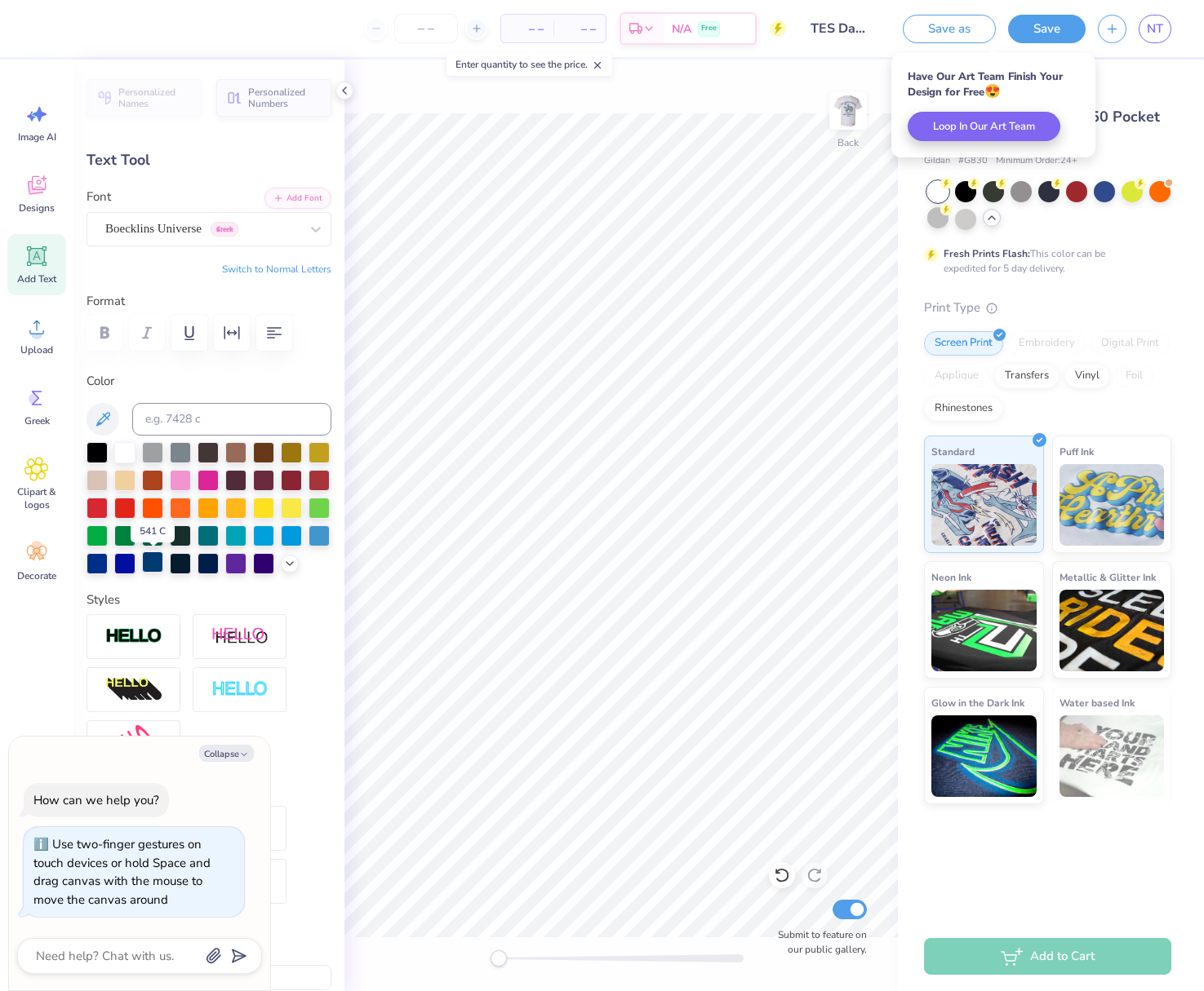
click at [158, 568] on div at bounding box center [152, 562] width 21 height 21
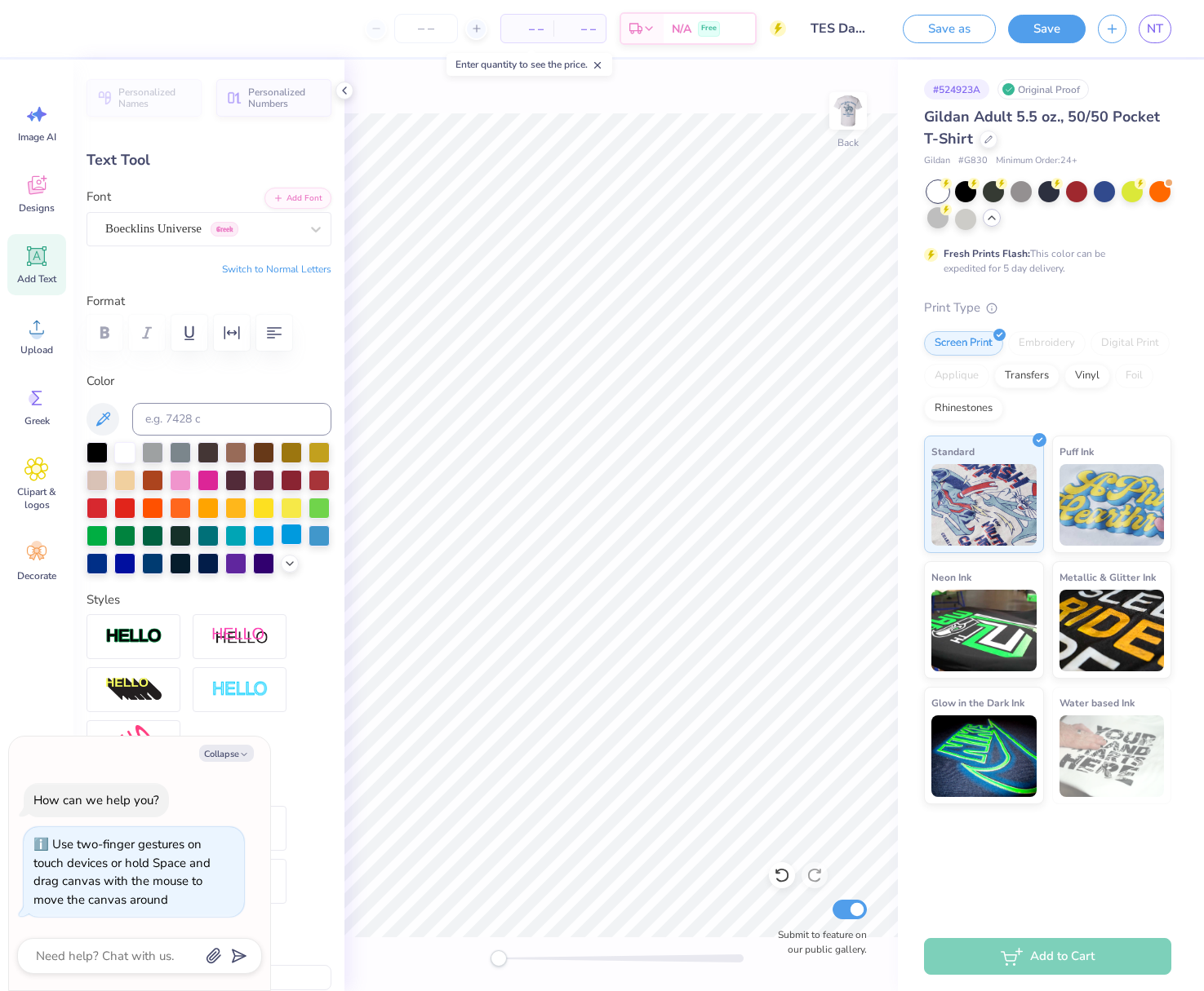
type textarea "x"
type input "2.81"
type input "1.16"
click at [148, 559] on div at bounding box center [152, 562] width 21 height 21
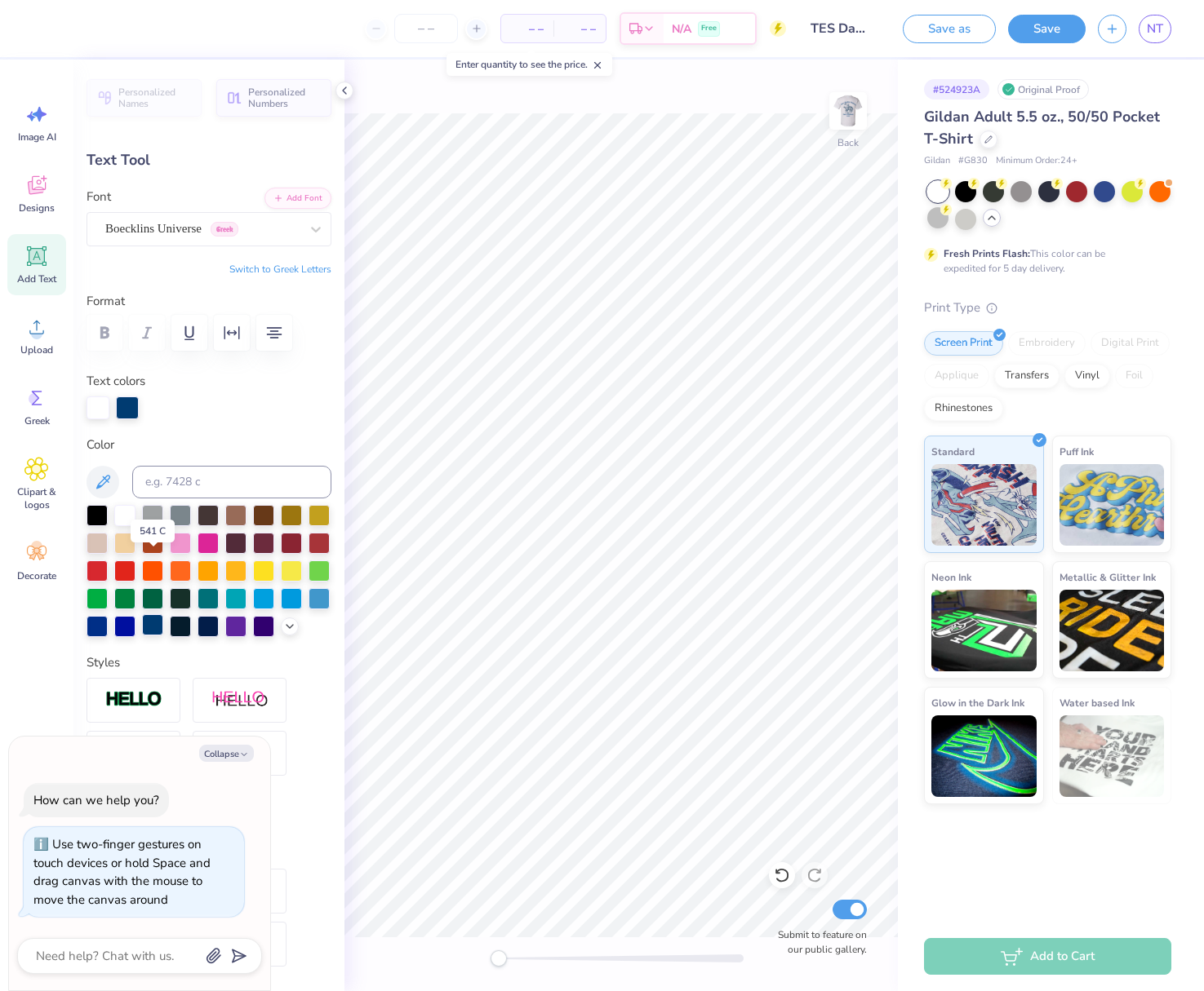
scroll to position [2, 2]
click at [154, 632] on div at bounding box center [152, 624] width 21 height 21
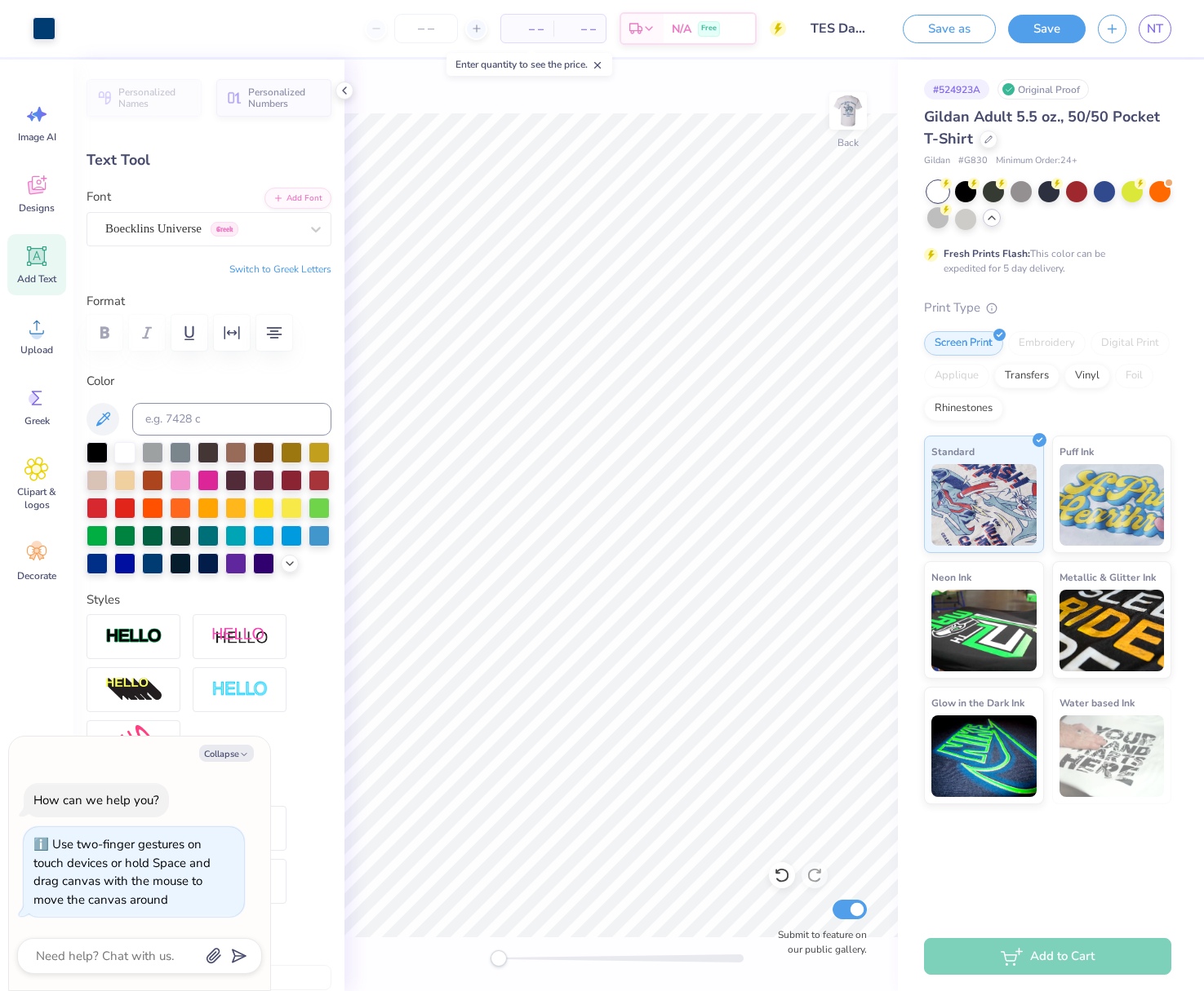
type textarea "x"
type input "2.91"
type input "1.05"
type textarea "x"
type input "2.81"
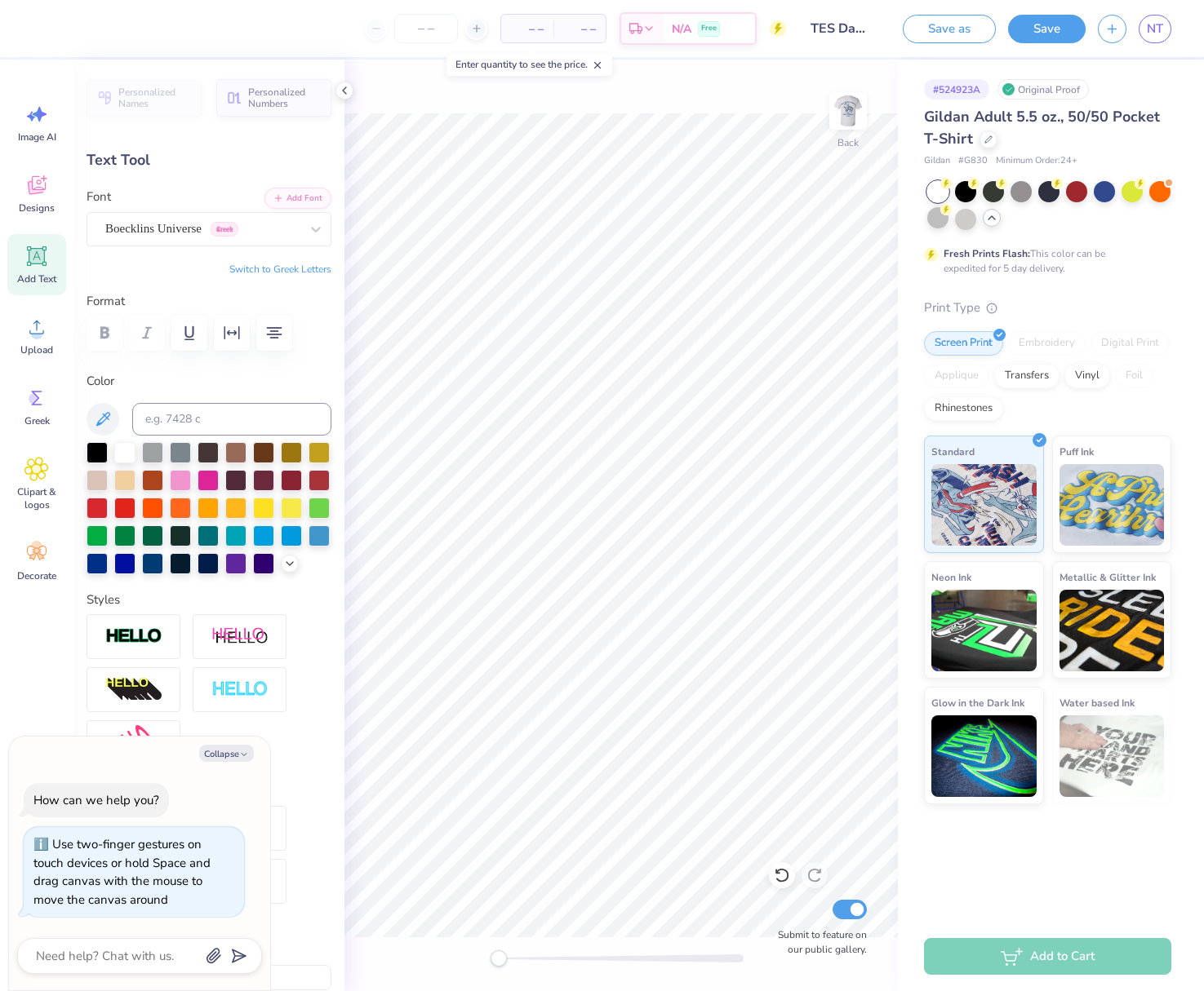
type input "1.16"
click at [1037, 38] on button "Save" at bounding box center [1047, 27] width 78 height 29
click at [971, 226] on div at bounding box center [965, 218] width 21 height 21
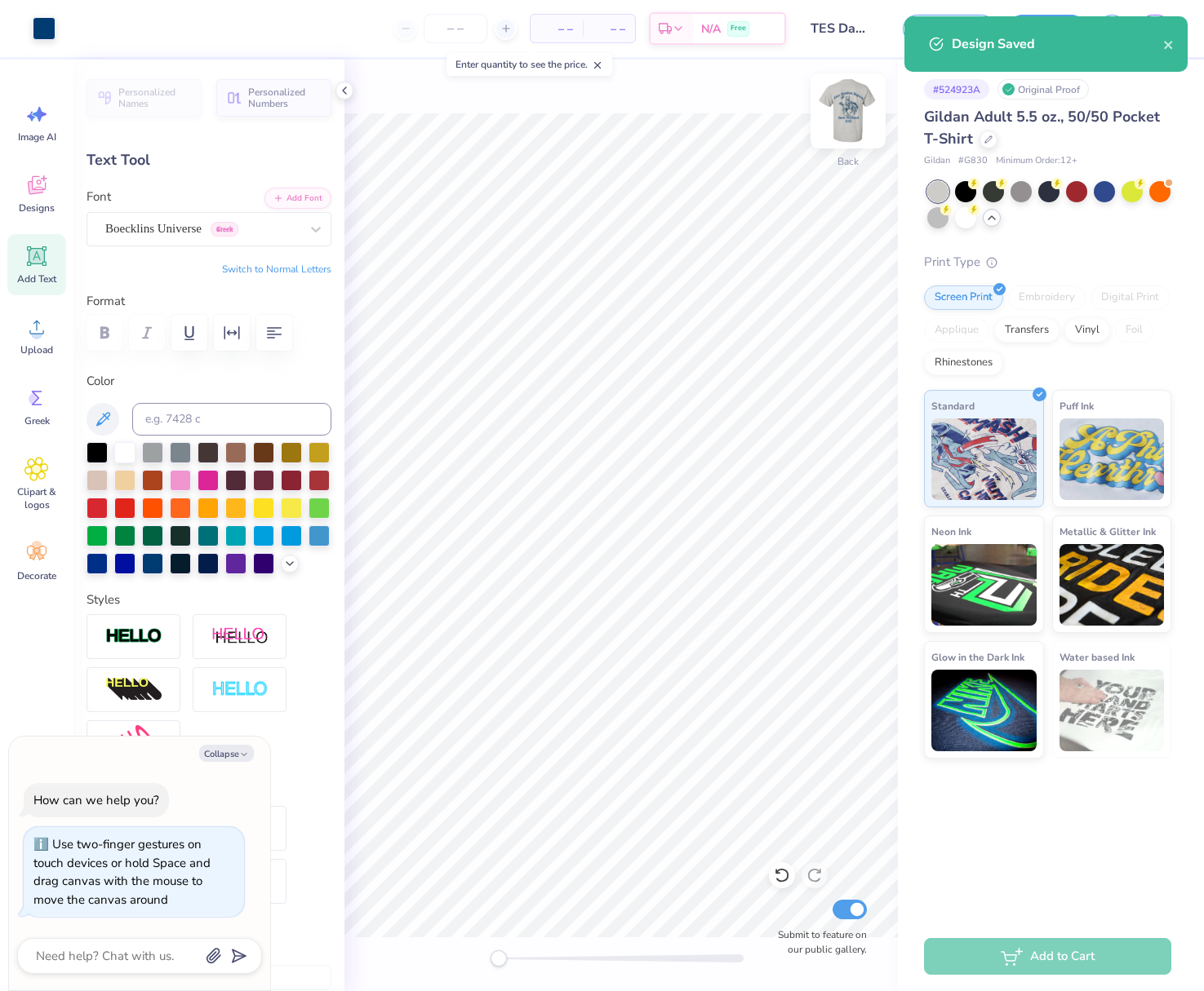
click at [846, 127] on img at bounding box center [847, 110] width 65 height 65
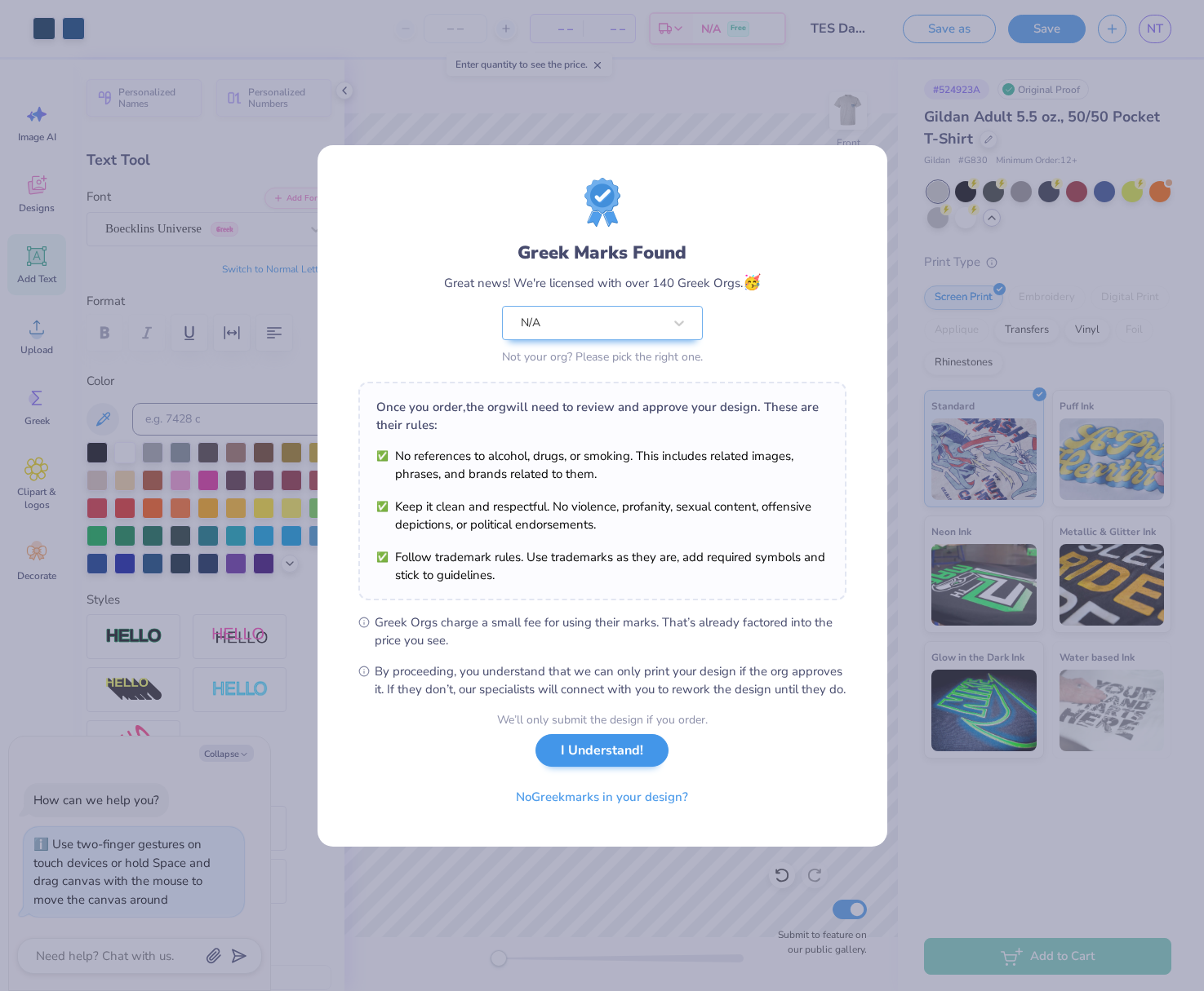
click at [603, 759] on button "I Understand!" at bounding box center [602, 751] width 133 height 34
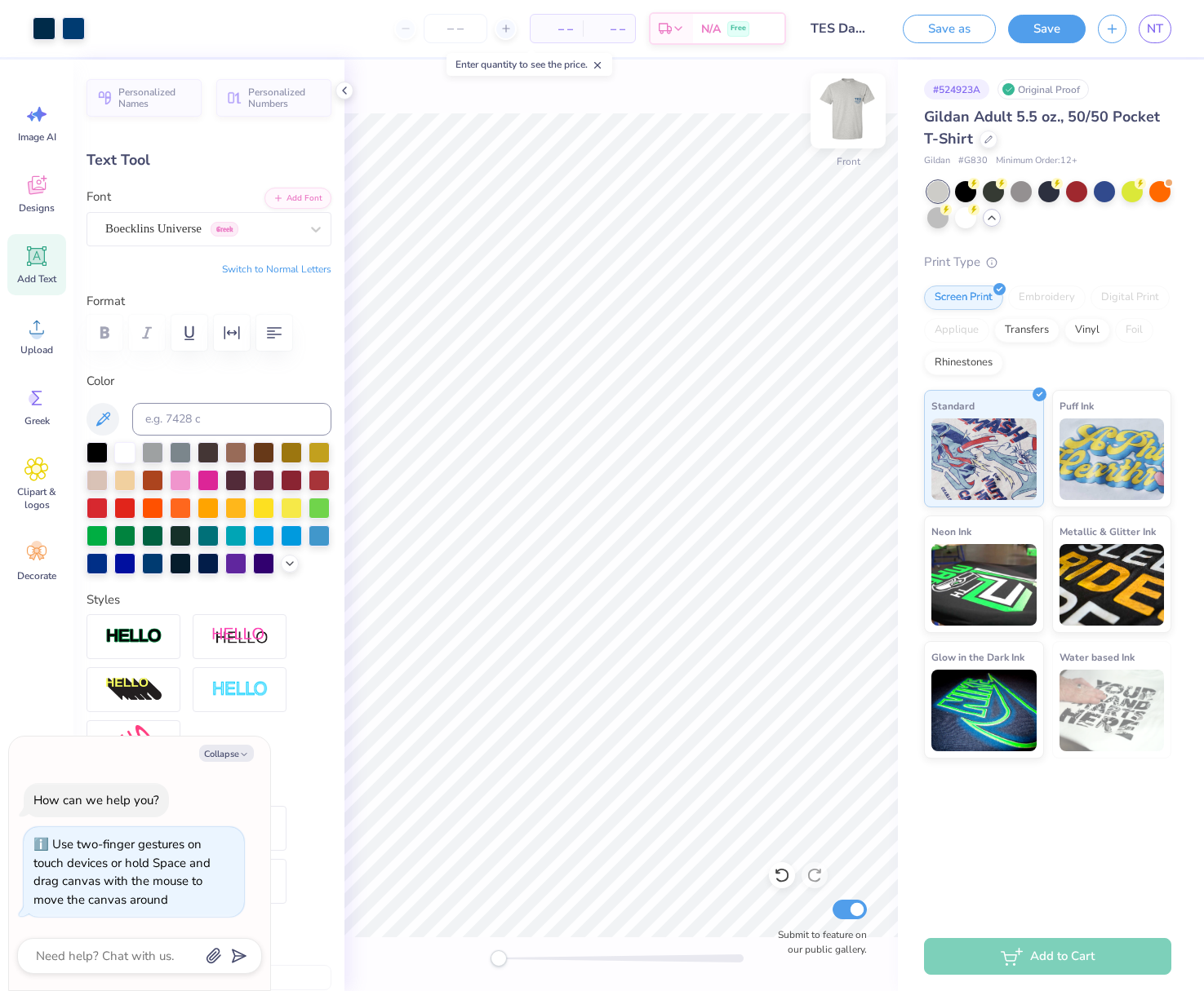
click at [850, 127] on img at bounding box center [847, 110] width 65 height 65
type textarea "x"
